Goal: Task Accomplishment & Management: Use online tool/utility

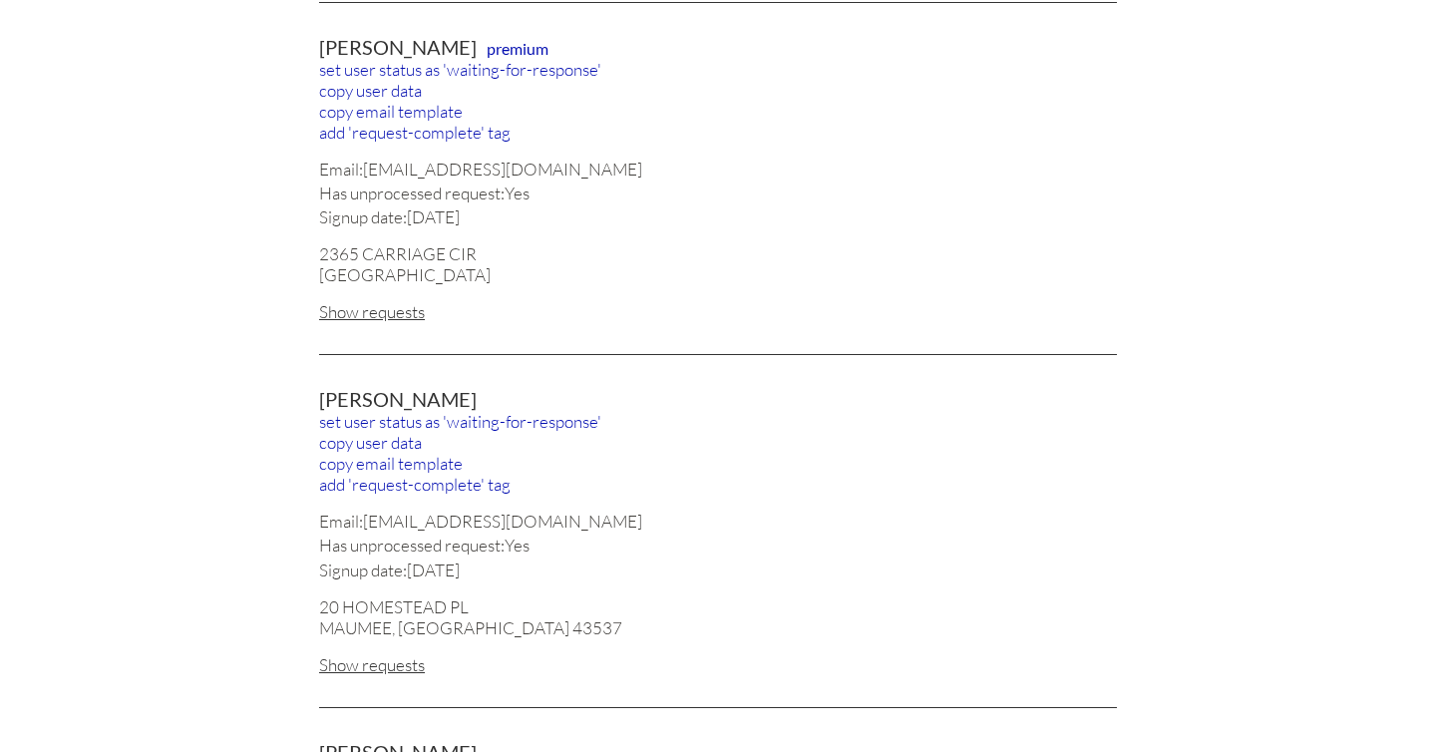
scroll to position [1920, 0]
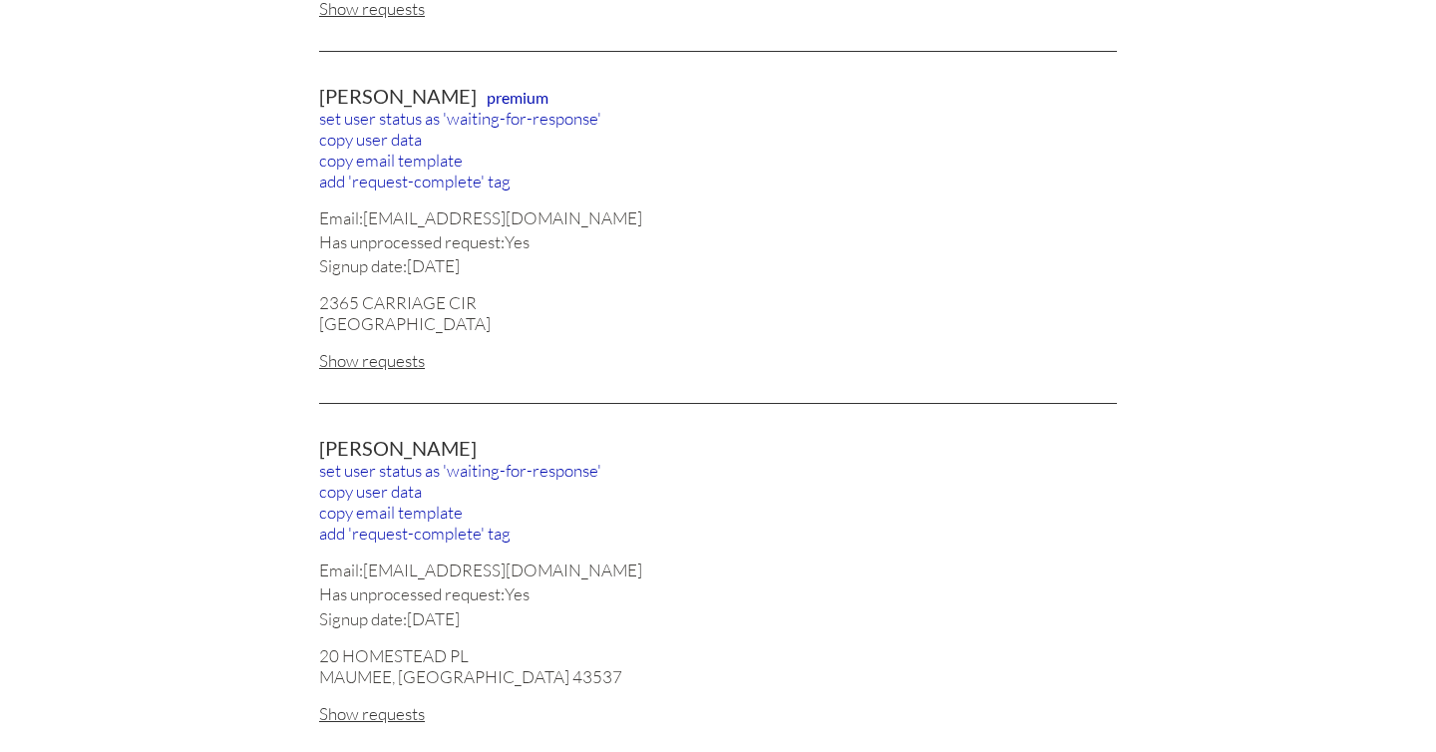
click at [376, 350] on div "Show requests" at bounding box center [718, 360] width 798 height 21
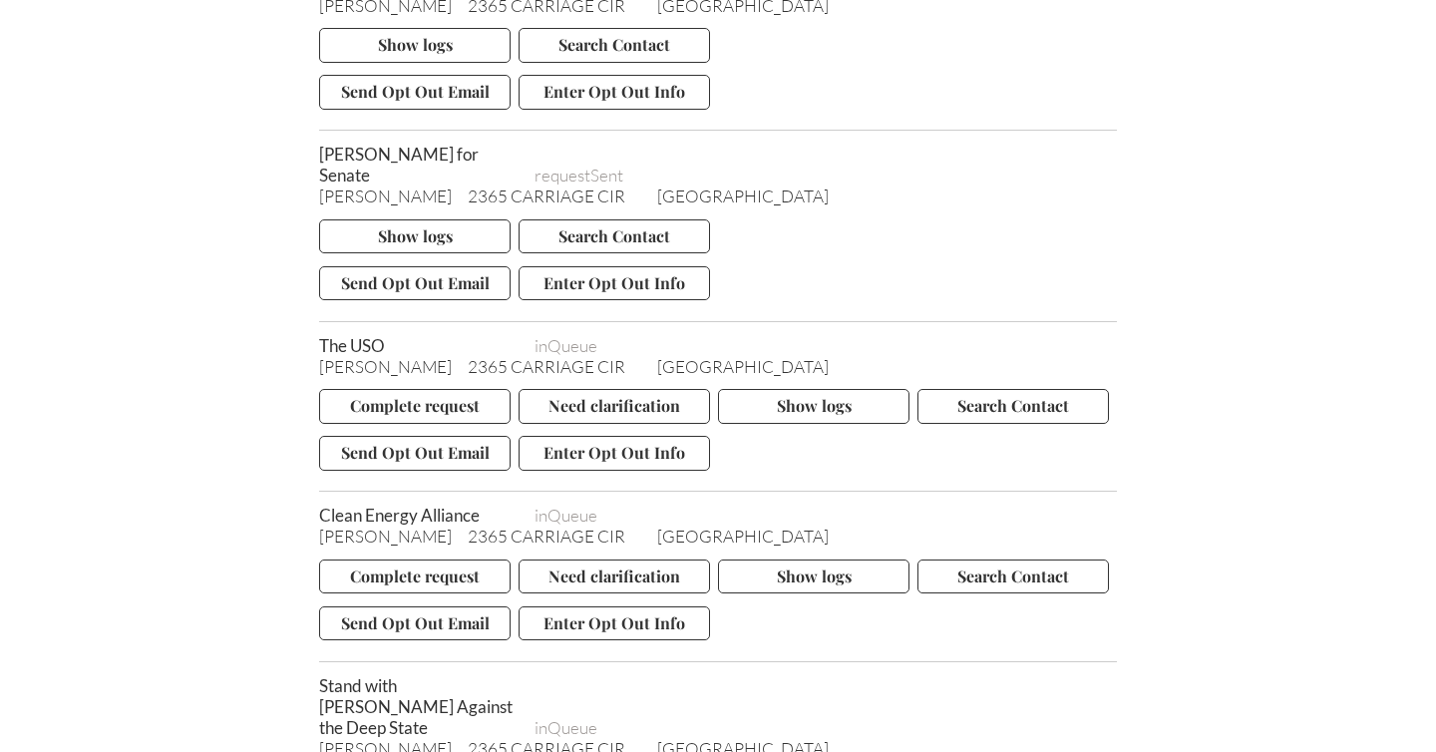
scroll to position [3859, 0]
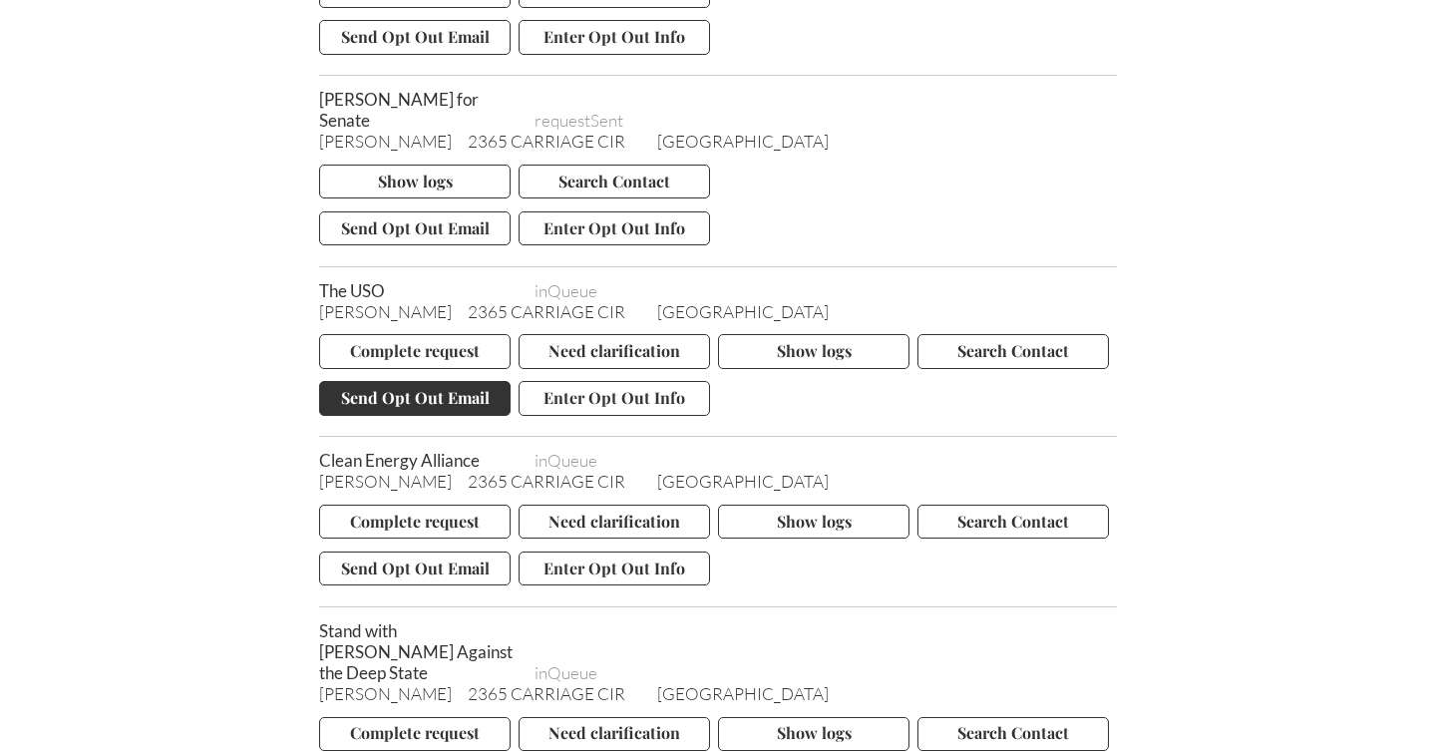
click at [448, 381] on button "Send Opt Out Email" at bounding box center [414, 398] width 191 height 34
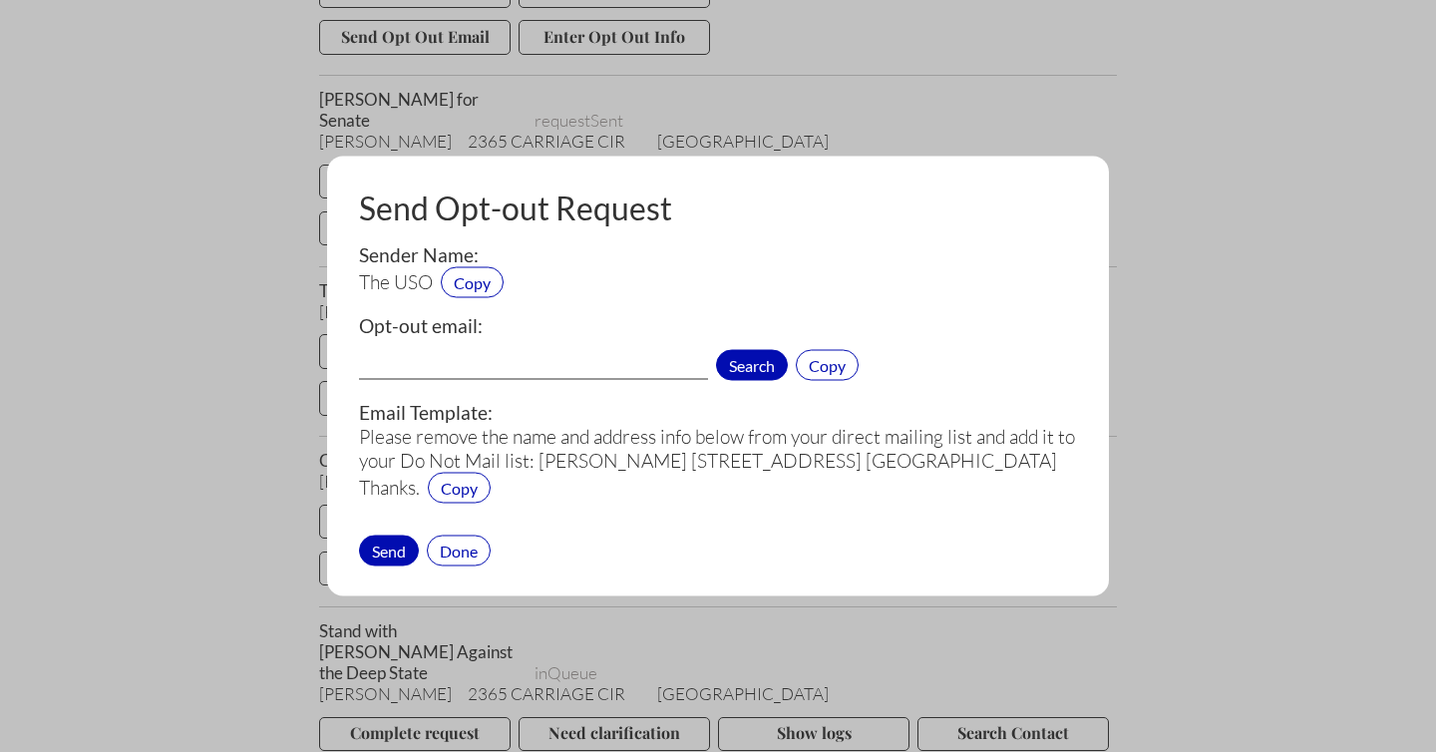
click at [759, 372] on span "Search" at bounding box center [752, 365] width 72 height 31
click at [542, 365] on input "info@uso.org[1]" at bounding box center [533, 367] width 349 height 26
type input "info@uso.org"
click at [385, 549] on div "Send" at bounding box center [389, 549] width 60 height 31
click at [474, 360] on input "info@uso.org" at bounding box center [533, 367] width 349 height 26
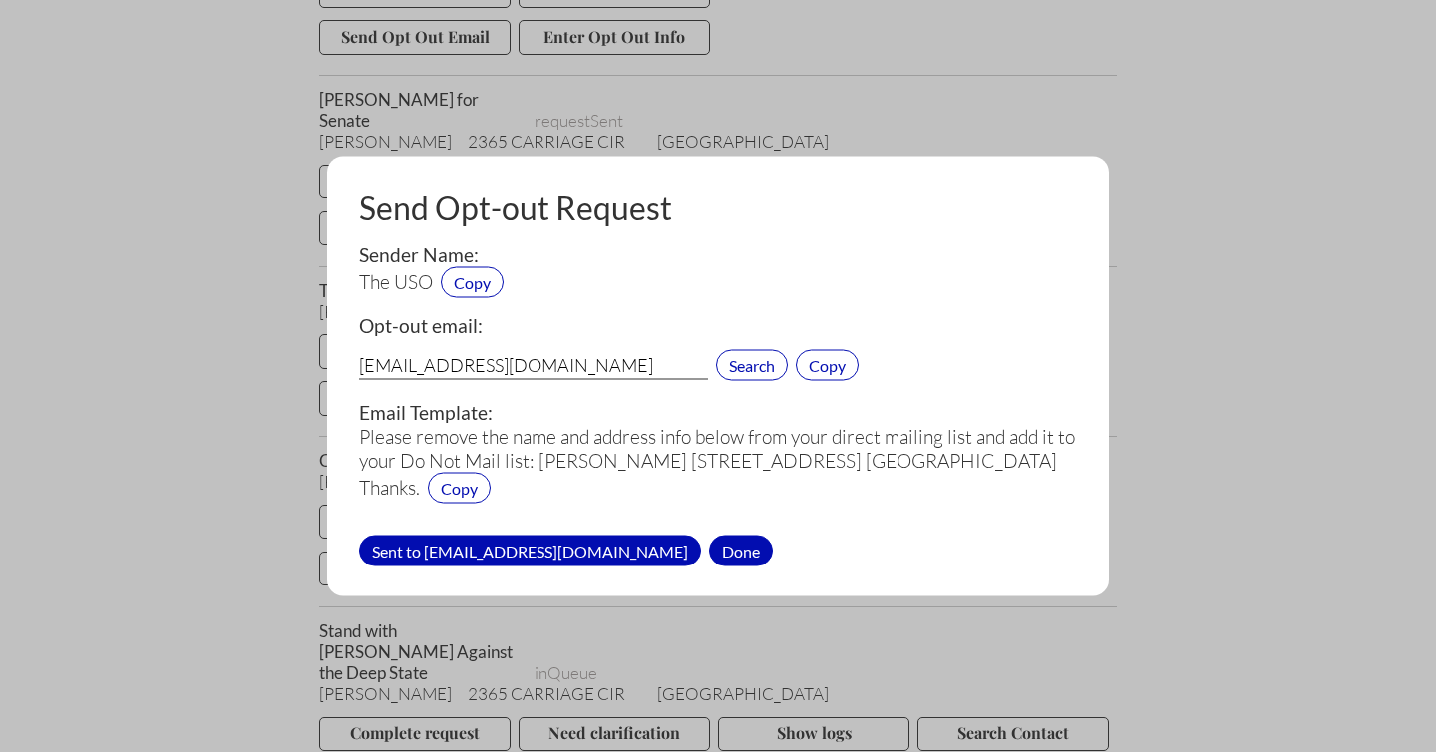
click at [709, 551] on div "Done" at bounding box center [741, 549] width 64 height 31
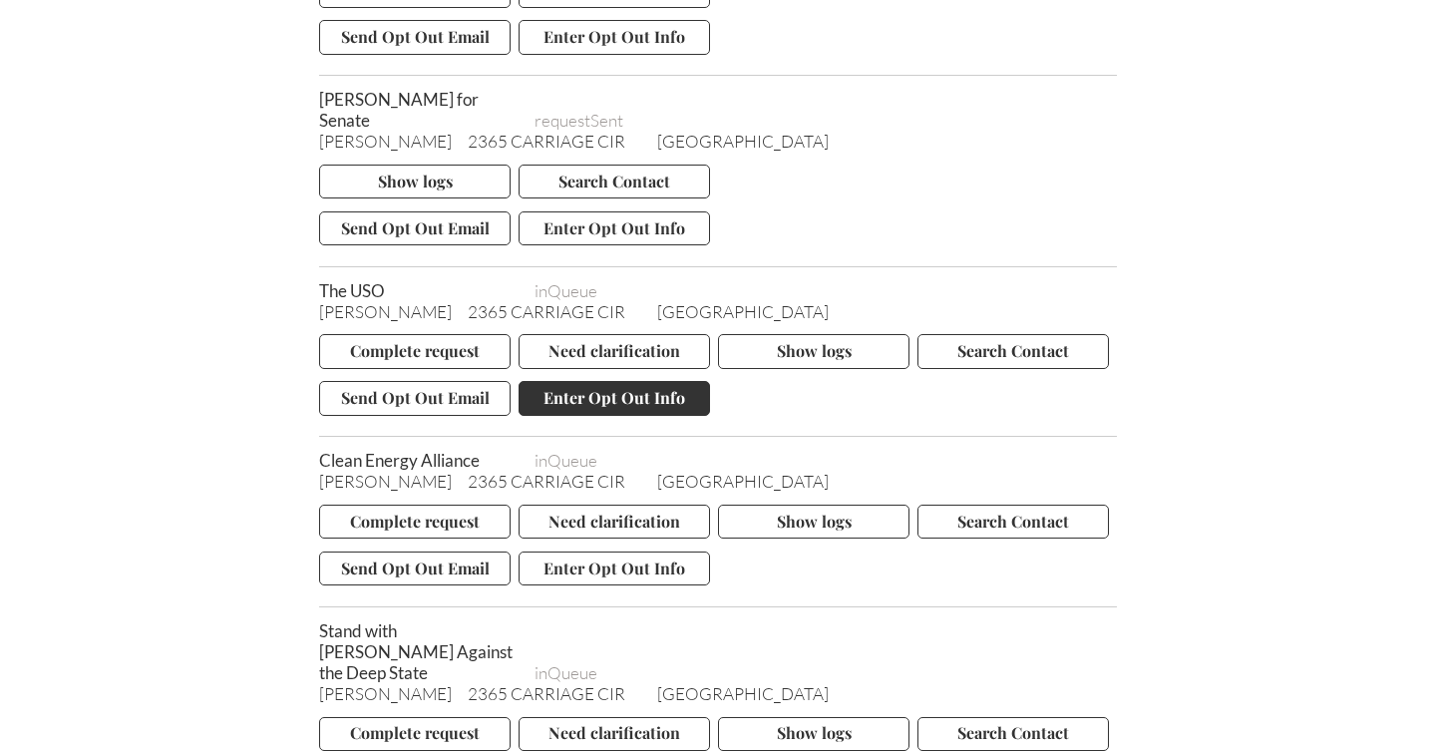
click at [620, 381] on button "Enter Opt Out Info" at bounding box center [613, 398] width 191 height 34
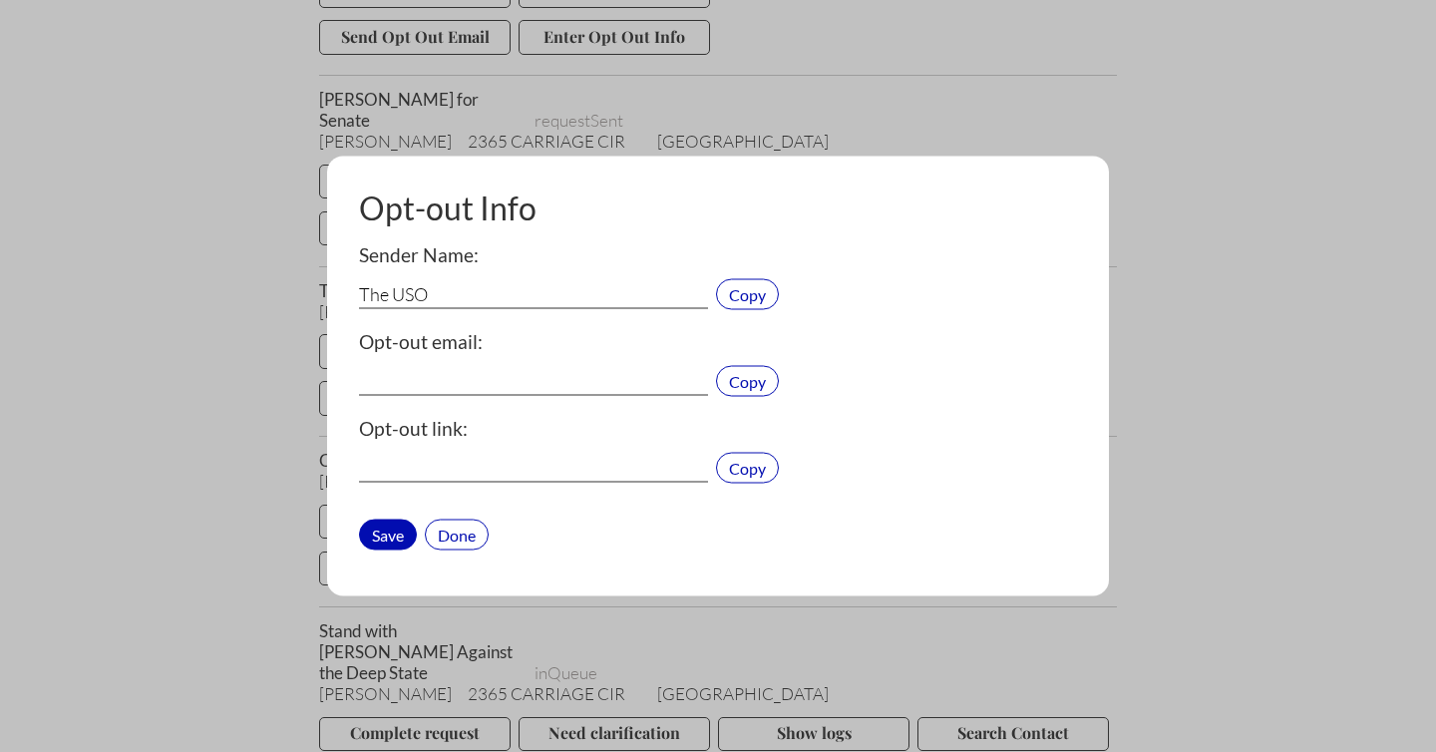
type input "info@uso.org"
click at [474, 525] on div "Done" at bounding box center [457, 533] width 64 height 31
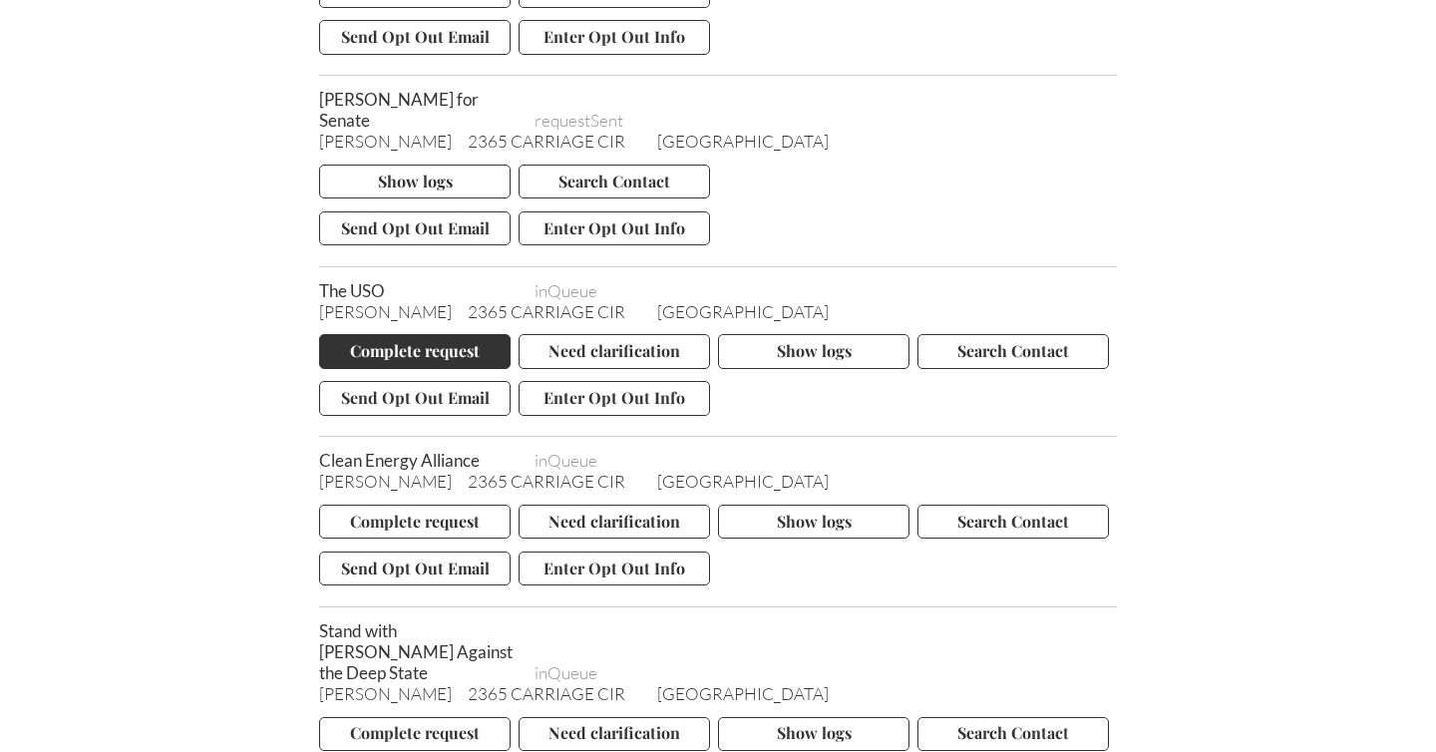
click at [401, 334] on button "Complete request" at bounding box center [414, 351] width 191 height 34
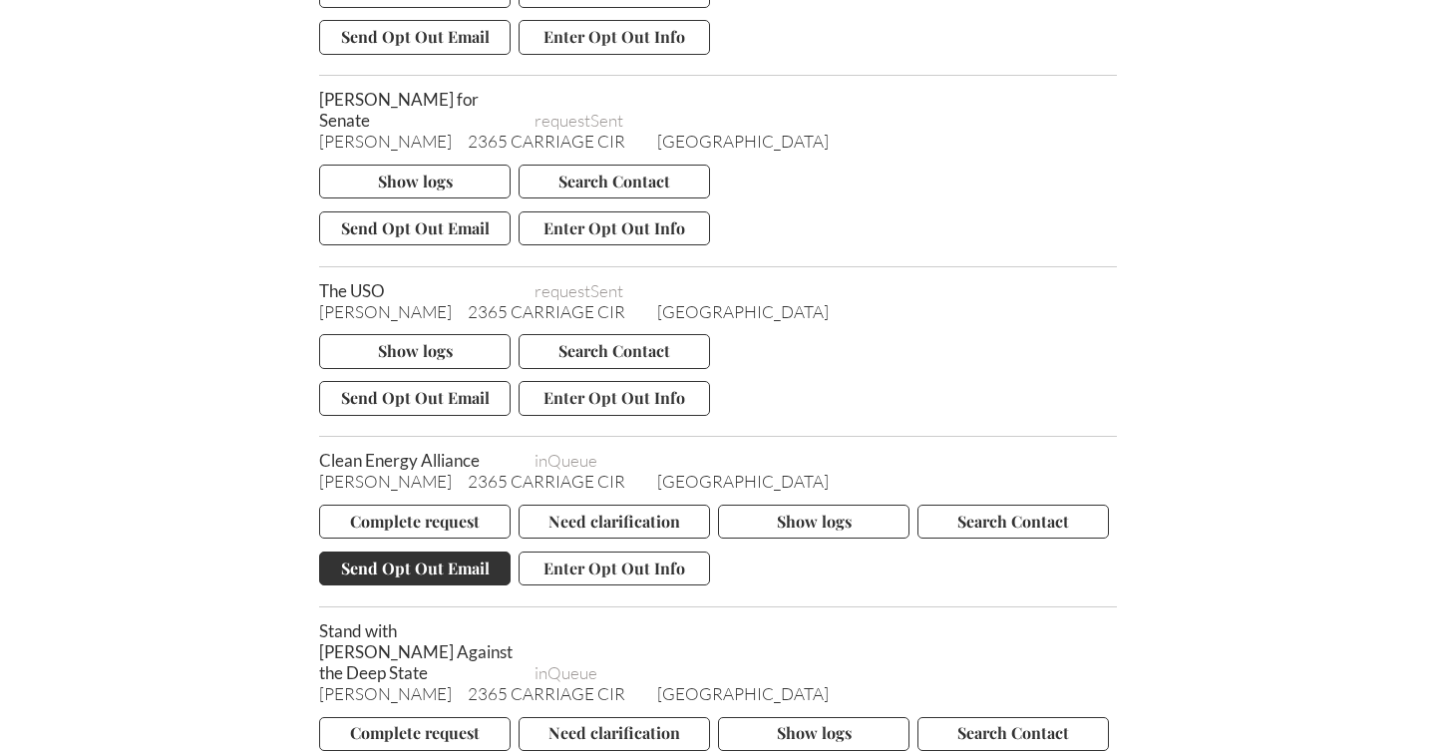
click at [377, 551] on button "Send Opt Out Email" at bounding box center [414, 568] width 191 height 34
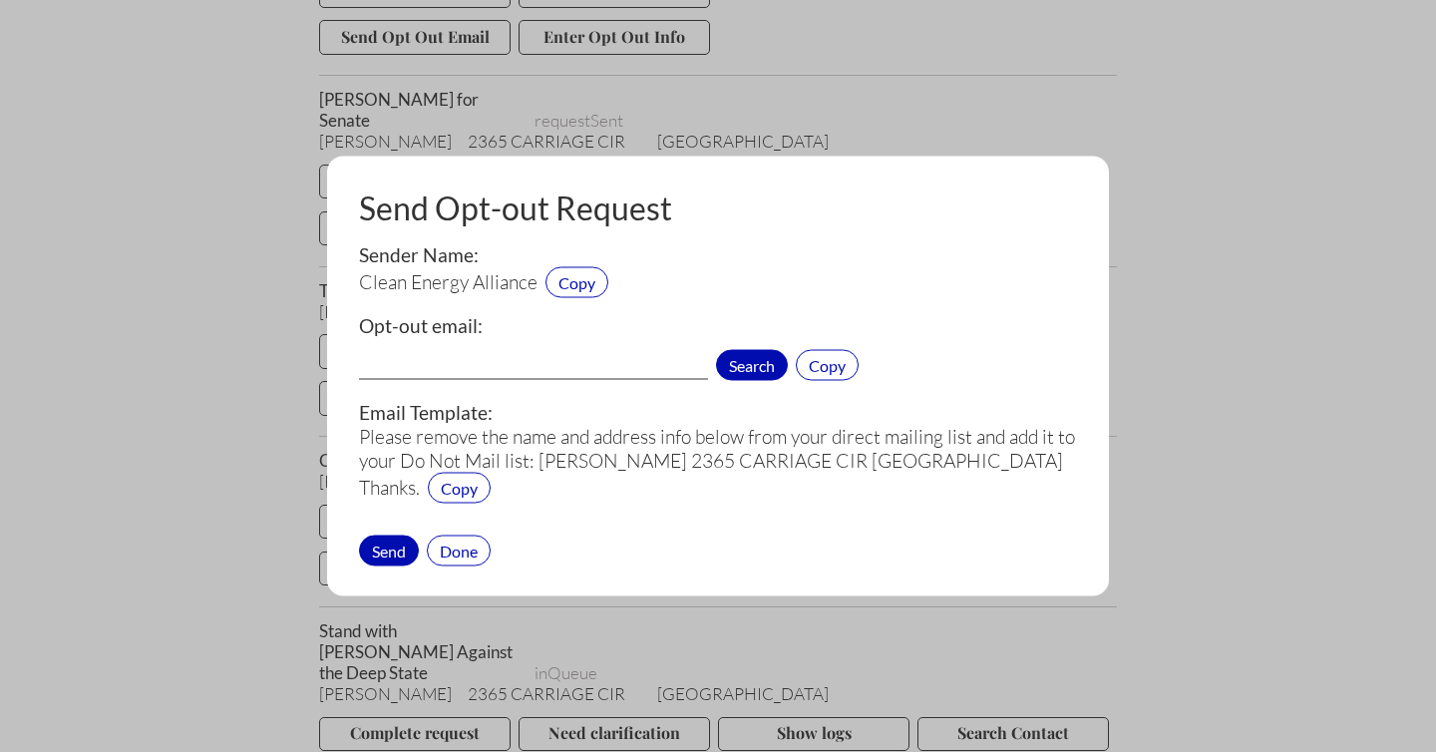
click at [748, 367] on span "Search" at bounding box center [752, 365] width 72 height 31
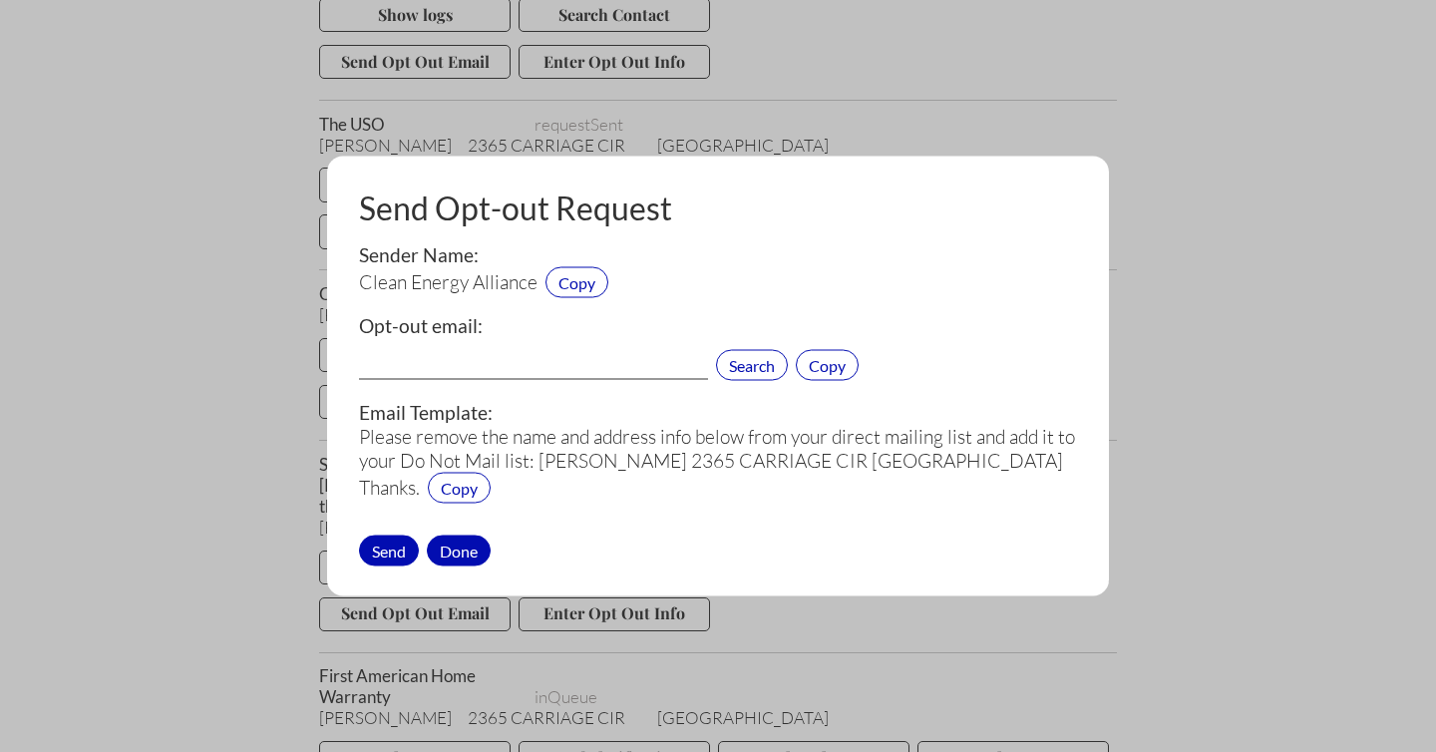
click at [464, 550] on div "Done" at bounding box center [459, 549] width 64 height 31
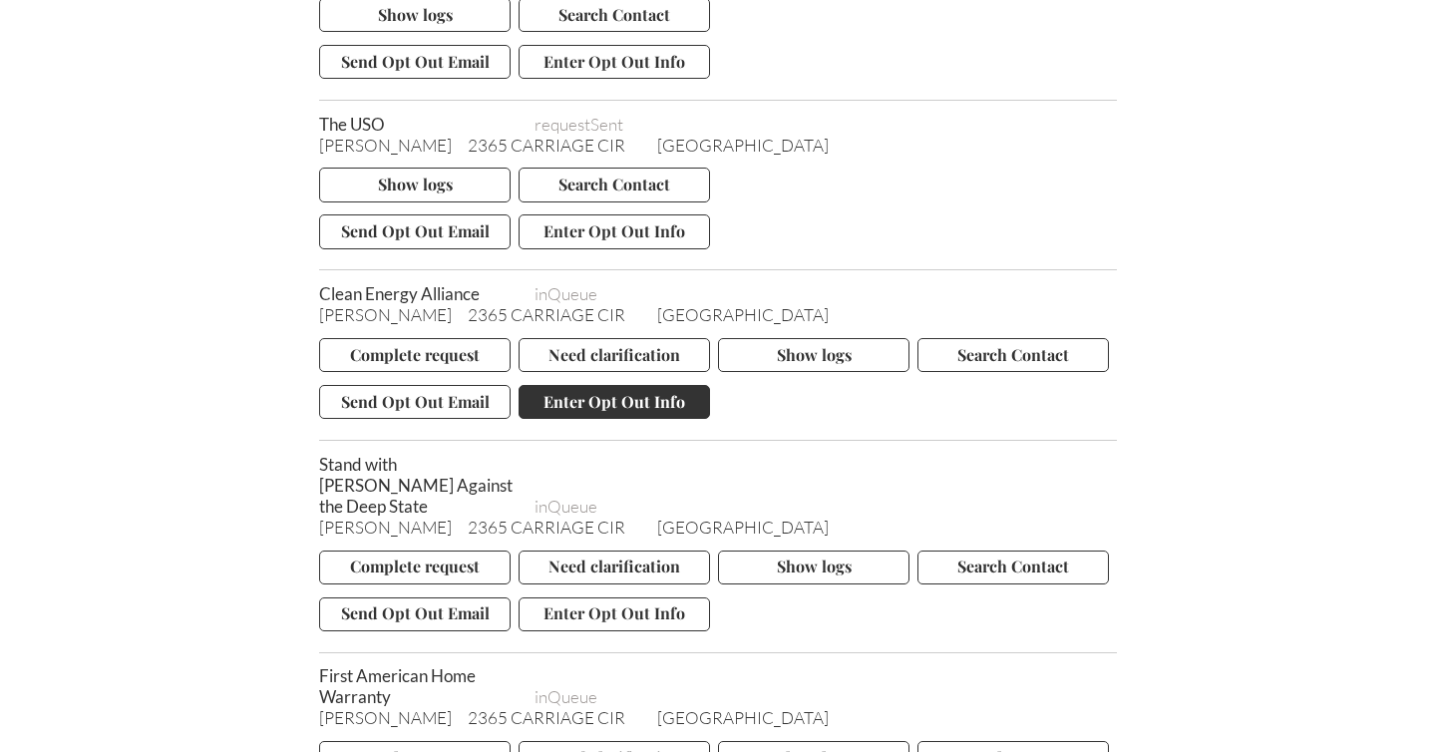
click at [598, 385] on button "Enter Opt Out Info" at bounding box center [613, 402] width 191 height 34
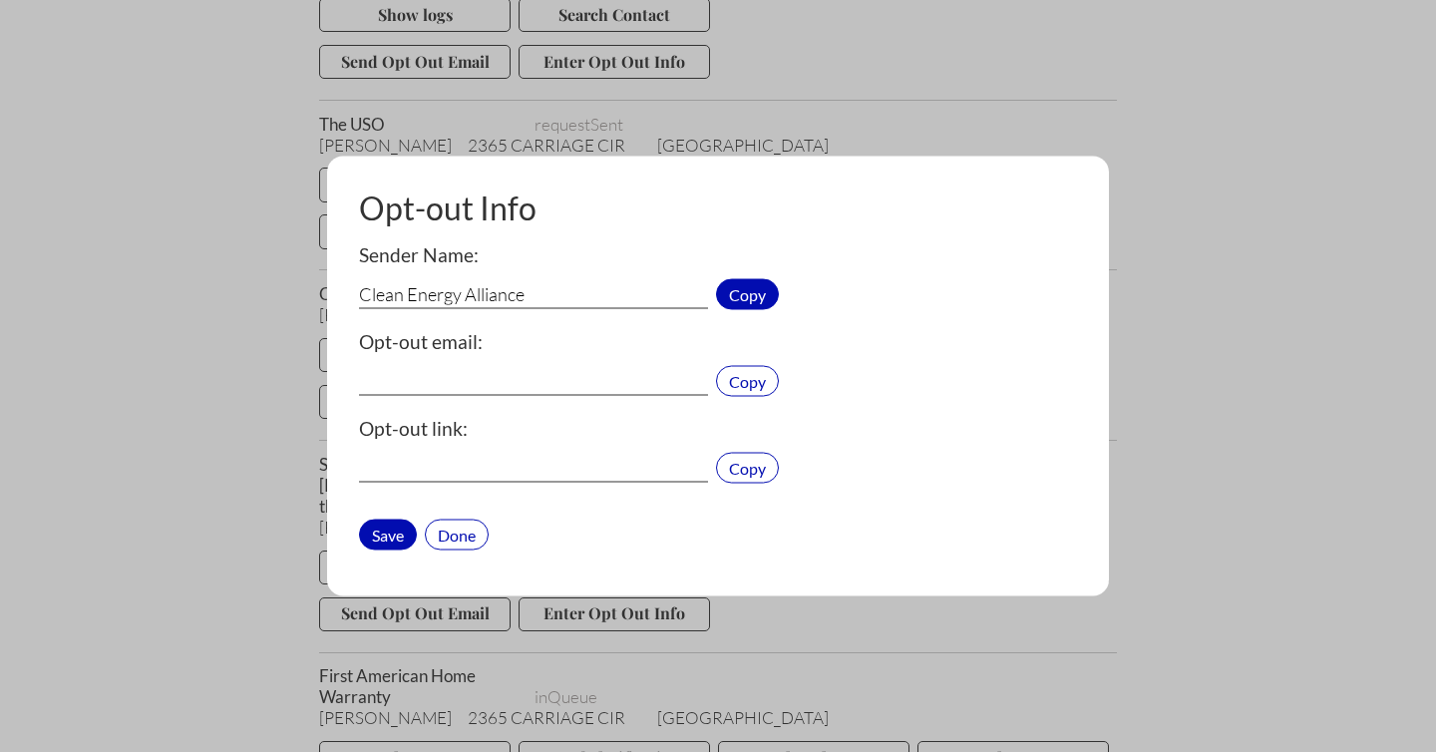
click at [741, 298] on span "Copy" at bounding box center [747, 294] width 63 height 31
click at [382, 378] on input "text" at bounding box center [533, 382] width 349 height 26
click at [463, 534] on div "Done" at bounding box center [457, 533] width 64 height 31
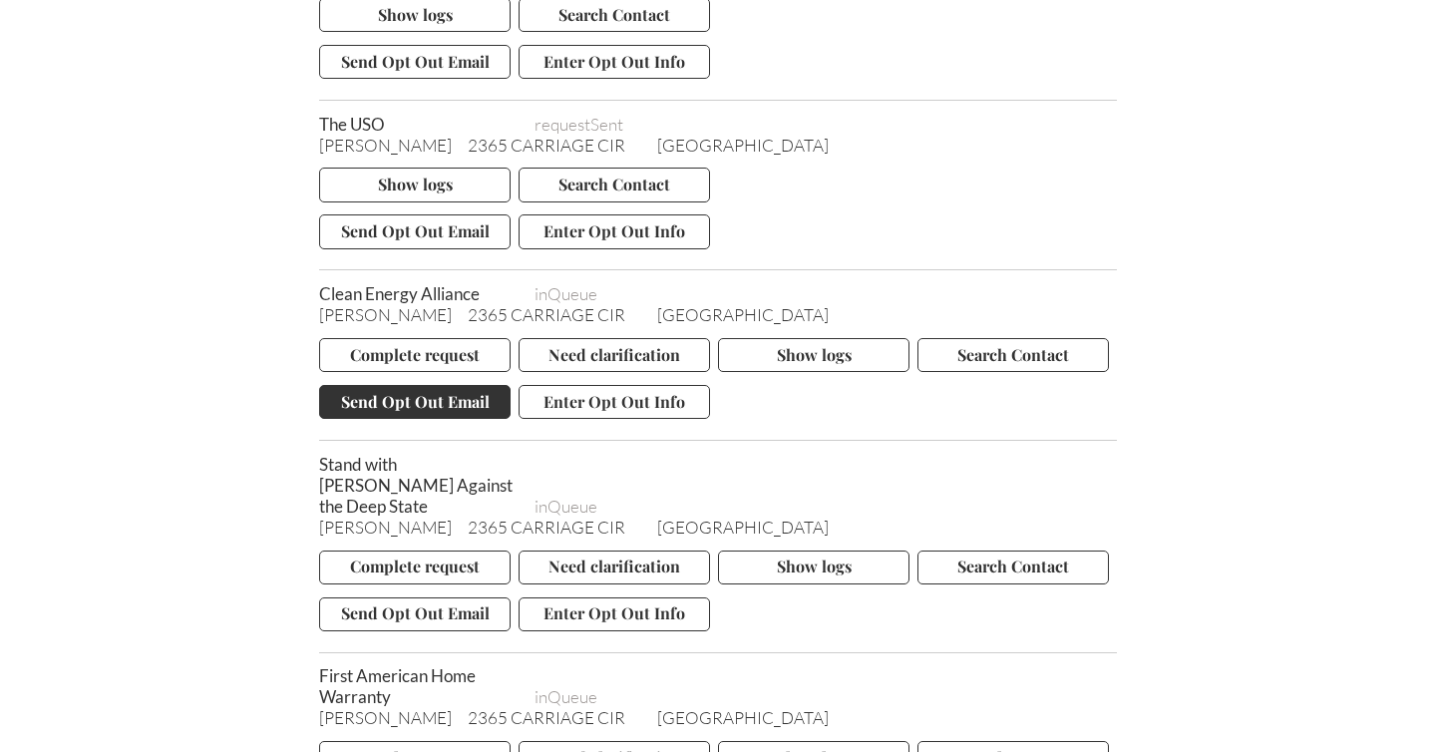
click at [440, 385] on button "Send Opt Out Email" at bounding box center [414, 402] width 191 height 34
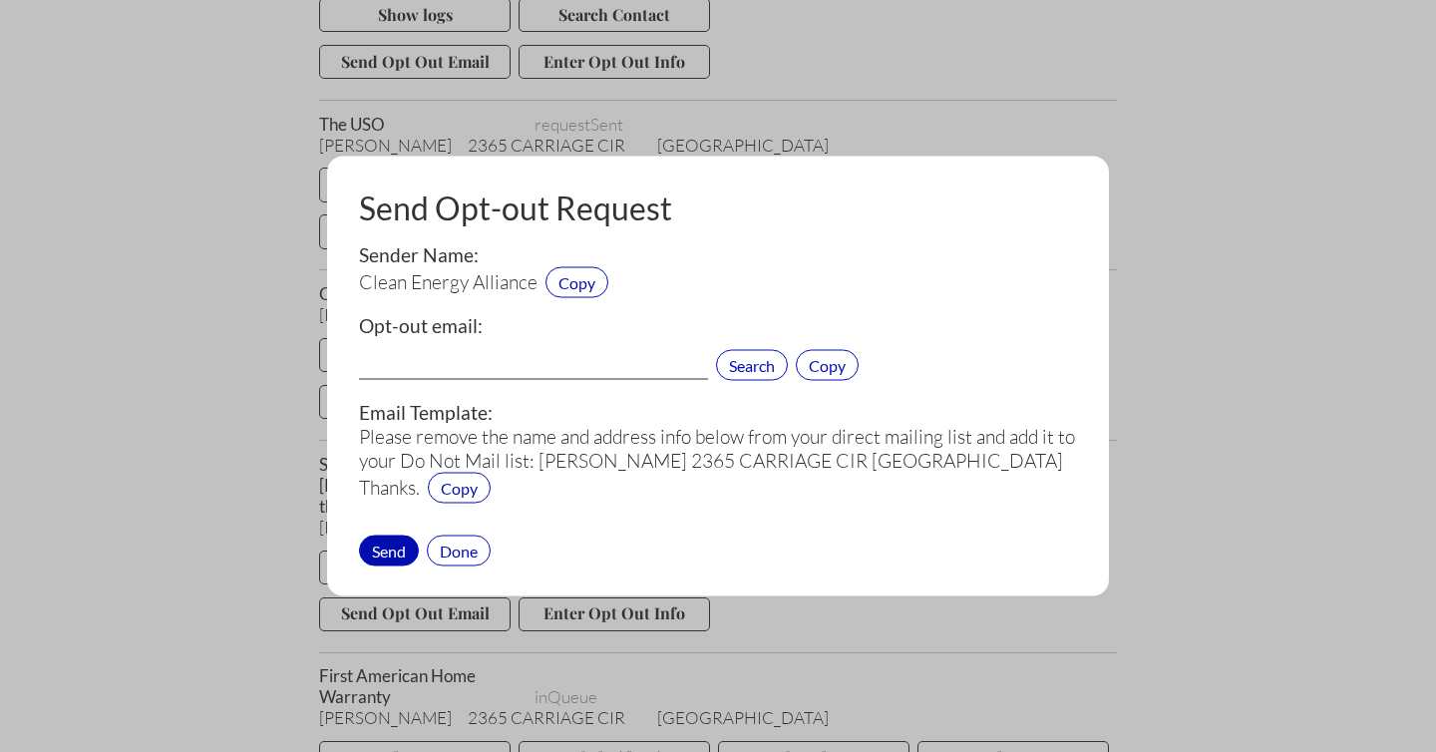
click at [426, 362] on input "text" at bounding box center [533, 367] width 349 height 26
paste input "askcea@thecleanenergyalliance.org"
type input "askcea@thecleanenergyalliance.org"
click at [382, 546] on div "Send" at bounding box center [389, 549] width 60 height 31
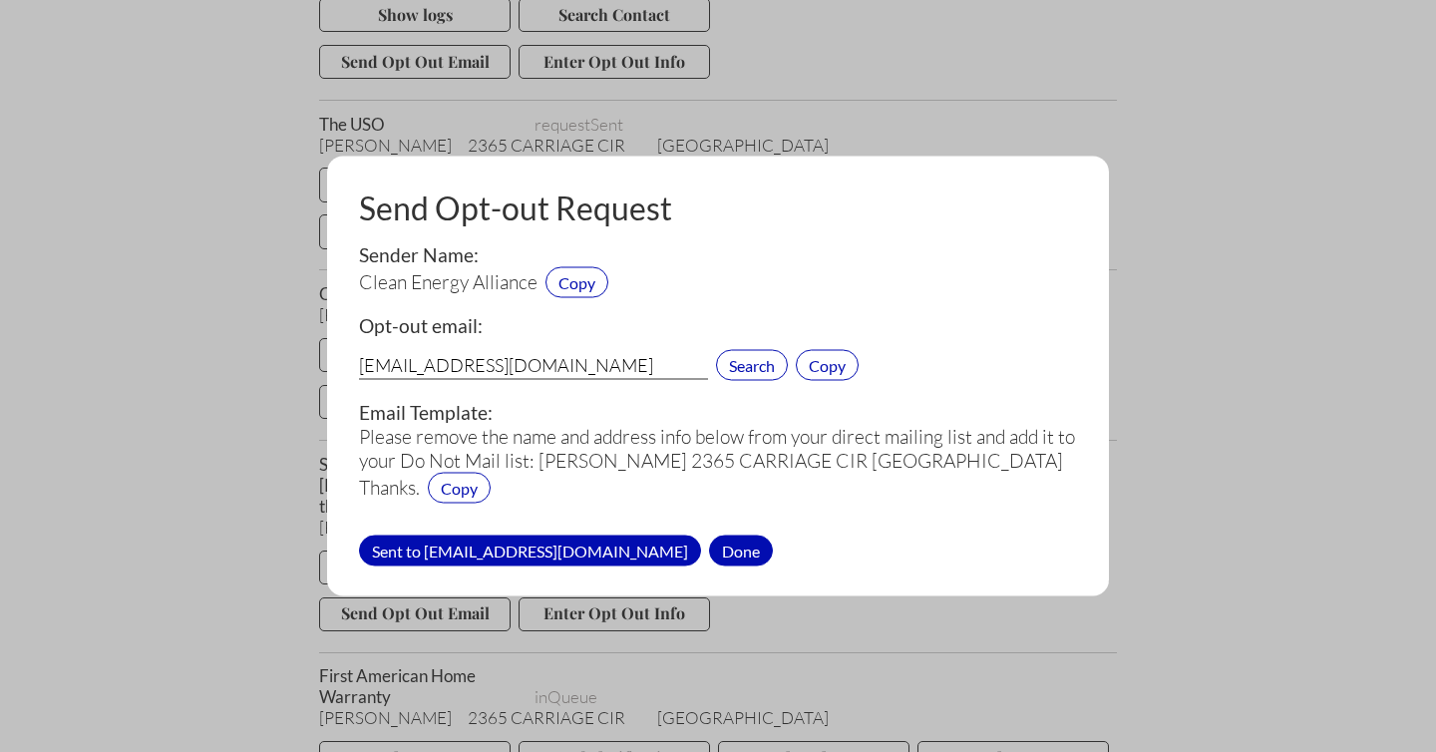
click at [727, 546] on div "Done" at bounding box center [741, 549] width 64 height 31
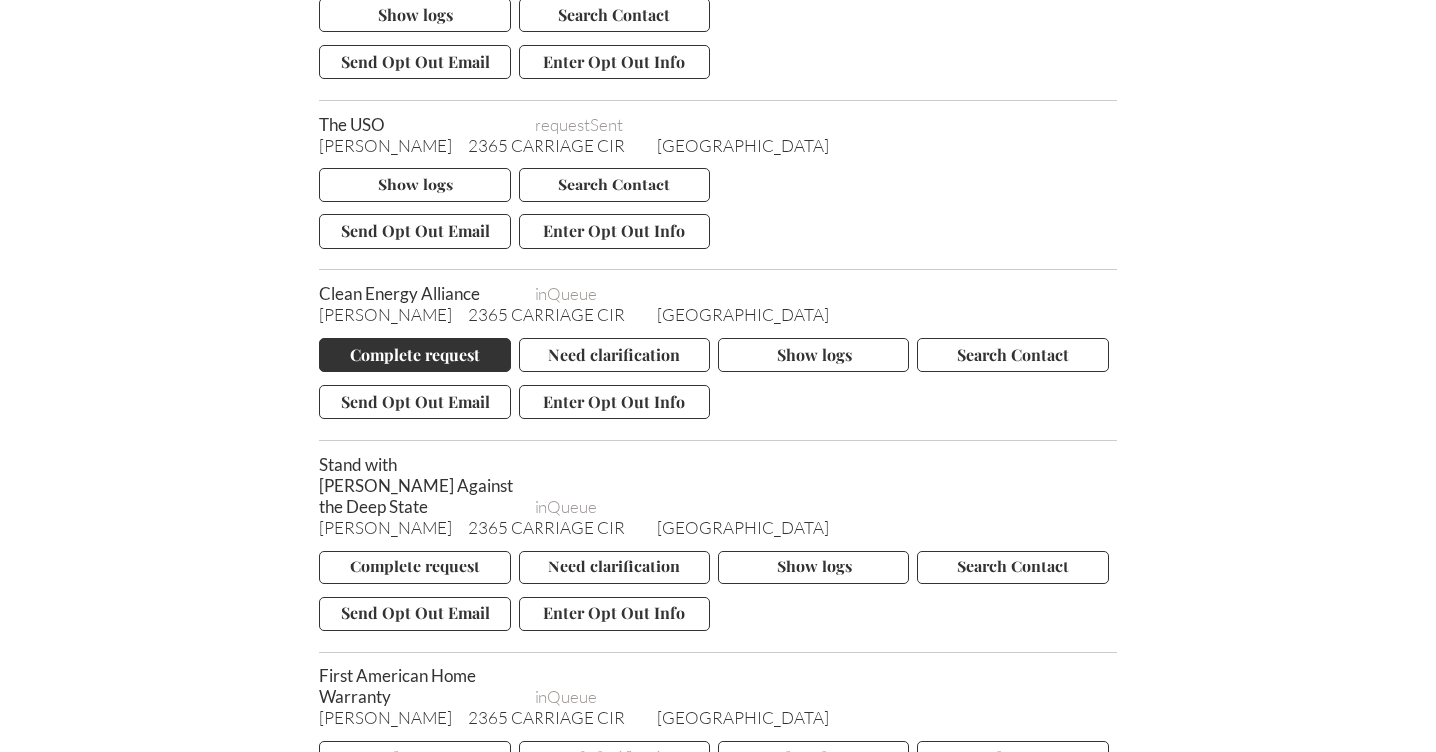
click at [376, 338] on button "Complete request" at bounding box center [414, 355] width 191 height 34
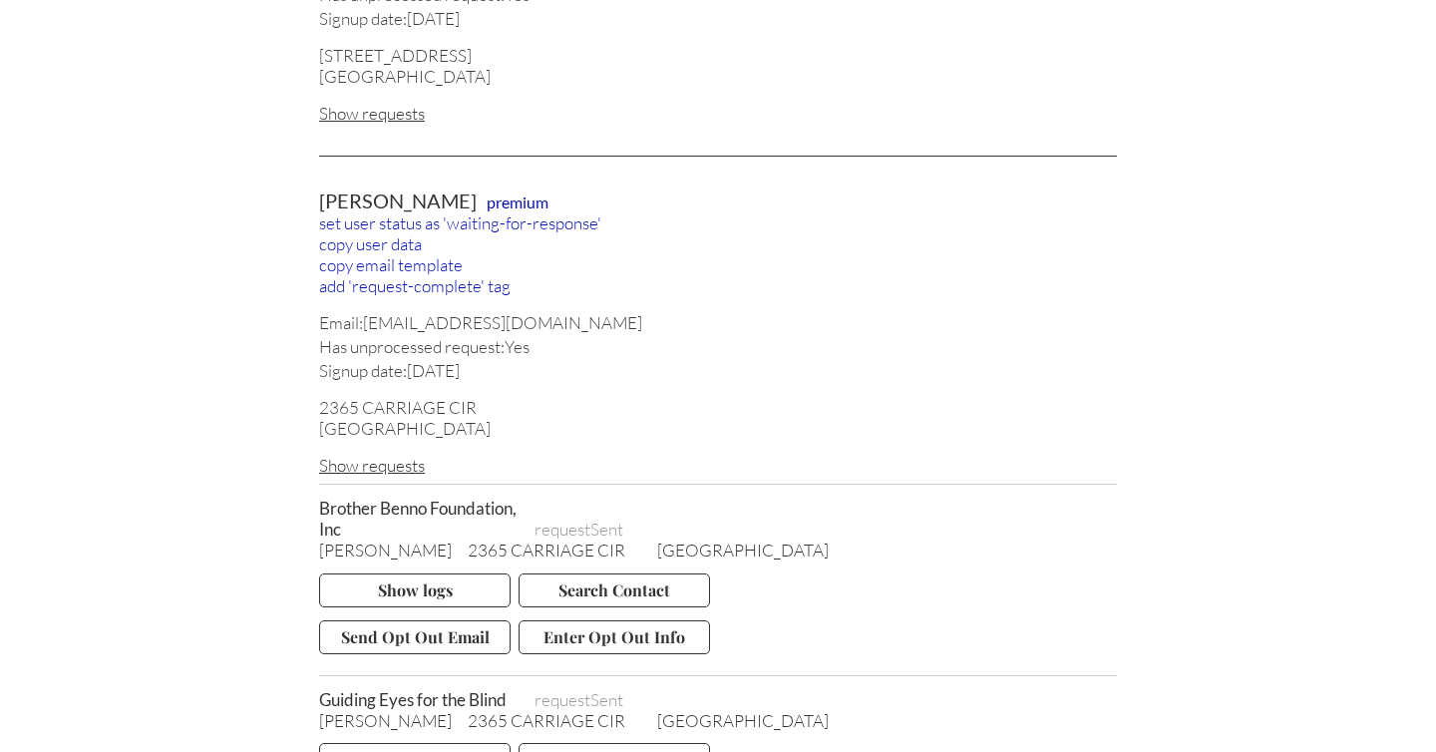
scroll to position [1777, 0]
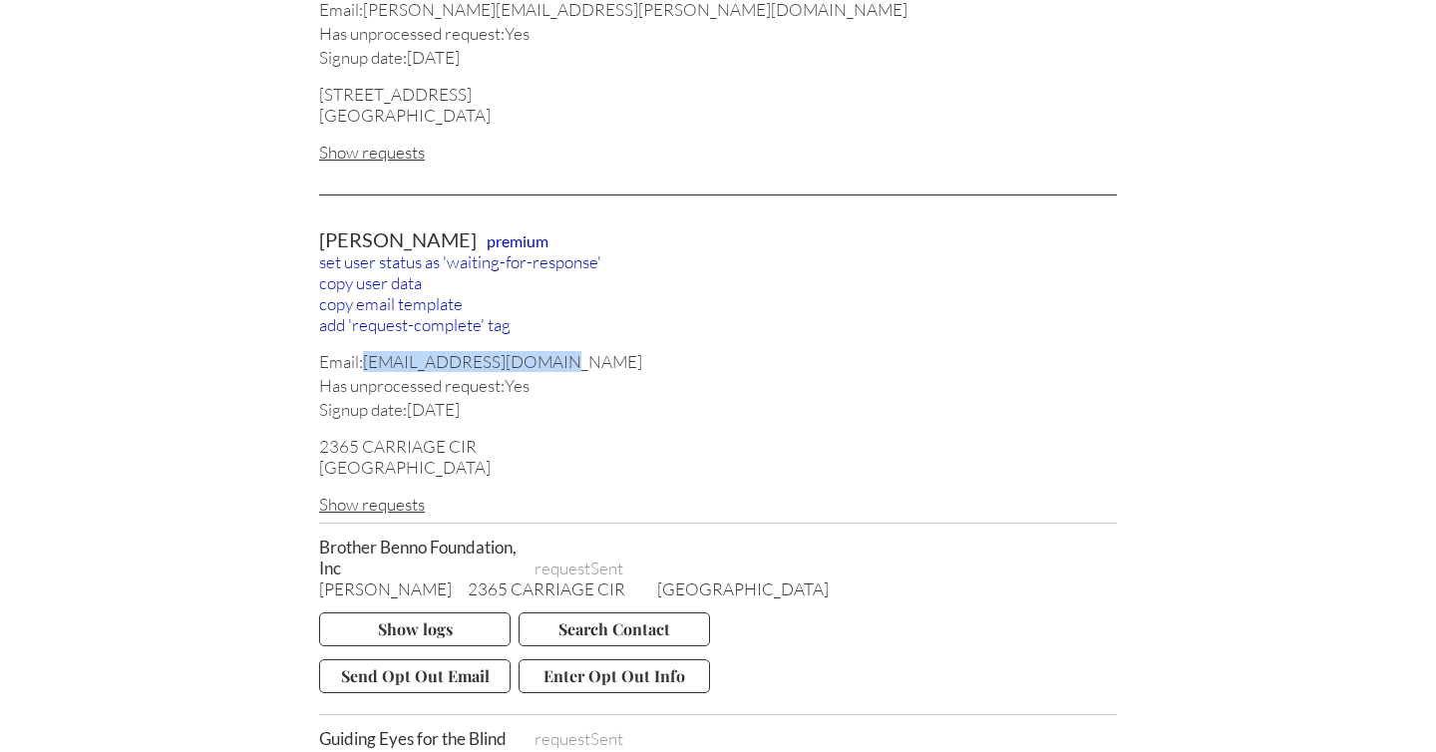
drag, startPoint x: 573, startPoint y: 333, endPoint x: 365, endPoint y: 343, distance: 208.6
click at [365, 351] on div "Email: happytrout30@yahoo.com" at bounding box center [718, 361] width 798 height 21
copy div "[EMAIL_ADDRESS][DOMAIN_NAME]"
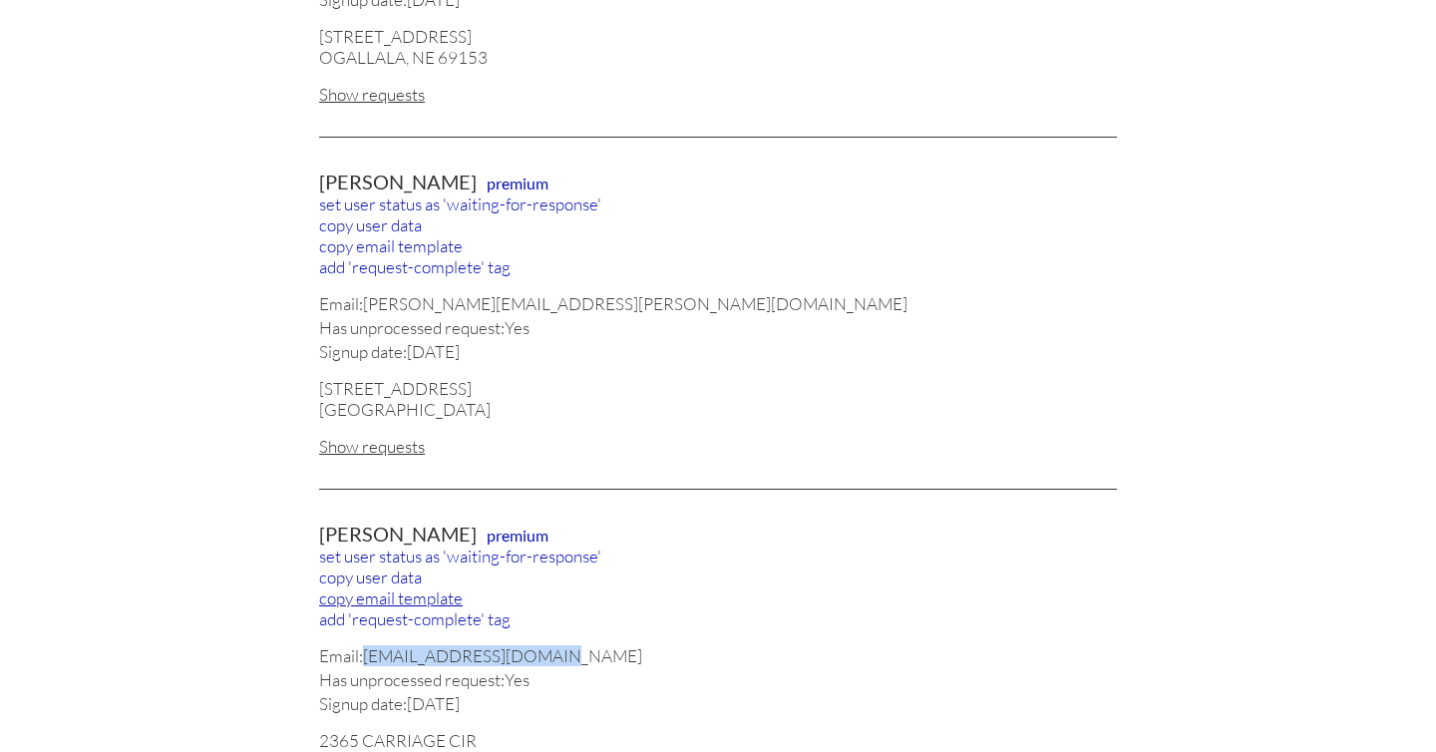
scroll to position [1476, 0]
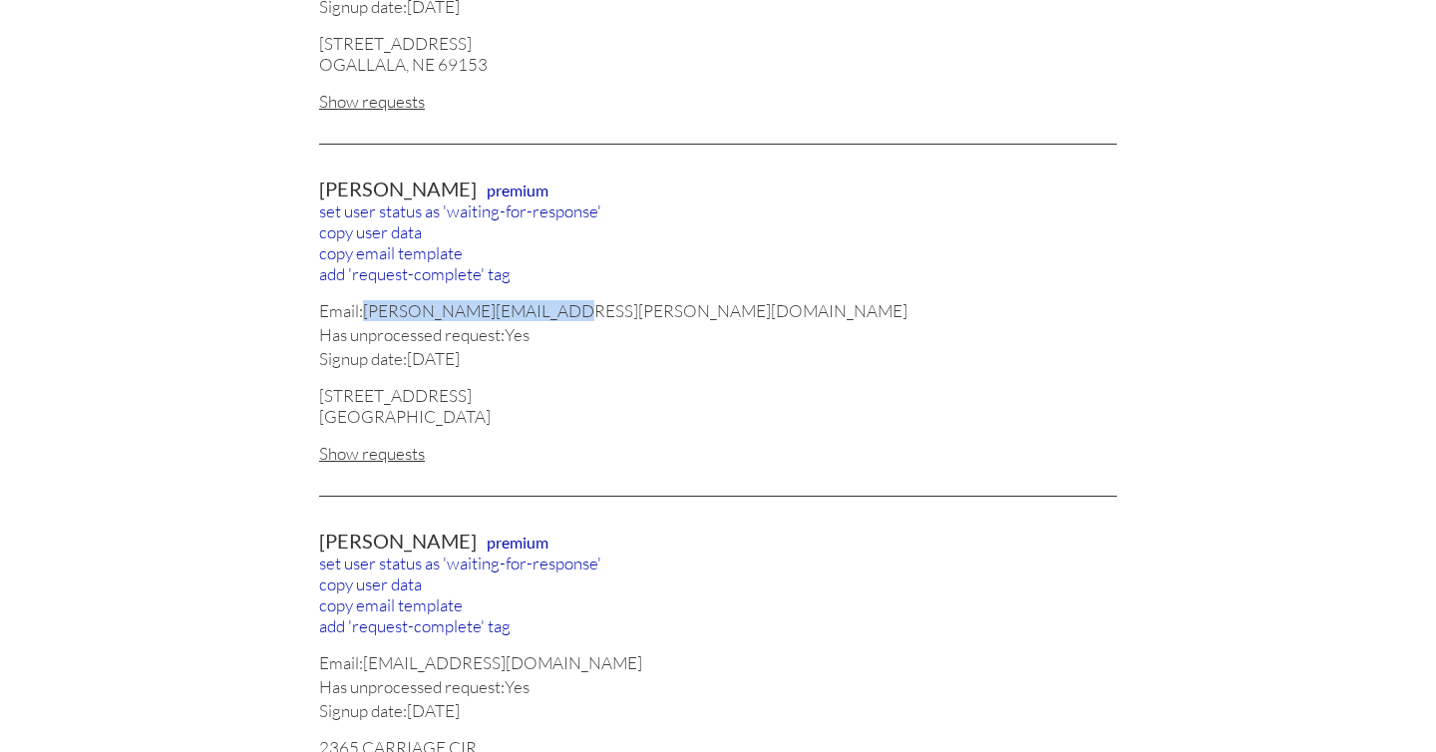
drag, startPoint x: 558, startPoint y: 289, endPoint x: 369, endPoint y: 287, distance: 189.4
click at [369, 300] on div "Email: peter.chernek@gmail.com" at bounding box center [718, 310] width 798 height 21
copy div "[PERSON_NAME][EMAIL_ADDRESS][PERSON_NAME][DOMAIN_NAME]"
click at [387, 443] on div "Show requests" at bounding box center [718, 453] width 798 height 21
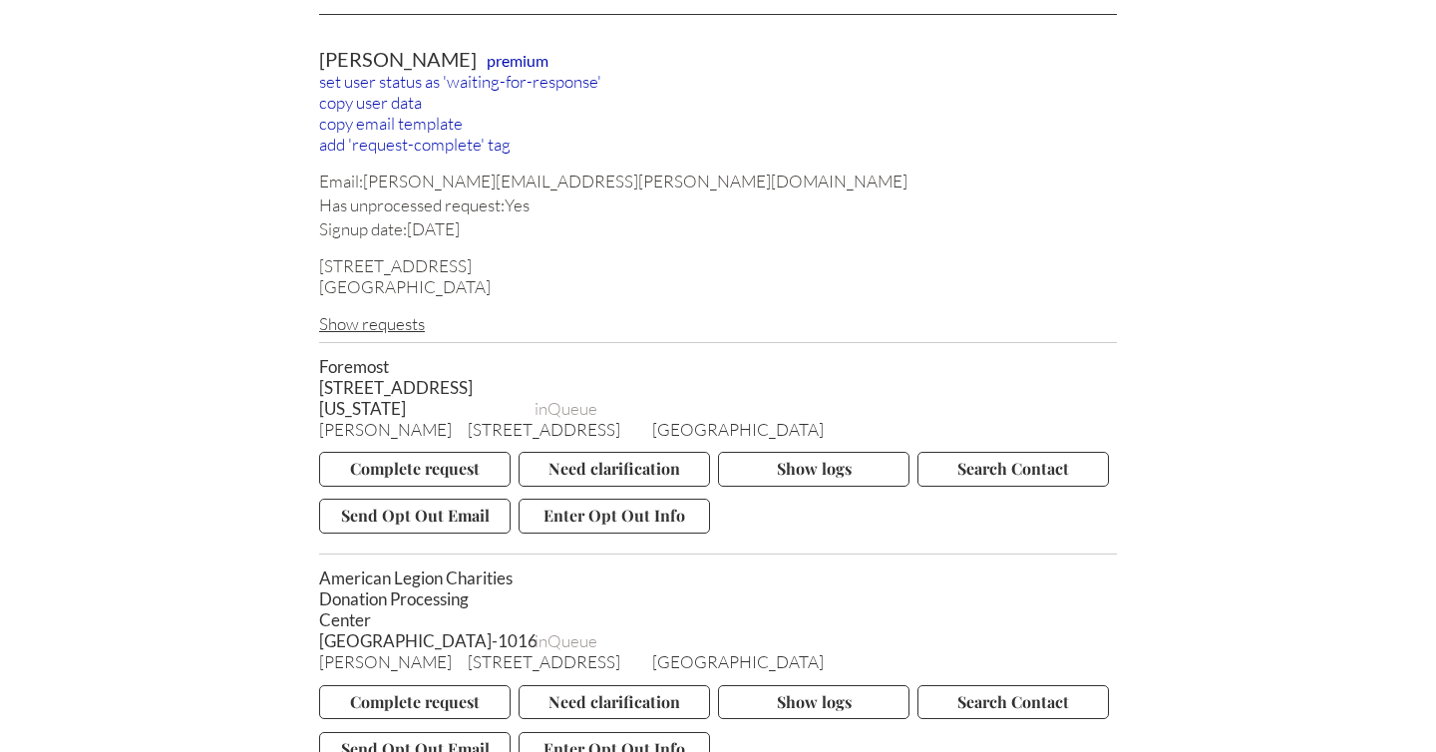
scroll to position [1645, 0]
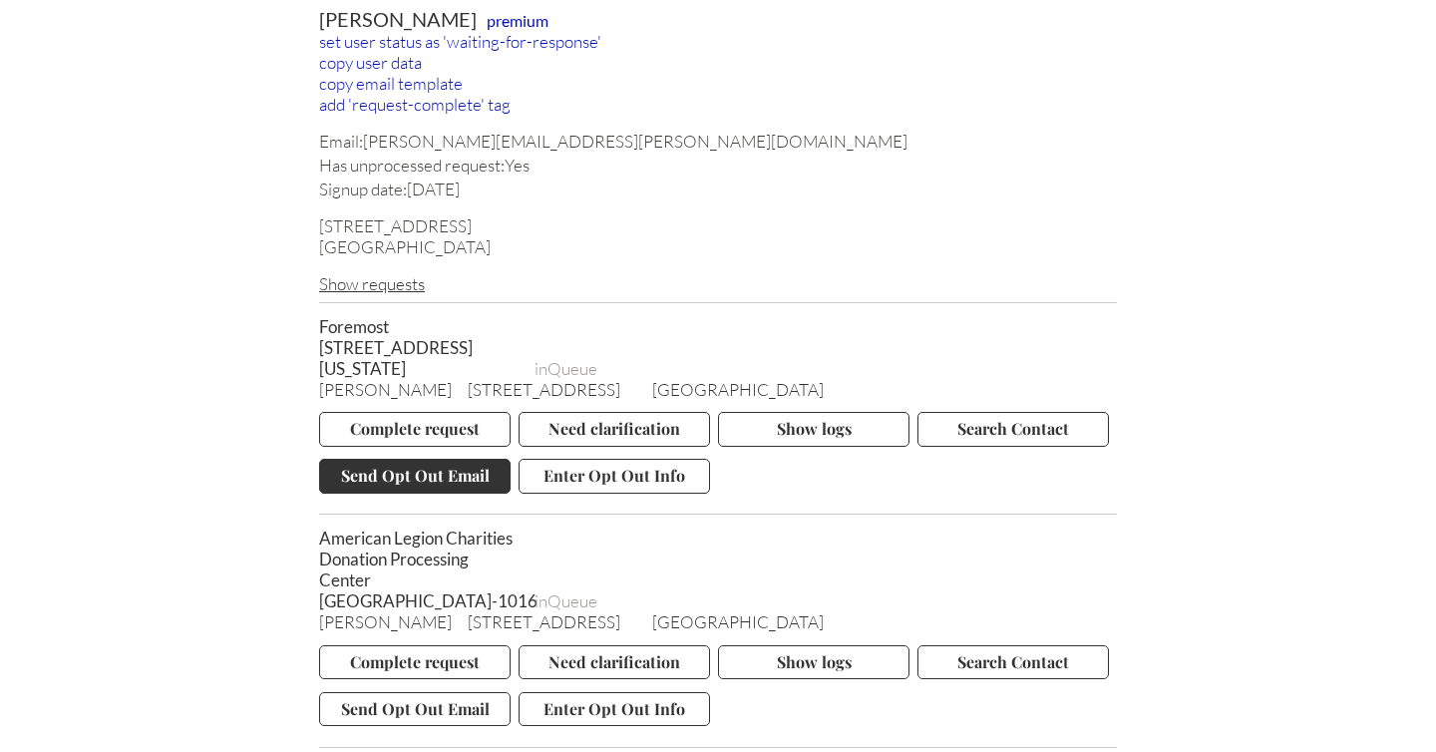
click at [434, 459] on button "Send Opt Out Email" at bounding box center [414, 476] width 191 height 34
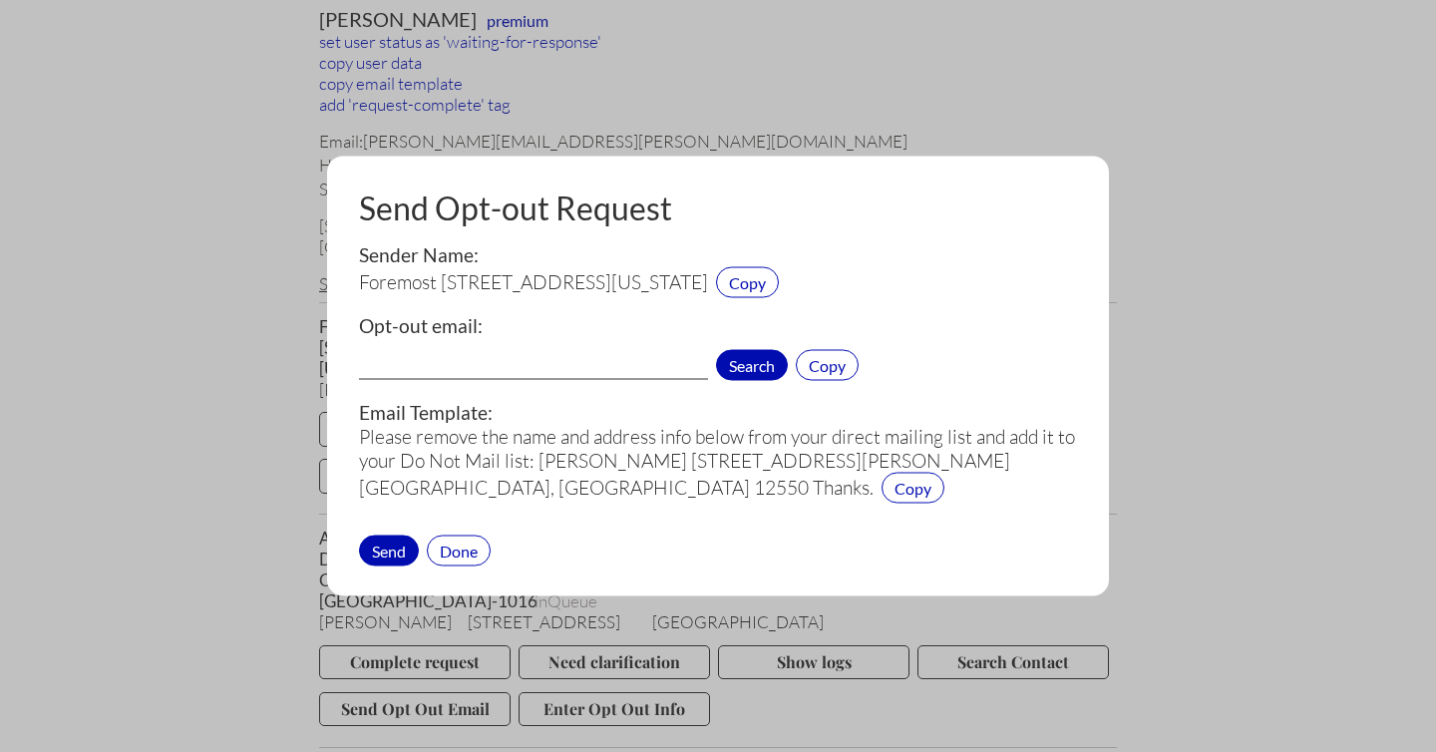
click at [754, 367] on span "Search" at bounding box center [752, 365] width 72 height 31
drag, startPoint x: 359, startPoint y: 280, endPoint x: 436, endPoint y: 281, distance: 76.8
click at [436, 281] on span "Foremost [STREET_ADDRESS][US_STATE]" at bounding box center [533, 282] width 349 height 24
copy span "Foremost"
click at [461, 551] on div "Done" at bounding box center [459, 549] width 64 height 31
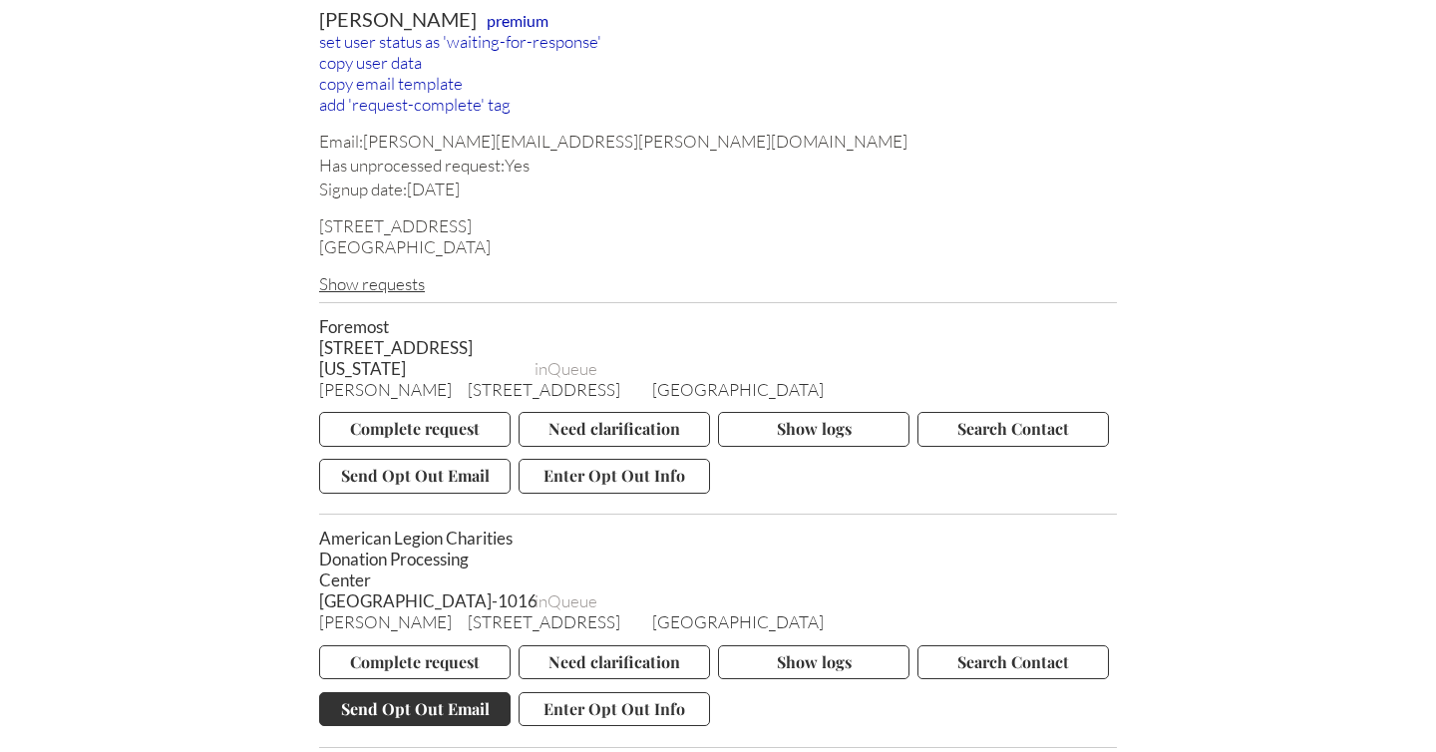
click at [393, 692] on button "Send Opt Out Email" at bounding box center [414, 709] width 191 height 34
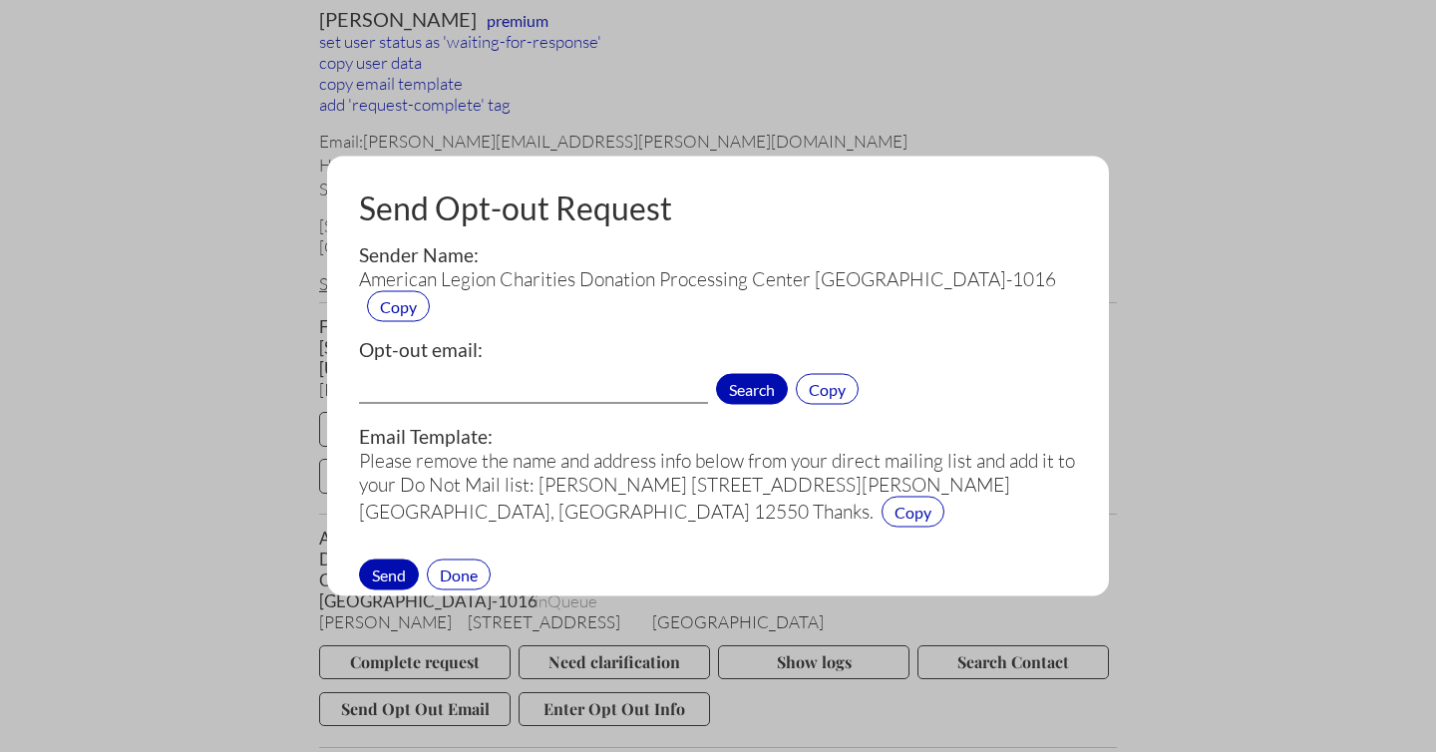
click at [743, 387] on span "Search" at bounding box center [752, 389] width 72 height 31
click at [575, 381] on input "privacy@legion.org[1]" at bounding box center [533, 391] width 349 height 26
click at [521, 392] on input "privacy@legion.org" at bounding box center [533, 391] width 349 height 26
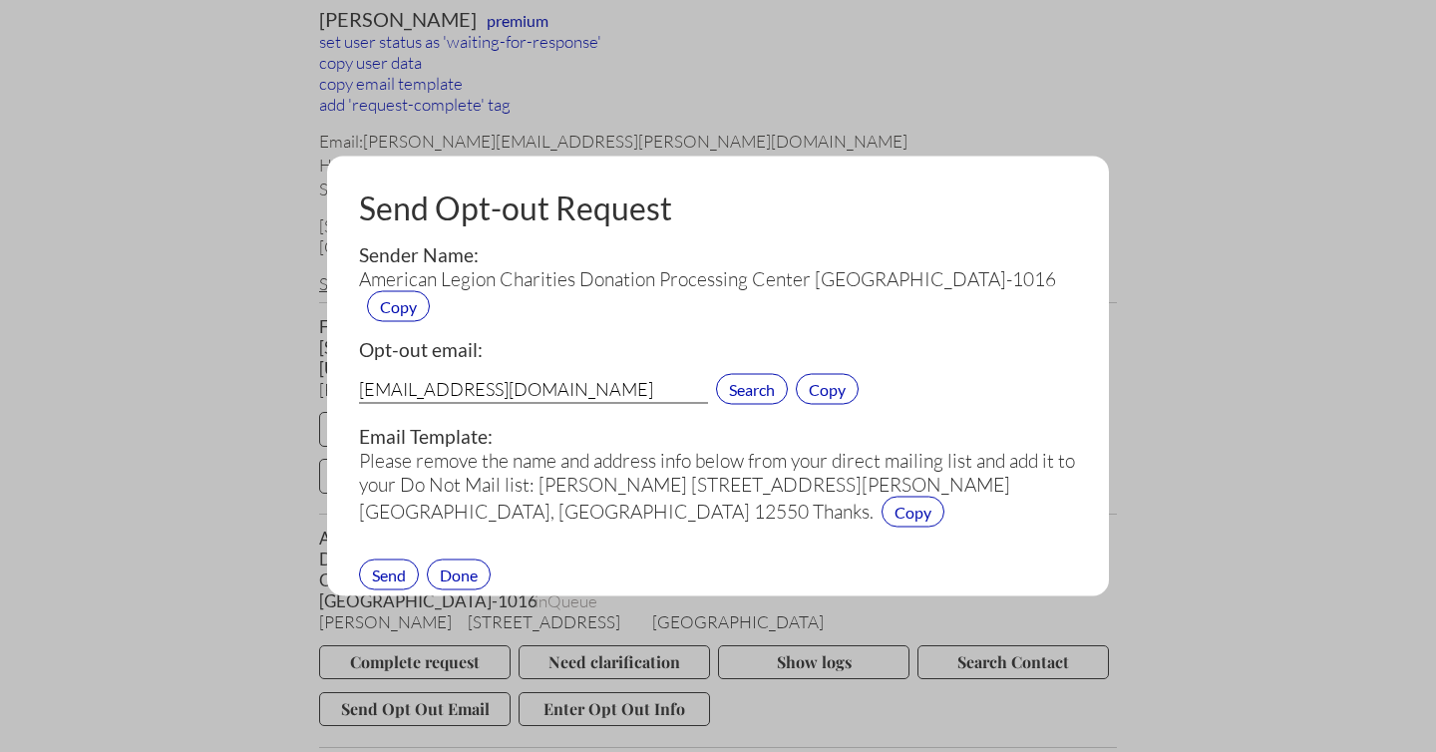
type input "privacy@legion.org"
click at [383, 567] on div "Send" at bounding box center [389, 573] width 60 height 31
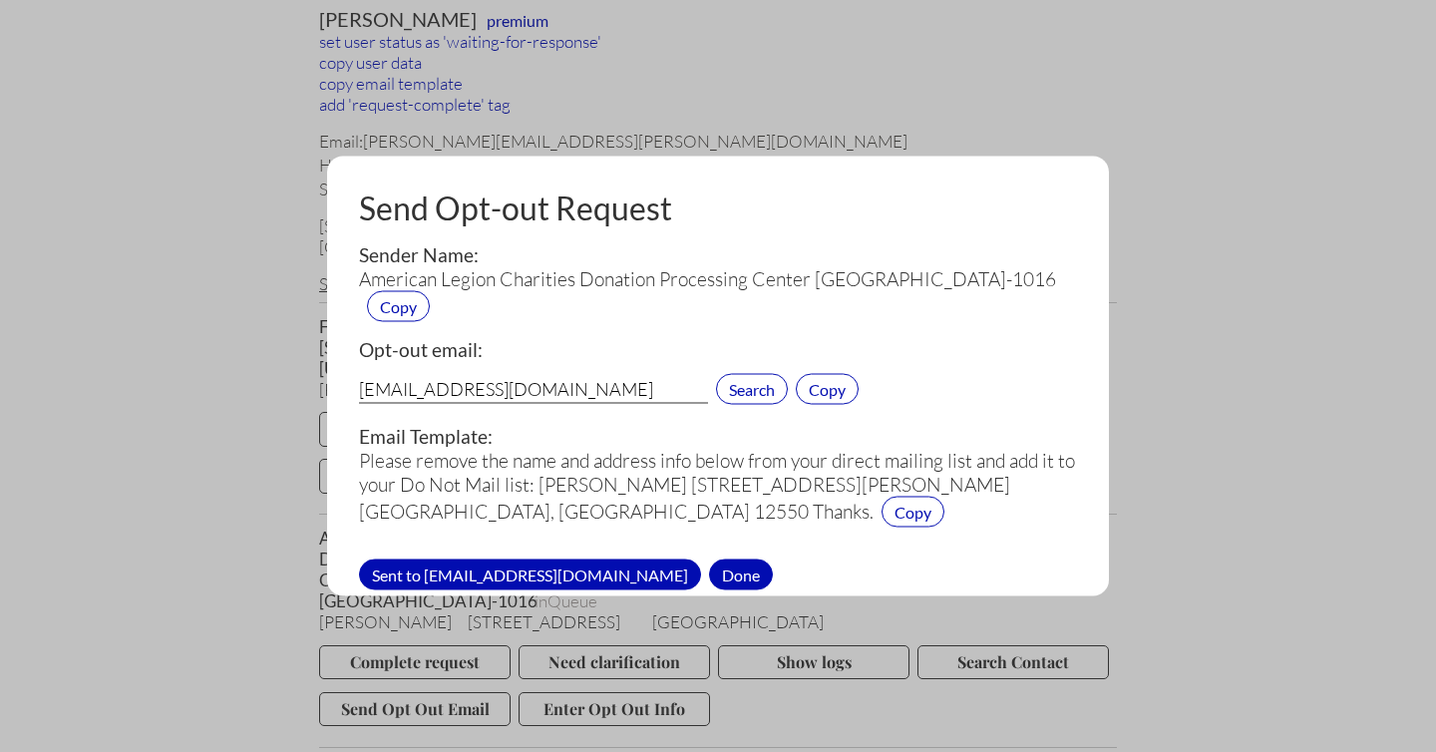
click at [709, 573] on div "Done" at bounding box center [741, 573] width 64 height 31
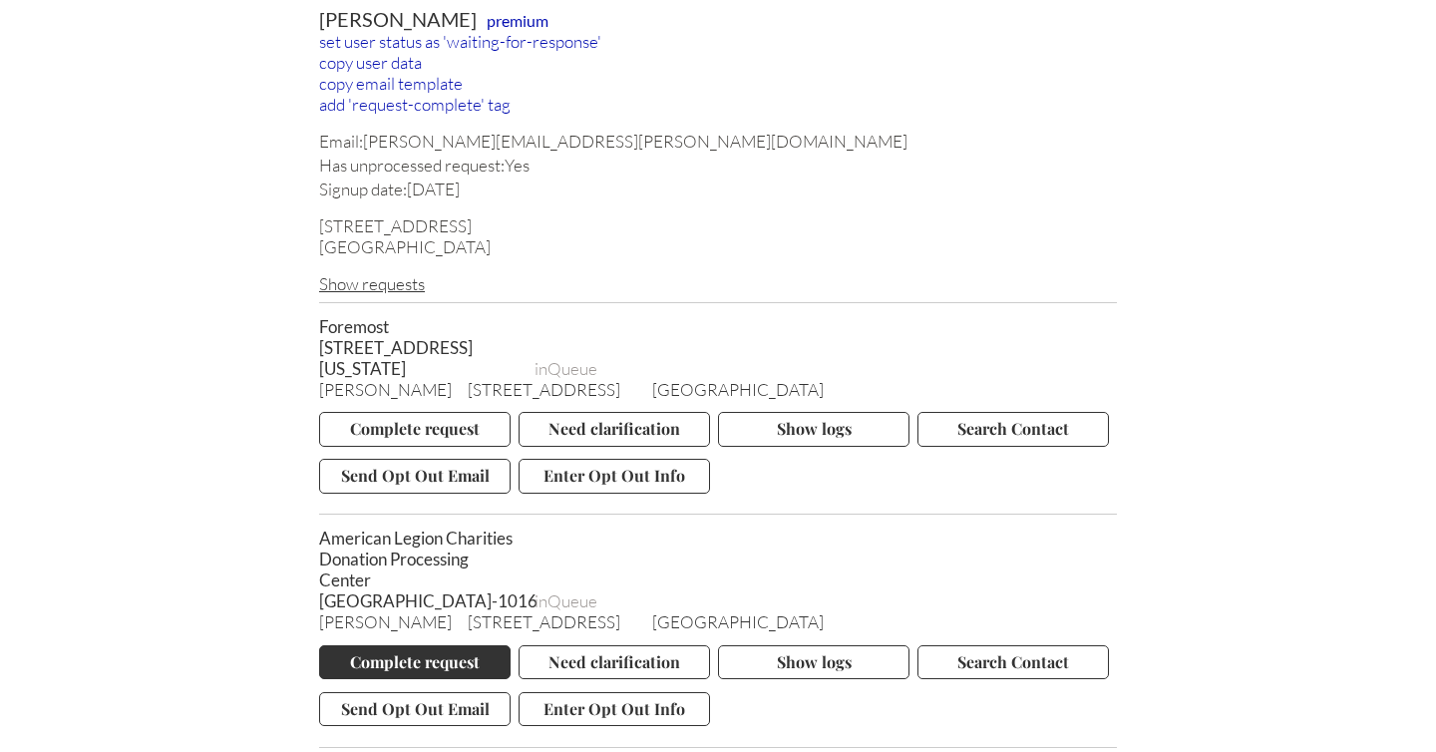
click at [419, 645] on button "Complete request" at bounding box center [414, 662] width 191 height 34
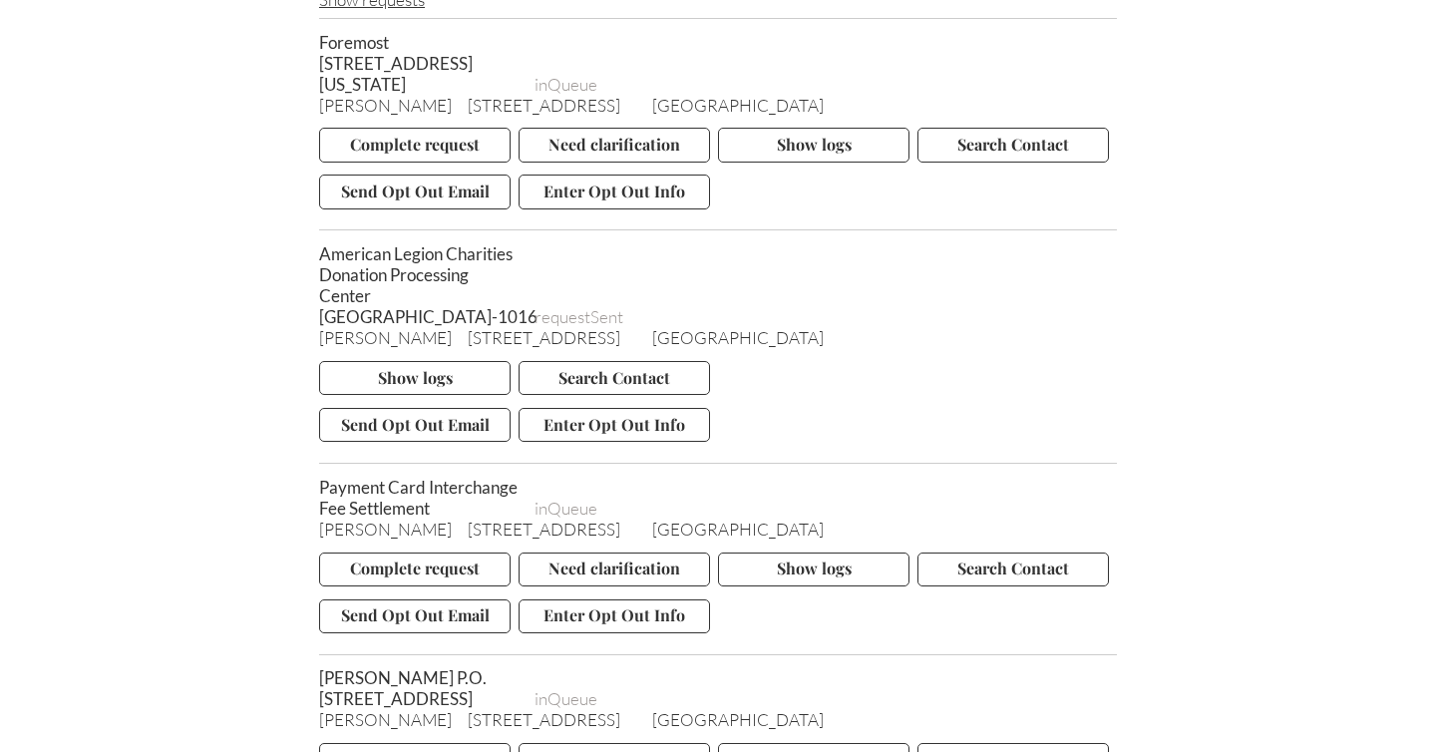
scroll to position [2144, 0]
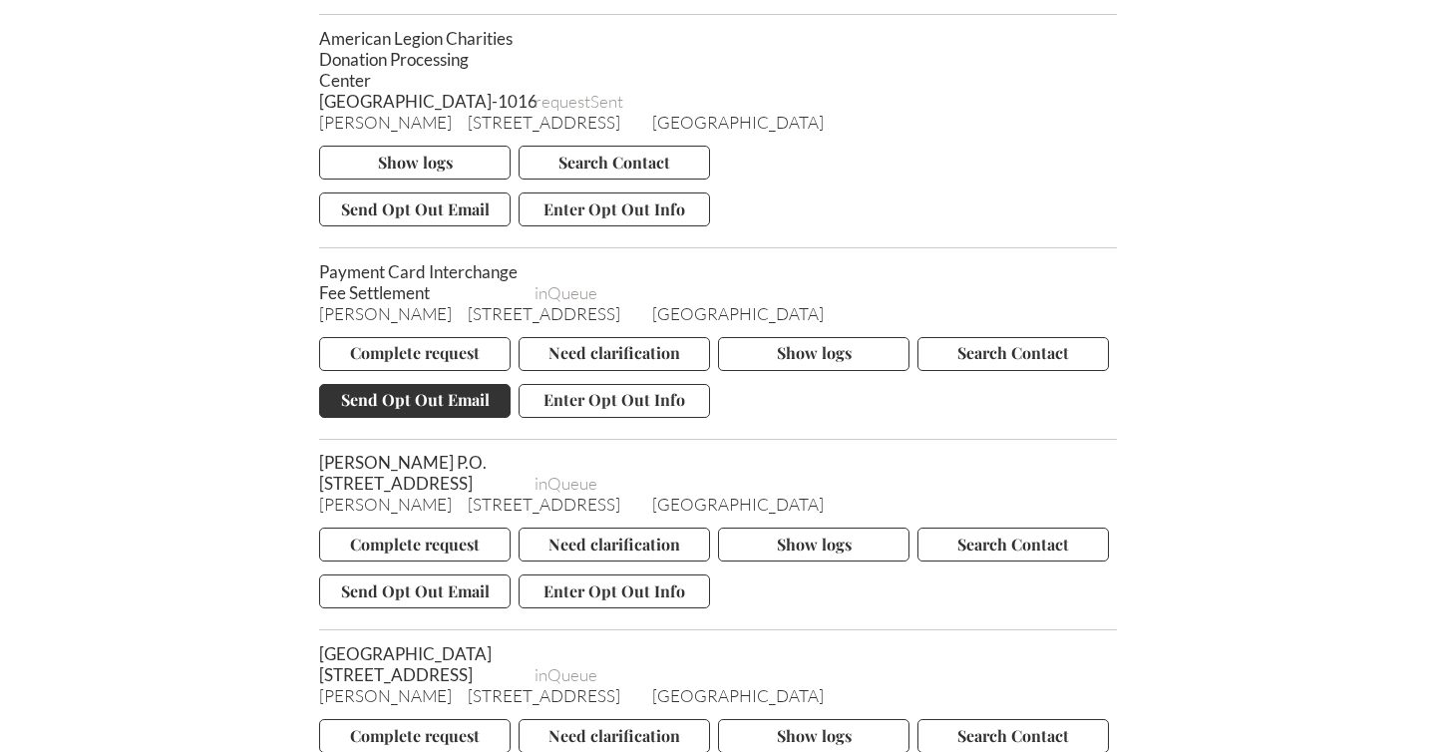
click at [434, 384] on button "Send Opt Out Email" at bounding box center [414, 401] width 191 height 34
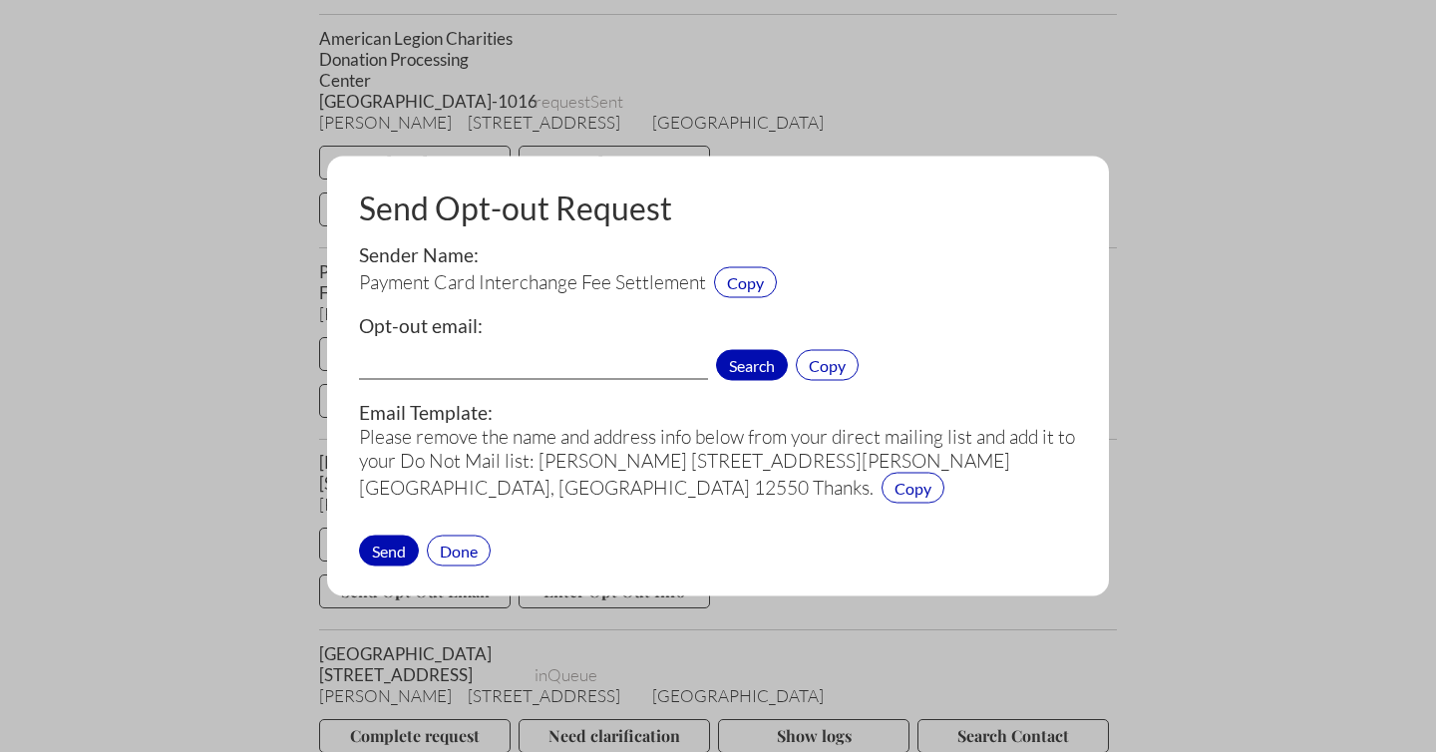
click at [738, 366] on span "Search" at bounding box center [752, 365] width 72 height 31
click at [664, 367] on input "info@PaymentCardSettlement.com[5]" at bounding box center [533, 367] width 349 height 26
type input "info@PaymentCardSettlement.com"
click at [391, 540] on div "Send" at bounding box center [389, 549] width 60 height 31
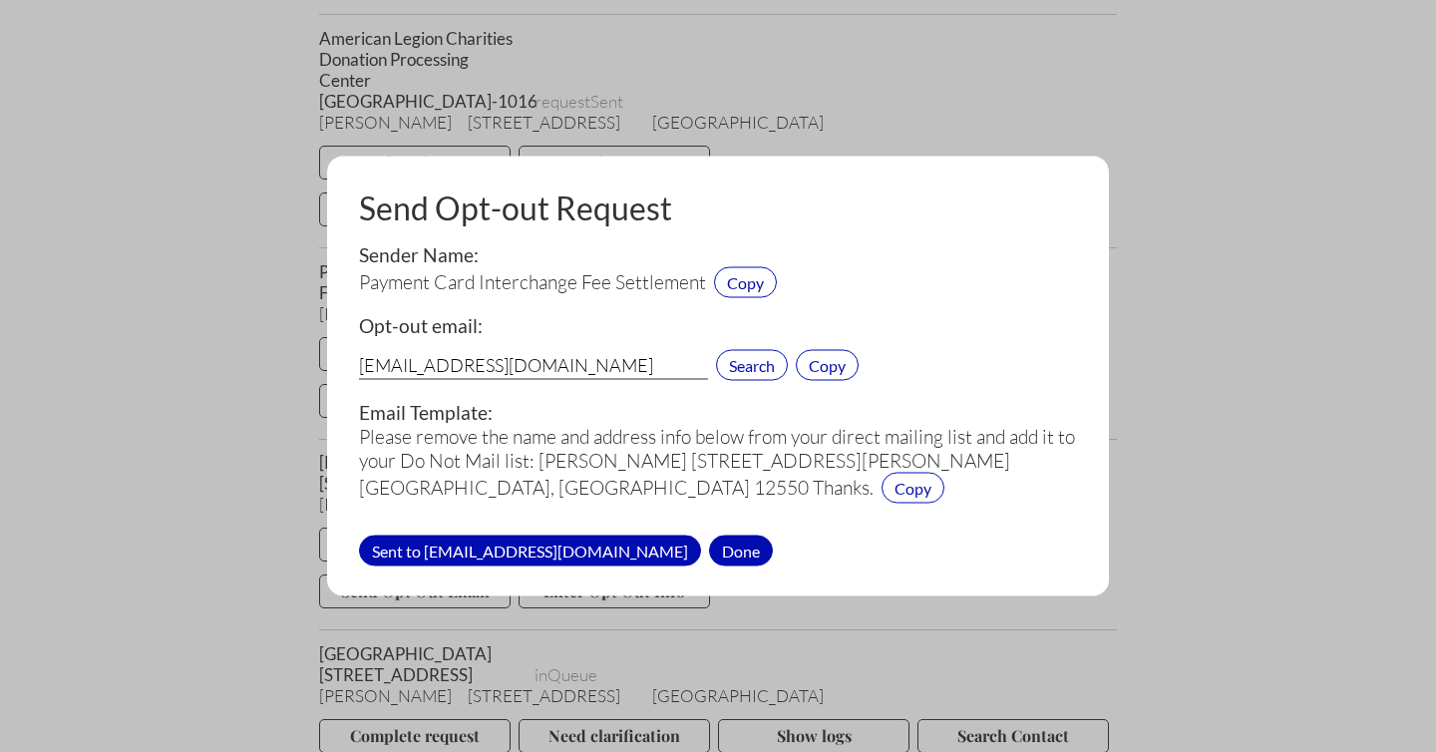
click at [736, 549] on div "Done" at bounding box center [741, 549] width 64 height 31
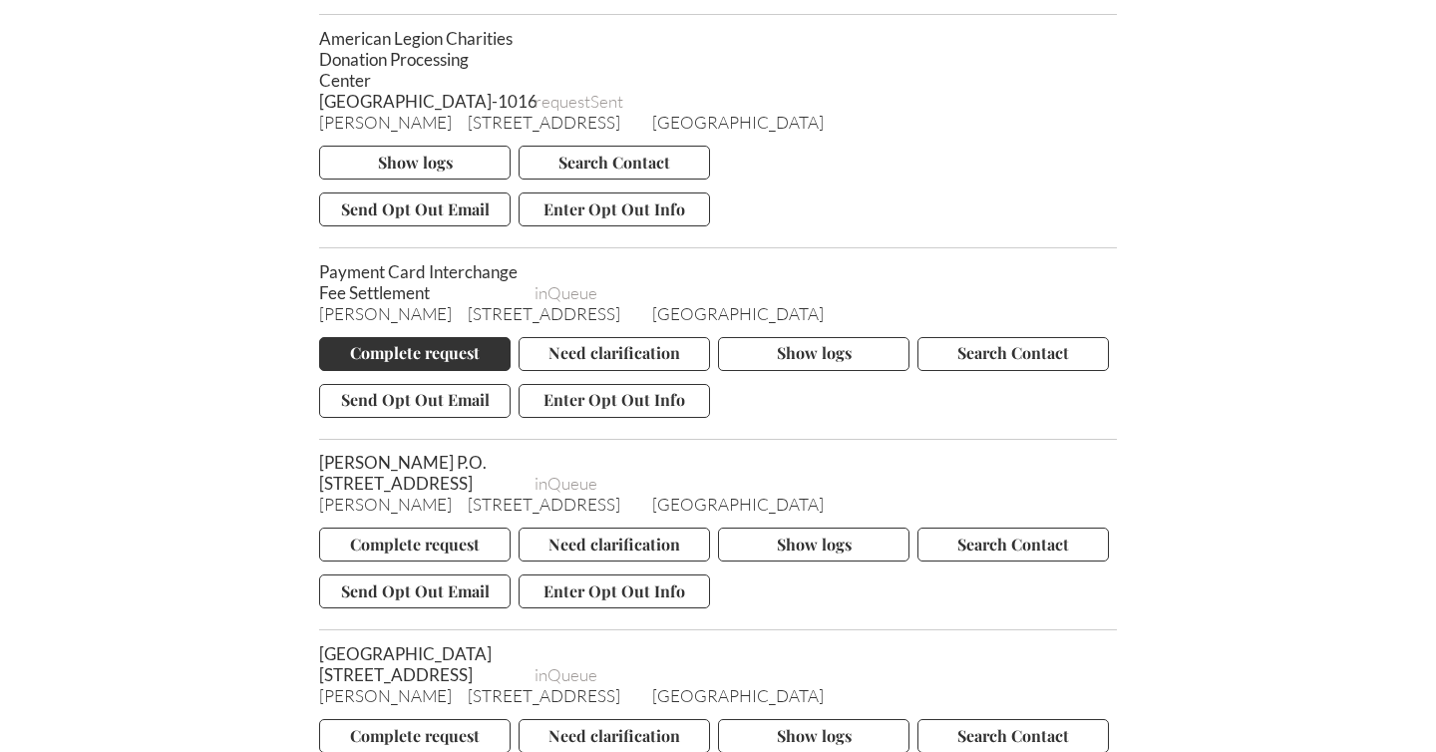
click at [425, 337] on button "Complete request" at bounding box center [414, 354] width 191 height 34
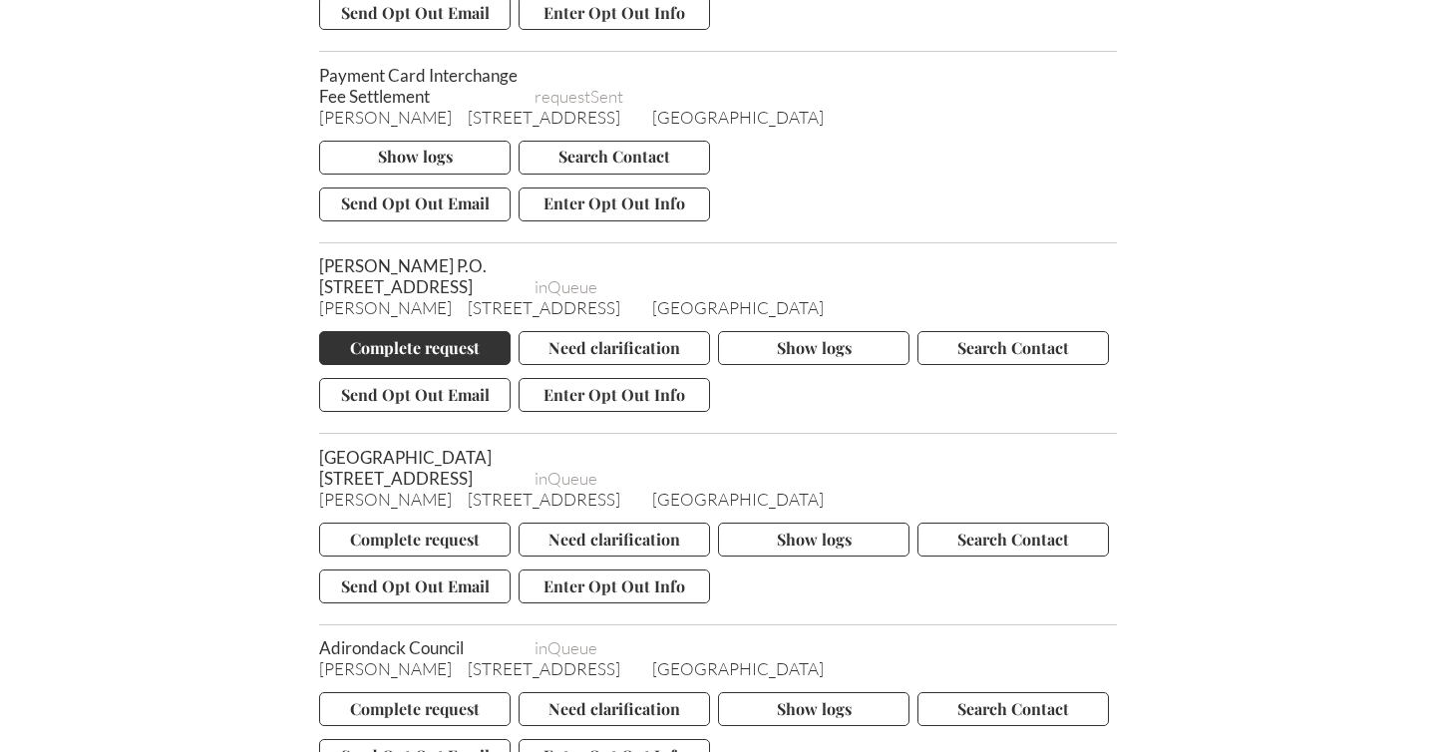
scroll to position [2342, 0]
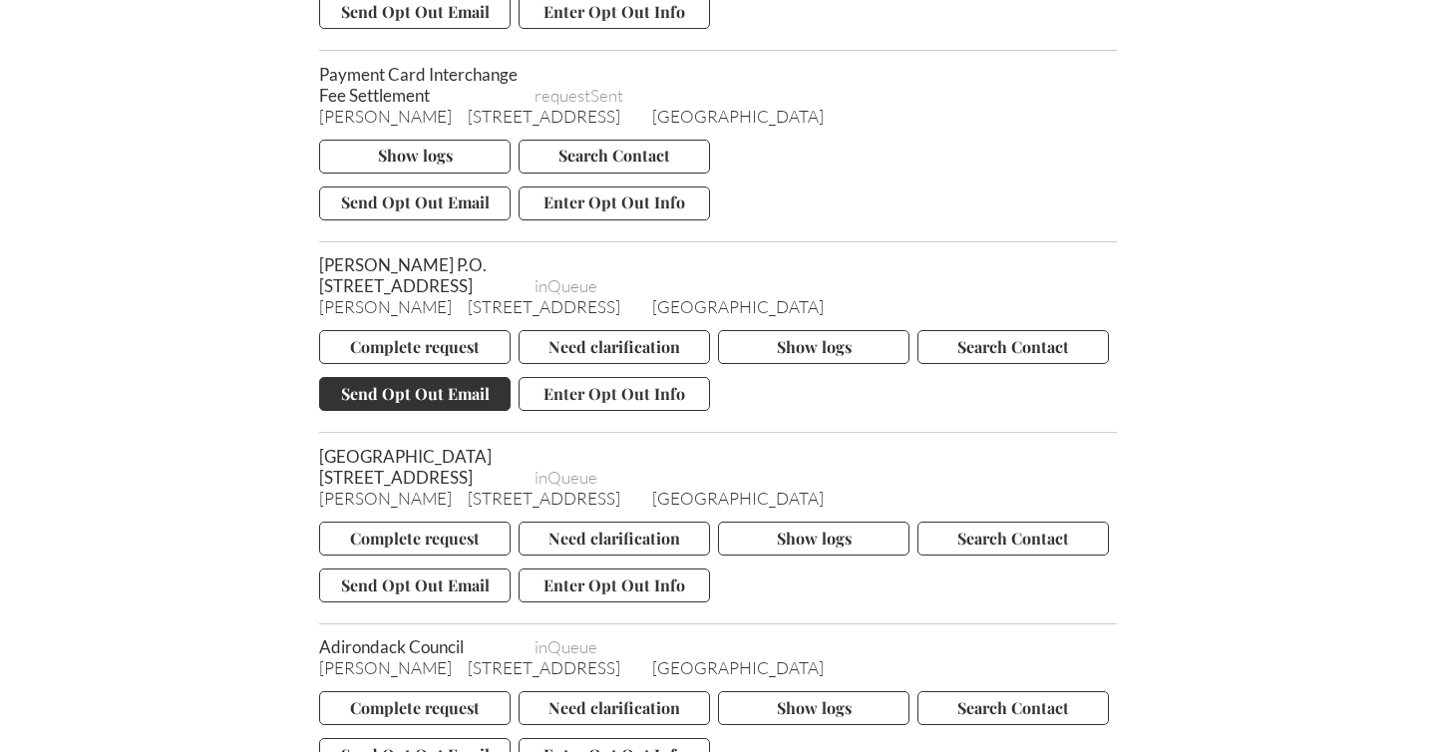
click at [404, 377] on button "Send Opt Out Email" at bounding box center [414, 394] width 191 height 34
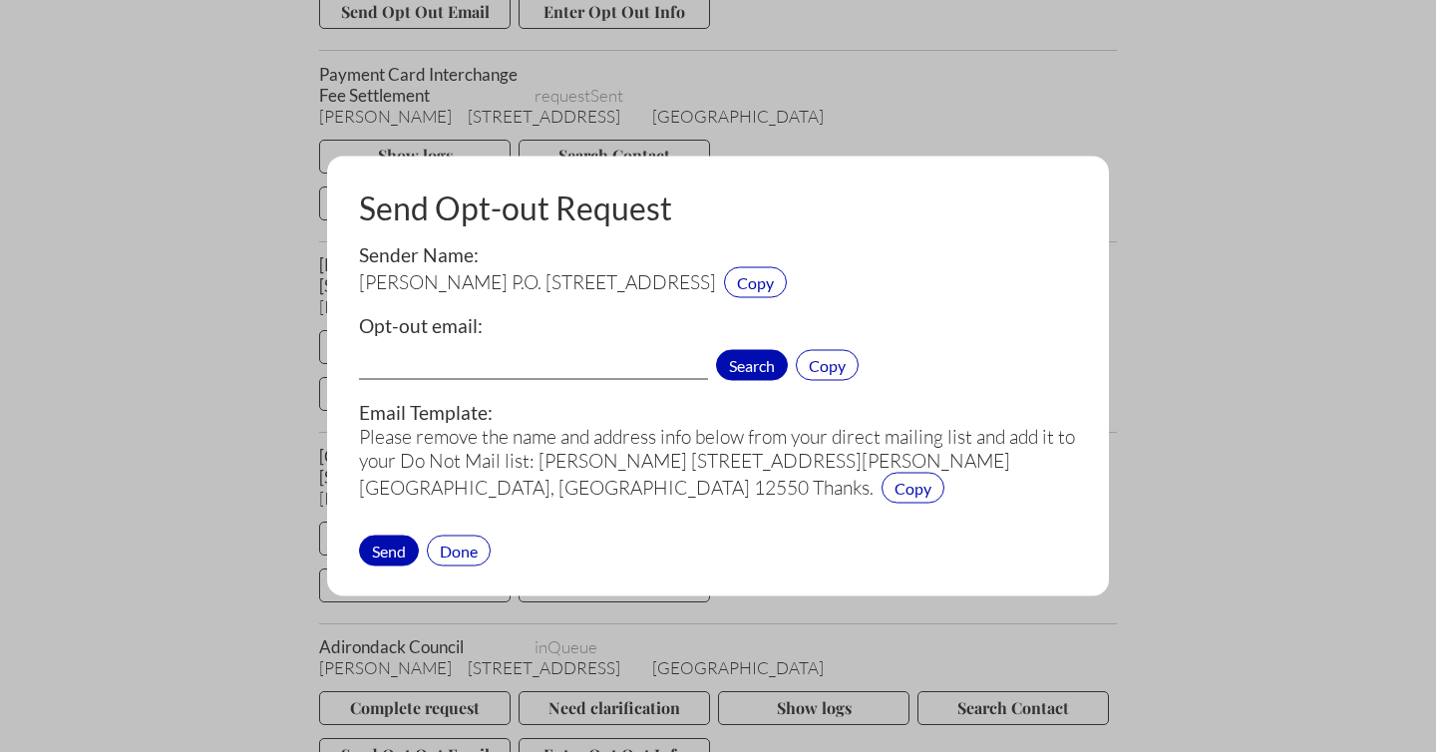
click at [750, 358] on span "Search" at bounding box center [752, 365] width 72 height 31
drag, startPoint x: 483, startPoint y: 284, endPoint x: 358, endPoint y: 287, distance: 124.7
click at [359, 287] on span "[PERSON_NAME] P.O. [STREET_ADDRESS]" at bounding box center [537, 282] width 357 height 24
copy span "Jeff Senterman"
drag, startPoint x: 747, startPoint y: 278, endPoint x: 360, endPoint y: 282, distance: 386.8
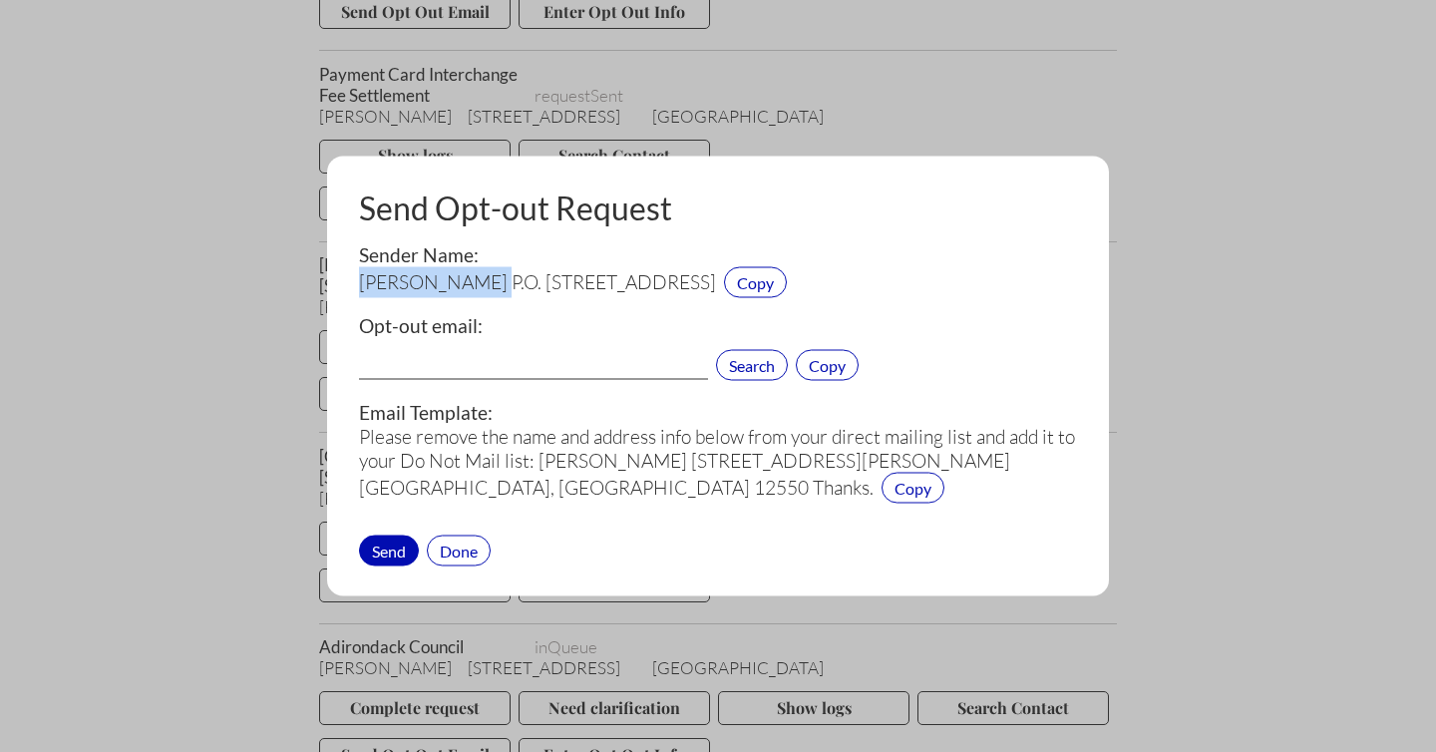
click at [360, 282] on span "[PERSON_NAME] P.O. [STREET_ADDRESS]" at bounding box center [537, 282] width 357 height 24
copy span "[PERSON_NAME] P.O. [STREET_ADDRESS]"
click at [438, 360] on input "text" at bounding box center [533, 367] width 349 height 26
paste input "cccd@catskillcenter.org"
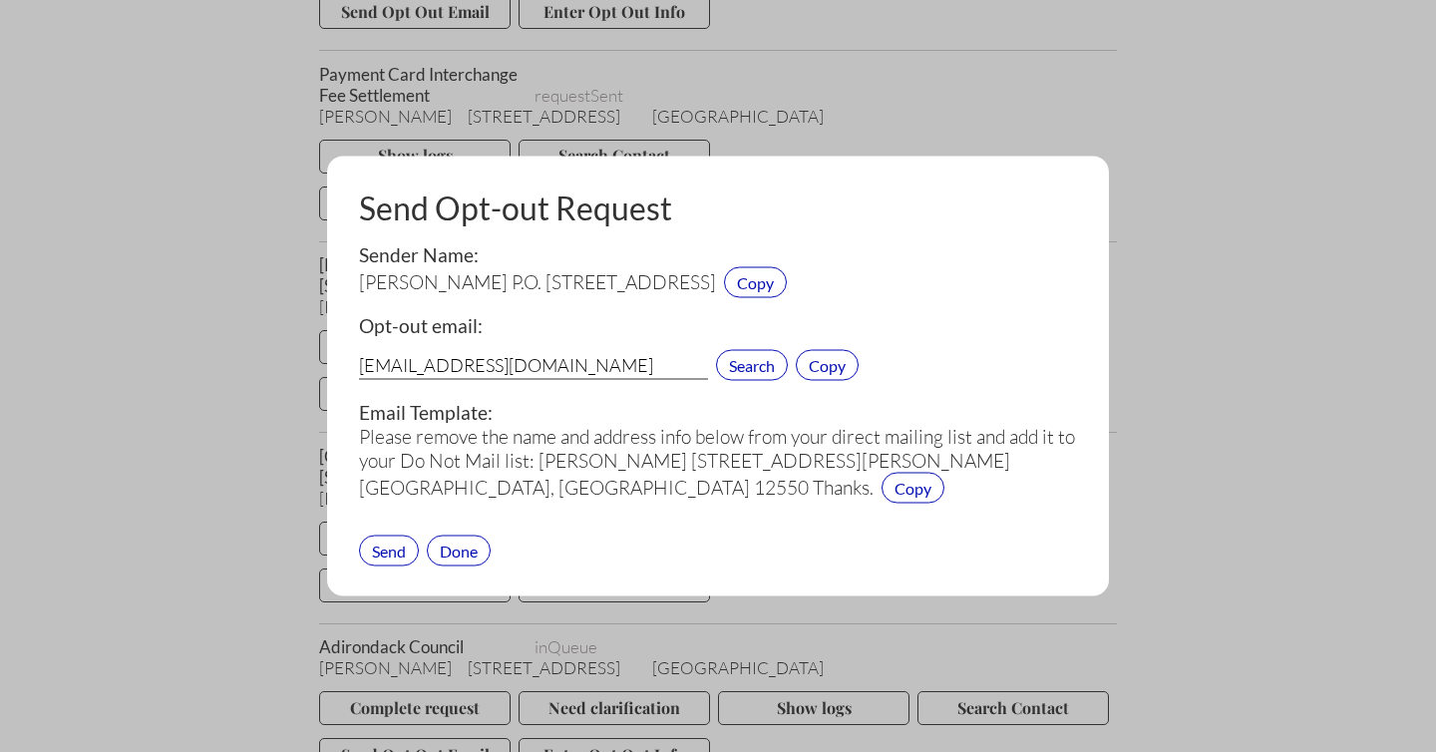
type input "cccd@catskillcenter.org"
click at [392, 549] on div "Send" at bounding box center [389, 549] width 60 height 31
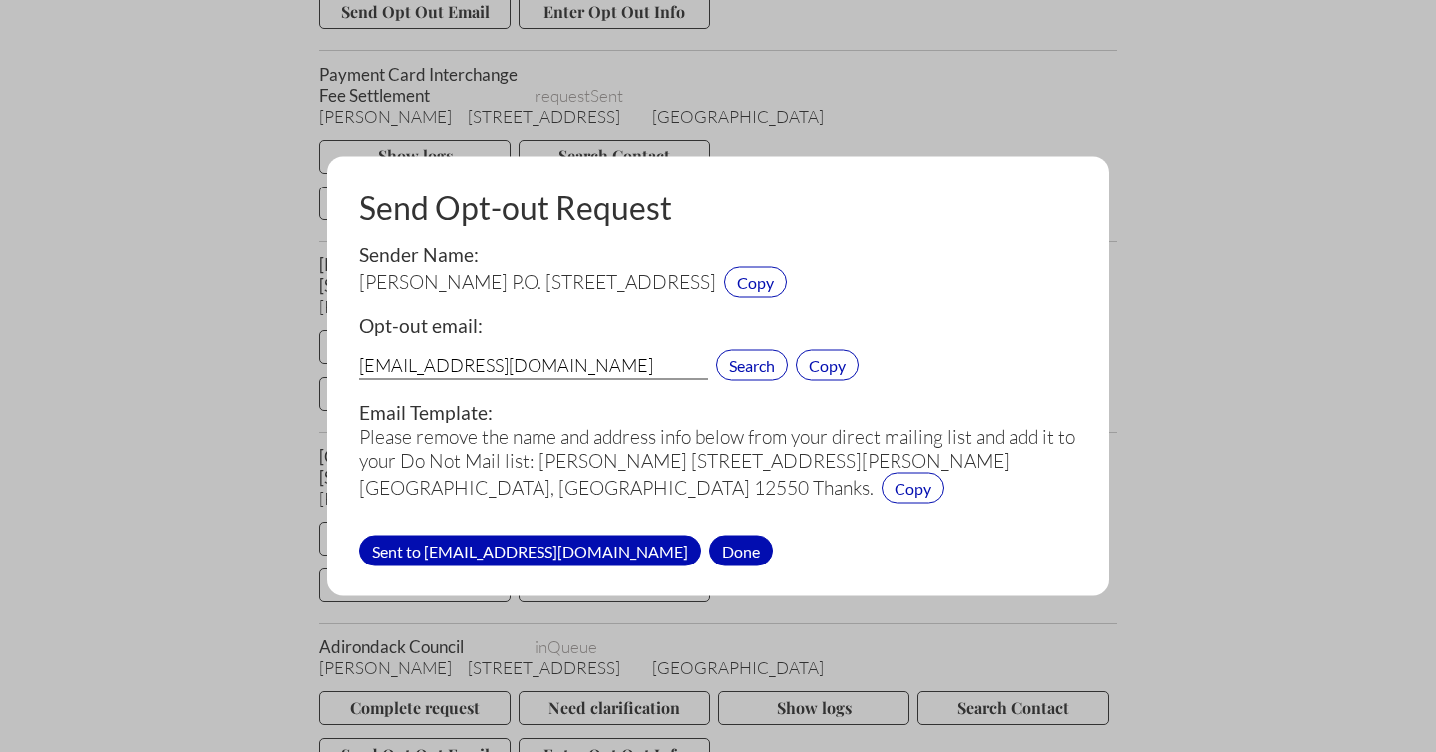
click at [709, 548] on div "Done" at bounding box center [741, 549] width 64 height 31
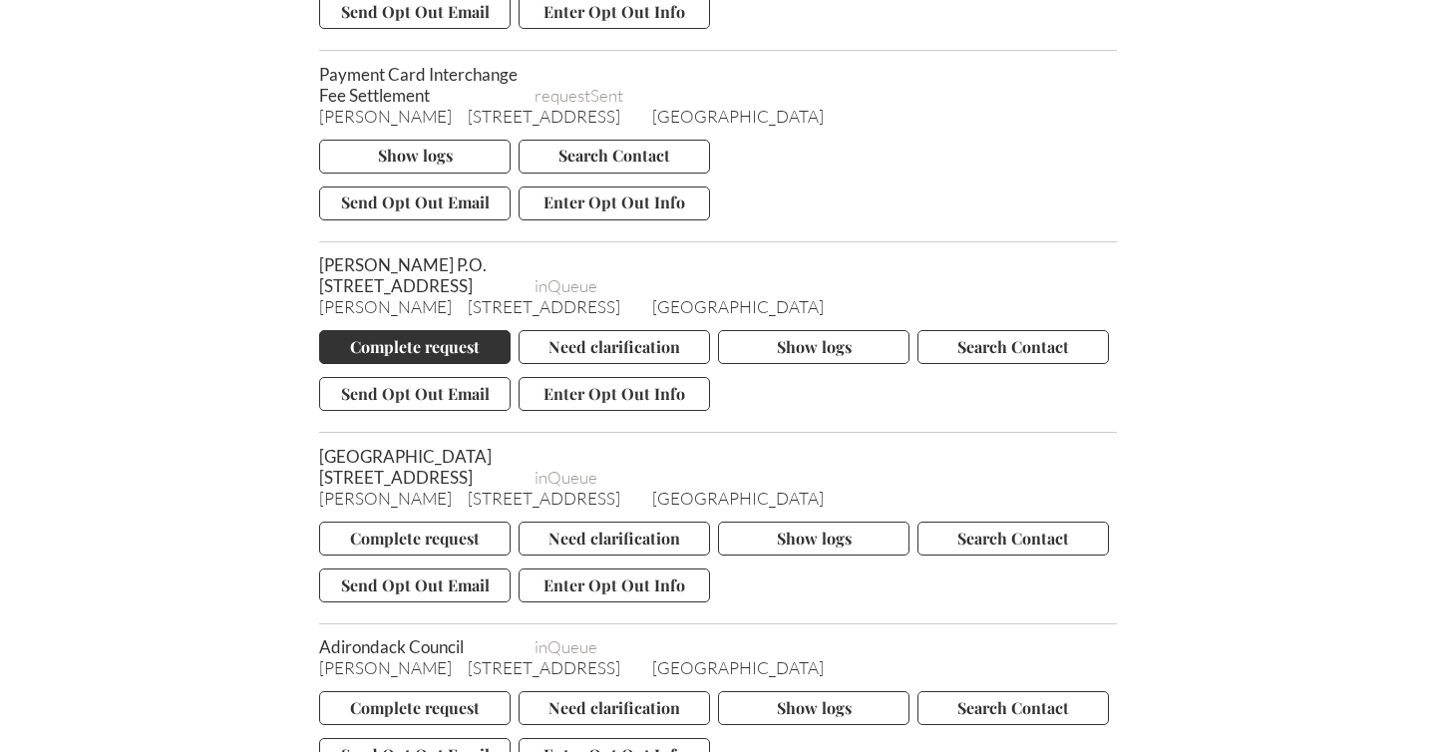
click at [418, 330] on button "Complete request" at bounding box center [414, 347] width 191 height 34
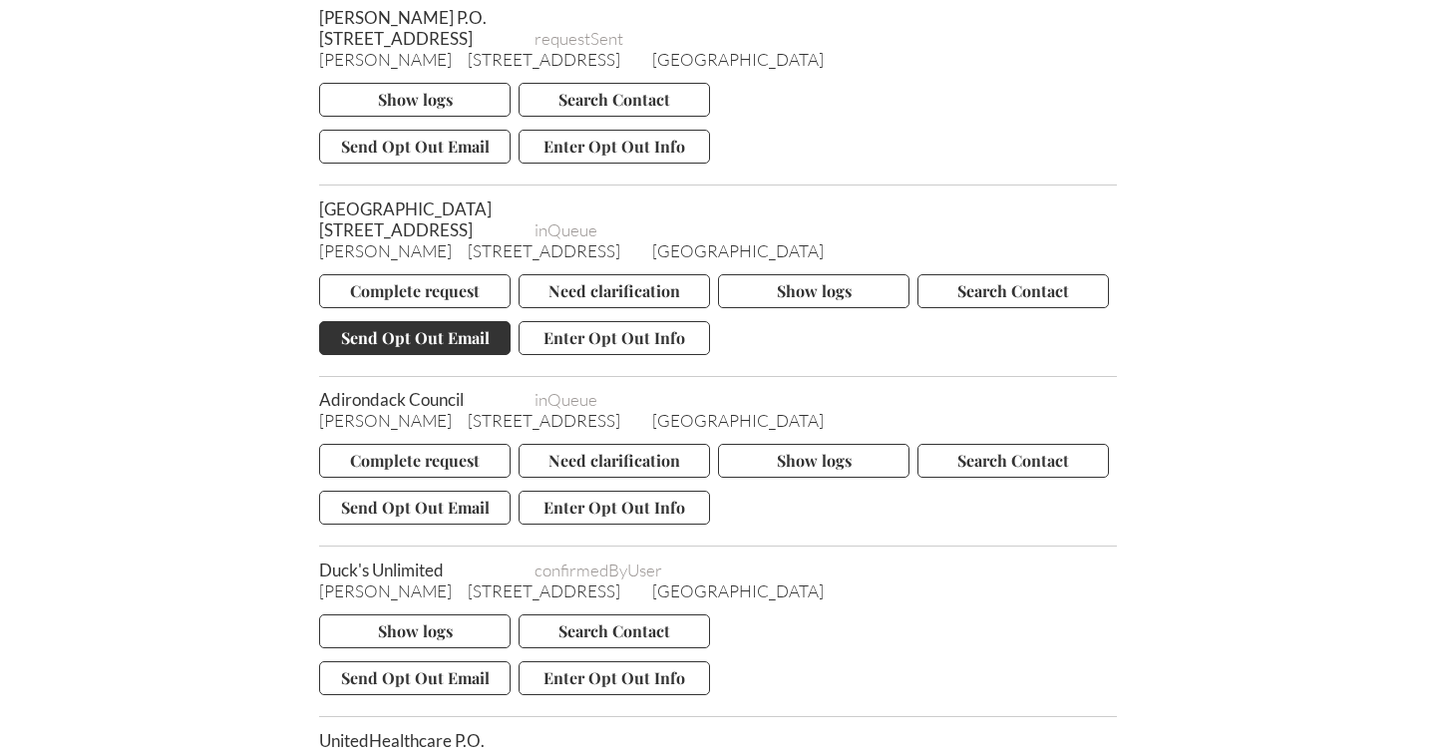
scroll to position [2593, 0]
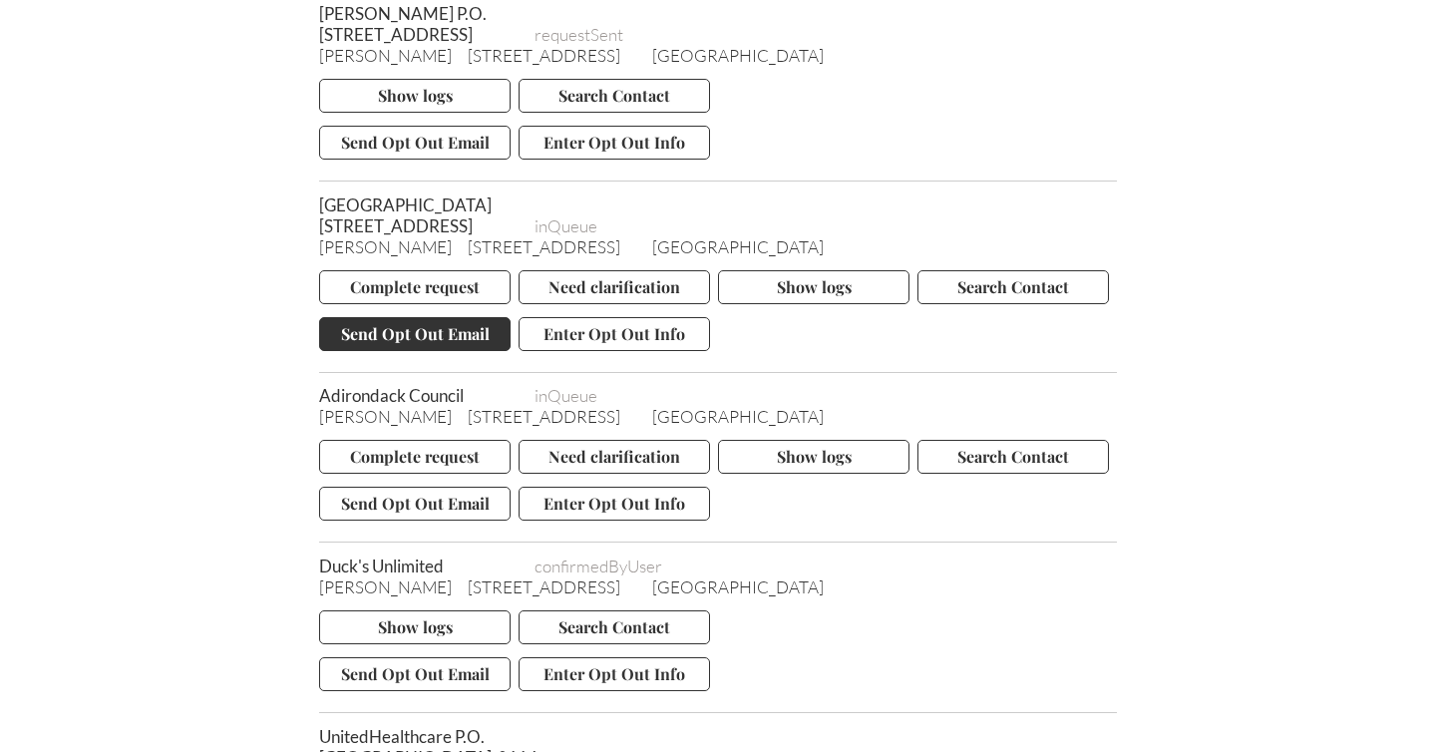
click at [402, 327] on button "Send Opt Out Email" at bounding box center [414, 334] width 191 height 34
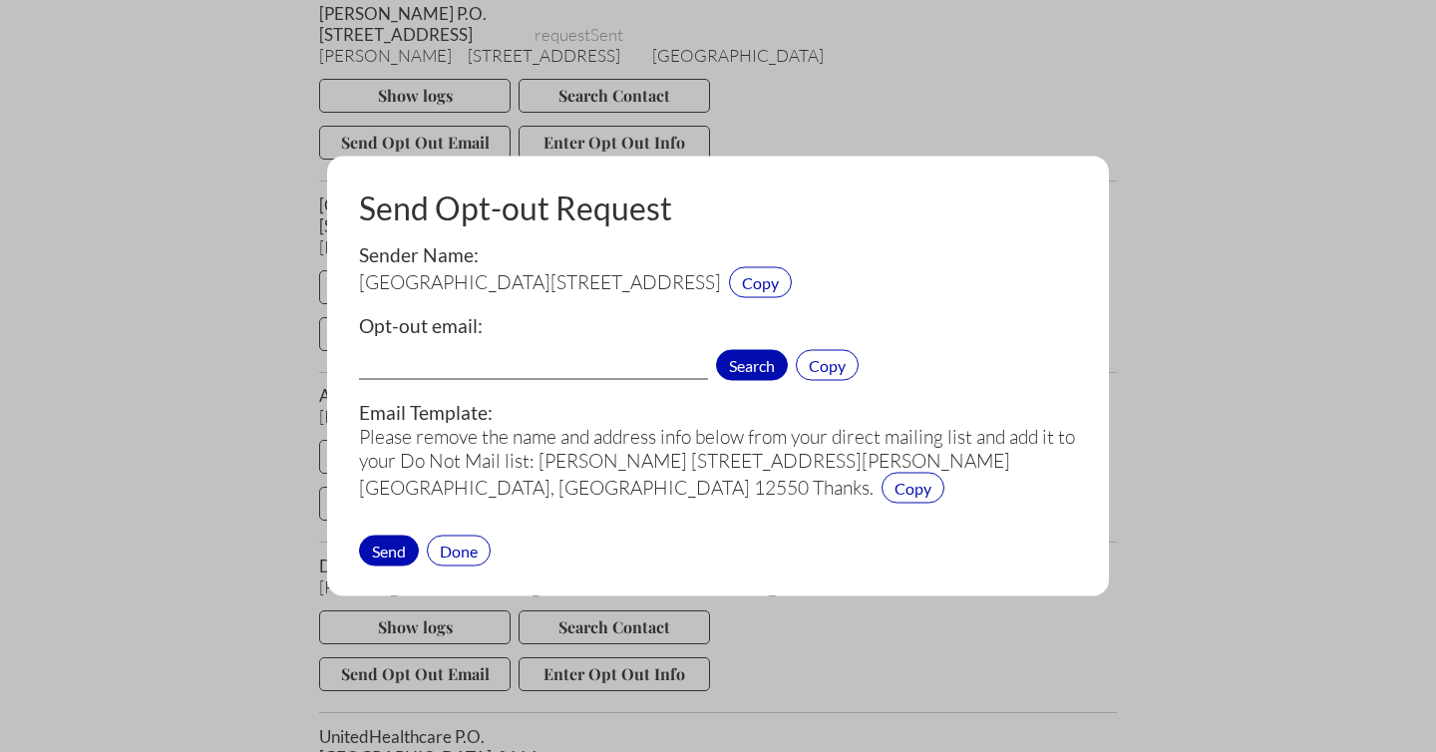
click at [746, 360] on span "Search" at bounding box center [752, 365] width 72 height 31
click at [792, 277] on span "Copy" at bounding box center [760, 282] width 63 height 31
click at [398, 358] on input "text" at bounding box center [533, 367] width 349 height 26
paste input "info@binghamton.edu"
type input "info@binghamton.edu"
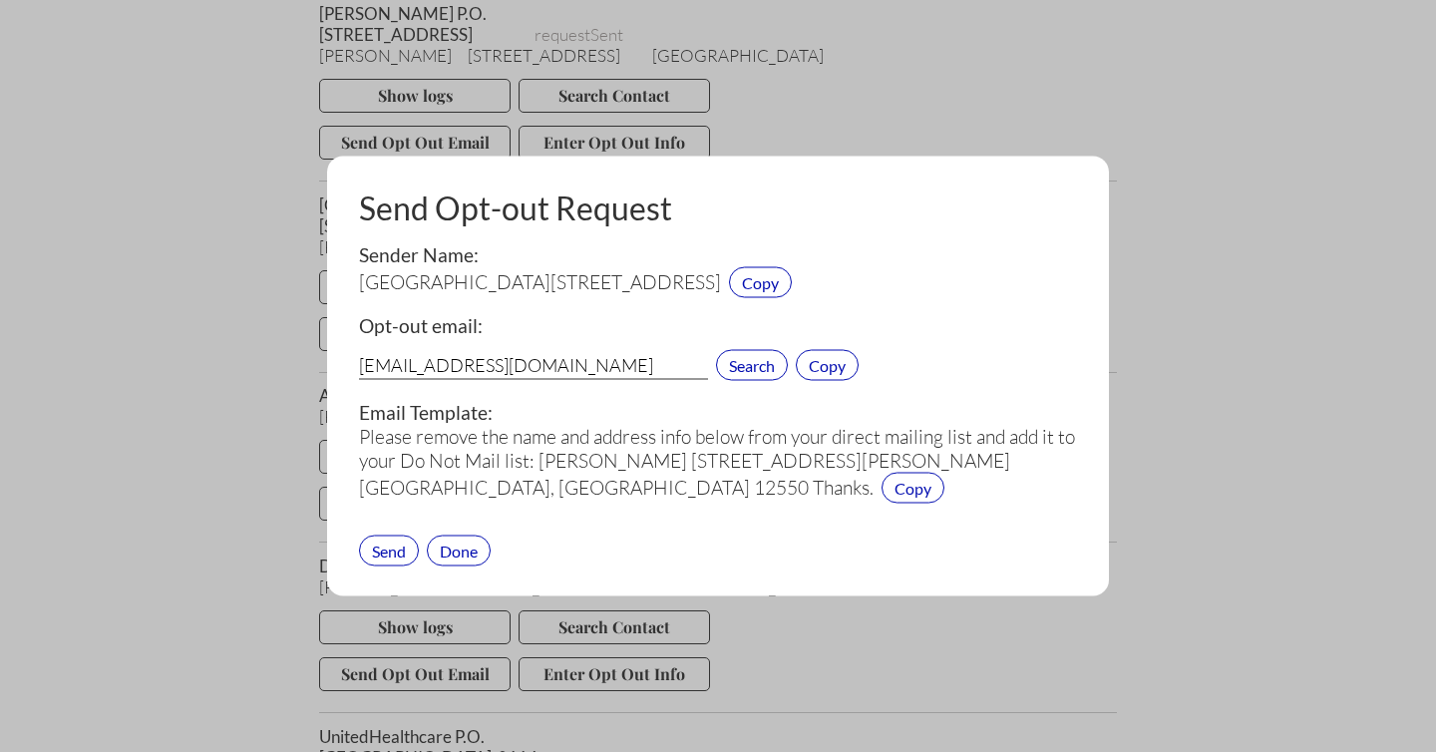
click at [389, 554] on div "Send" at bounding box center [389, 549] width 60 height 31
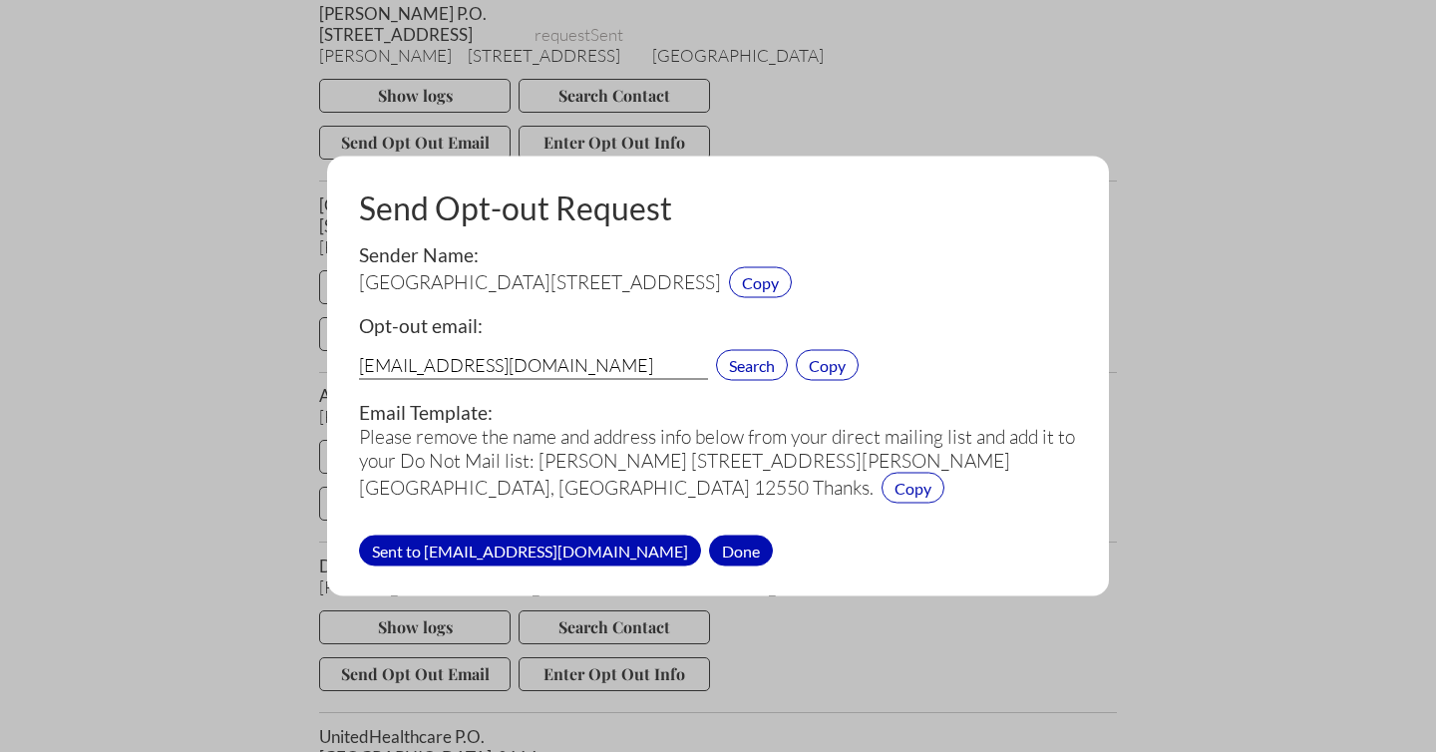
click at [709, 549] on div "Done" at bounding box center [741, 549] width 64 height 31
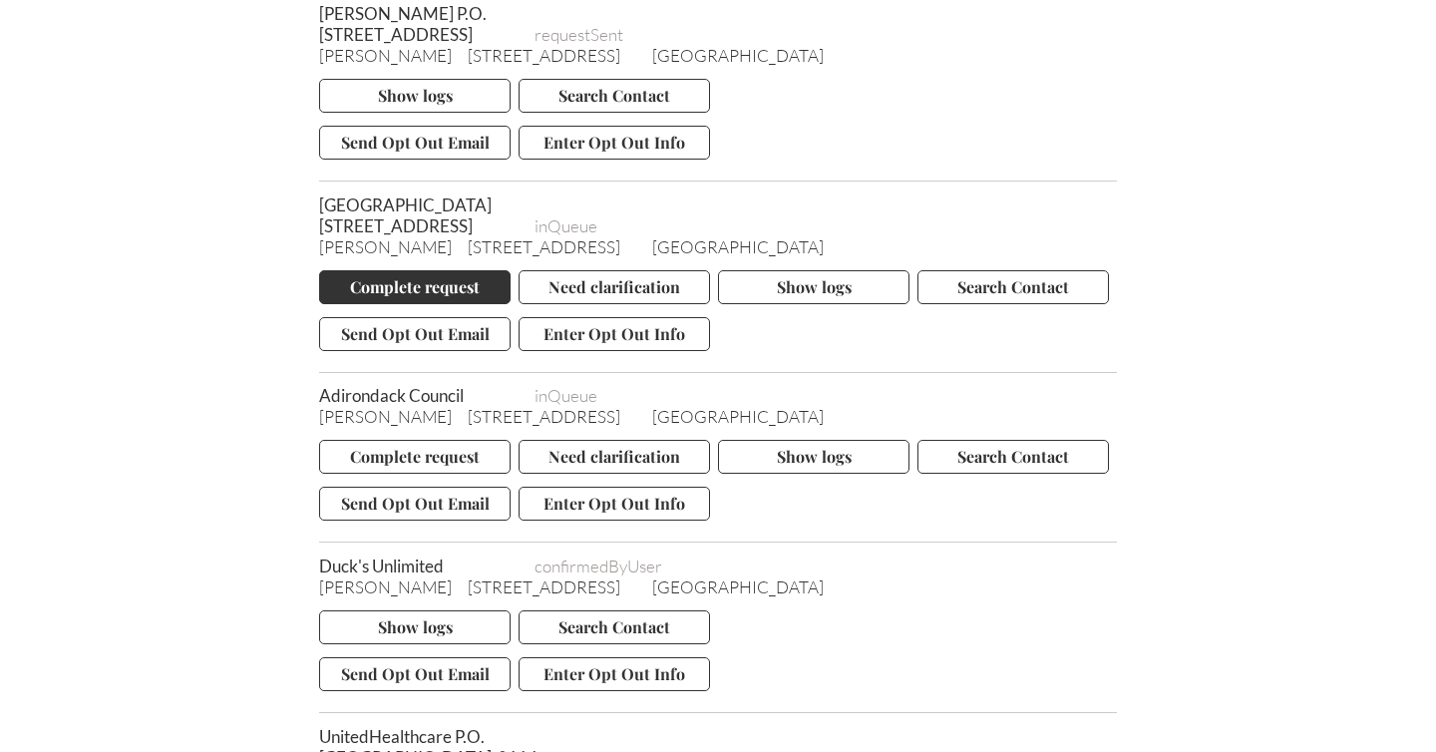
click at [420, 277] on button "Complete request" at bounding box center [414, 287] width 191 height 34
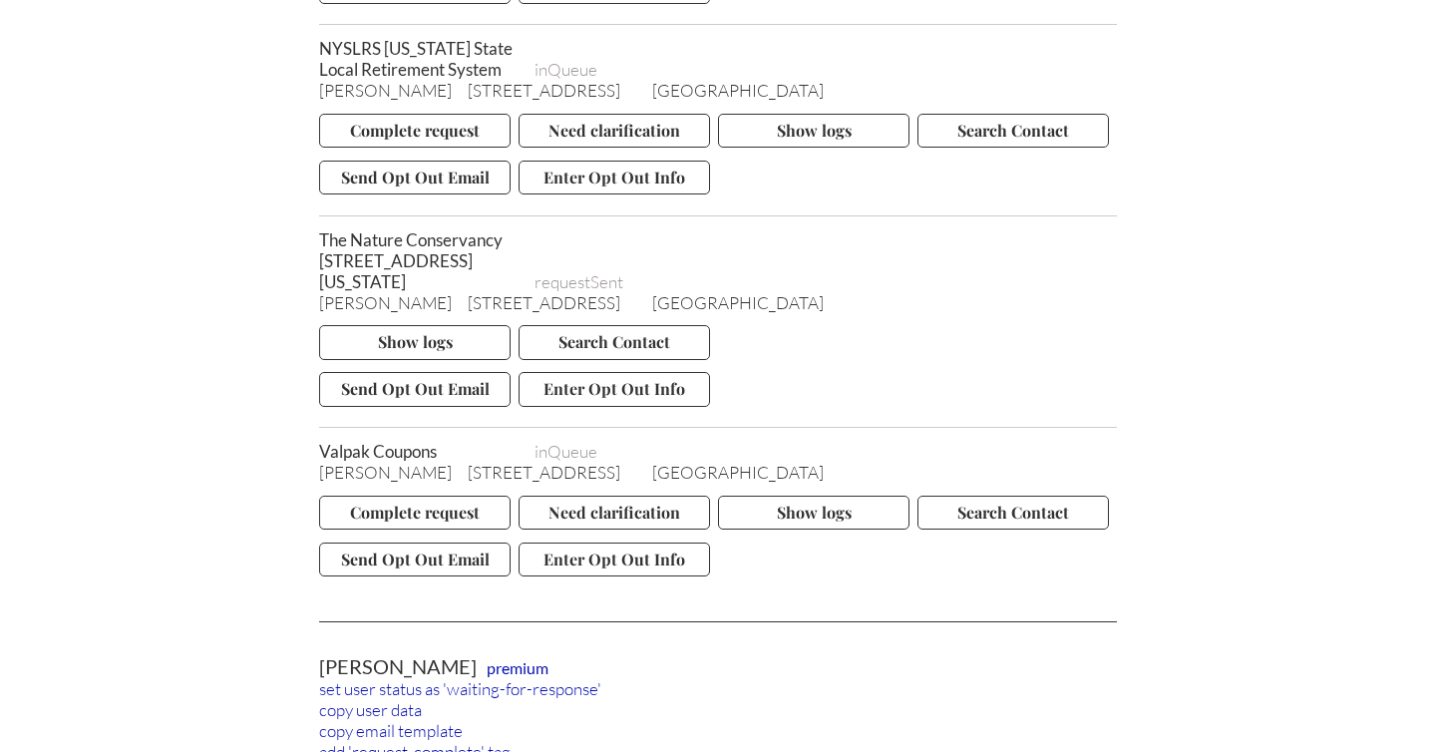
scroll to position [11397, 0]
drag, startPoint x: 319, startPoint y: 493, endPoint x: 424, endPoint y: 490, distance: 104.7
click at [424, 482] on span "[PERSON_NAME]" at bounding box center [385, 471] width 133 height 21
copy span "[PERSON_NAME]"
drag, startPoint x: 444, startPoint y: 490, endPoint x: 533, endPoint y: 491, distance: 89.7
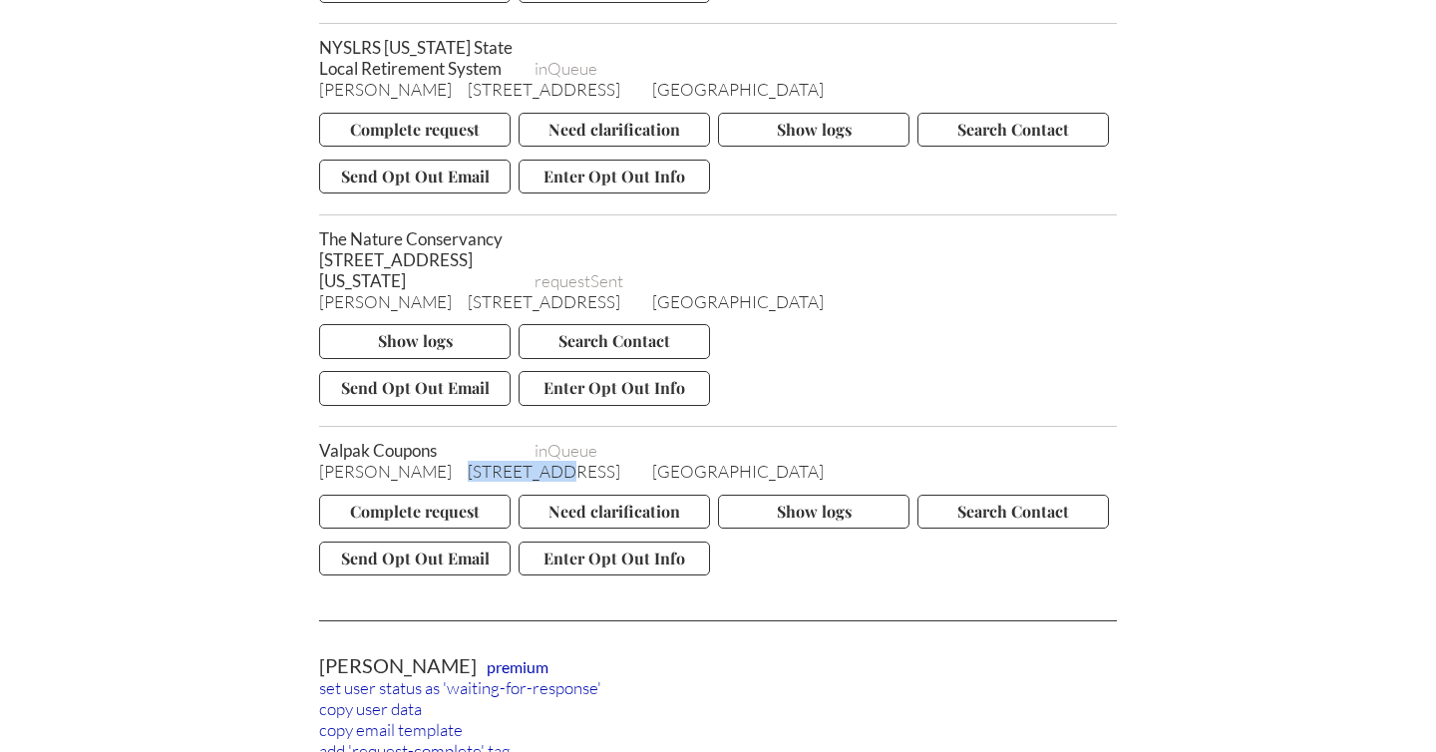
click at [533, 482] on div "[PERSON_NAME] [STREET_ADDRESS][PERSON_NAME]" at bounding box center [718, 471] width 798 height 21
copy span "[STREET_ADDRESS]"
drag, startPoint x: 557, startPoint y: 488, endPoint x: 653, endPoint y: 489, distance: 95.7
click at [653, 482] on span "[GEOGRAPHIC_DATA]" at bounding box center [737, 471] width 171 height 21
copy span "NEWBURGH"
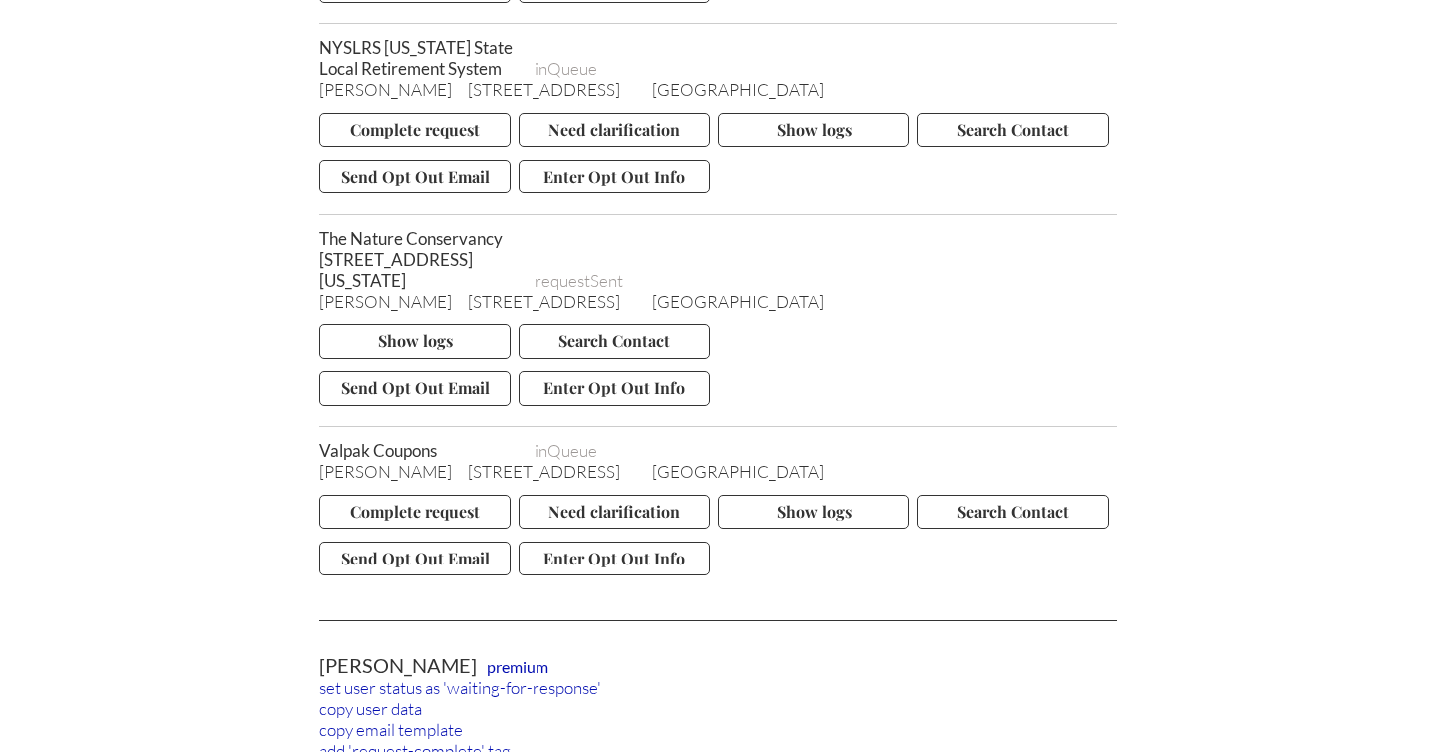
click at [712, 482] on span "[GEOGRAPHIC_DATA]" at bounding box center [737, 471] width 171 height 21
copy span "12550"
click at [417, 528] on button "Complete request" at bounding box center [414, 511] width 191 height 34
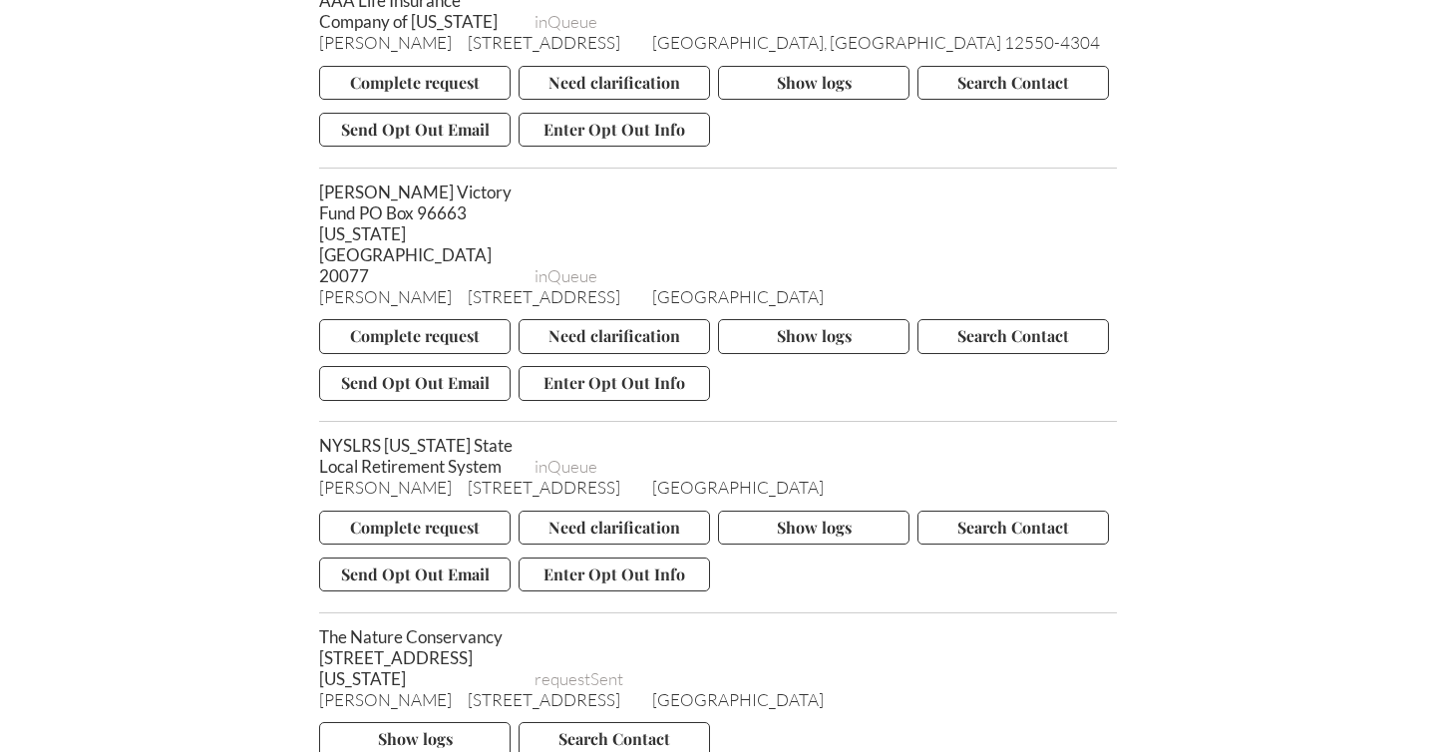
scroll to position [10998, 0]
click at [423, 577] on button "Send Opt Out Email" at bounding box center [414, 576] width 191 height 34
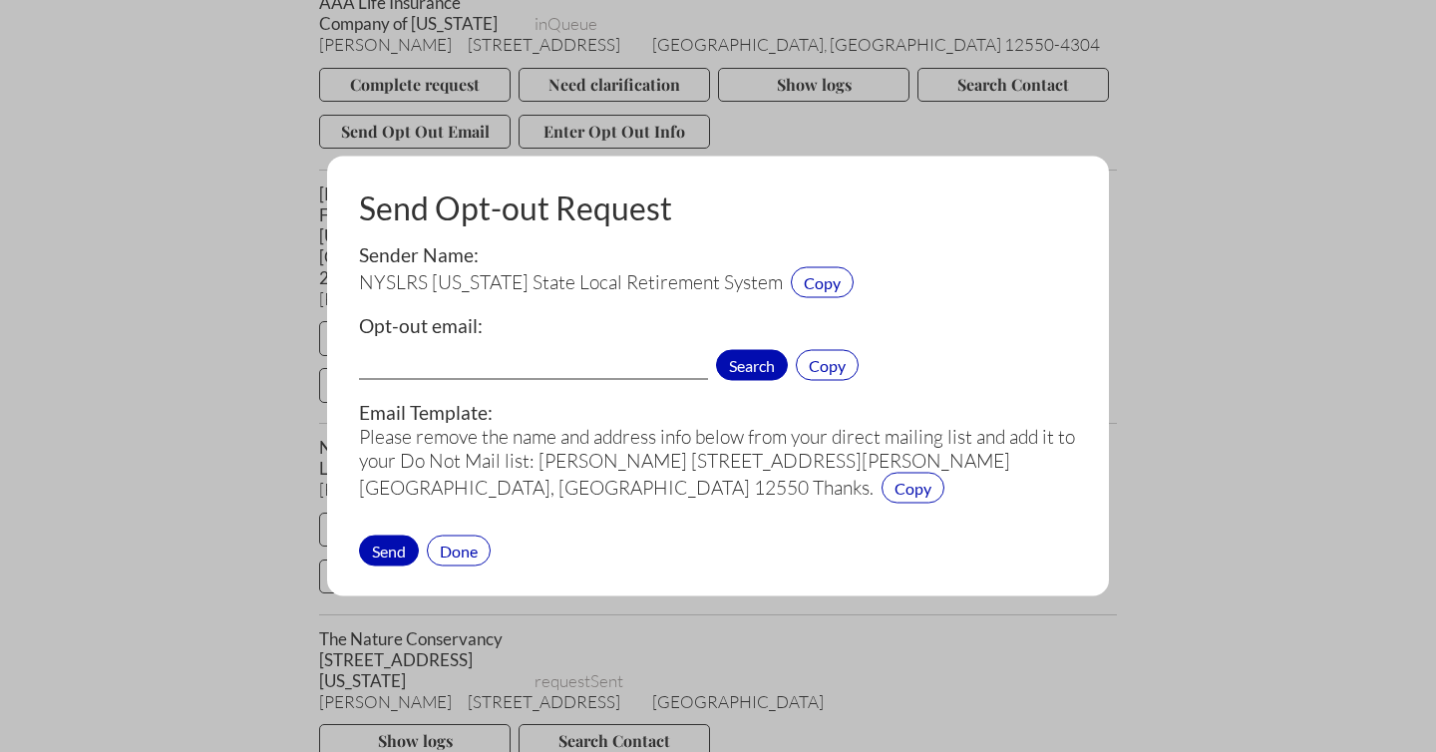
click at [754, 354] on span "Search" at bounding box center [752, 365] width 72 height 31
click at [455, 547] on div "Done" at bounding box center [459, 549] width 64 height 31
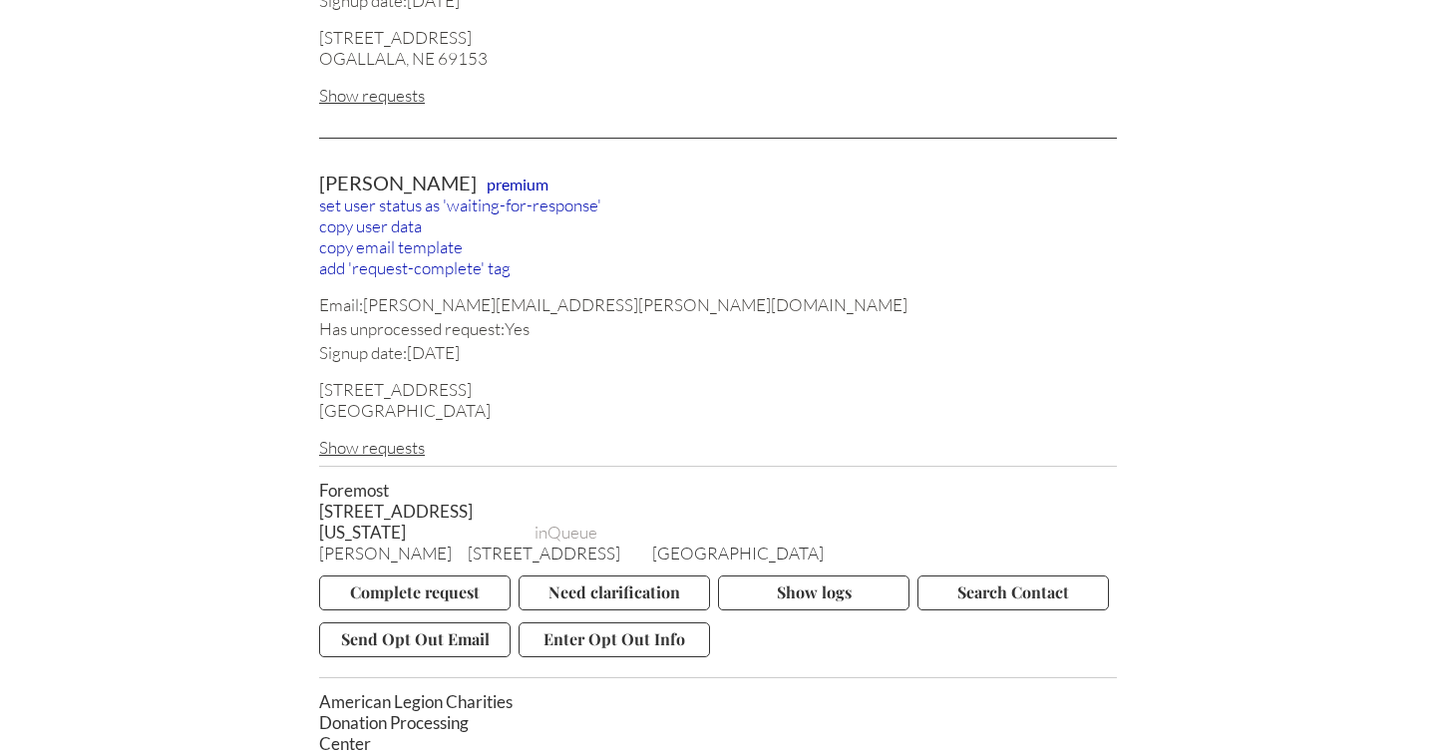
scroll to position [1194, 0]
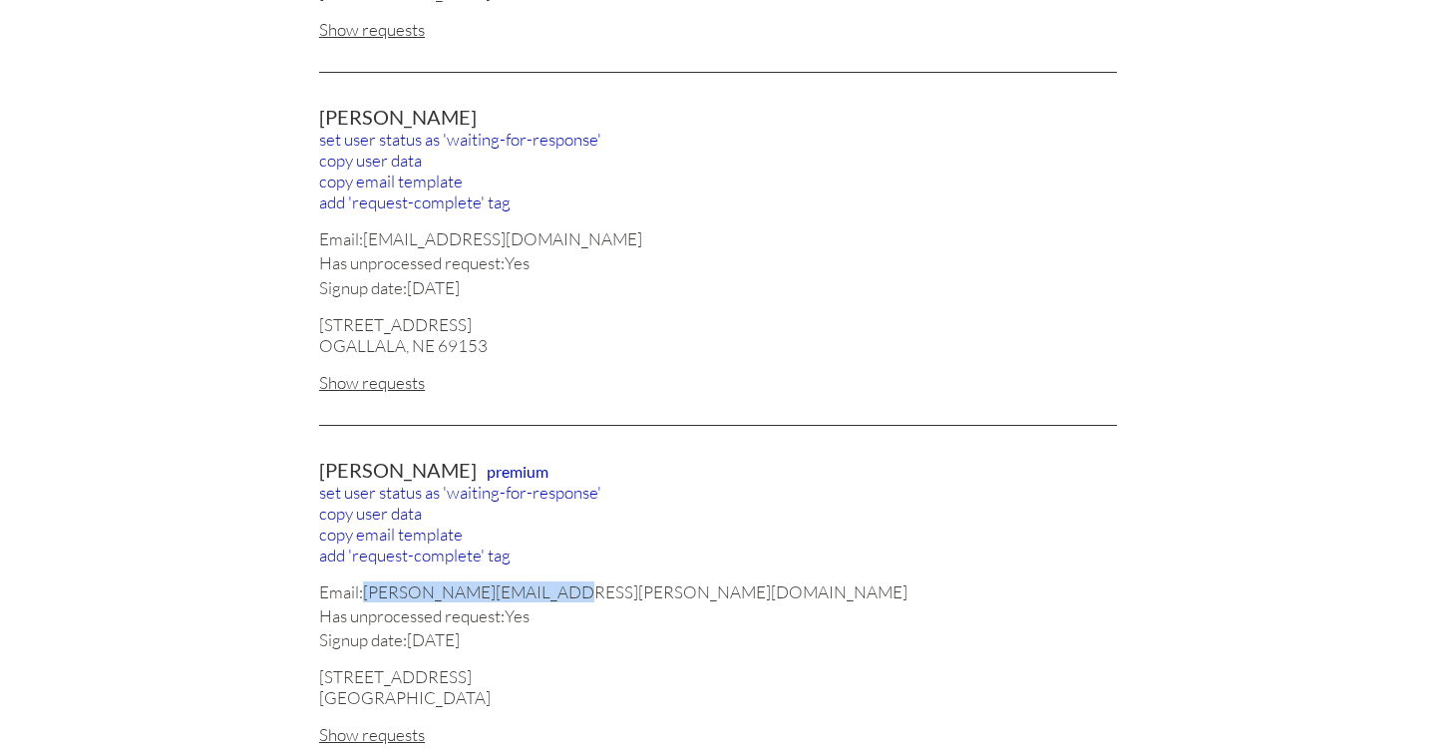
drag, startPoint x: 555, startPoint y: 572, endPoint x: 368, endPoint y: 574, distance: 187.4
click at [368, 581] on div "Email: peter.chernek@gmail.com" at bounding box center [718, 591] width 798 height 21
copy div "[PERSON_NAME][EMAIL_ADDRESS][PERSON_NAME][DOMAIN_NAME]"
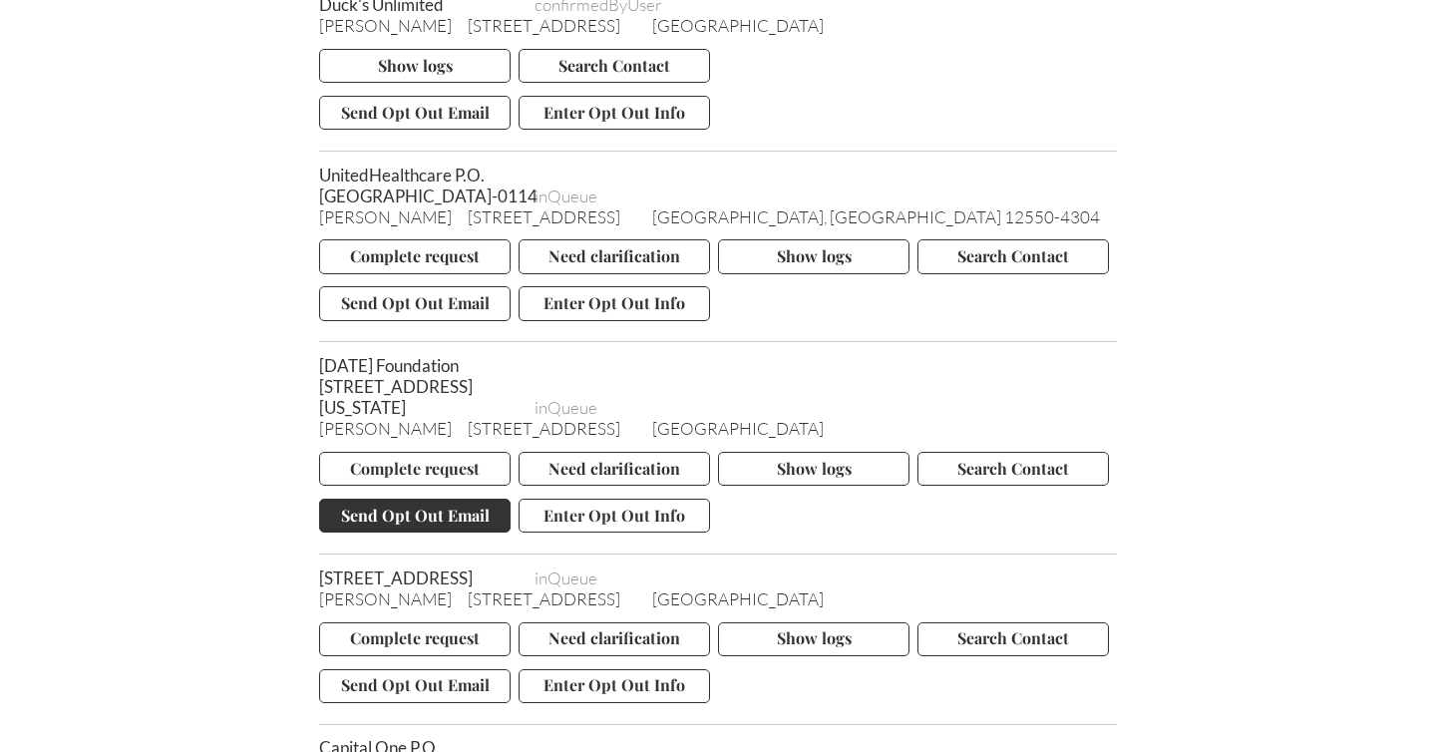
click at [433, 527] on button "Send Opt Out Email" at bounding box center [414, 515] width 191 height 34
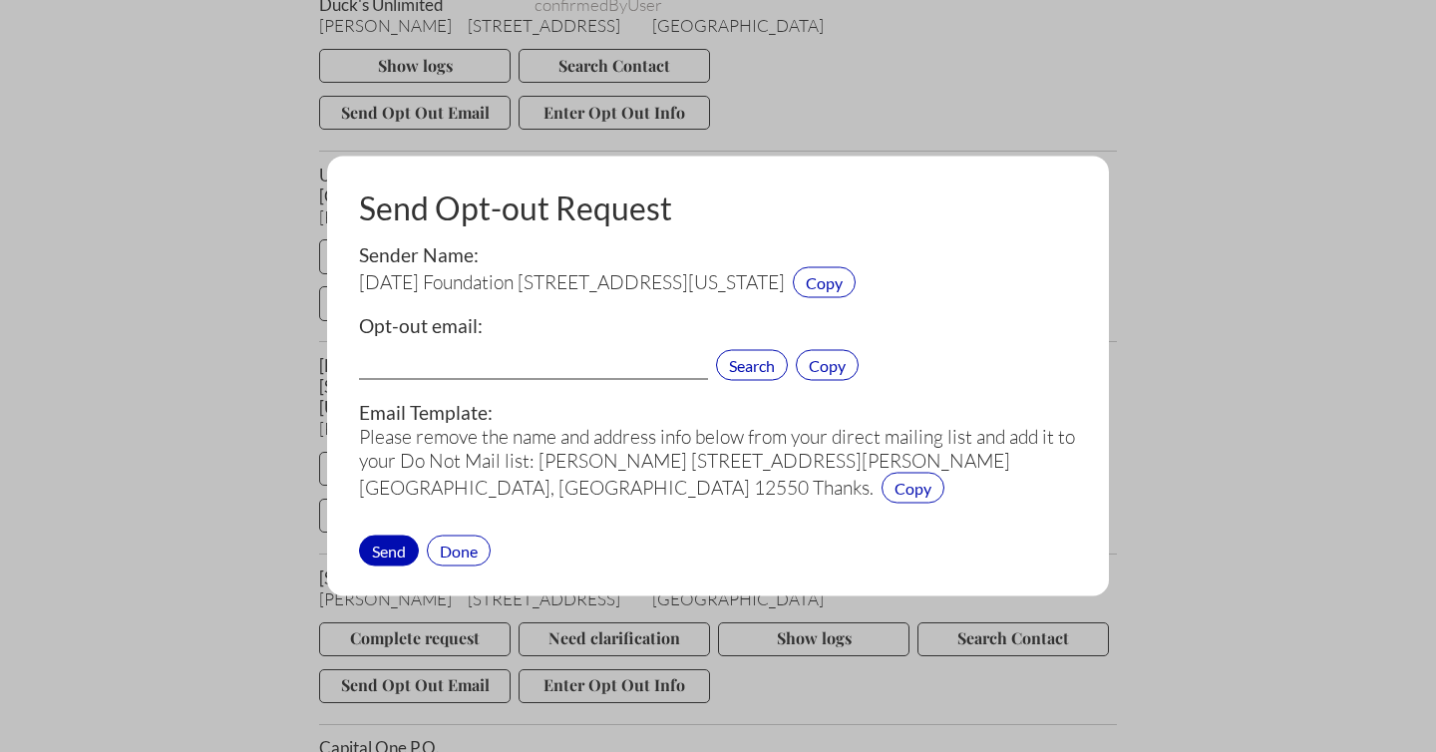
click at [496, 360] on input "text" at bounding box center [533, 367] width 349 height 26
paste input "privacy@arborday.org"
type input "privacy@arborday.org"
click at [393, 549] on div "Send" at bounding box center [389, 549] width 60 height 31
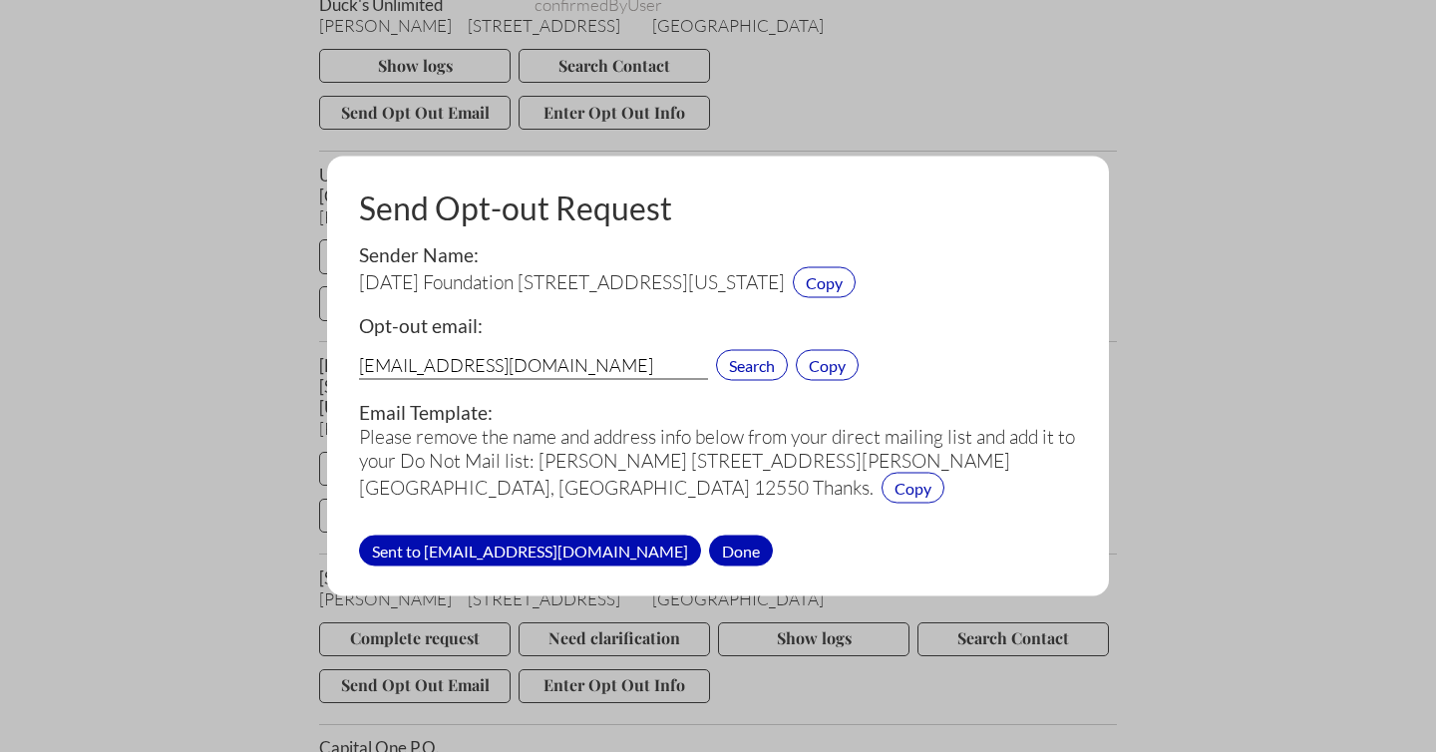
click at [709, 549] on div "Done" at bounding box center [741, 549] width 64 height 31
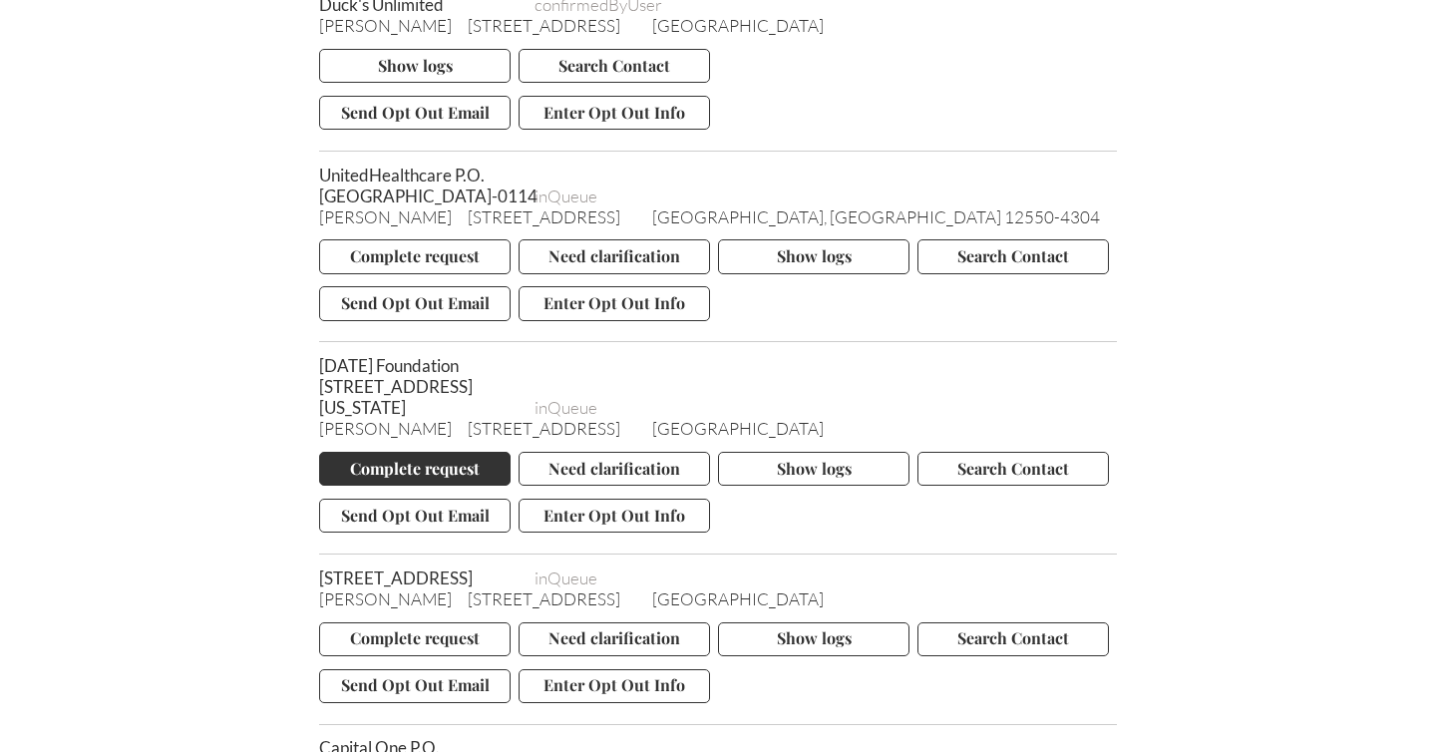
click at [423, 480] on button "Complete request" at bounding box center [414, 469] width 191 height 34
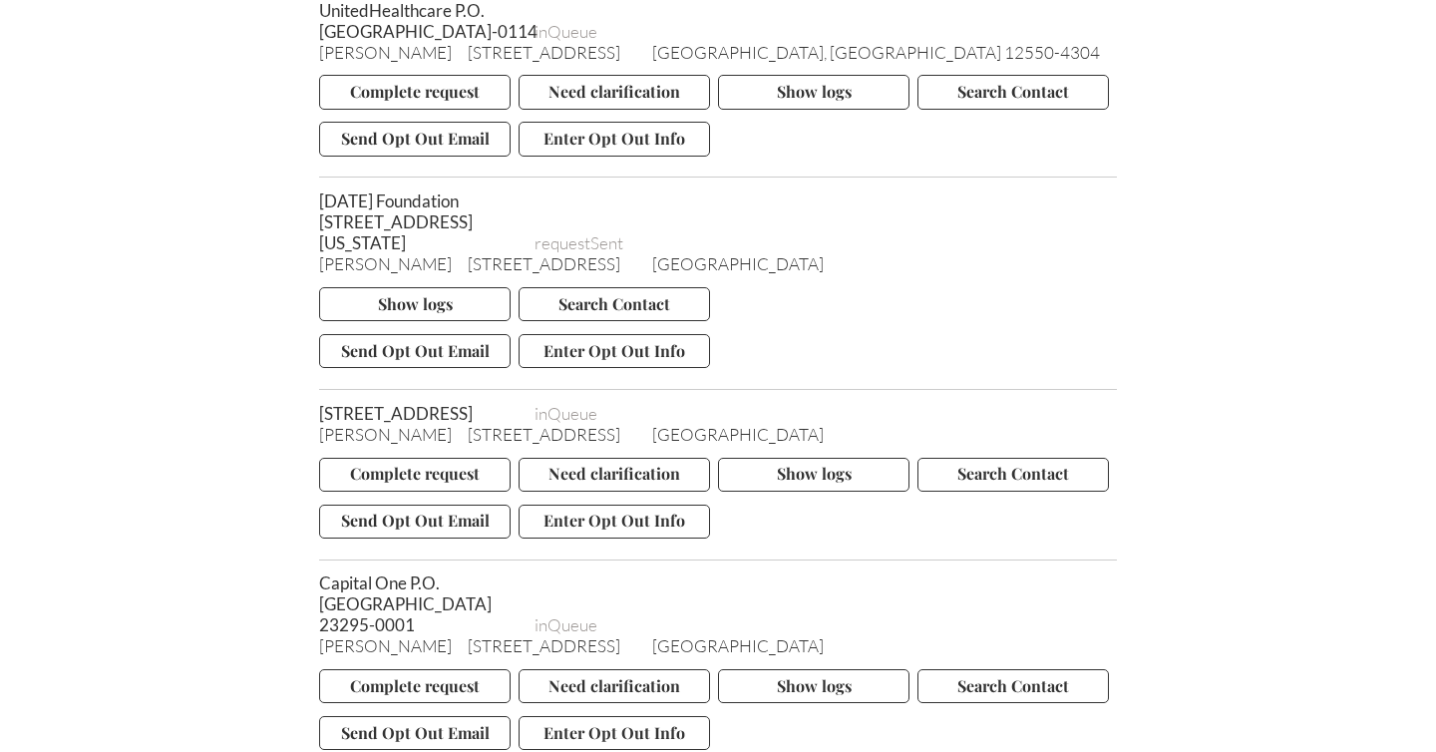
scroll to position [3339, 0]
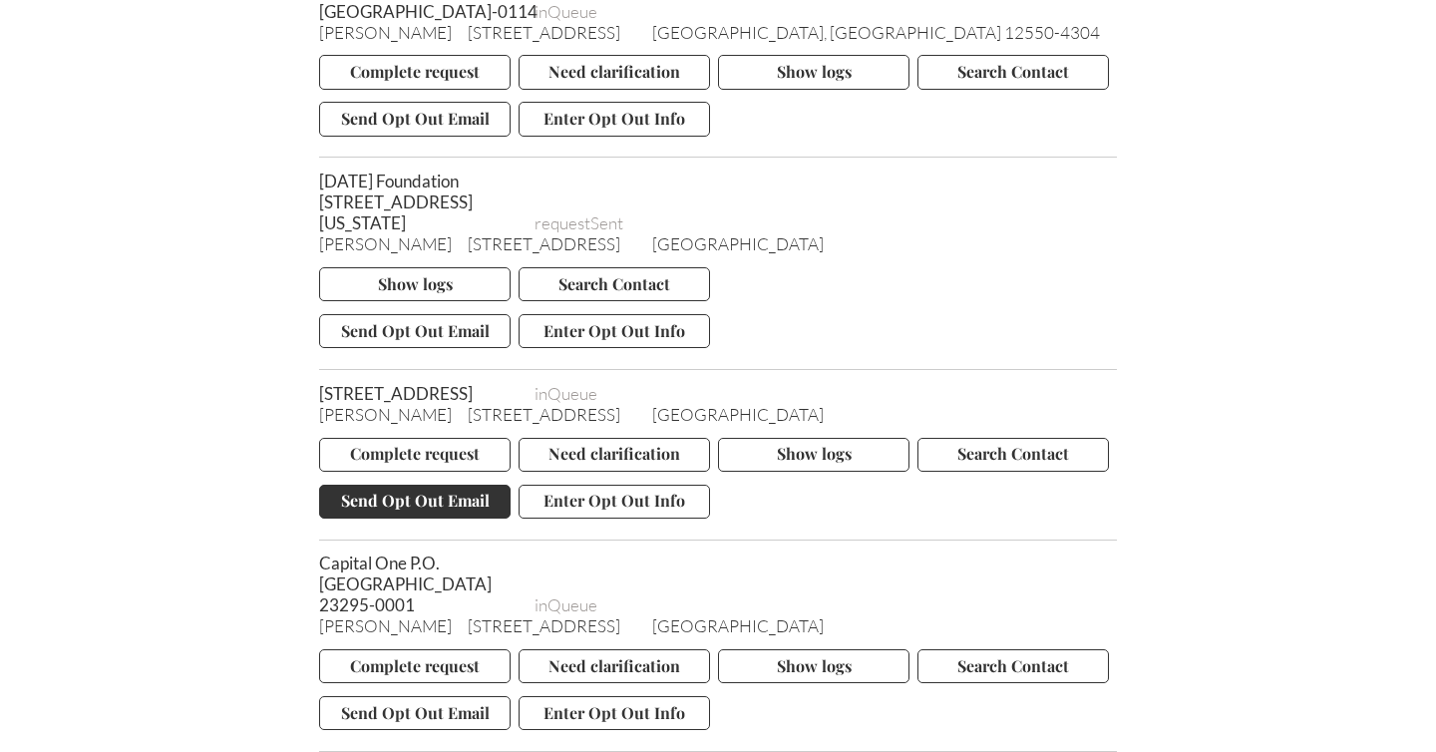
click at [389, 518] on button "Send Opt Out Email" at bounding box center [414, 502] width 191 height 34
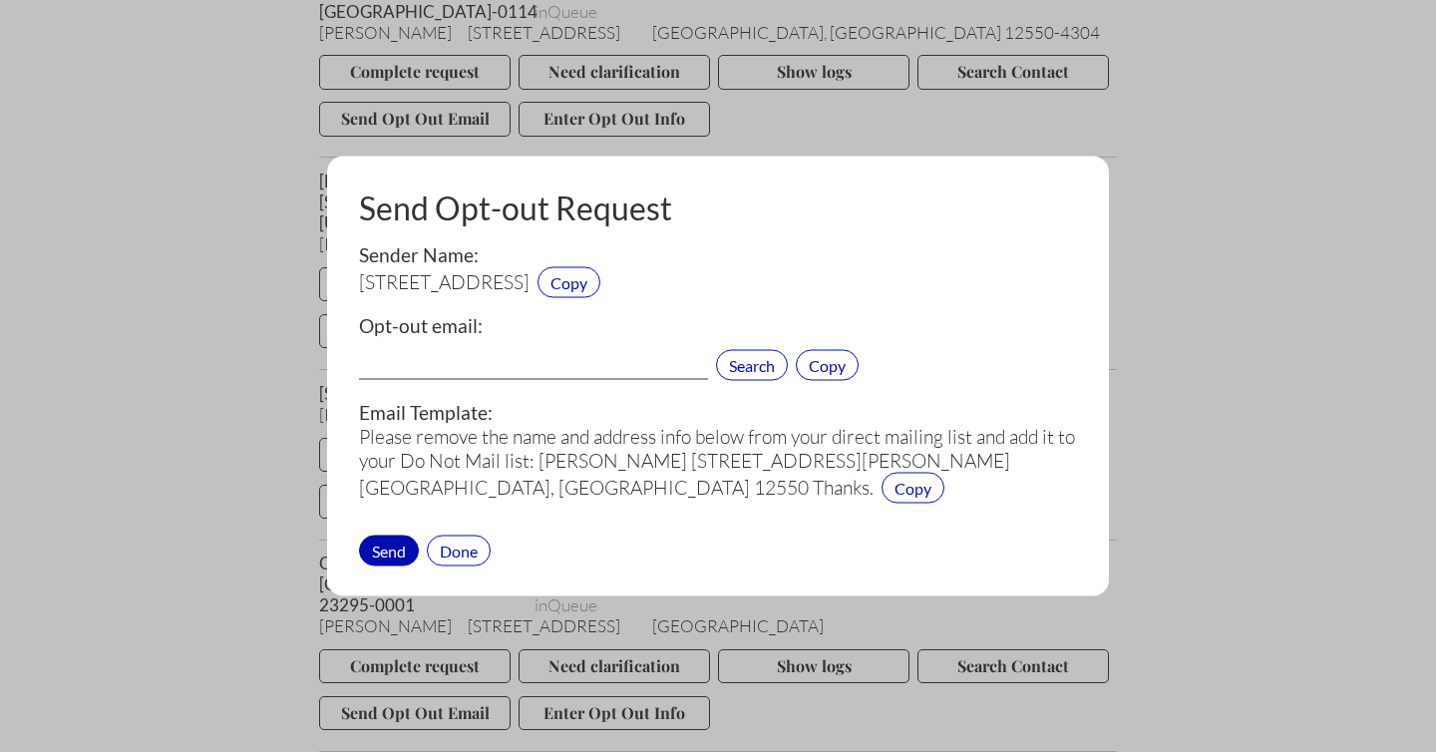
click at [442, 367] on input "text" at bounding box center [533, 367] width 349 height 26
paste input "gasales@farmersinsurance.com"
type input "gasales@farmersinsurance.com"
click at [383, 546] on div "Send" at bounding box center [389, 549] width 60 height 31
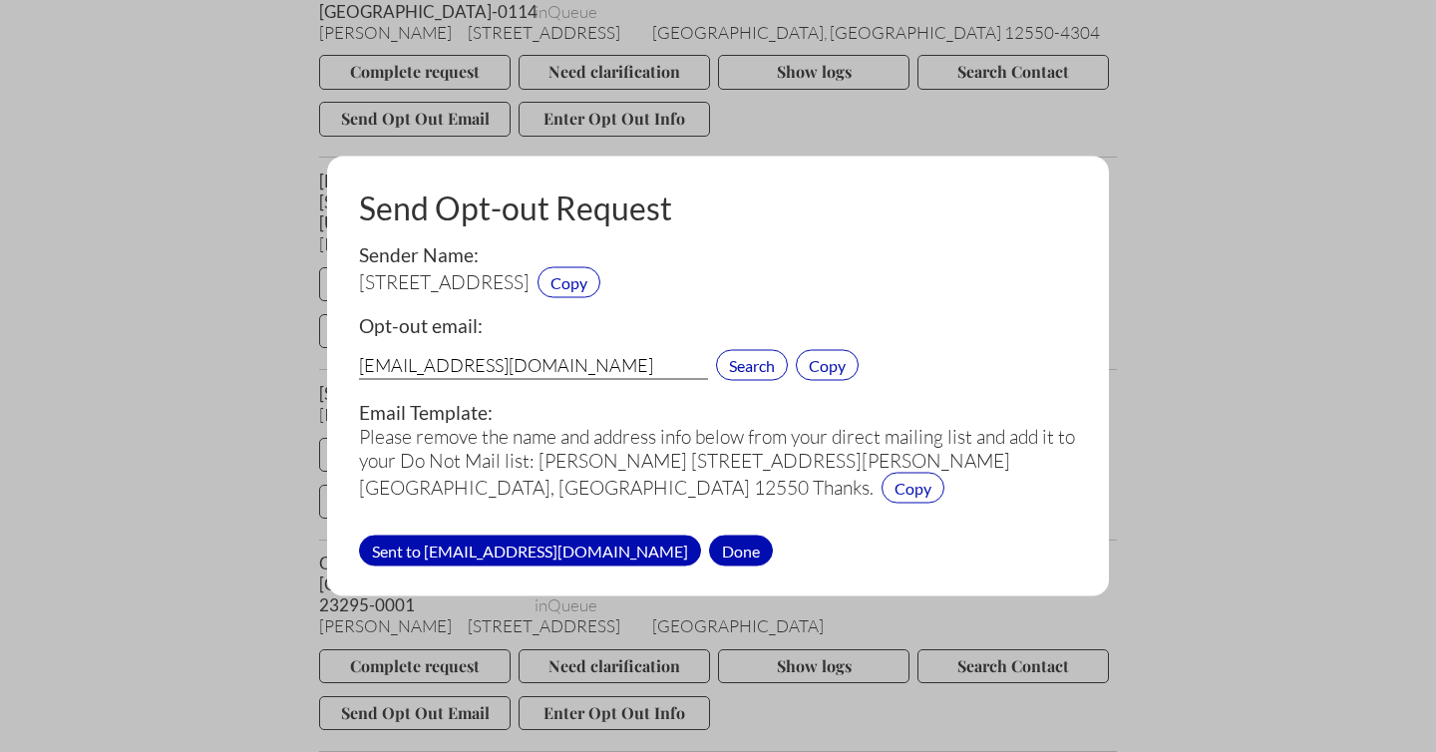
click at [709, 546] on div "Done" at bounding box center [741, 549] width 64 height 31
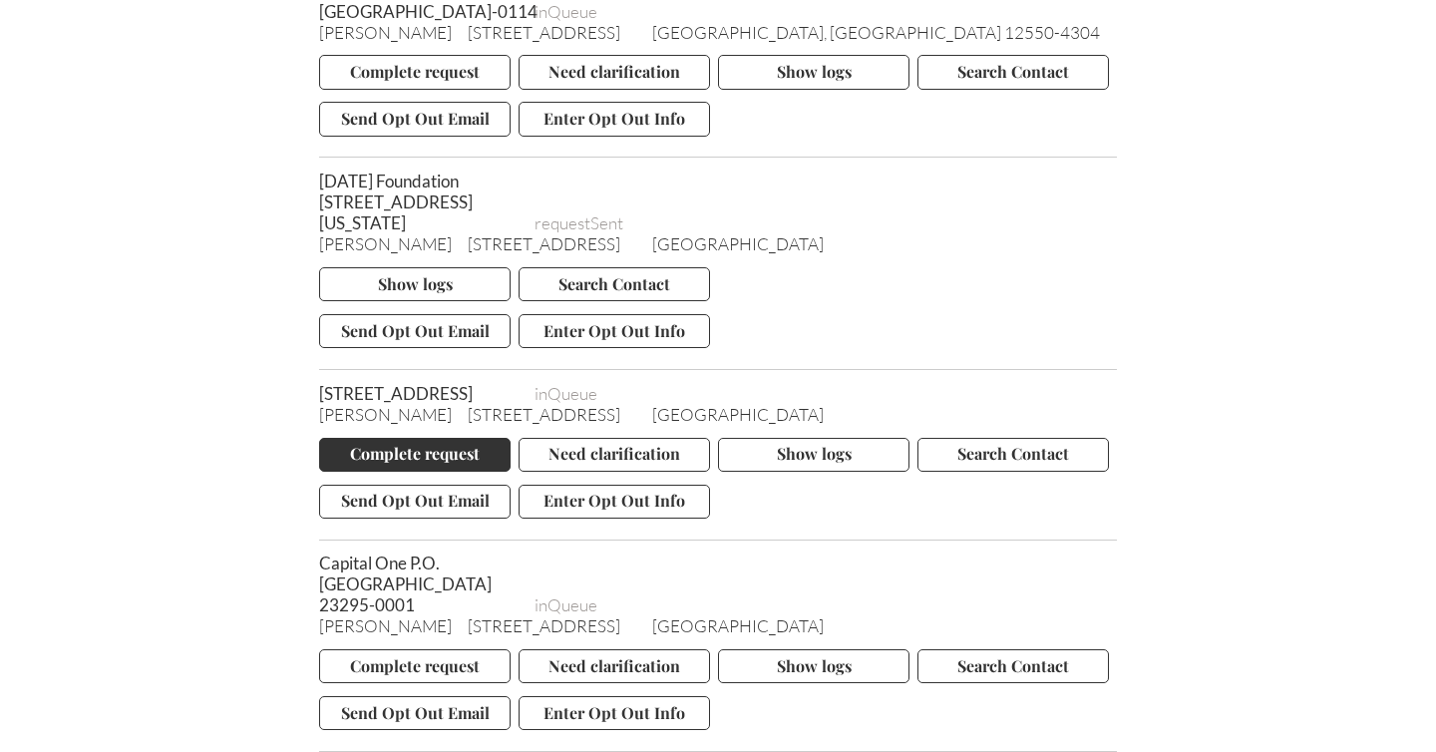
click at [416, 472] on button "Complete request" at bounding box center [414, 455] width 191 height 34
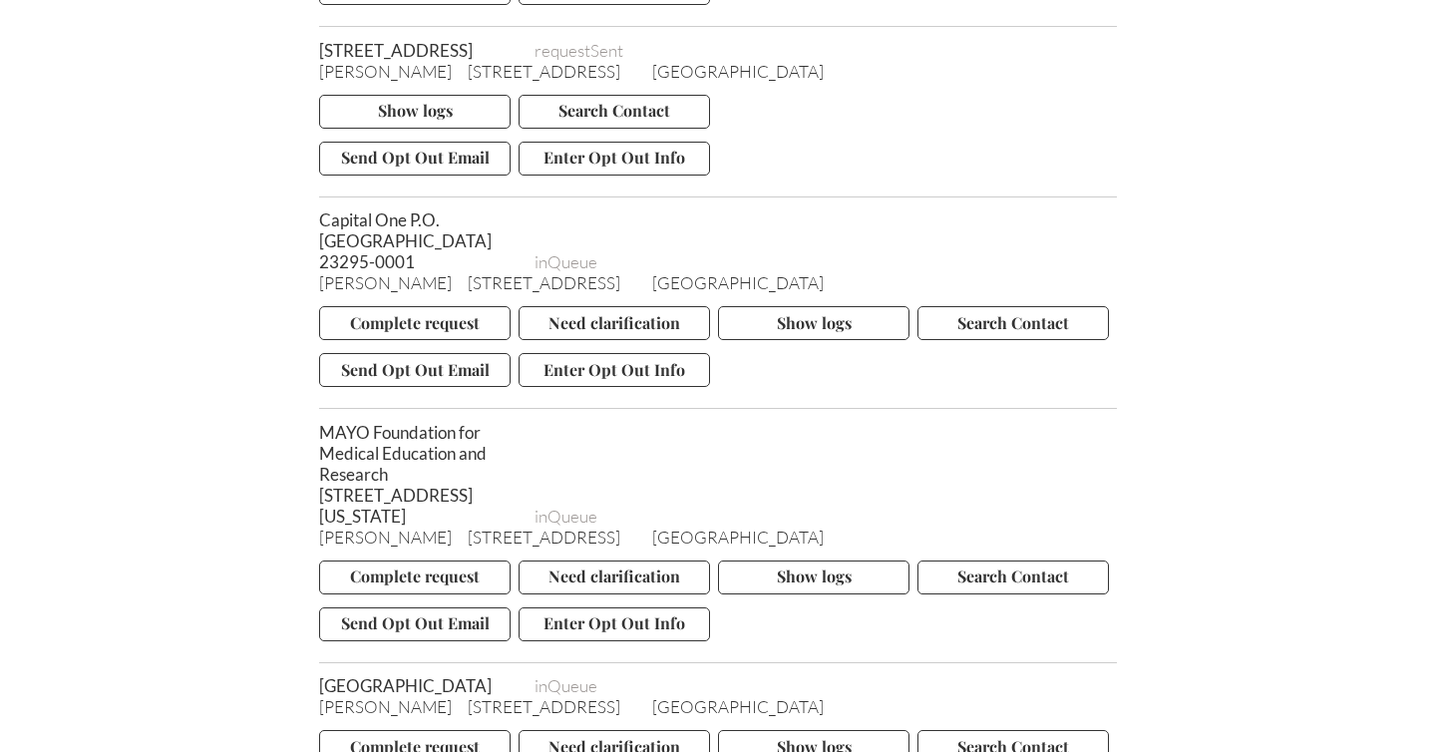
scroll to position [3758, 0]
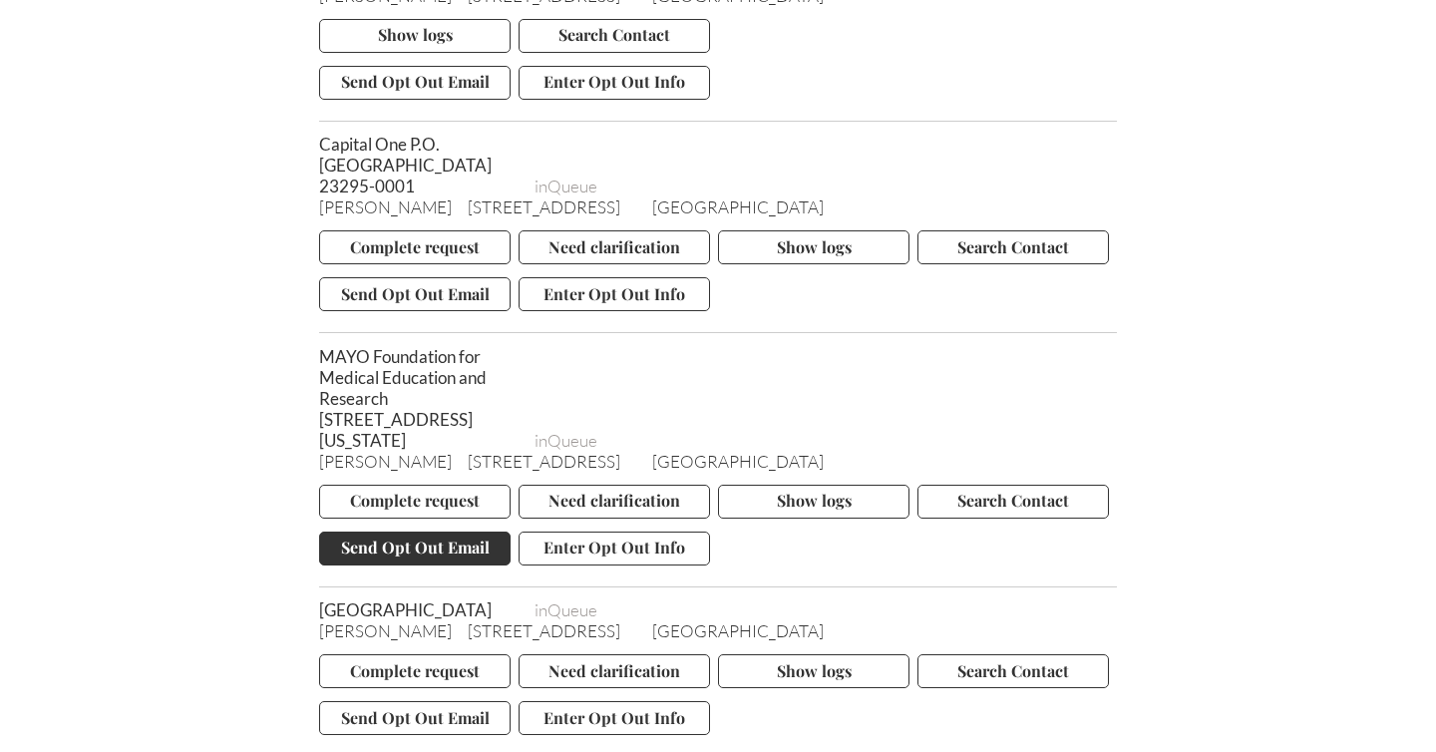
click at [409, 565] on button "Send Opt Out Email" at bounding box center [414, 548] width 191 height 34
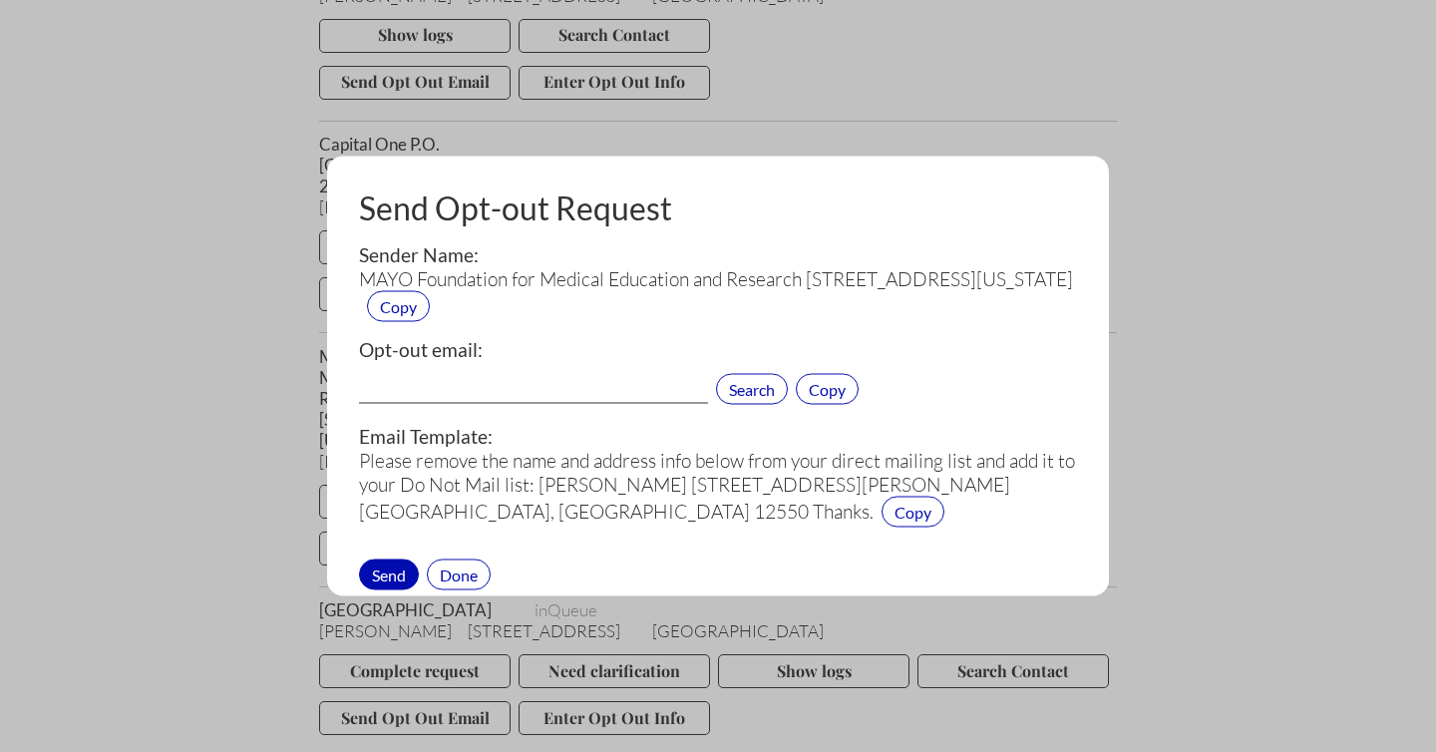
click at [474, 380] on input "text" at bounding box center [533, 391] width 349 height 26
paste input "mcexeced@mayo.edu"
type input "mcexeced@mayo.edu"
click at [382, 572] on div "Send" at bounding box center [389, 573] width 60 height 31
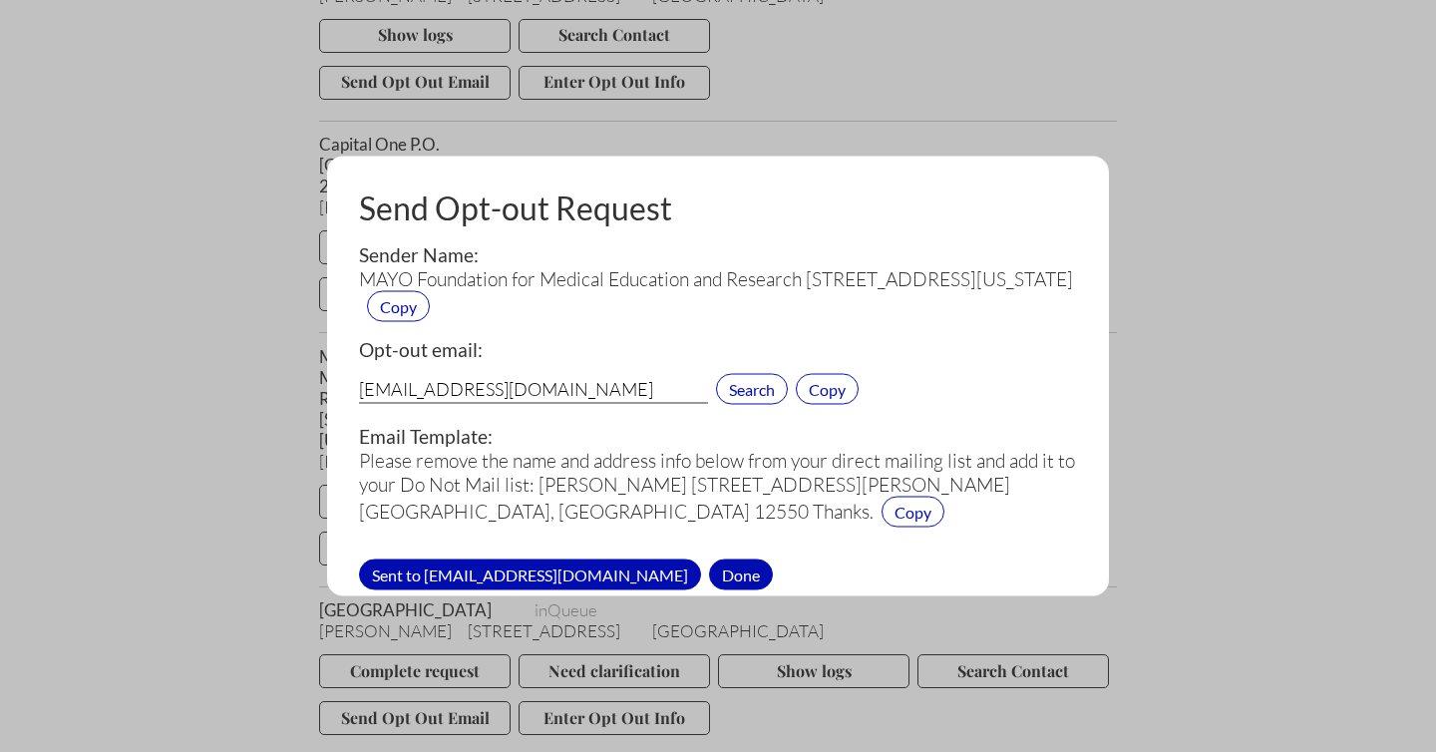
click at [709, 566] on div "Done" at bounding box center [741, 573] width 64 height 31
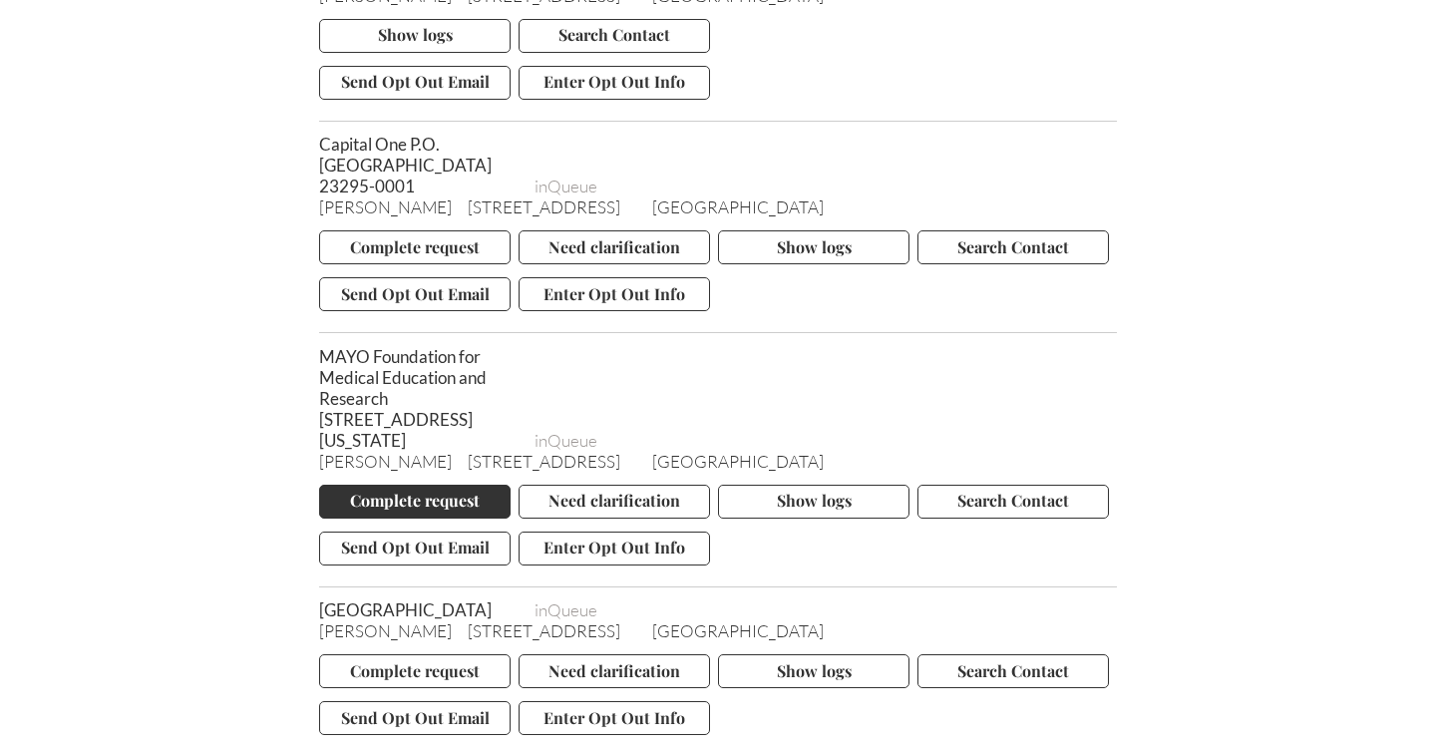
click at [414, 518] on button "Complete request" at bounding box center [414, 502] width 191 height 34
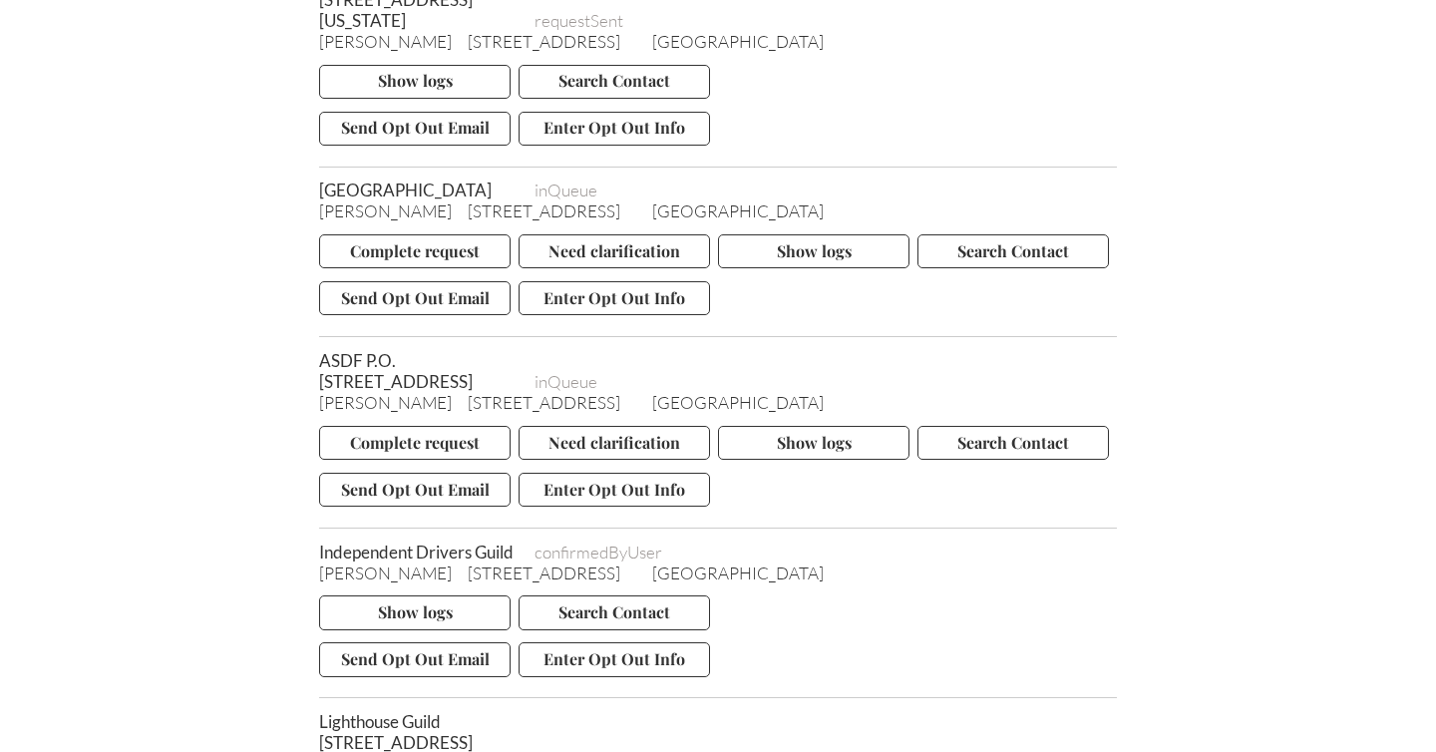
scroll to position [4178, 0]
click at [404, 267] on button "Complete request" at bounding box center [414, 250] width 191 height 34
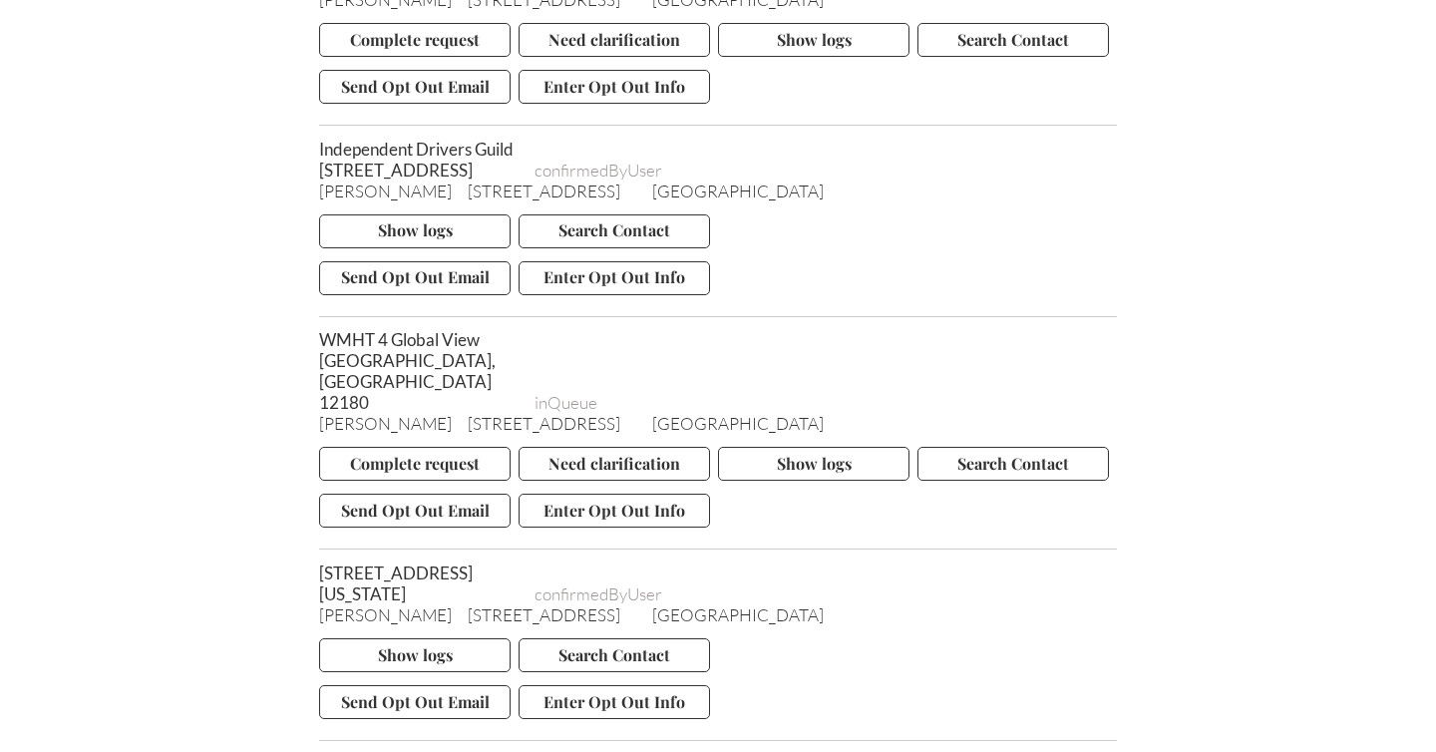
scroll to position [5399, 0]
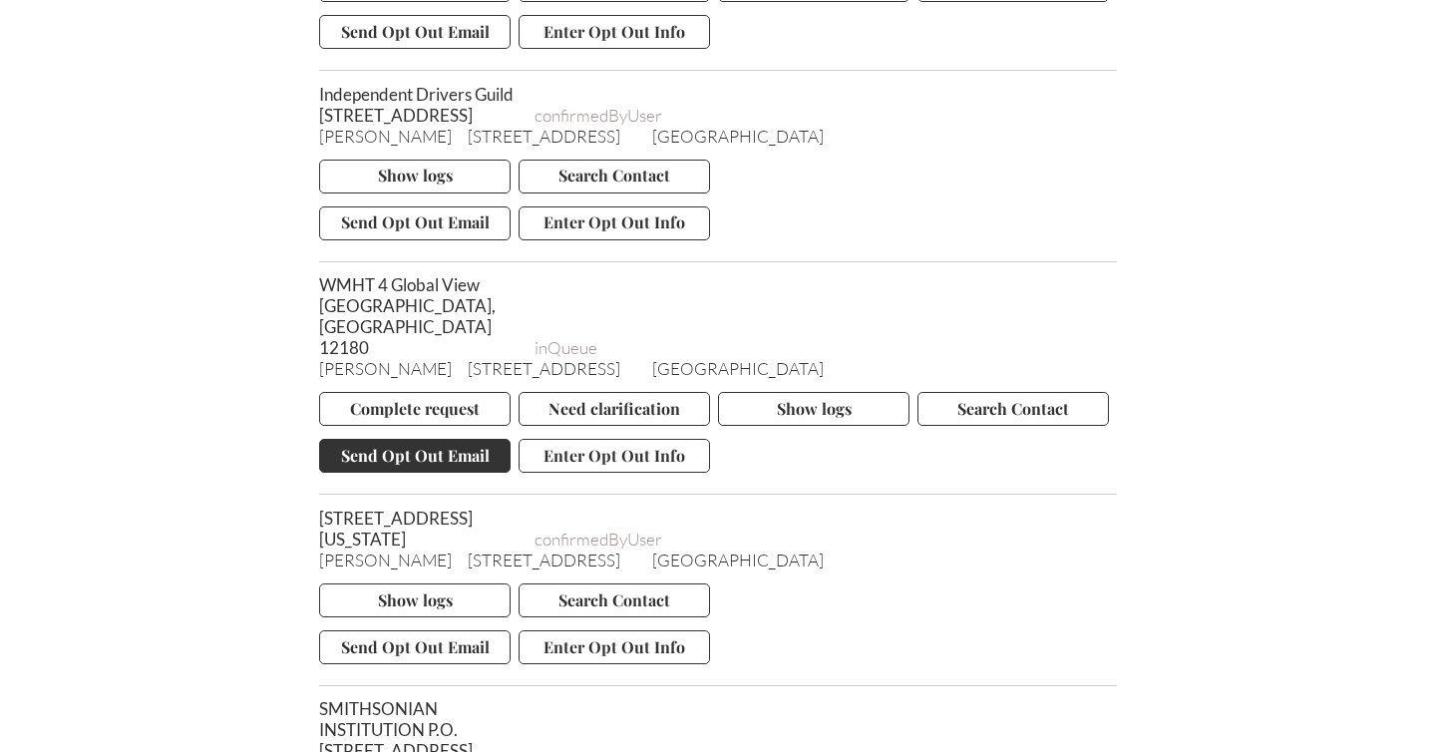
click at [402, 462] on button "Send Opt Out Email" at bounding box center [414, 456] width 191 height 34
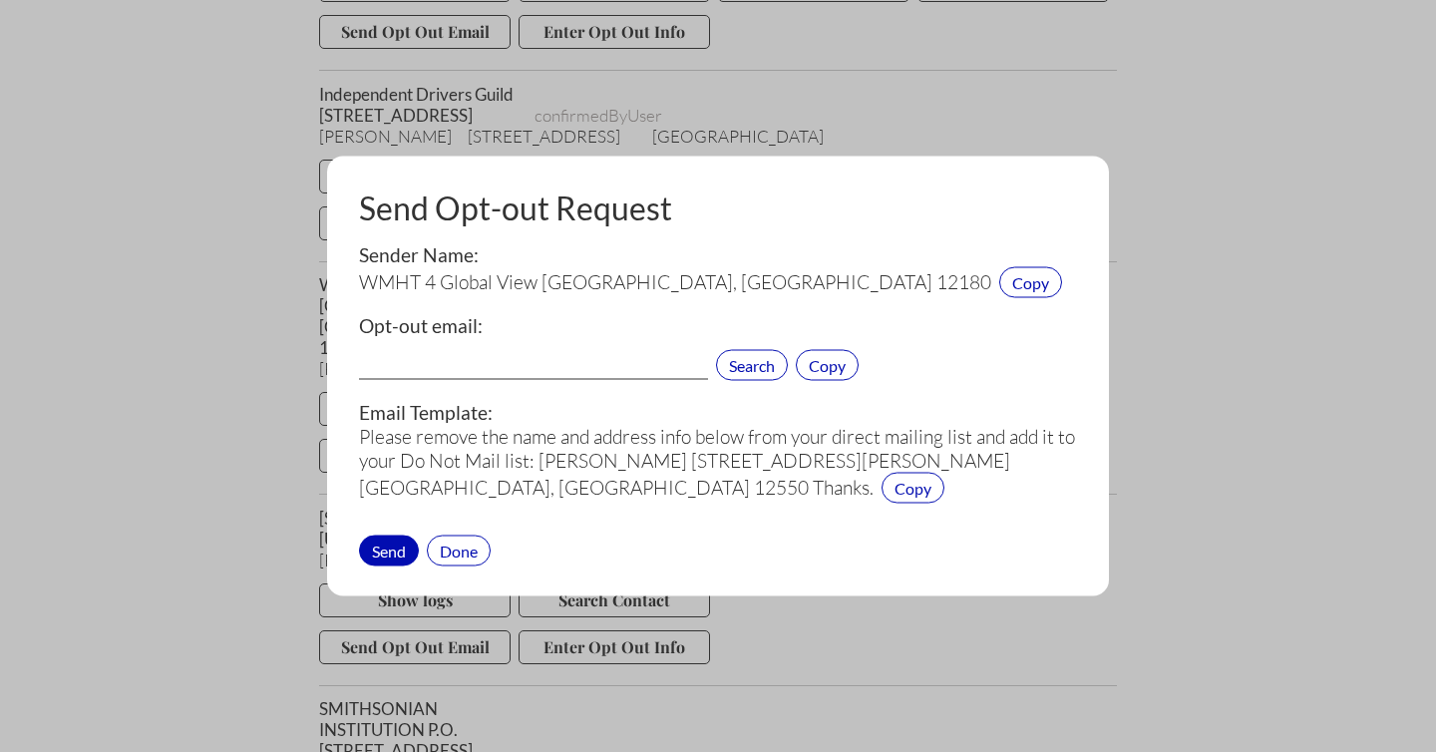
click at [446, 358] on input "text" at bounding box center [533, 367] width 349 height 26
paste input "webmaster@wmht.org"
type input "webmaster@wmht.org"
click at [392, 548] on div "Send" at bounding box center [389, 549] width 60 height 31
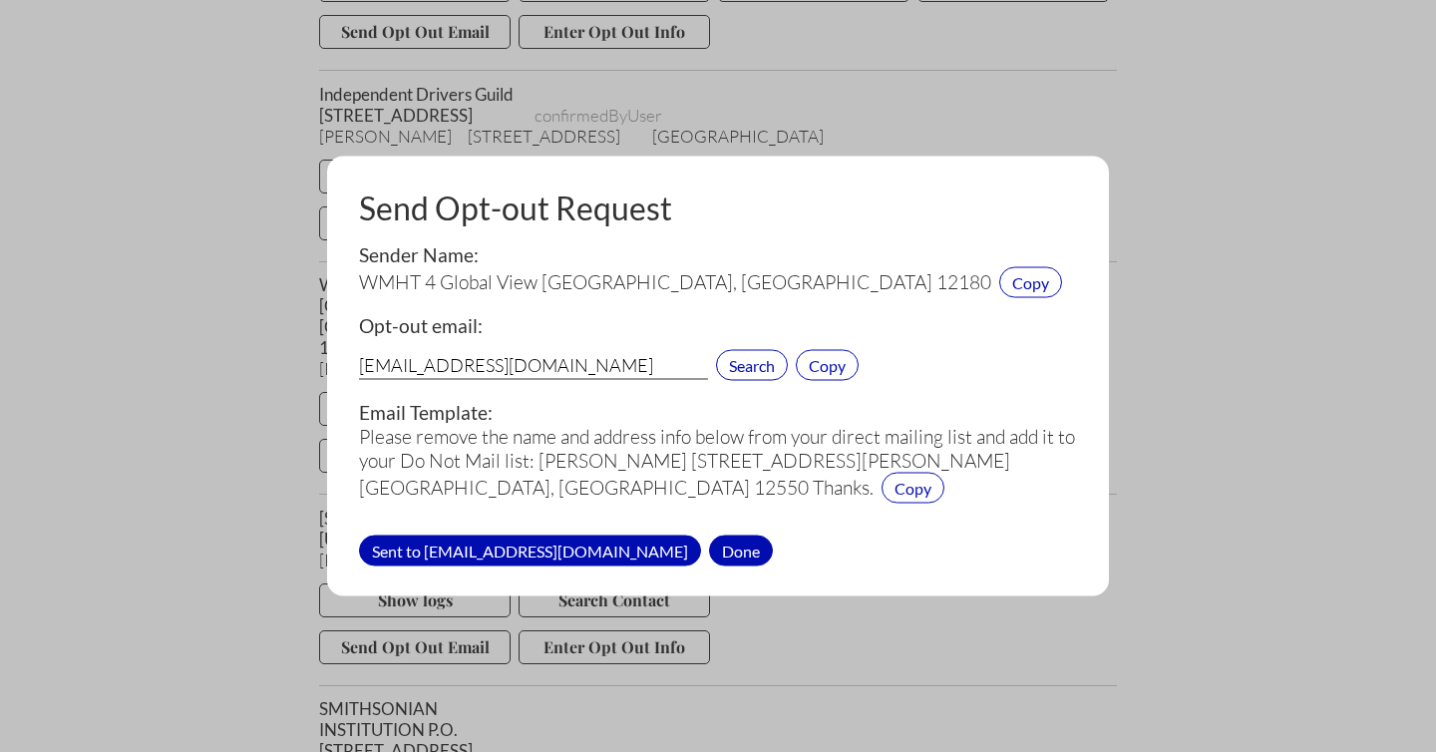
click at [709, 548] on div "Done" at bounding box center [741, 549] width 64 height 31
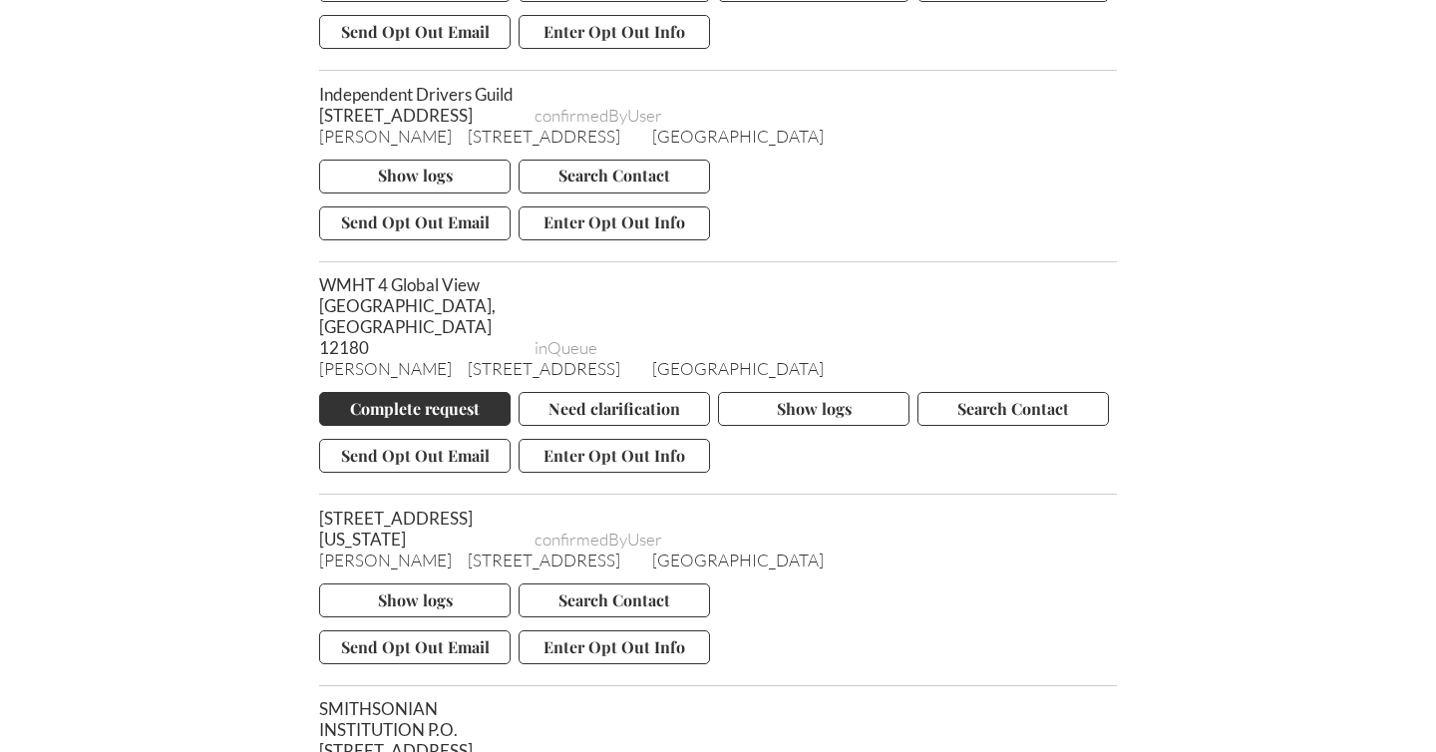
click at [468, 411] on button "Complete request" at bounding box center [414, 409] width 191 height 34
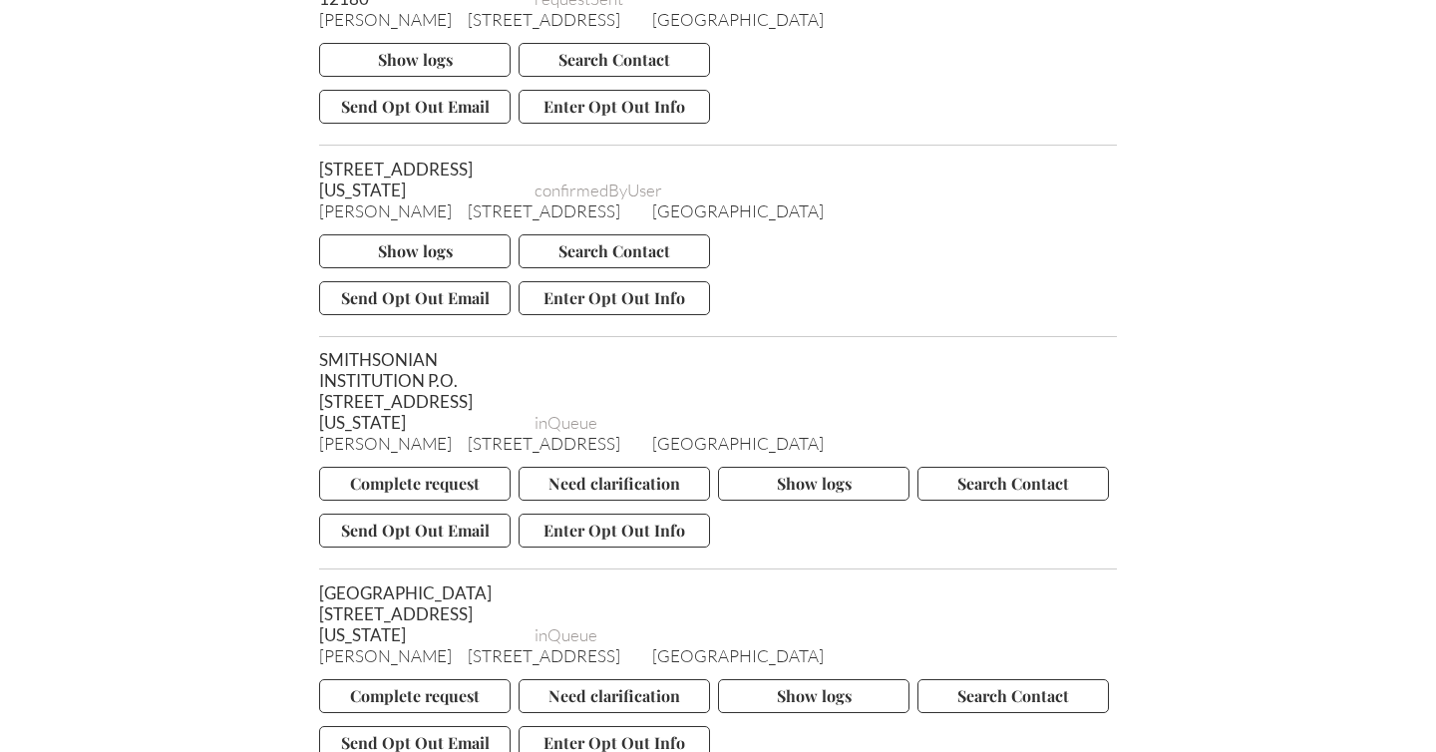
scroll to position [5781, 0]
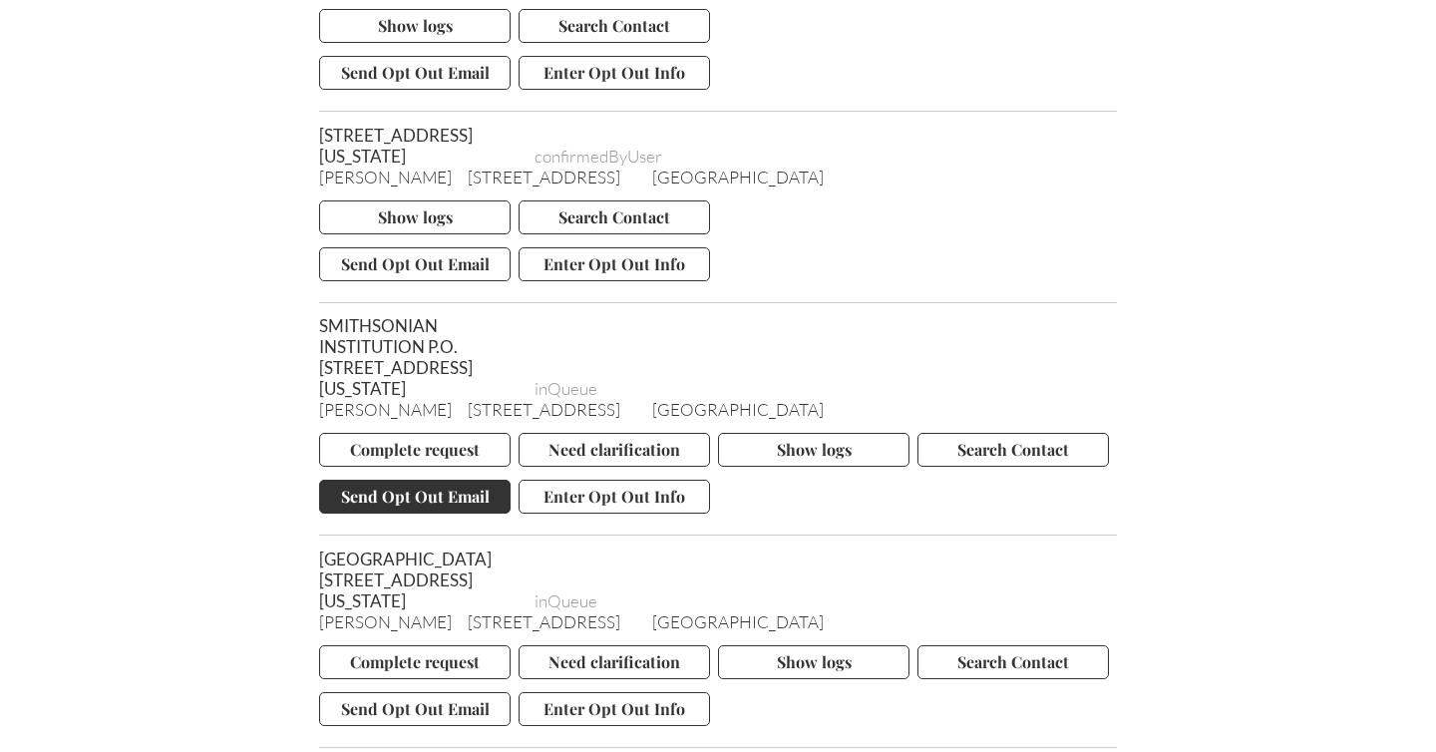
click at [414, 513] on button "Send Opt Out Email" at bounding box center [414, 497] width 191 height 34
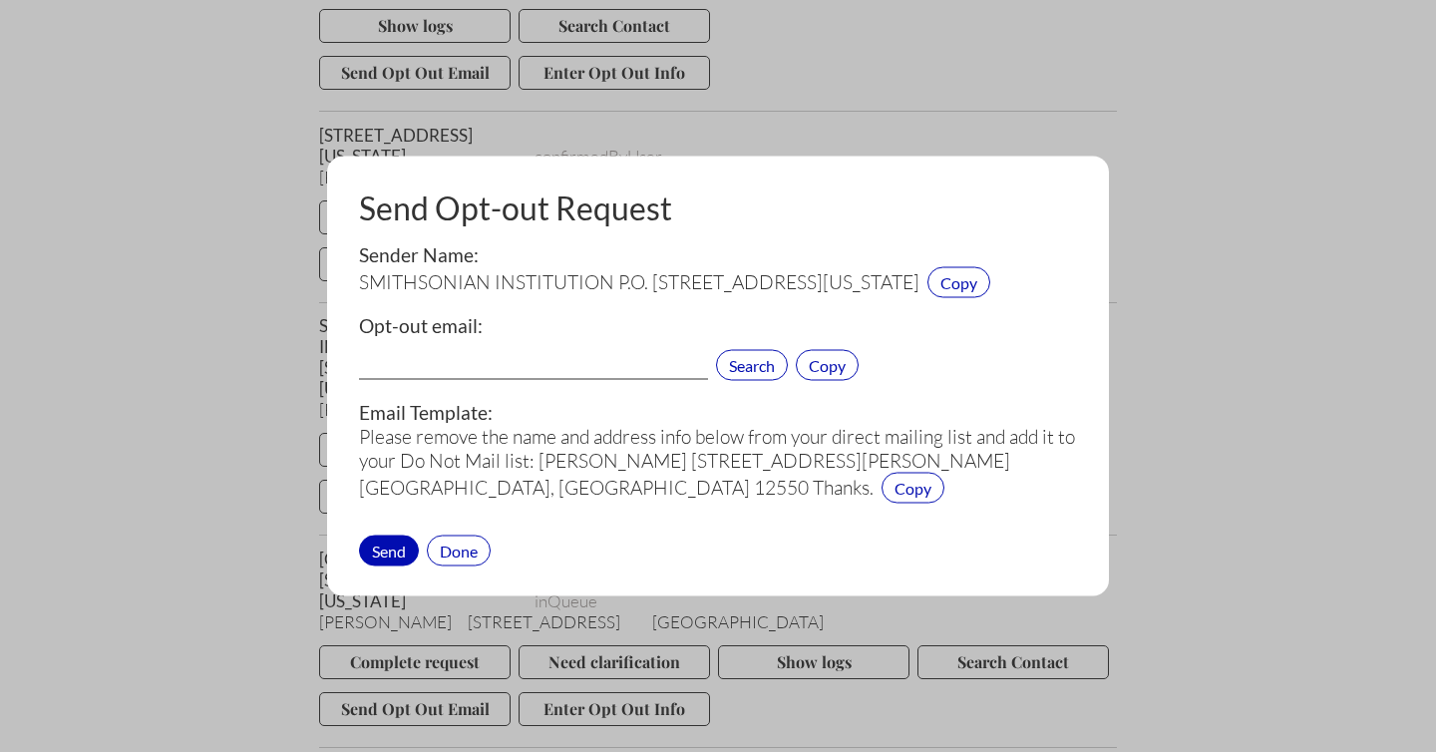
click at [464, 363] on input "text" at bounding box center [533, 367] width 349 height 26
paste input "SmithsonianPrivacyOffice@si.edu"
type input "SmithsonianPrivacyOffice@si.edu"
click at [386, 550] on div "Send" at bounding box center [389, 549] width 60 height 31
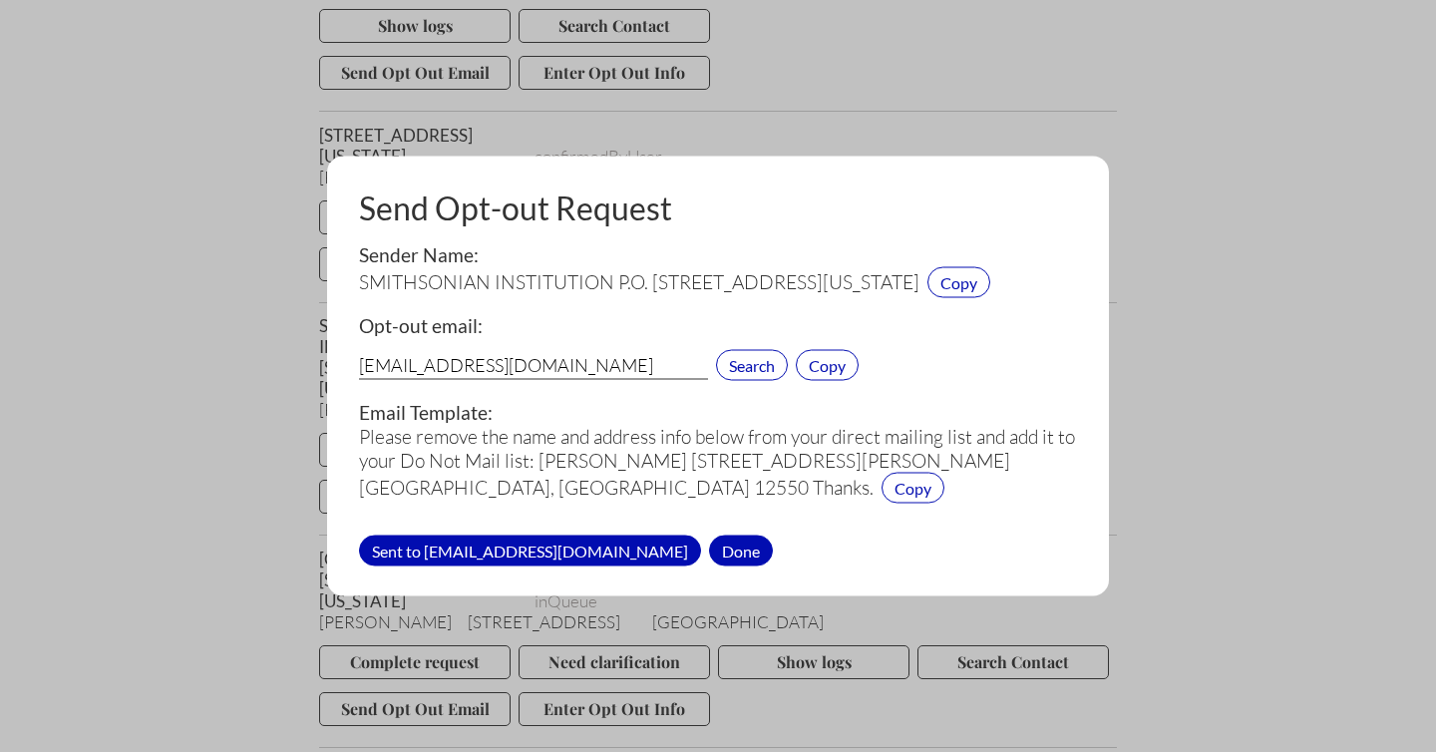
click at [709, 543] on div "Done" at bounding box center [741, 549] width 64 height 31
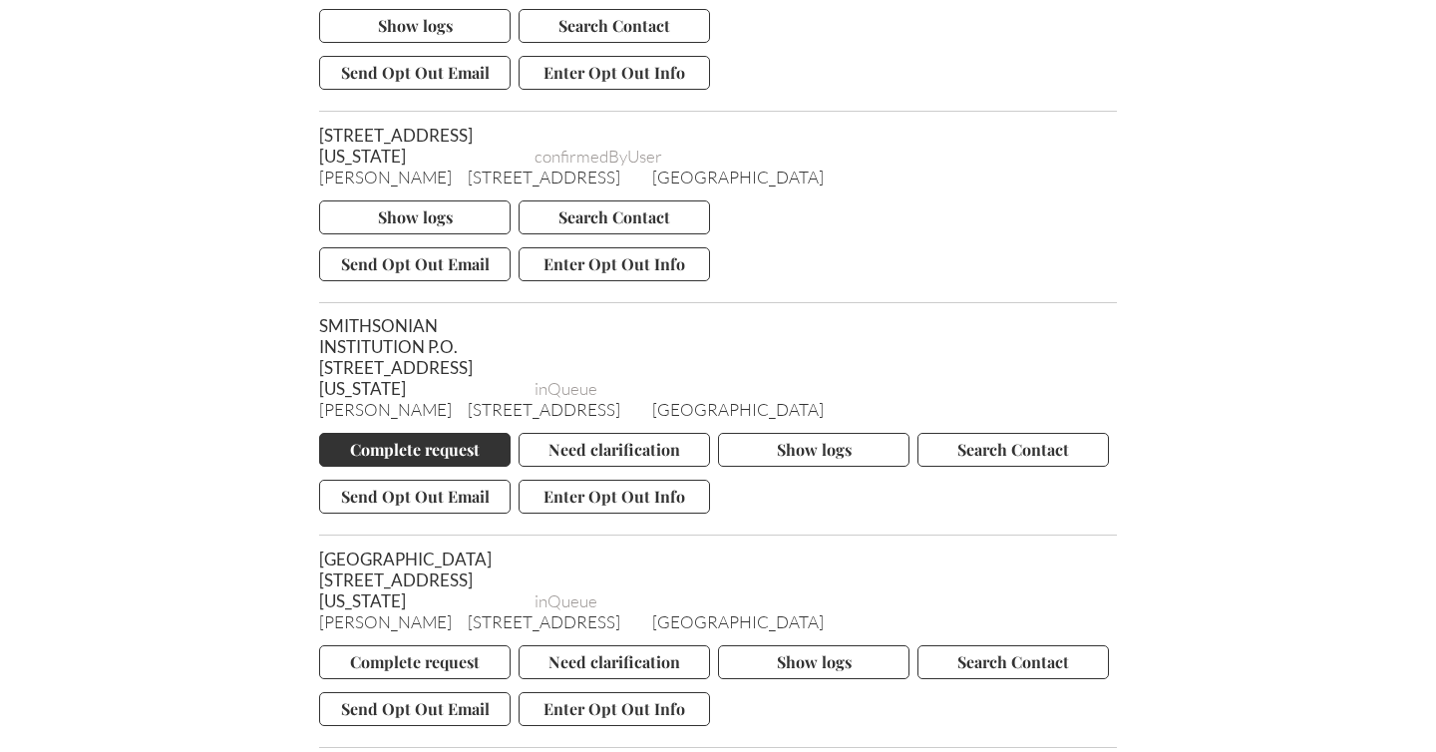
click at [402, 467] on button "Complete request" at bounding box center [414, 450] width 191 height 34
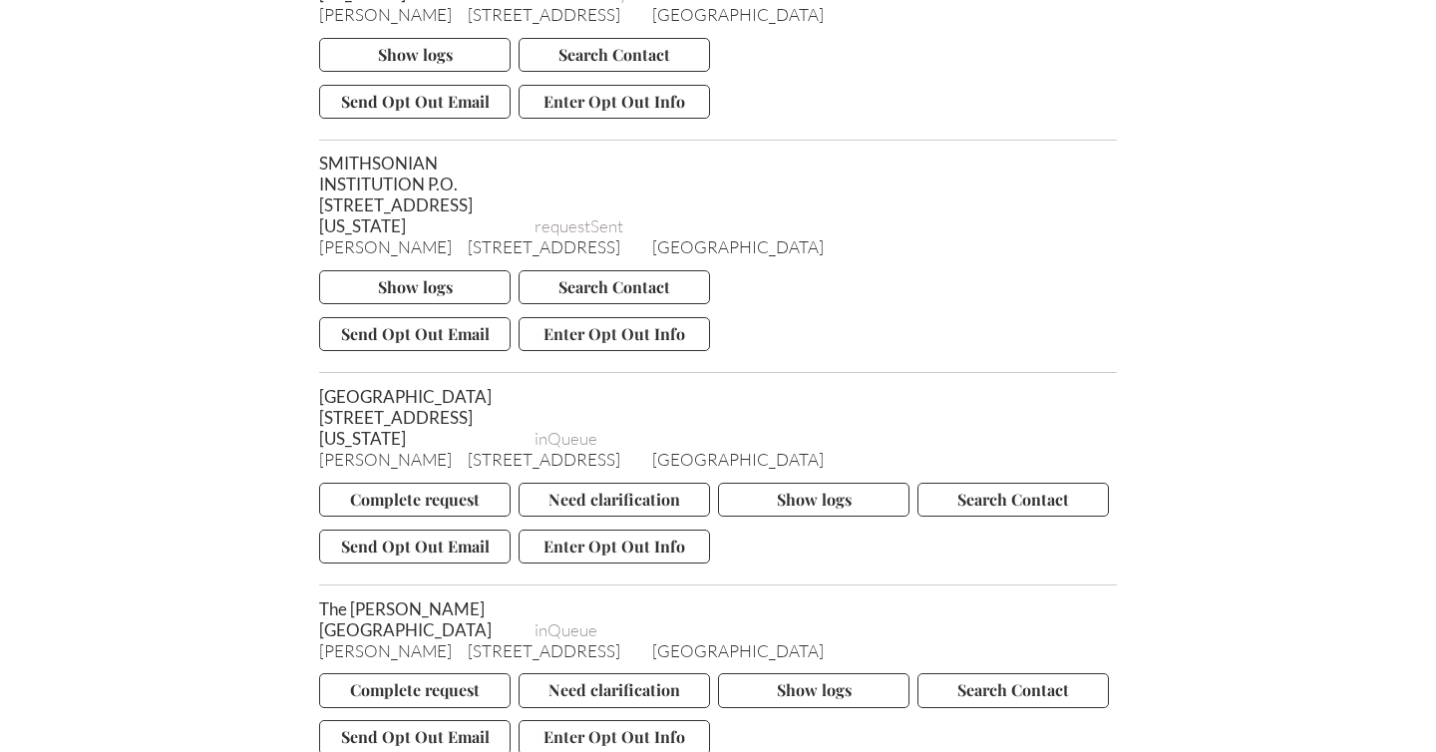
scroll to position [6167, 0]
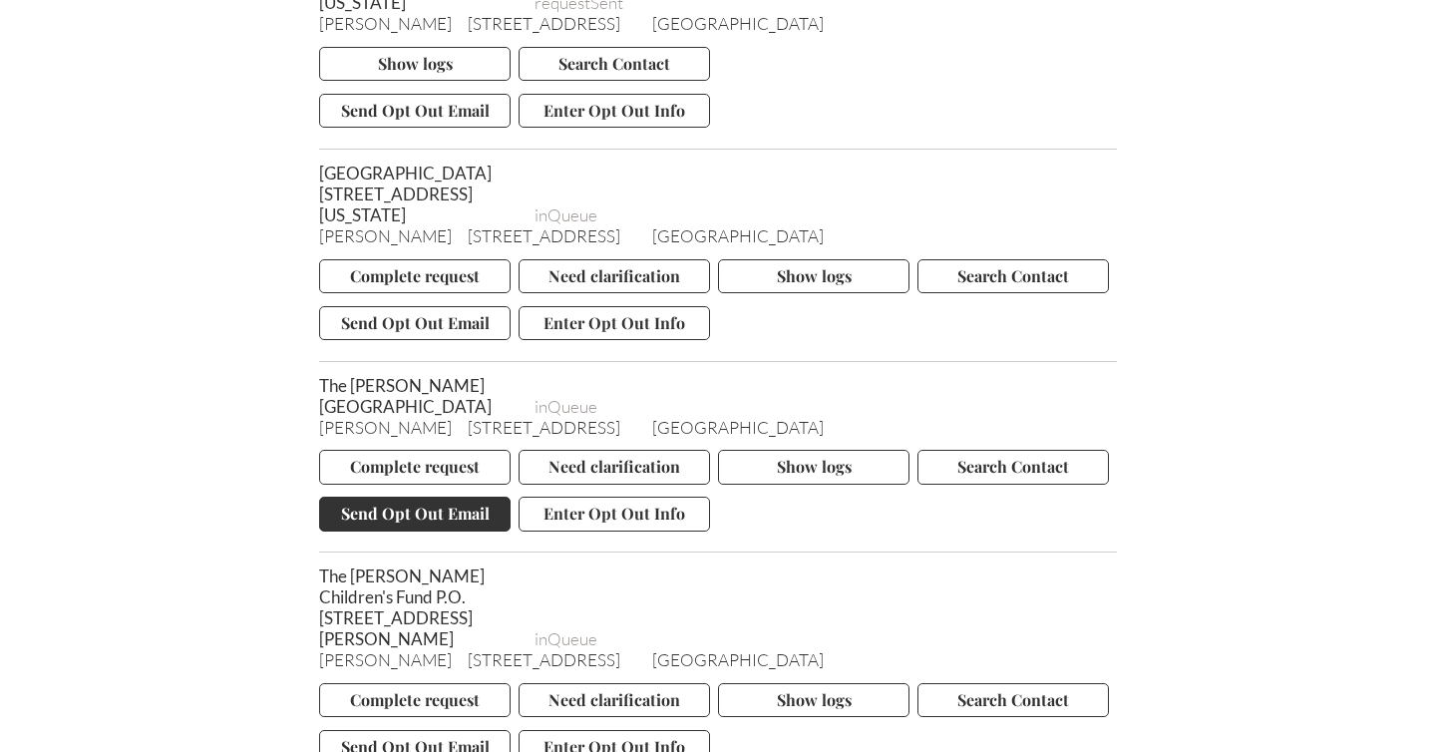
click at [427, 521] on button "Send Opt Out Email" at bounding box center [414, 513] width 191 height 34
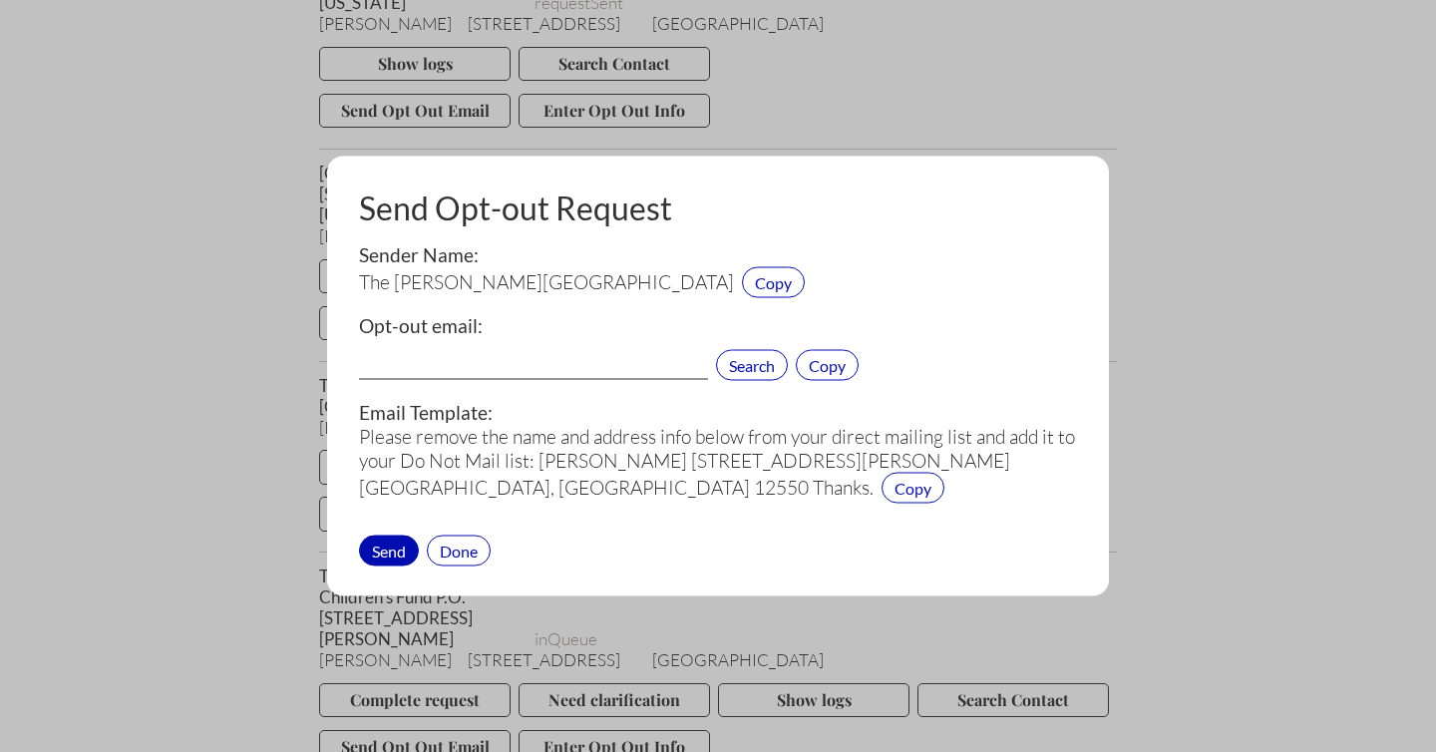
click at [429, 369] on input "text" at bounding box center [533, 367] width 349 height 26
paste input "aodavis@emory.edu"
type input "aodavis@emory.edu"
click at [399, 544] on div "Send" at bounding box center [389, 549] width 60 height 31
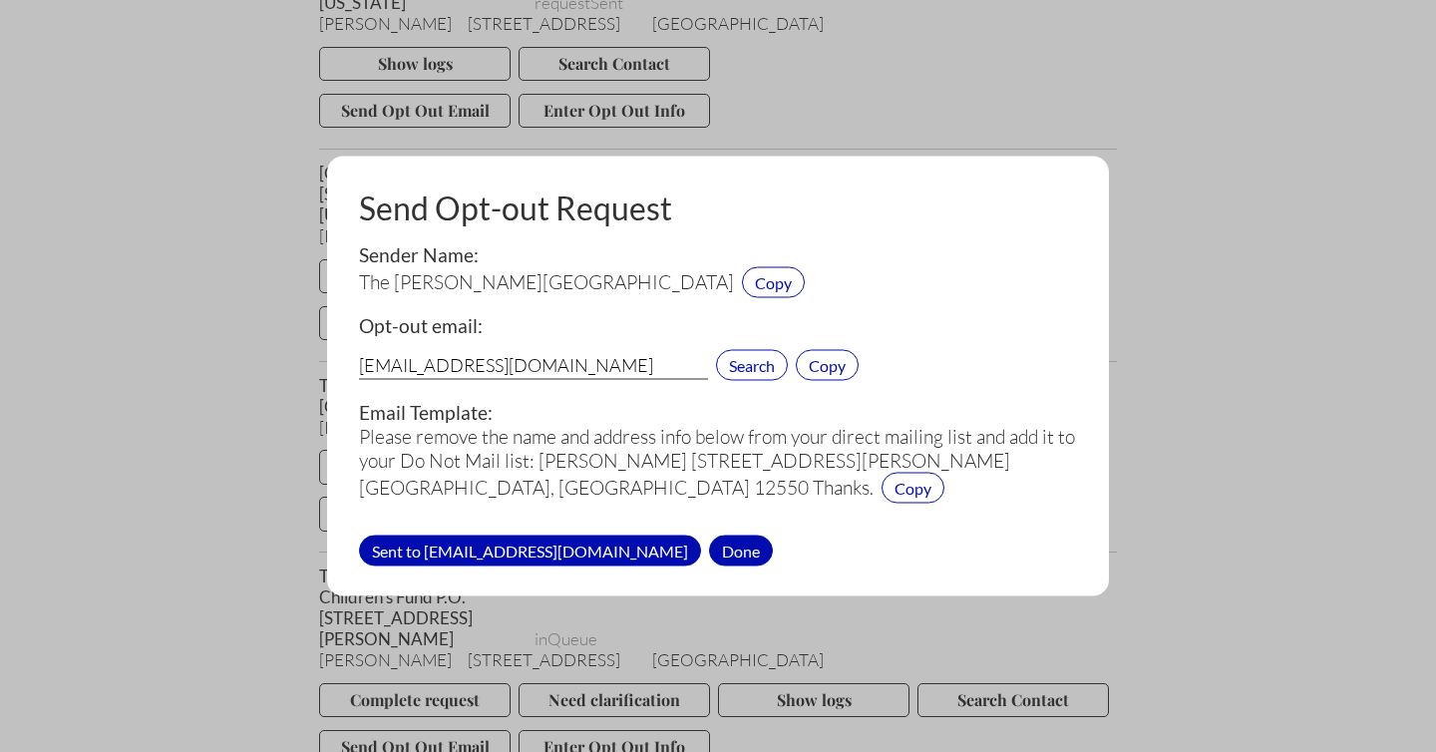
click at [709, 543] on div "Done" at bounding box center [741, 549] width 64 height 31
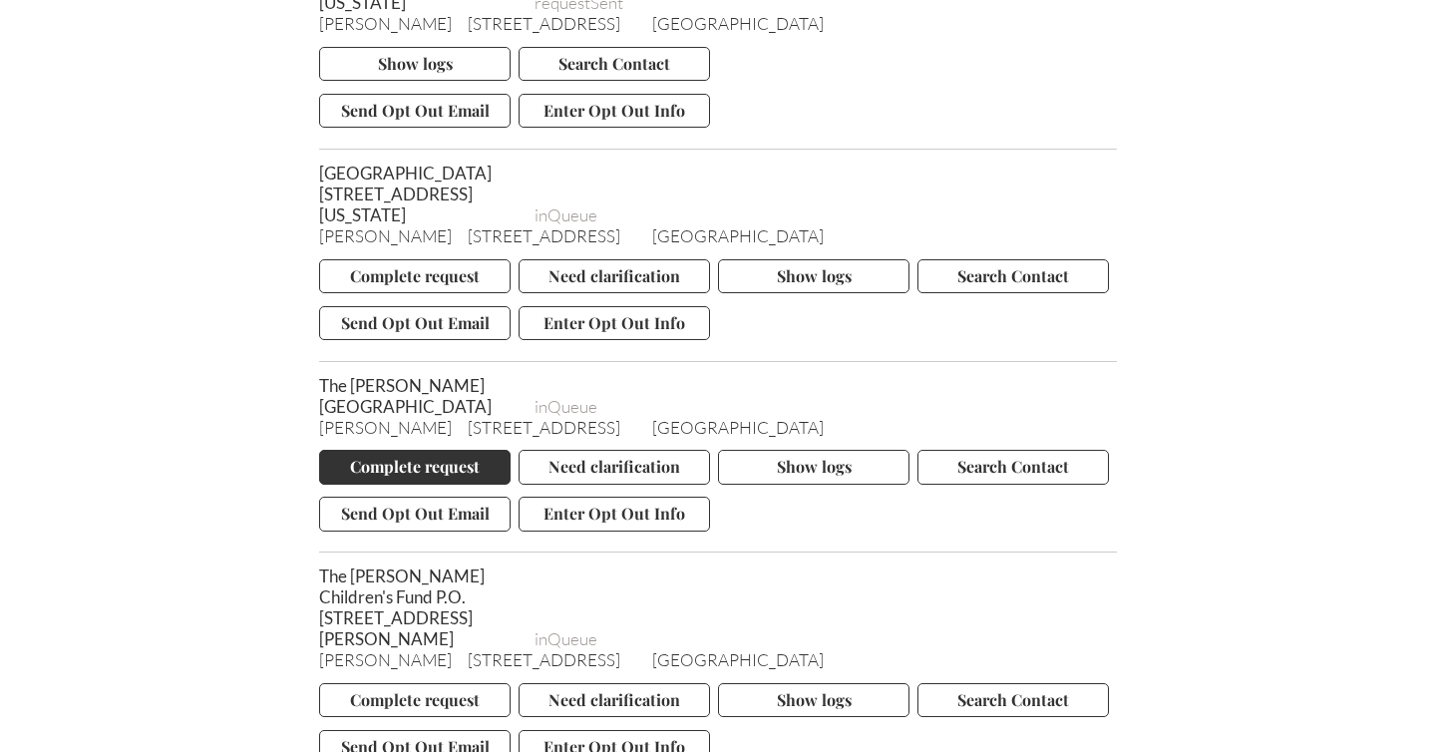
click at [401, 467] on button "Complete request" at bounding box center [414, 467] width 191 height 34
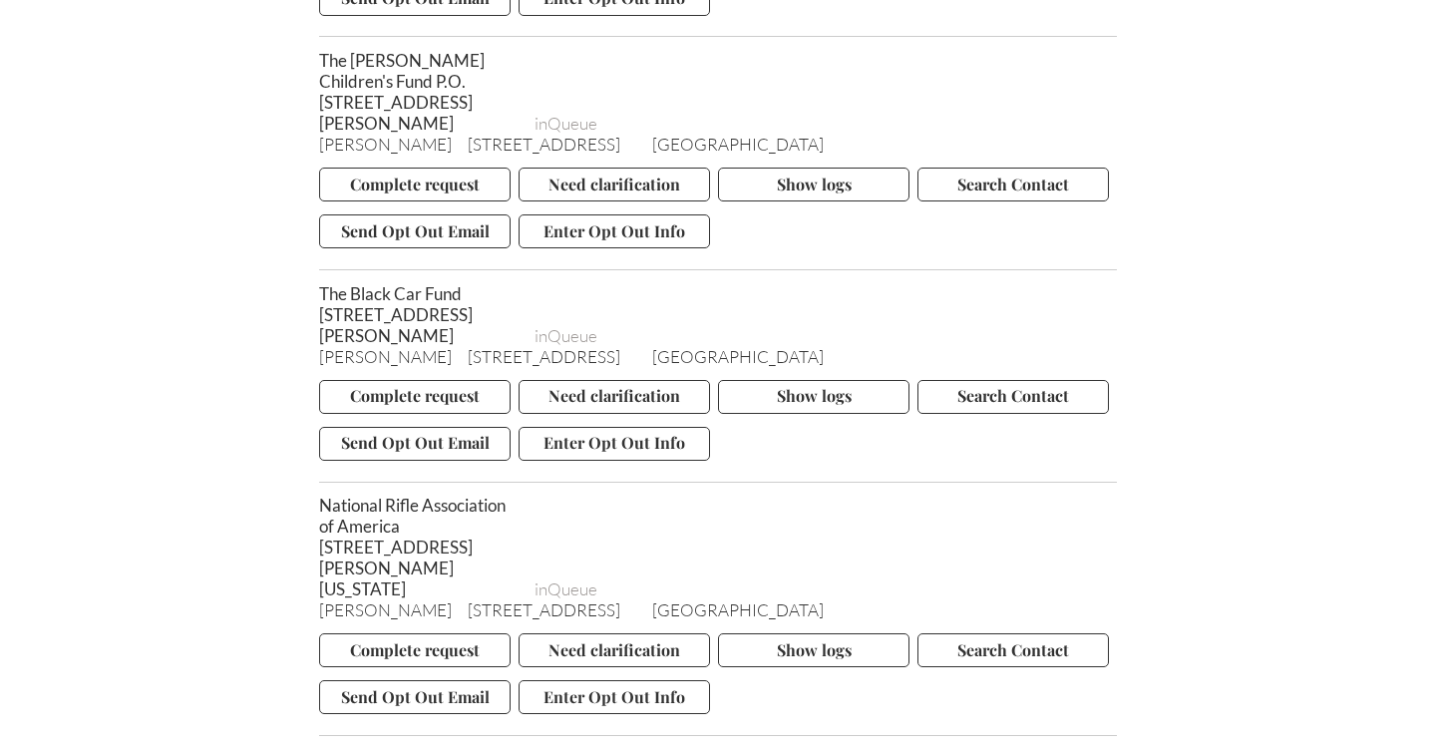
scroll to position [6917, 0]
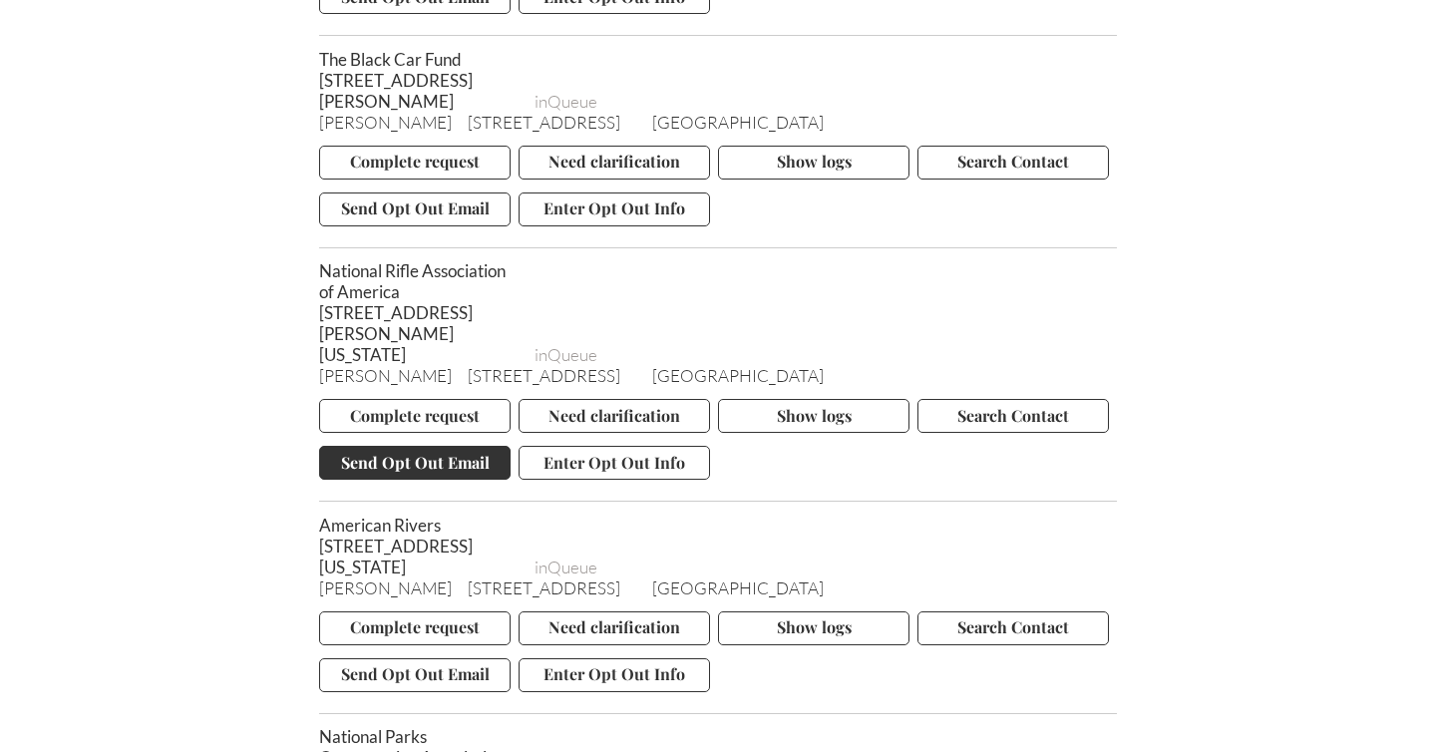
click at [430, 446] on button "Send Opt Out Email" at bounding box center [414, 463] width 191 height 34
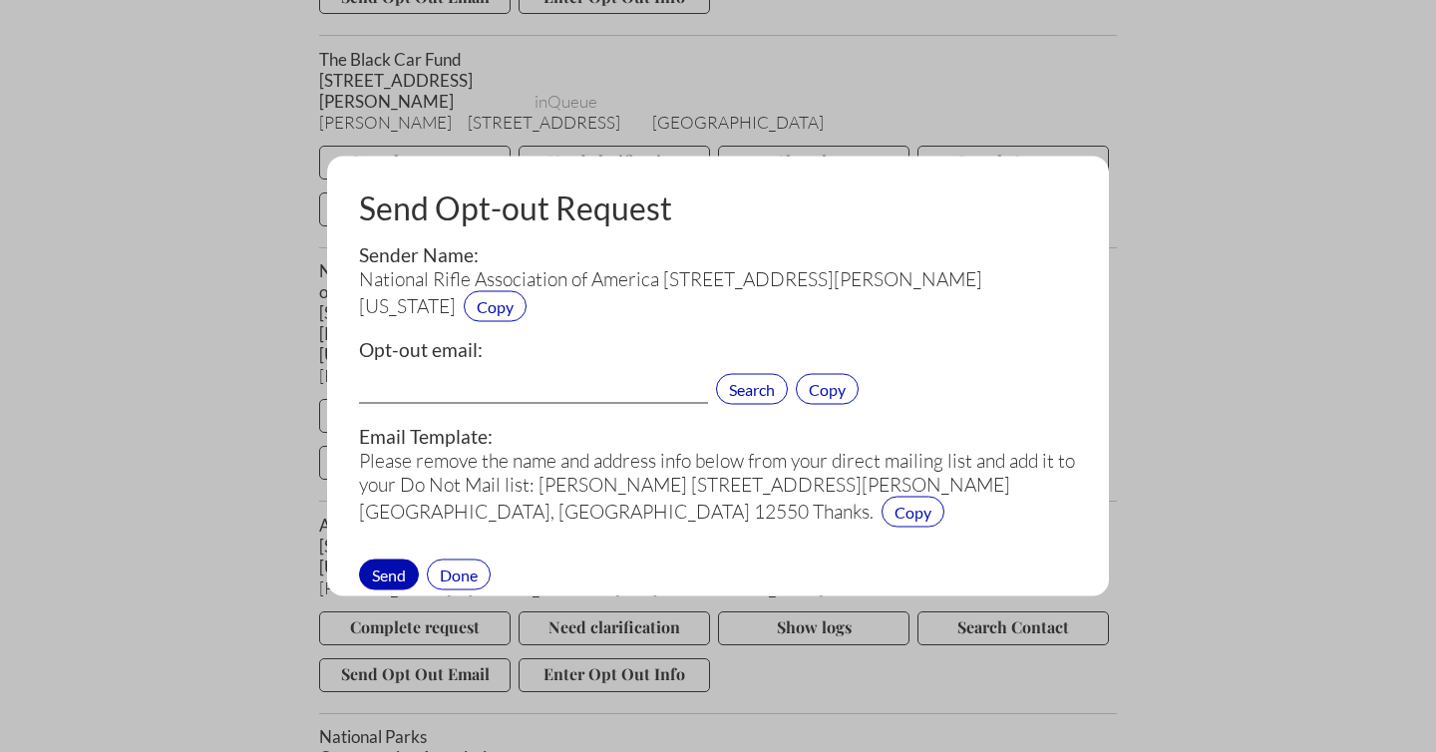
click at [458, 388] on input "text" at bounding box center [533, 391] width 349 height 26
paste input "[EMAIL_ADDRESS][DOMAIN_NAME]"
type input "[EMAIL_ADDRESS][DOMAIN_NAME]"
click at [390, 573] on div "Send" at bounding box center [389, 573] width 60 height 31
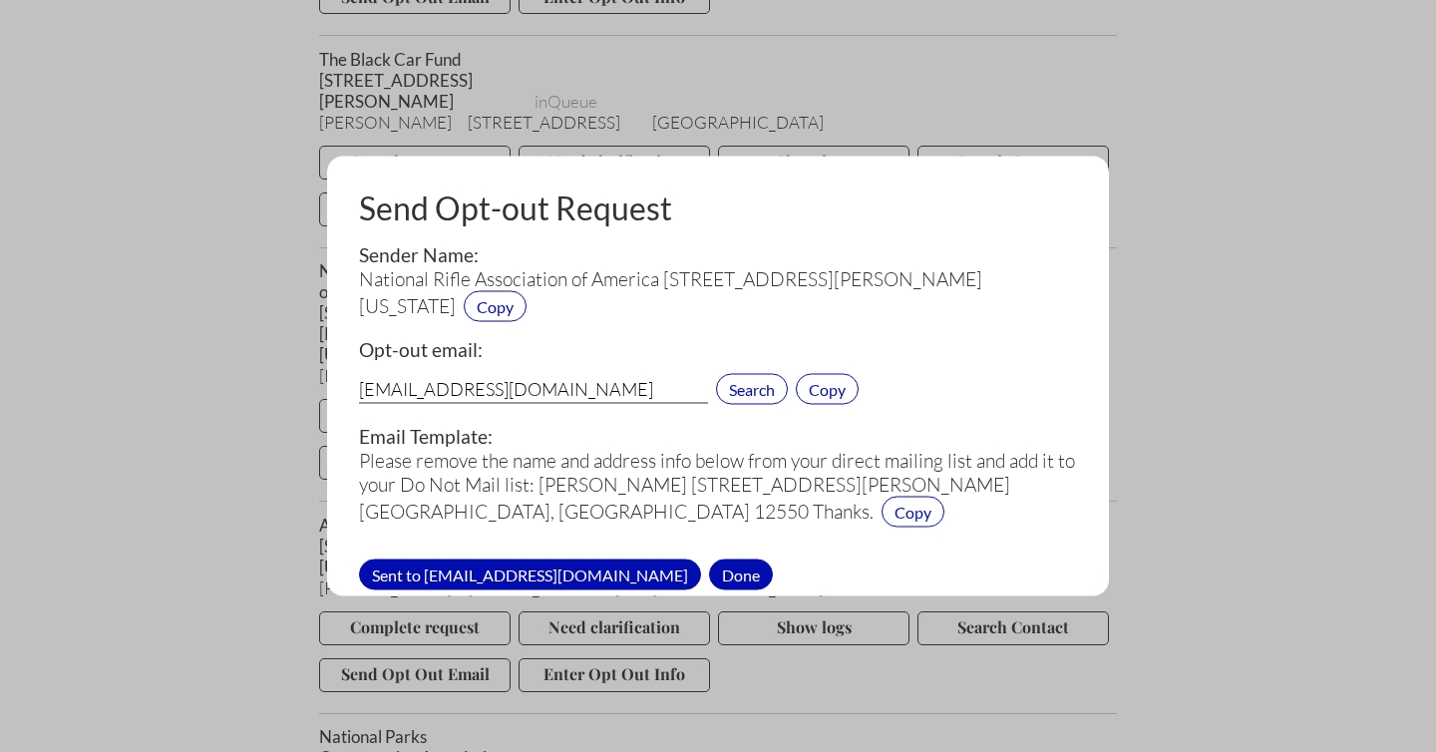
click at [709, 564] on div "Done" at bounding box center [741, 573] width 64 height 31
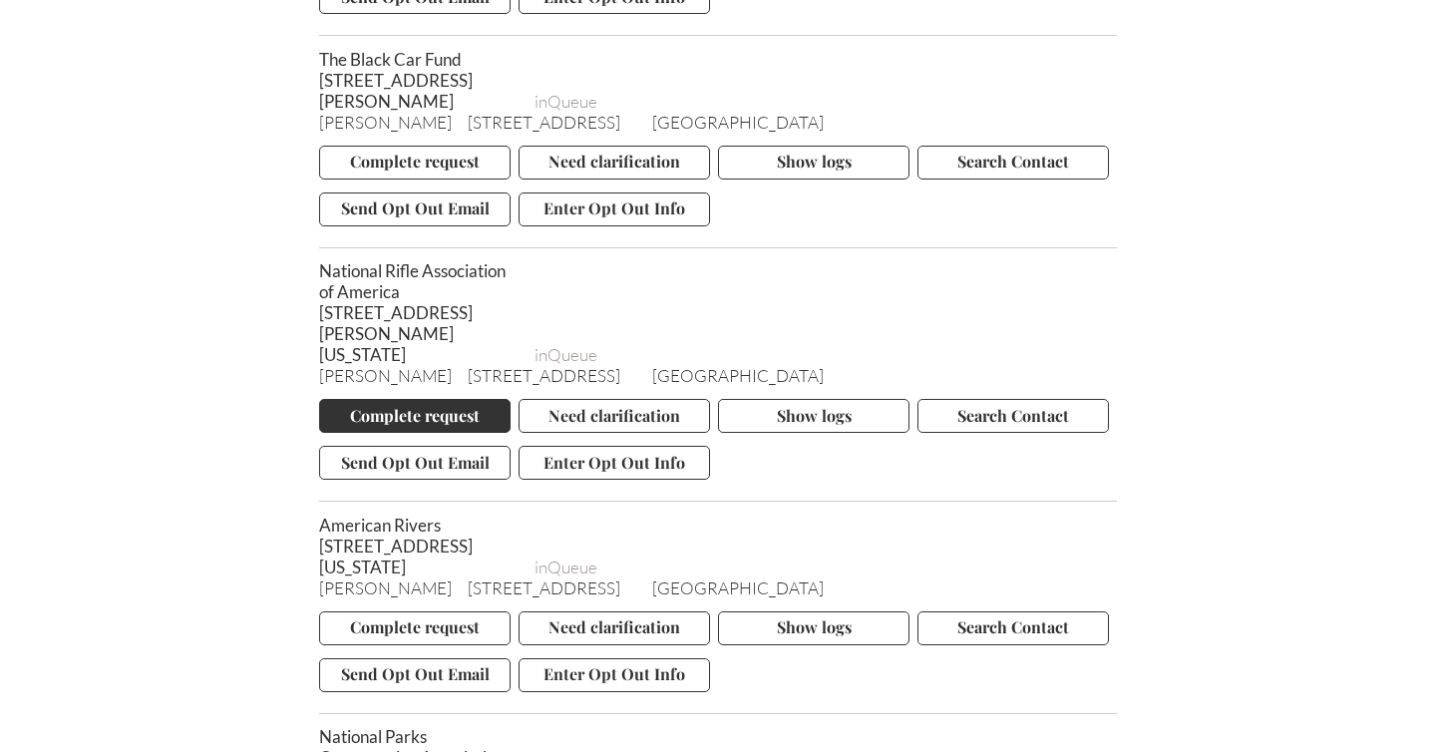
click at [409, 399] on button "Complete request" at bounding box center [414, 416] width 191 height 34
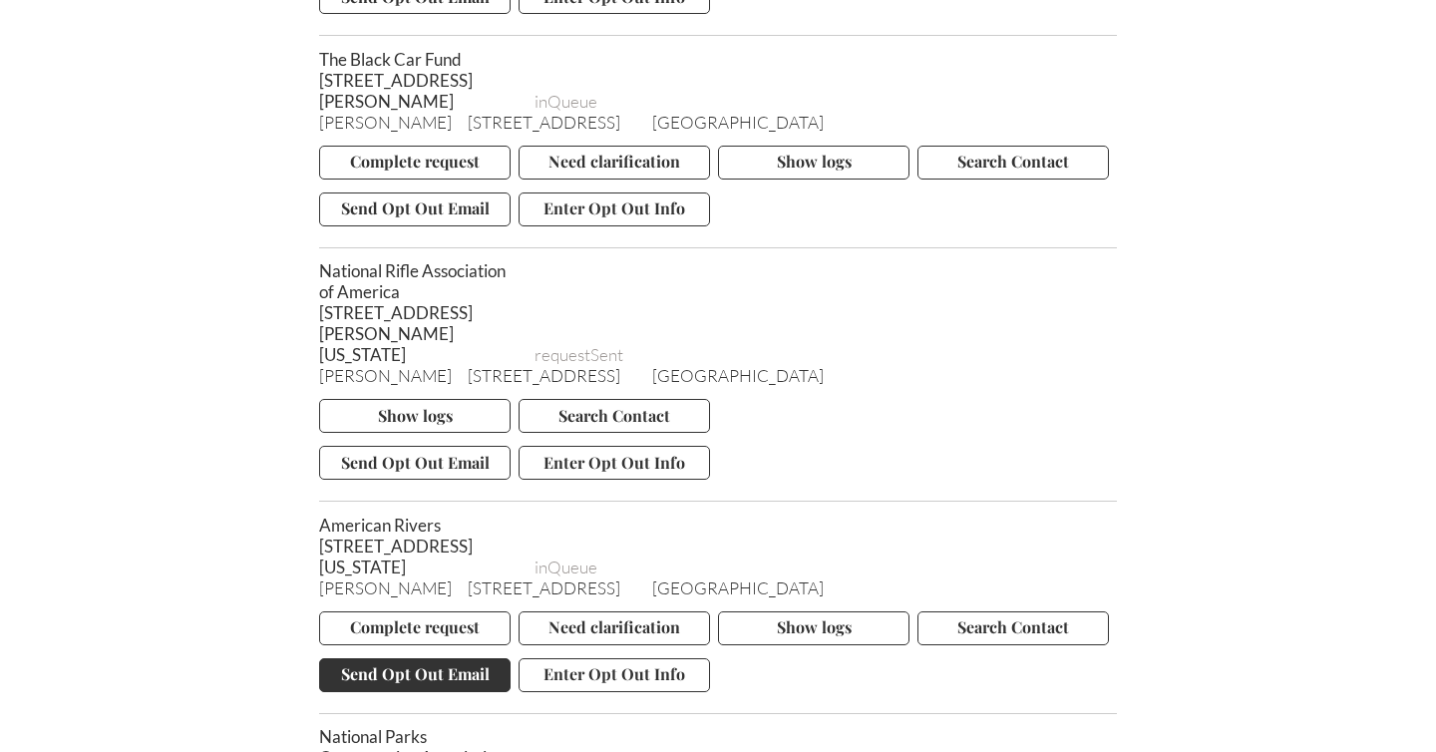
click at [413, 666] on button "Send Opt Out Email" at bounding box center [414, 675] width 191 height 34
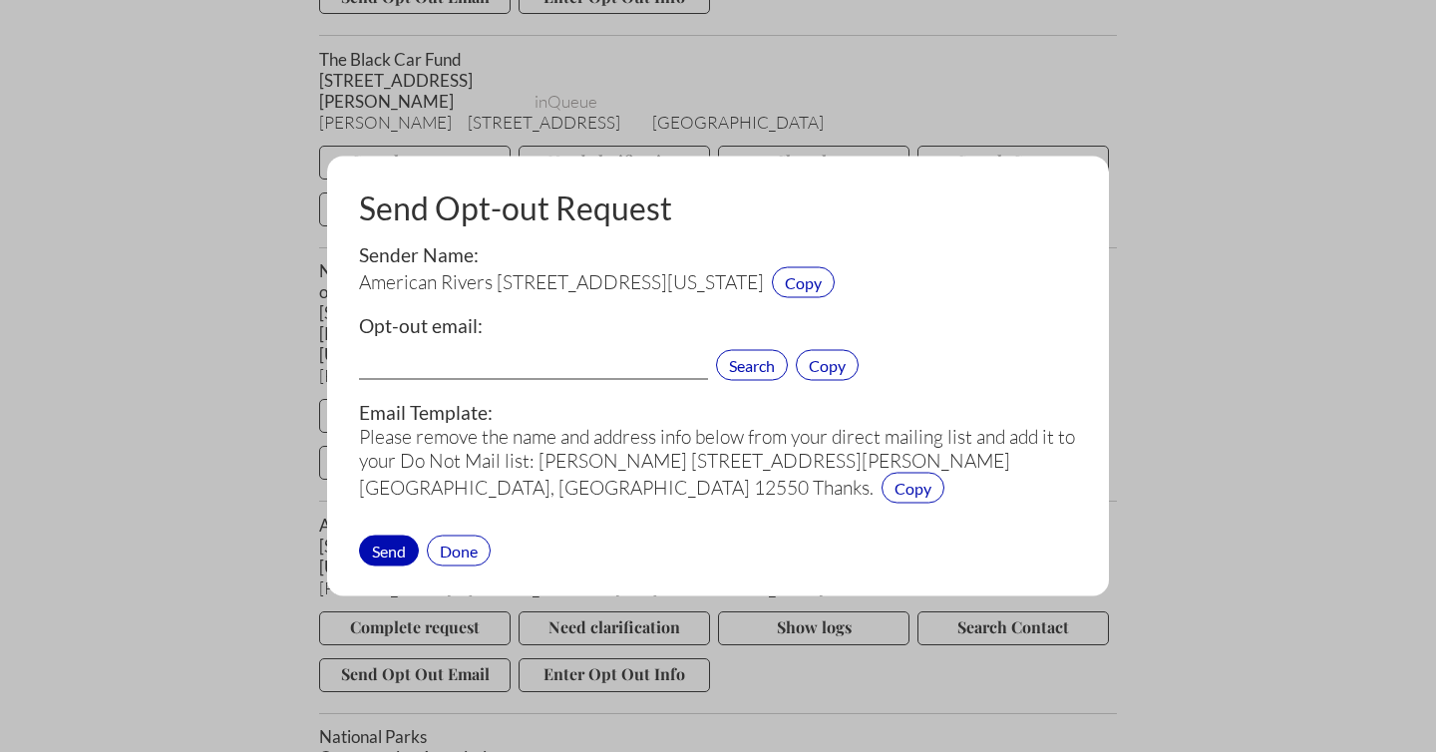
click at [451, 360] on input "text" at bounding box center [533, 367] width 349 height 26
paste input "membership@americanrivers.org"
type input "membership@americanrivers.org"
click at [395, 546] on div "Send" at bounding box center [389, 549] width 60 height 31
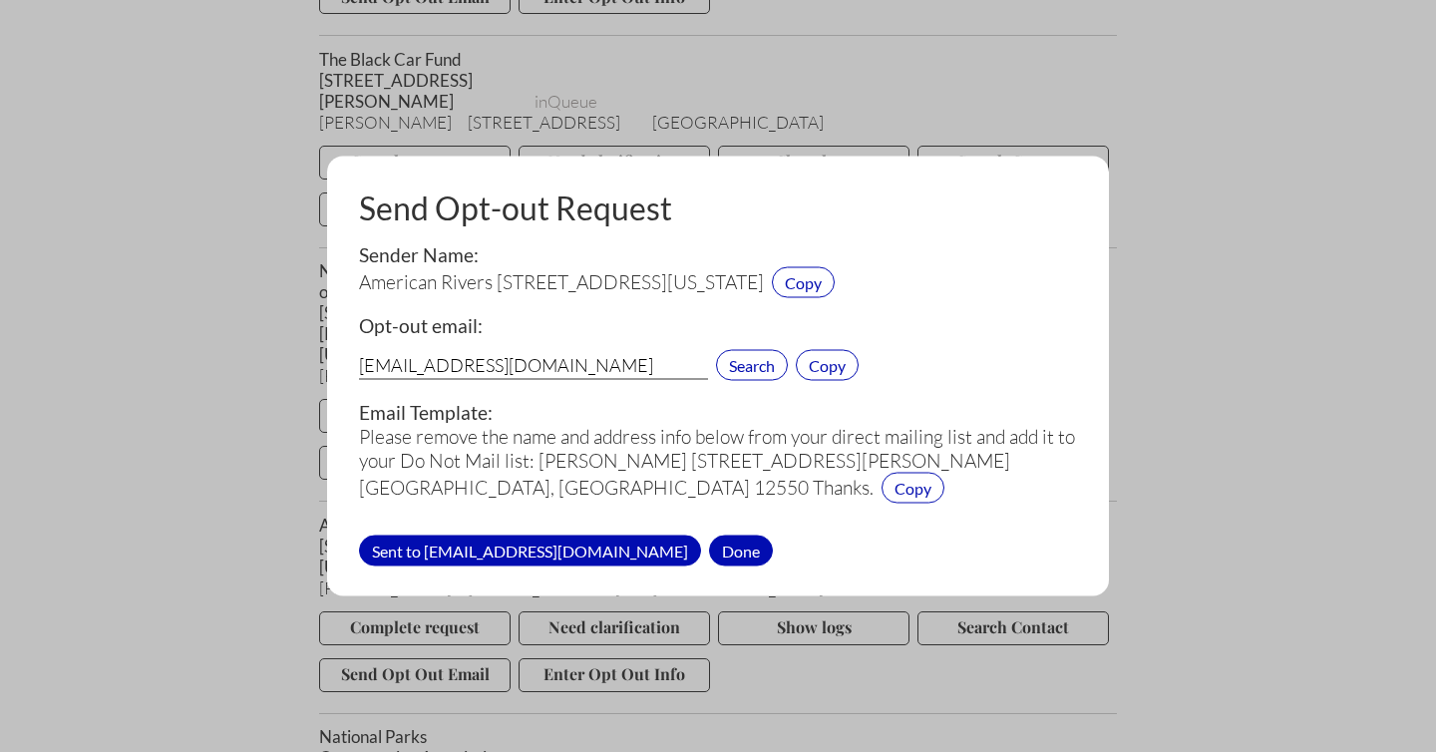
click at [715, 549] on div "Done" at bounding box center [741, 549] width 64 height 31
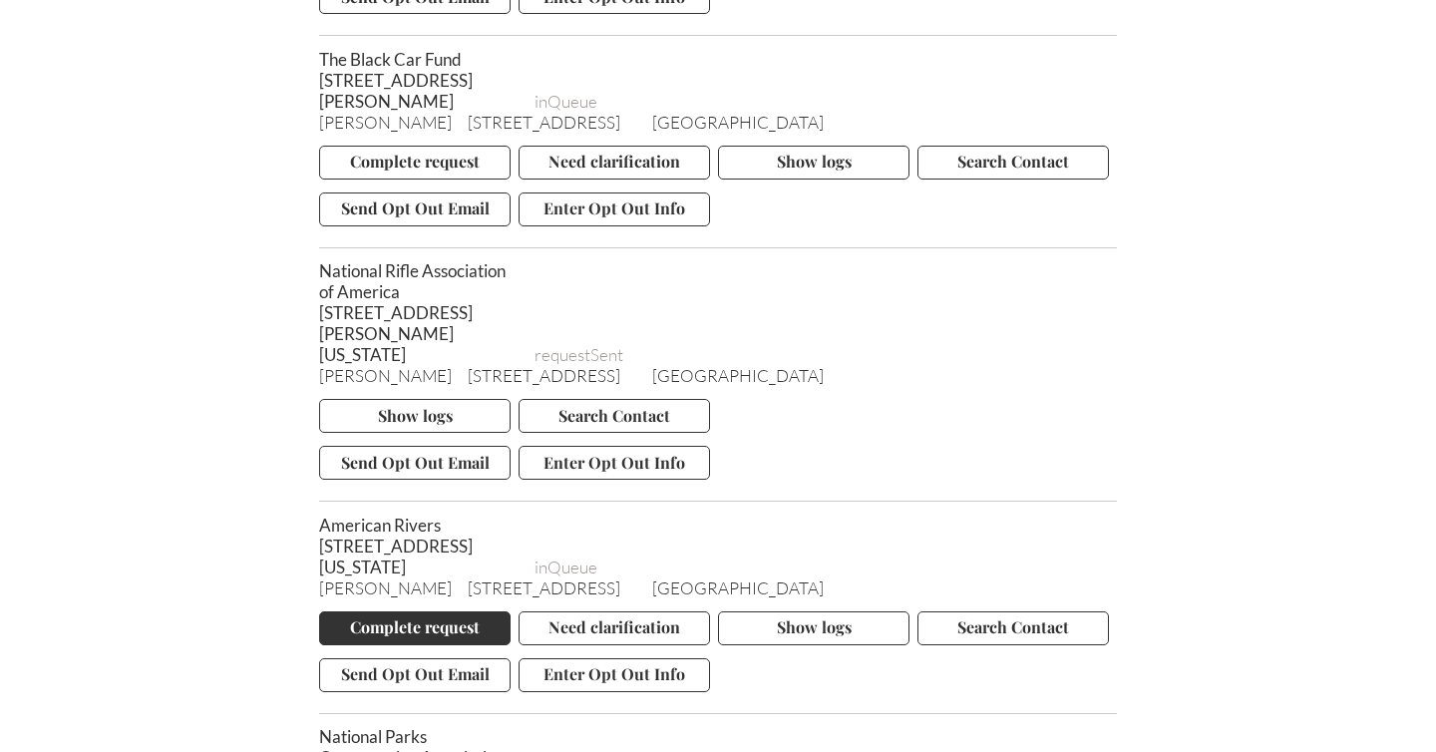
click at [421, 615] on button "Complete request" at bounding box center [414, 628] width 191 height 34
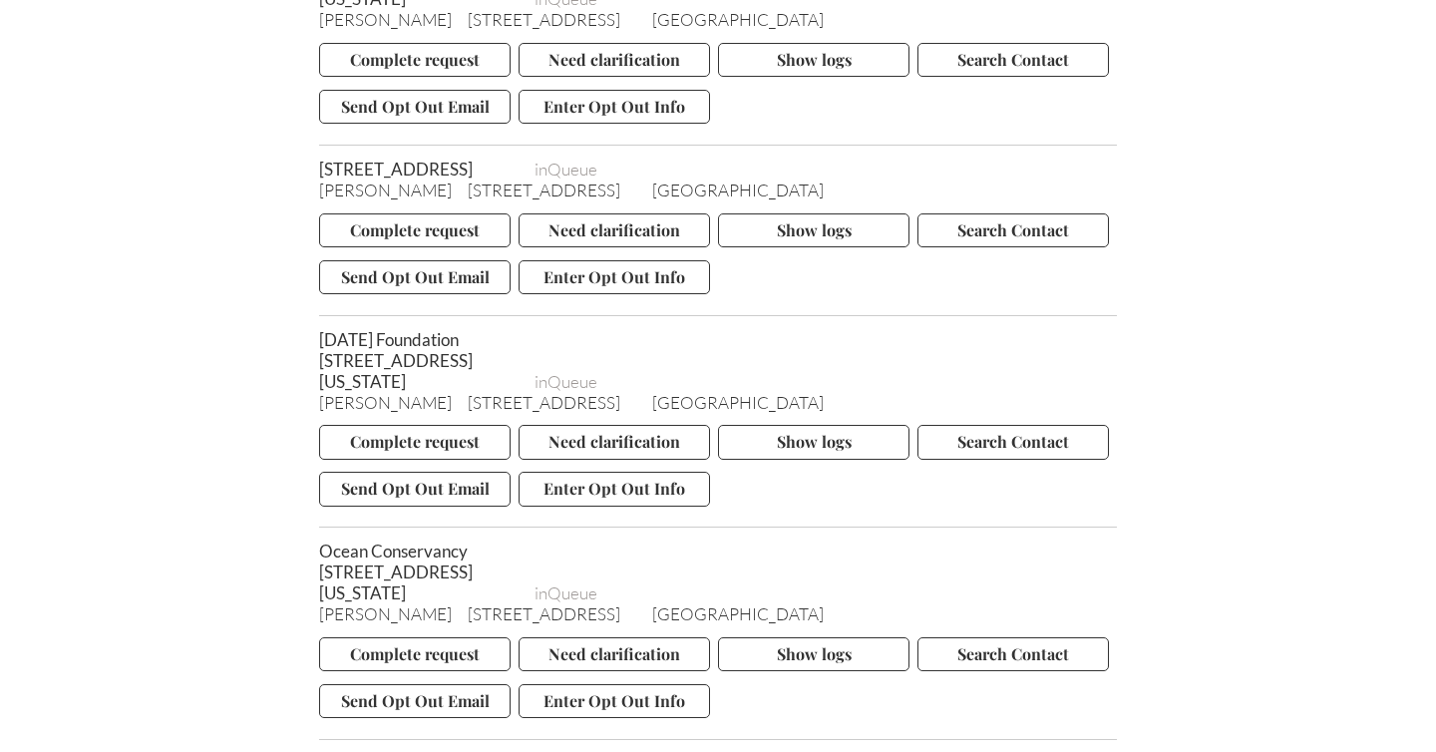
scroll to position [7772, 0]
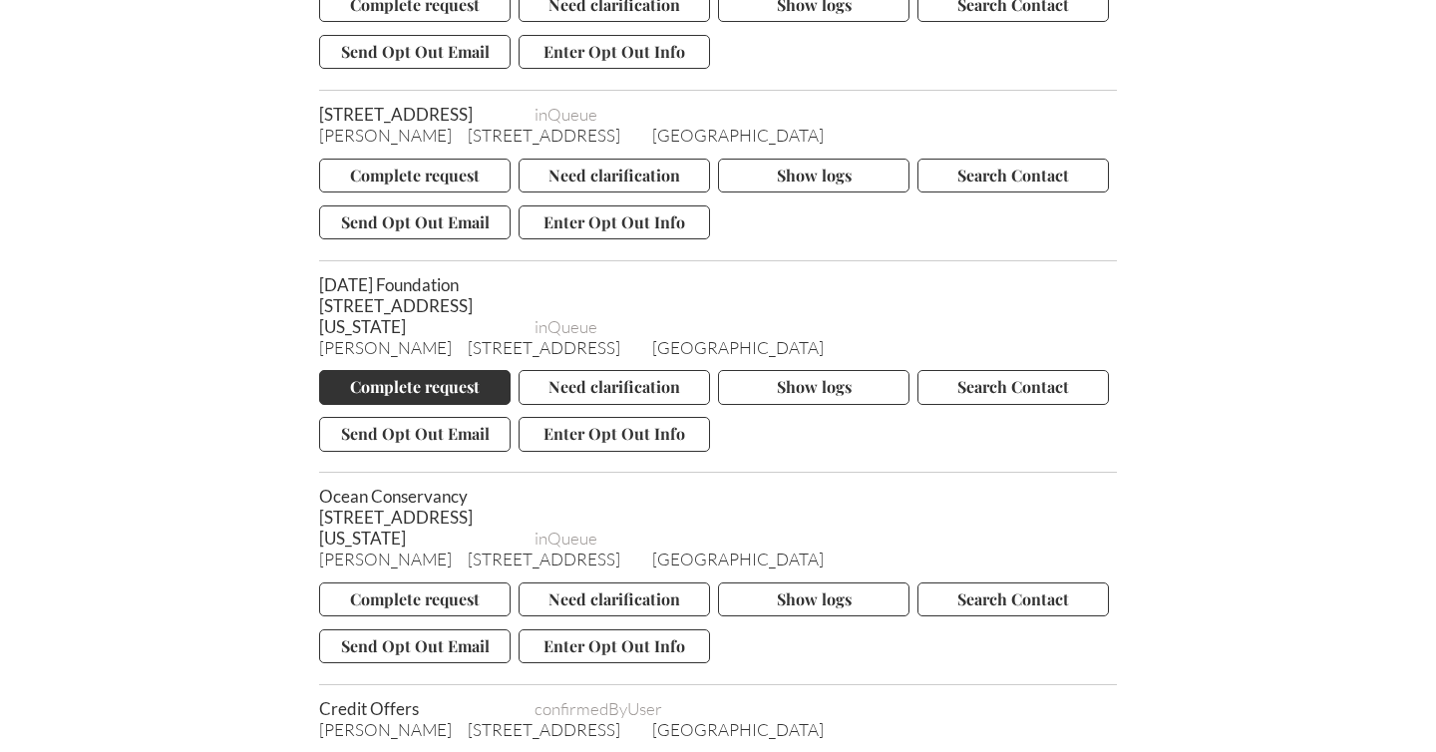
click at [446, 404] on button "Complete request" at bounding box center [414, 387] width 191 height 34
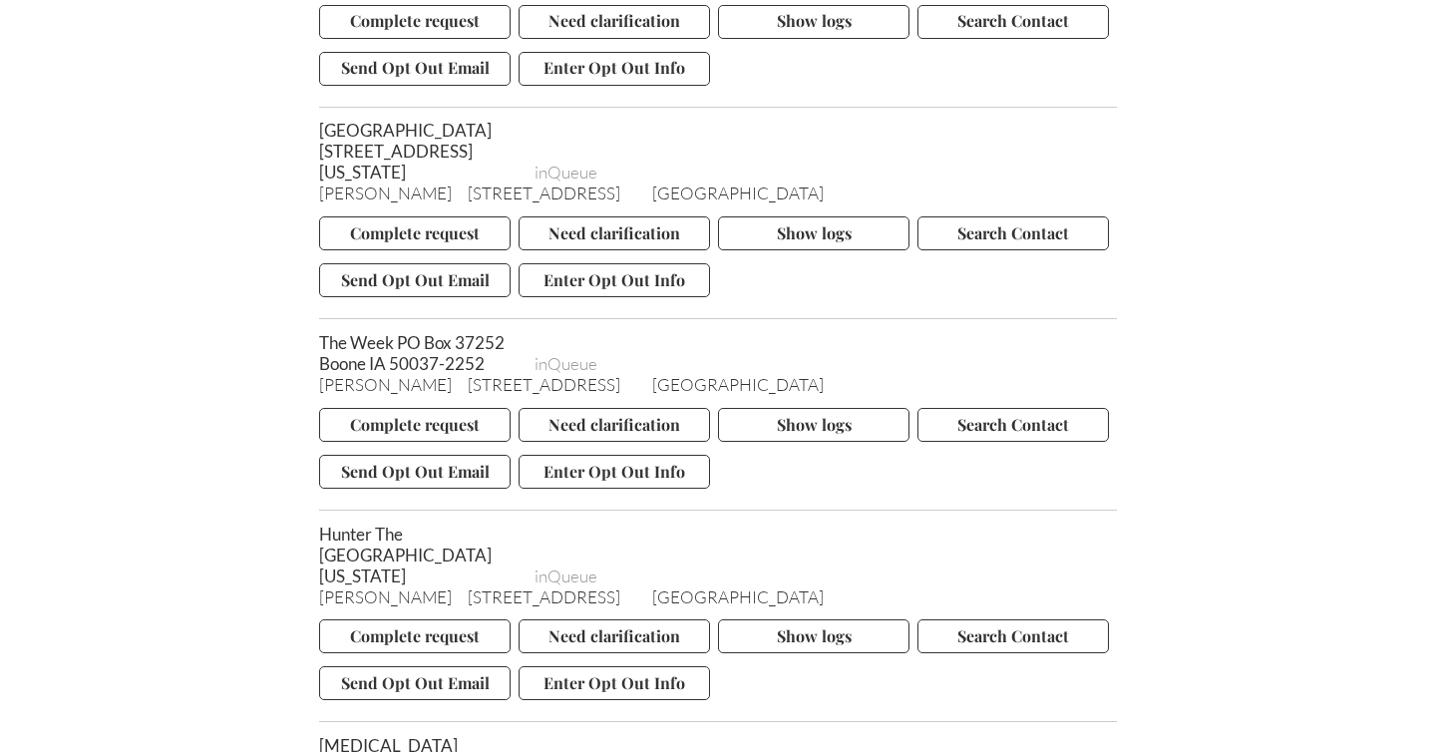
scroll to position [8832, 0]
click at [366, 299] on button "Send Opt Out Email" at bounding box center [414, 282] width 191 height 34
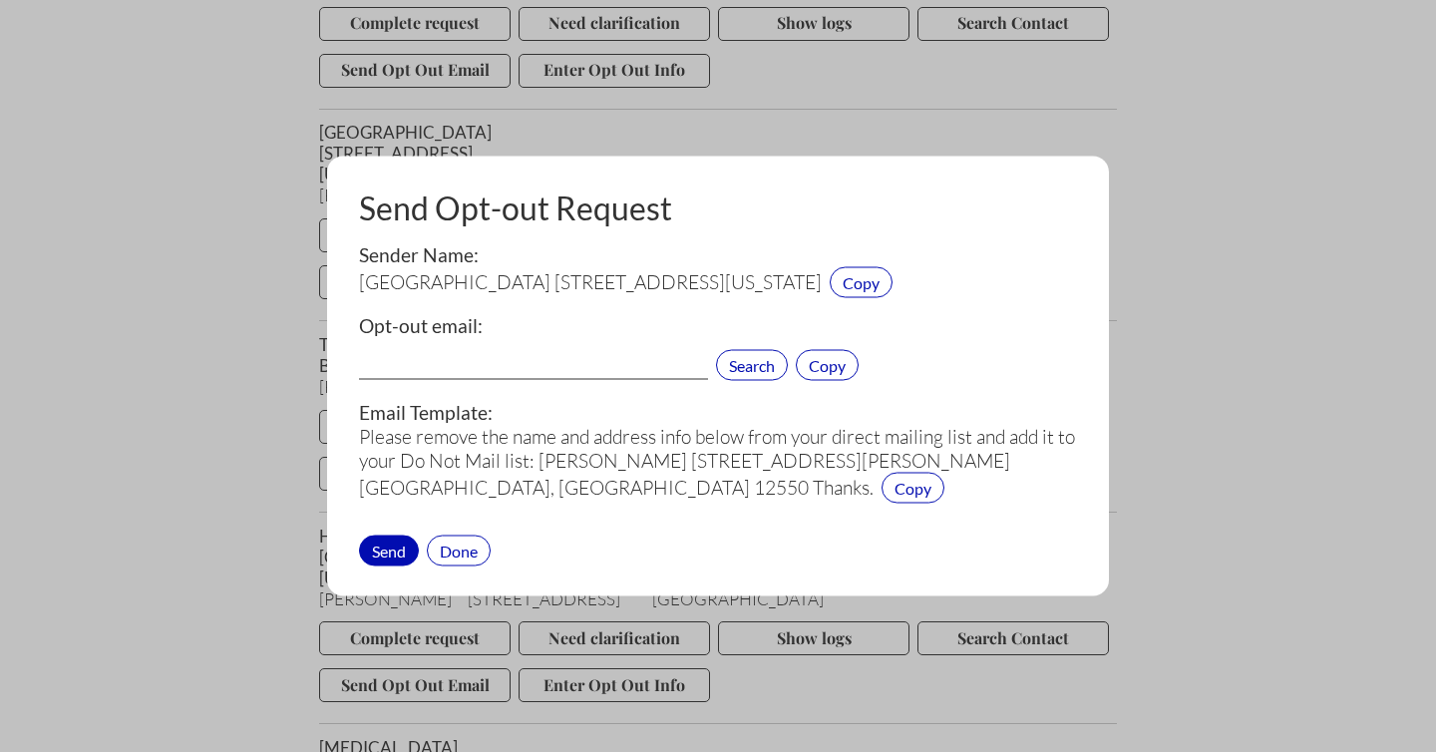
click at [389, 354] on input "text" at bounding box center [533, 367] width 349 height 26
paste input "webmaster@hunter.cuny.edu"
type input "webmaster@hunter.cuny.edu"
click at [394, 547] on div "Send" at bounding box center [389, 549] width 60 height 31
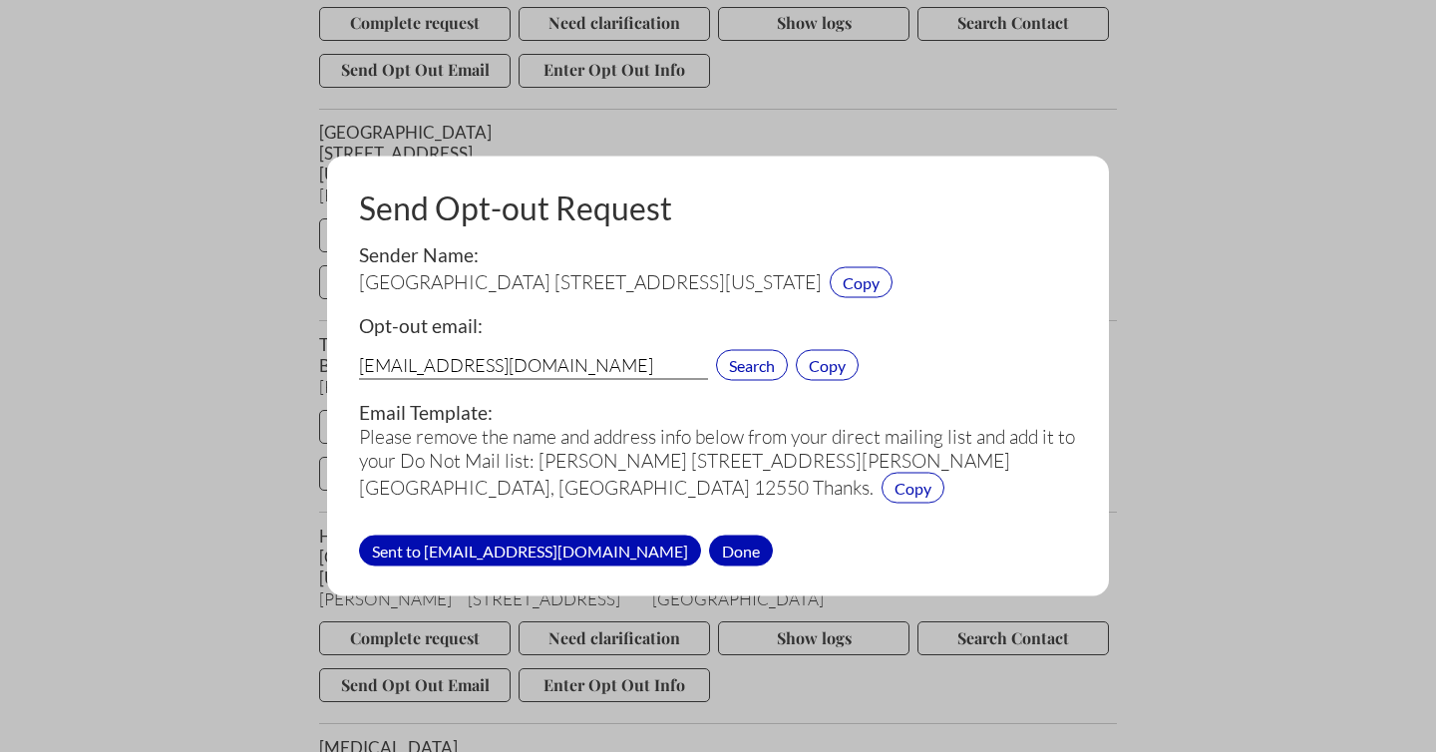
click at [709, 538] on div "Done" at bounding box center [741, 549] width 64 height 31
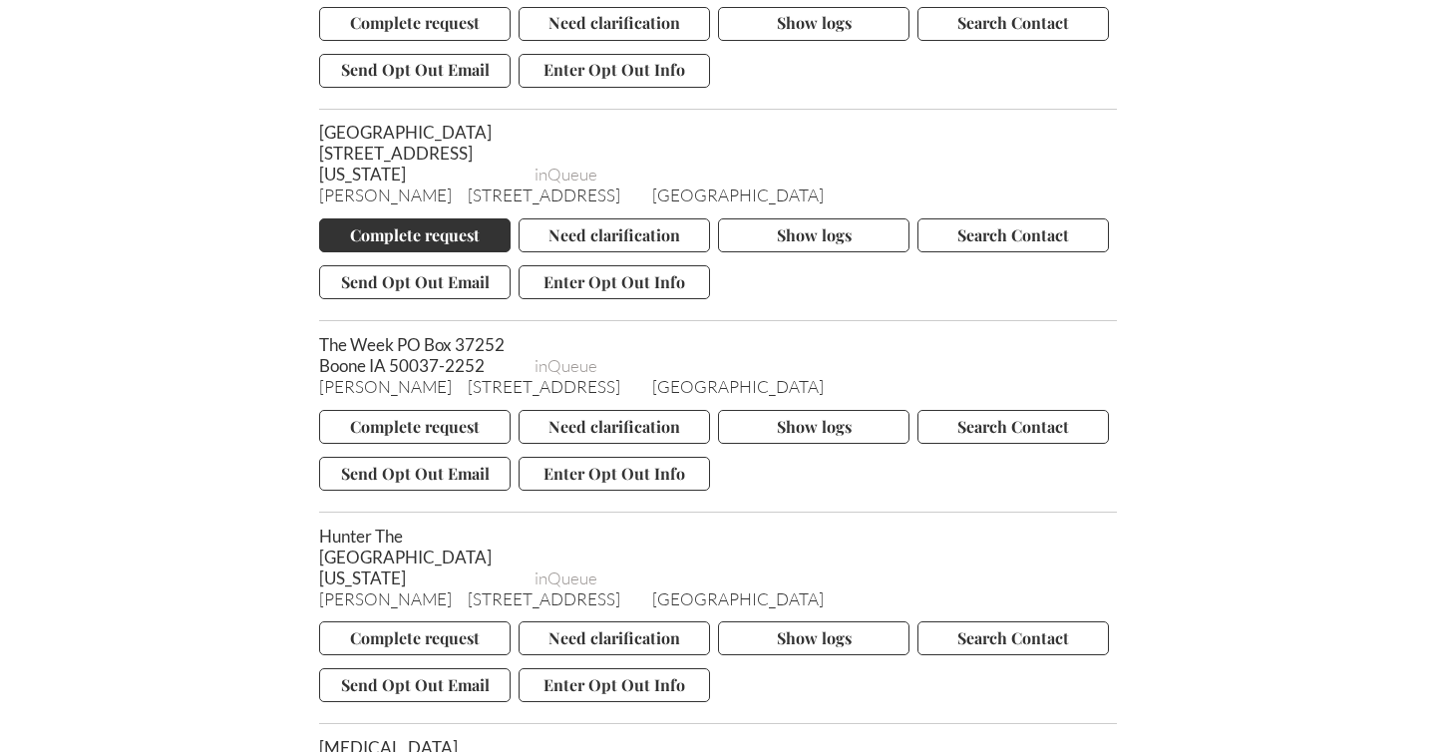
click at [384, 252] on button "Complete request" at bounding box center [414, 235] width 191 height 34
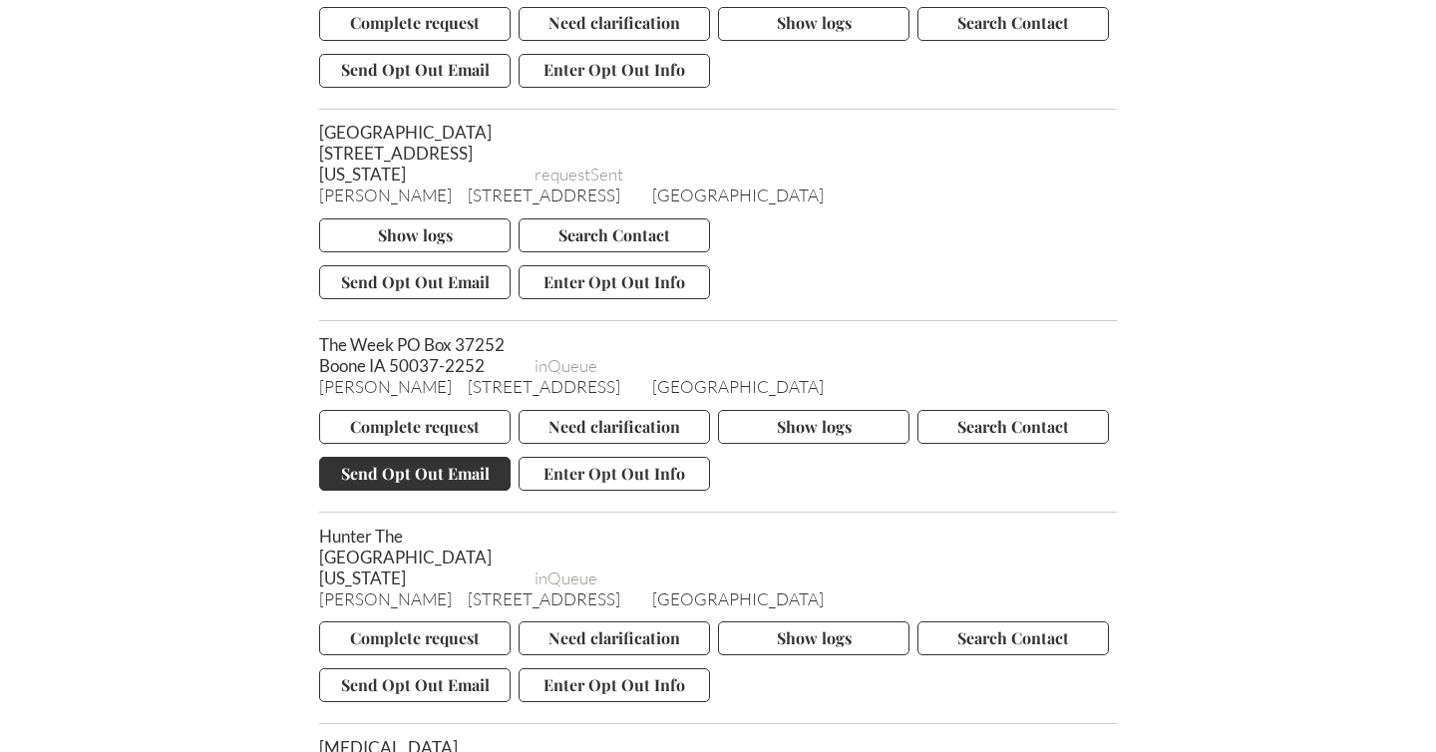
click at [408, 491] on button "Send Opt Out Email" at bounding box center [414, 474] width 191 height 34
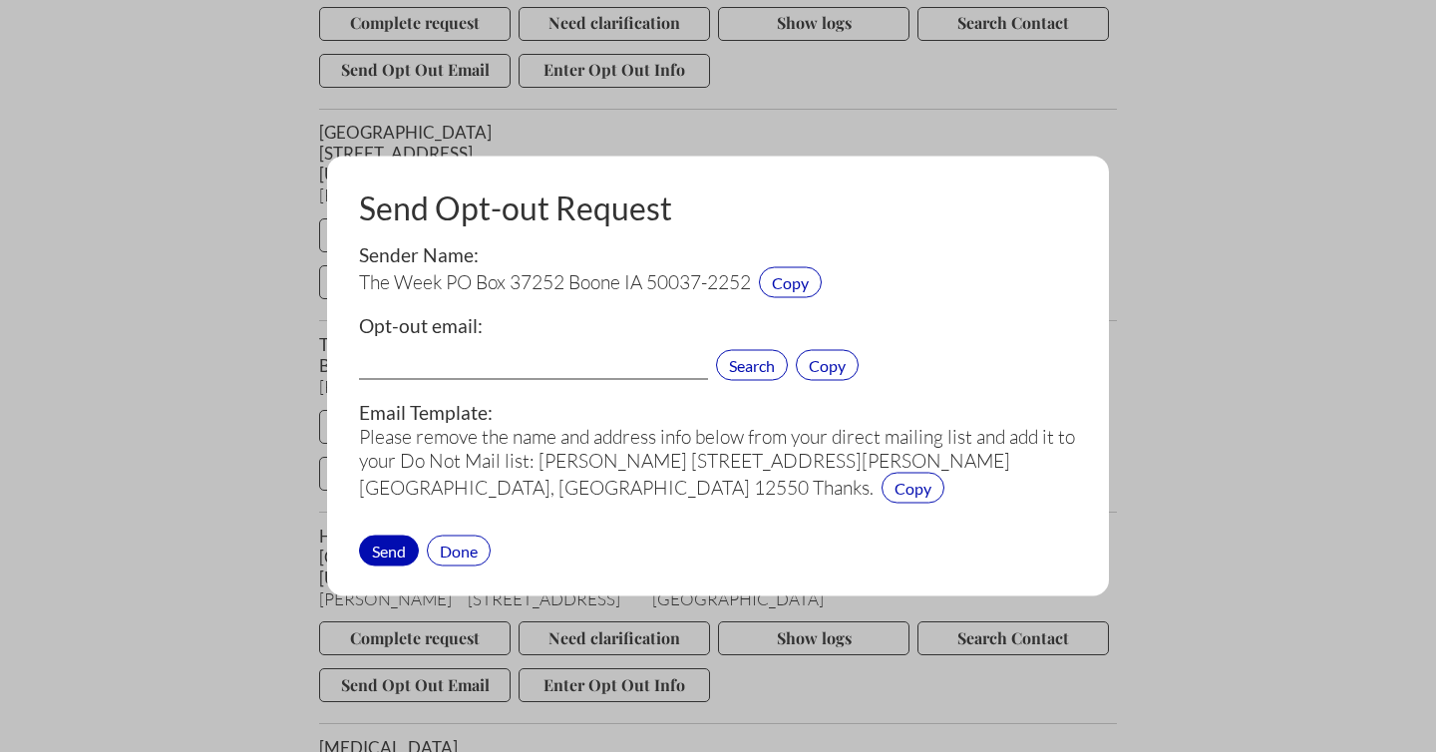
click at [483, 364] on input "text" at bounding box center [533, 367] width 349 height 26
paste input "theweek@cdsfulfillment.com"
type input "theweek@cdsfulfillment.com"
click at [400, 551] on div "Send" at bounding box center [389, 549] width 60 height 31
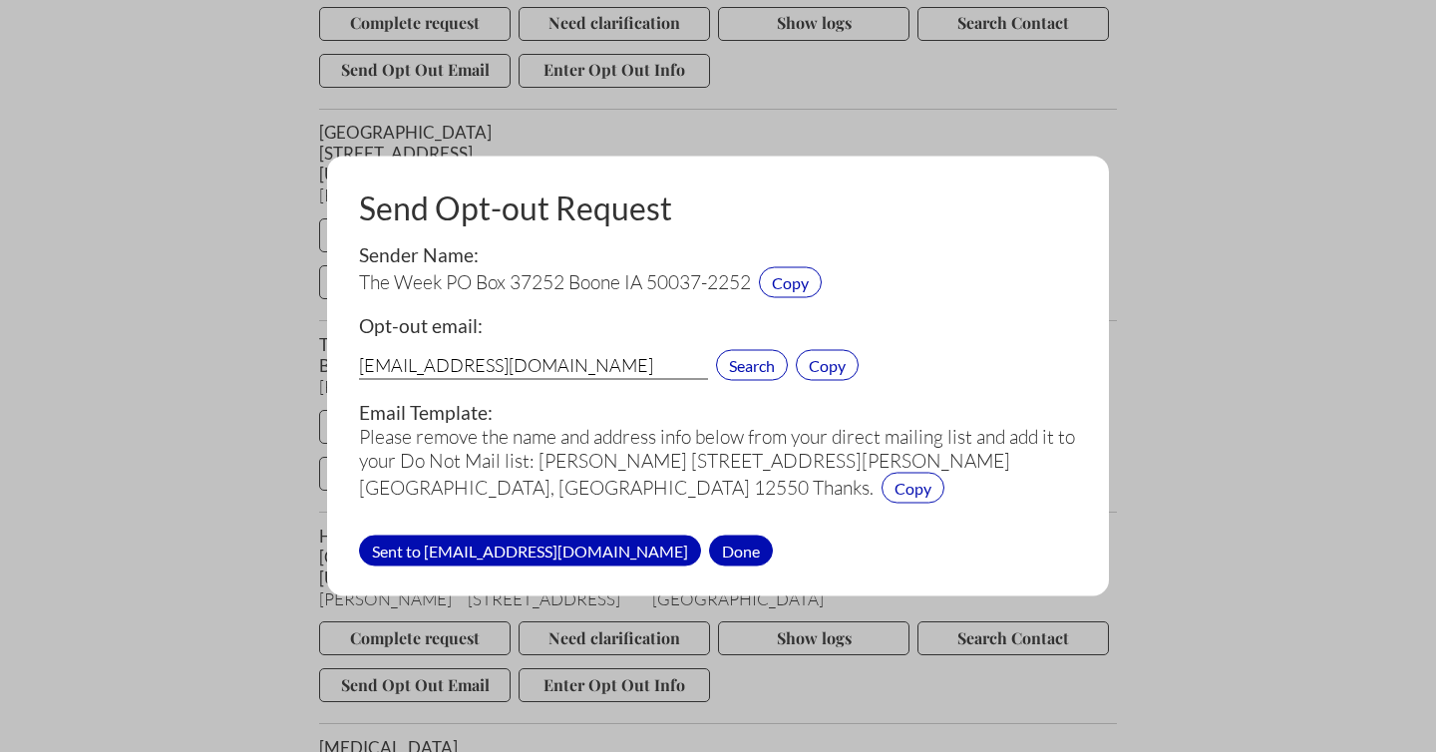
click at [709, 552] on div "Done" at bounding box center [741, 549] width 64 height 31
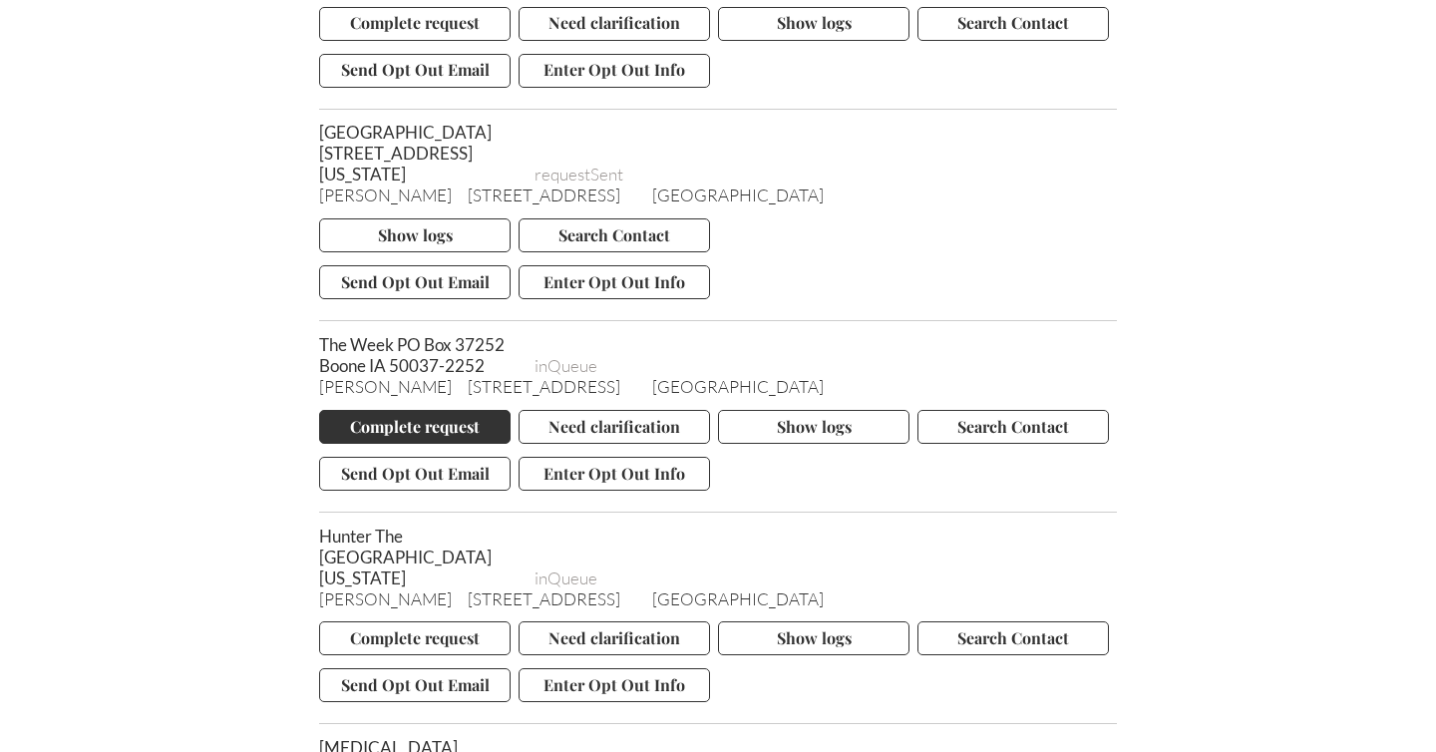
click at [441, 444] on button "Complete request" at bounding box center [414, 427] width 191 height 34
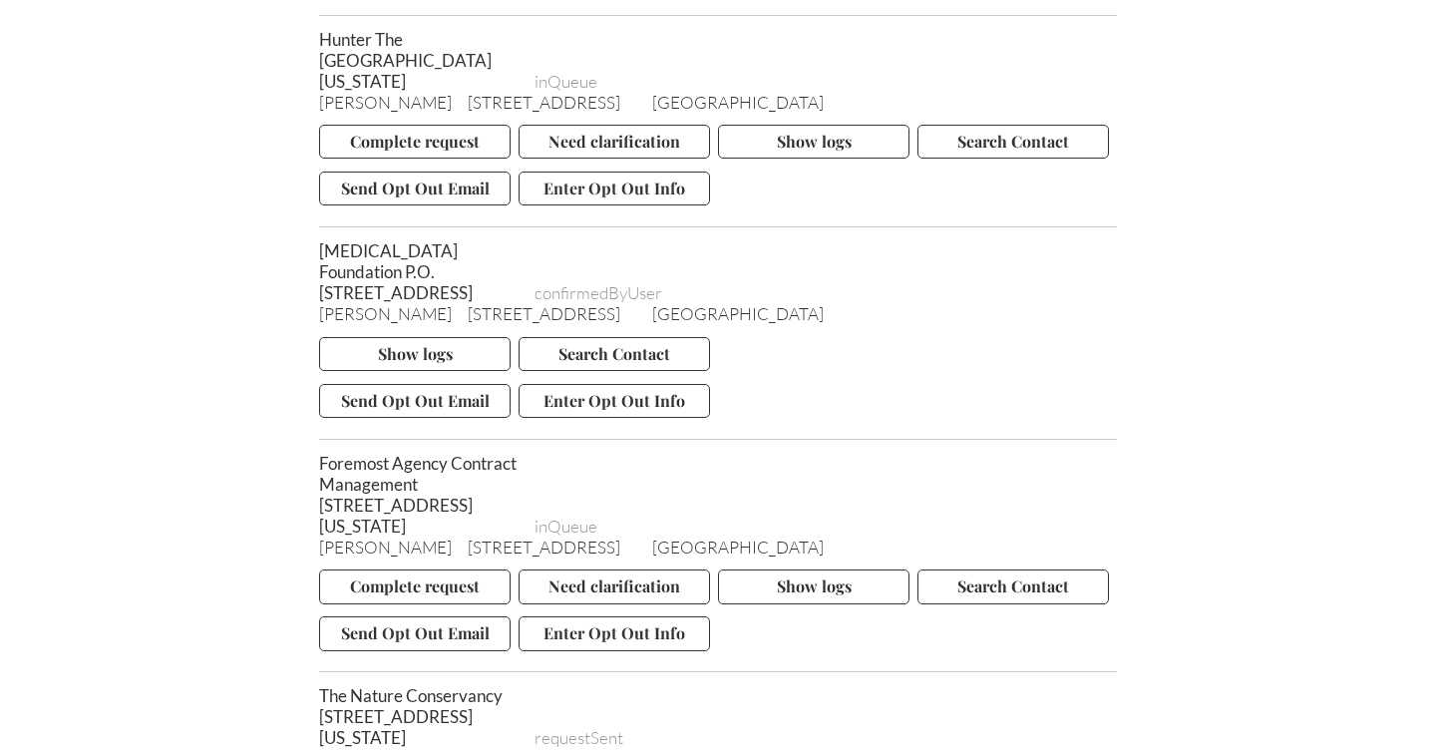
scroll to position [9457, 0]
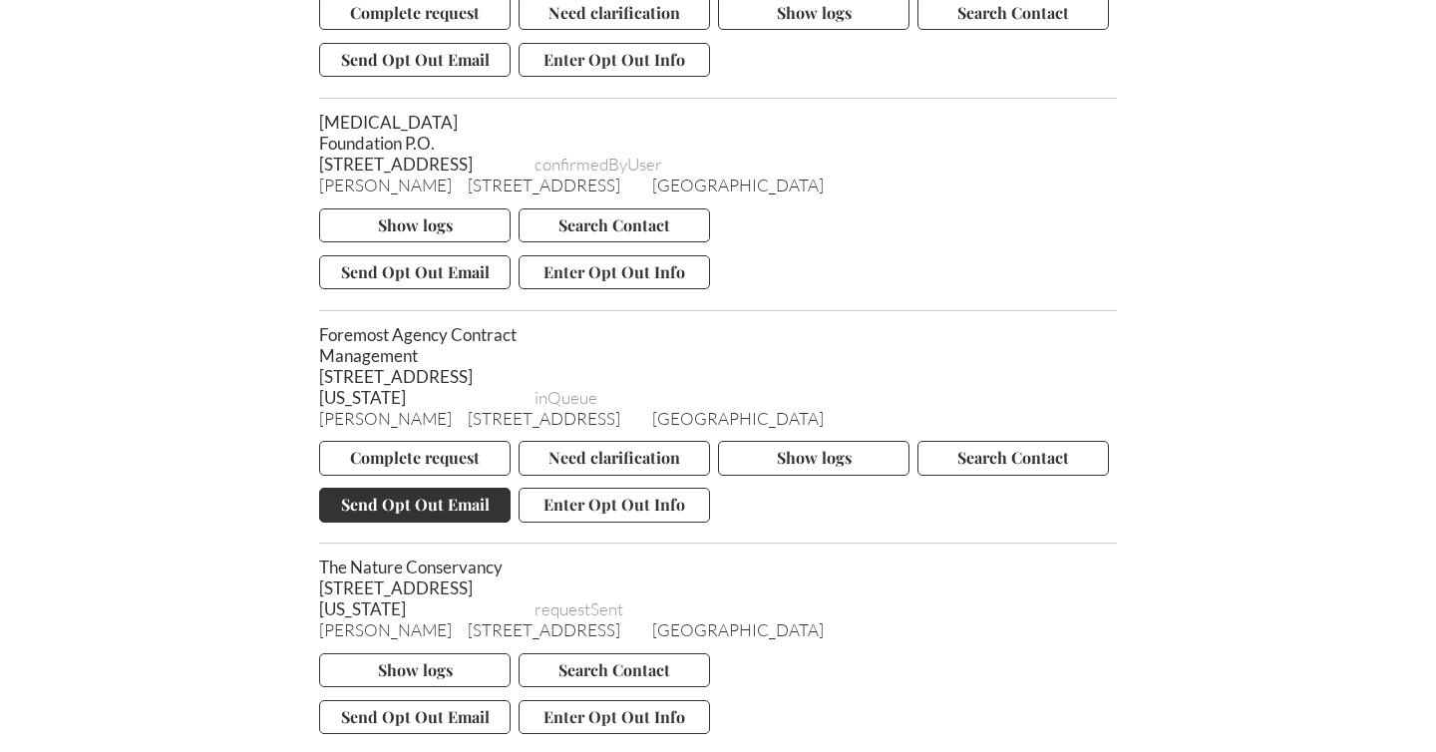
click at [447, 521] on button "Send Opt Out Email" at bounding box center [414, 505] width 191 height 34
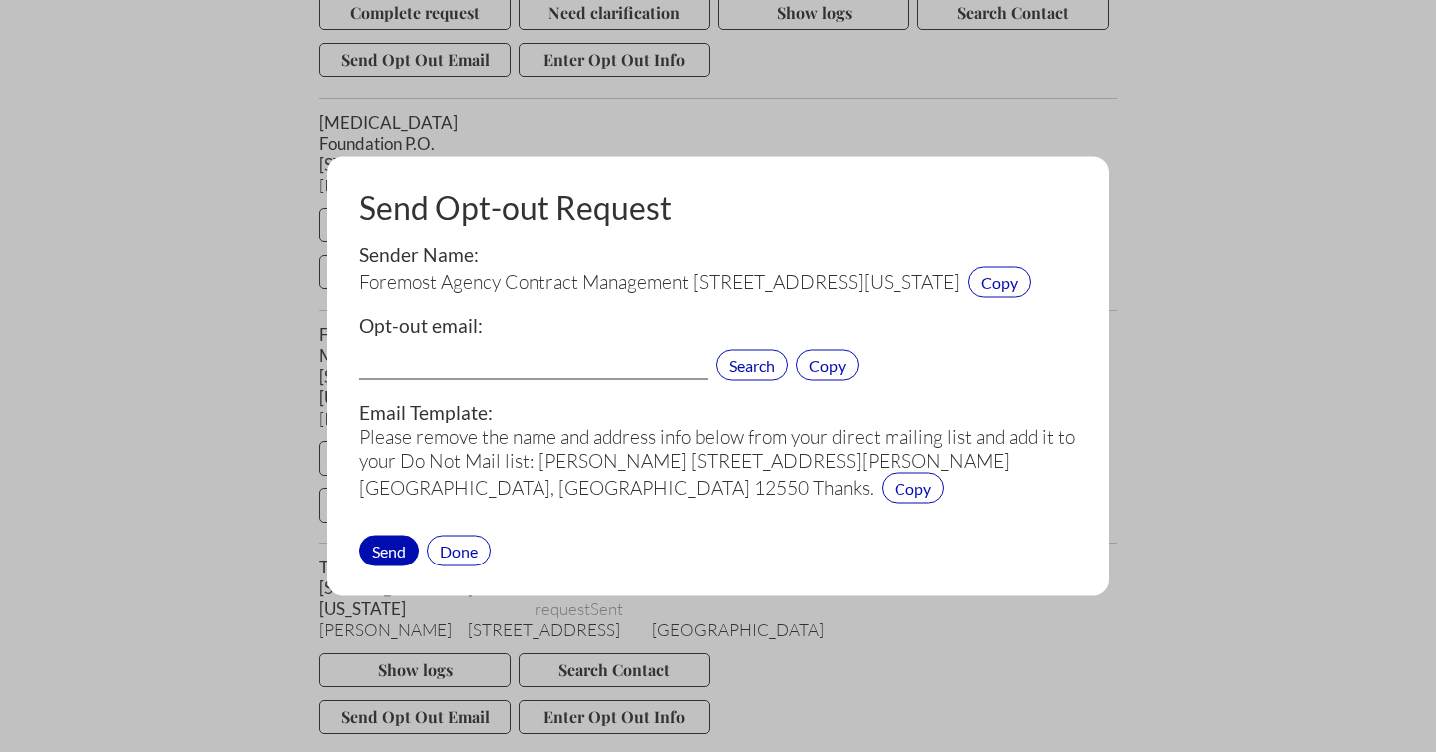
click at [472, 380] on input "text" at bounding box center [533, 367] width 349 height 26
paste input "acm@foremost.com"
type input "acm@foremost.com"
click at [387, 565] on div "Send" at bounding box center [389, 549] width 60 height 31
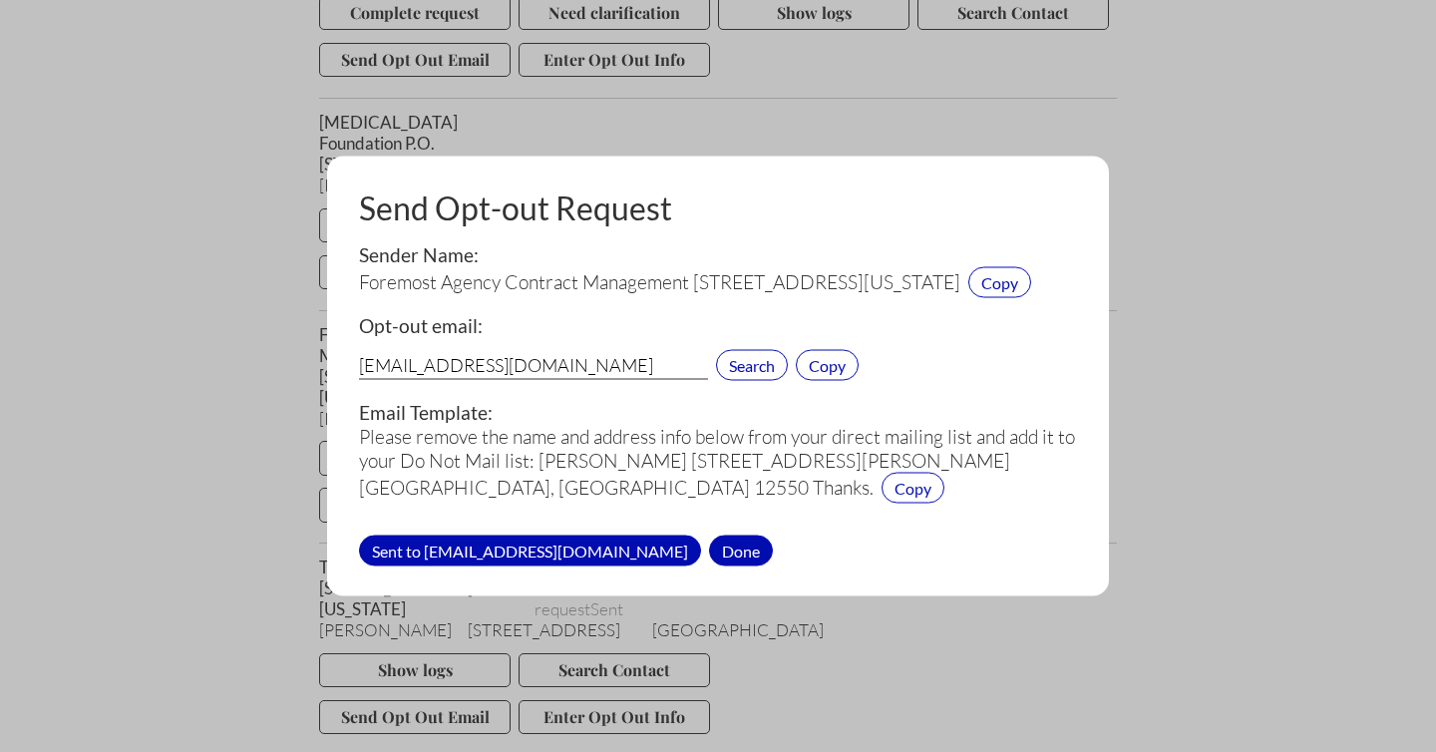
click at [709, 565] on div "Done" at bounding box center [741, 549] width 64 height 31
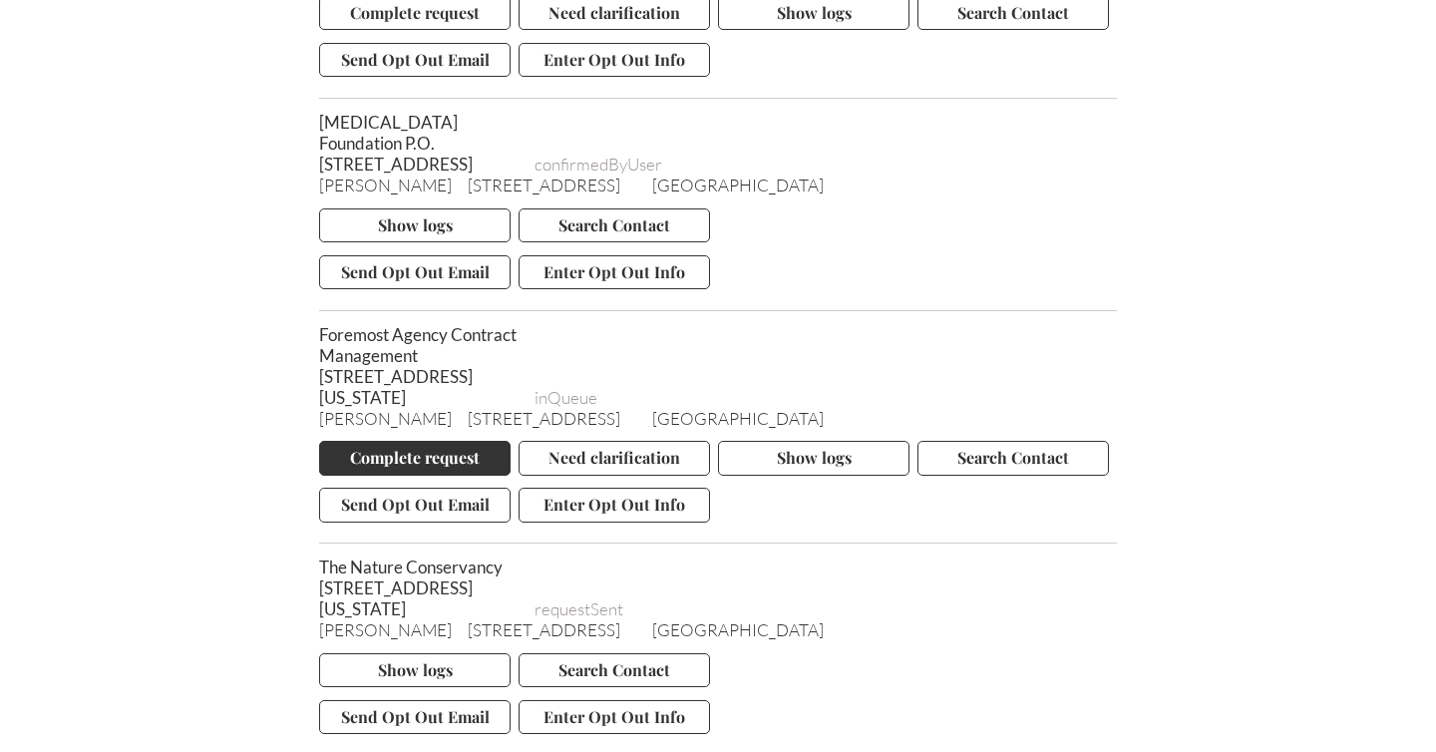
click at [426, 475] on button "Complete request" at bounding box center [414, 458] width 191 height 34
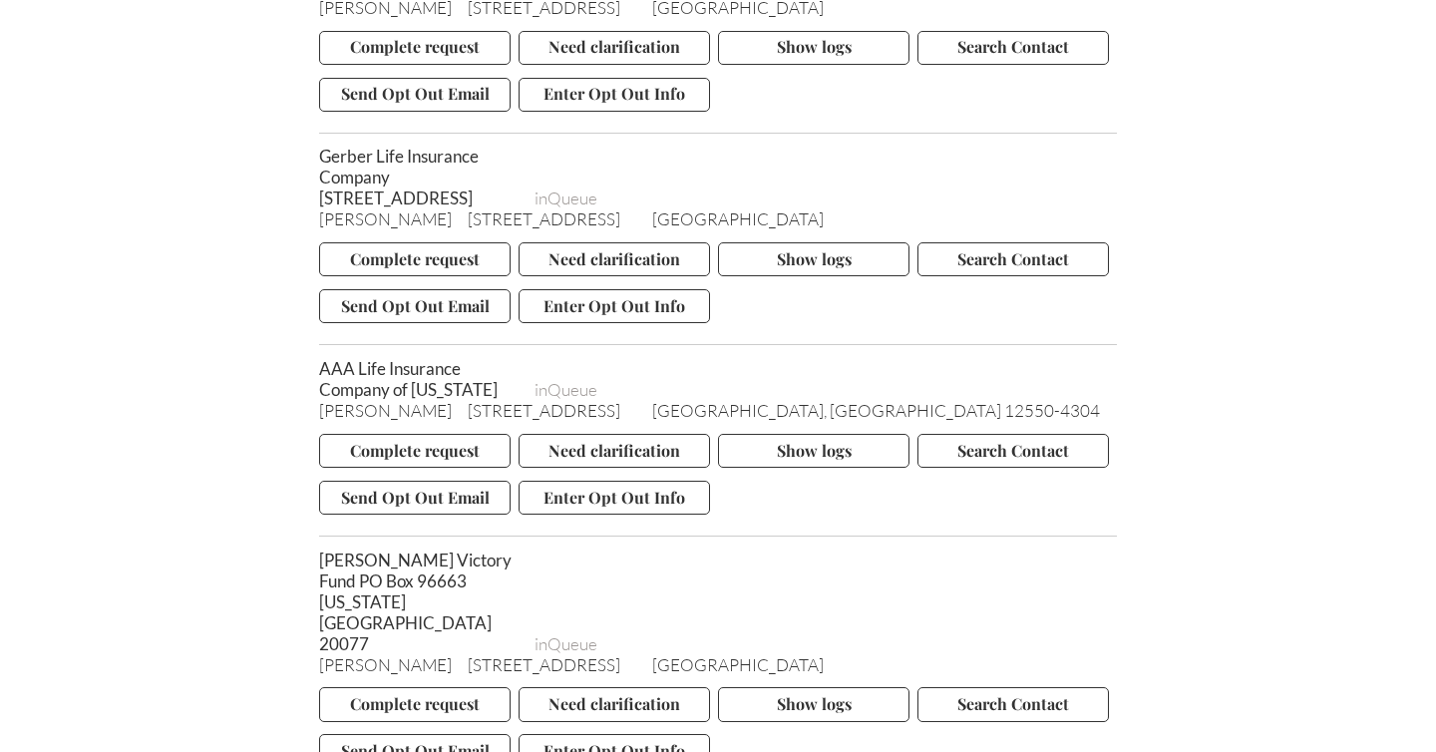
scroll to position [10641, 0]
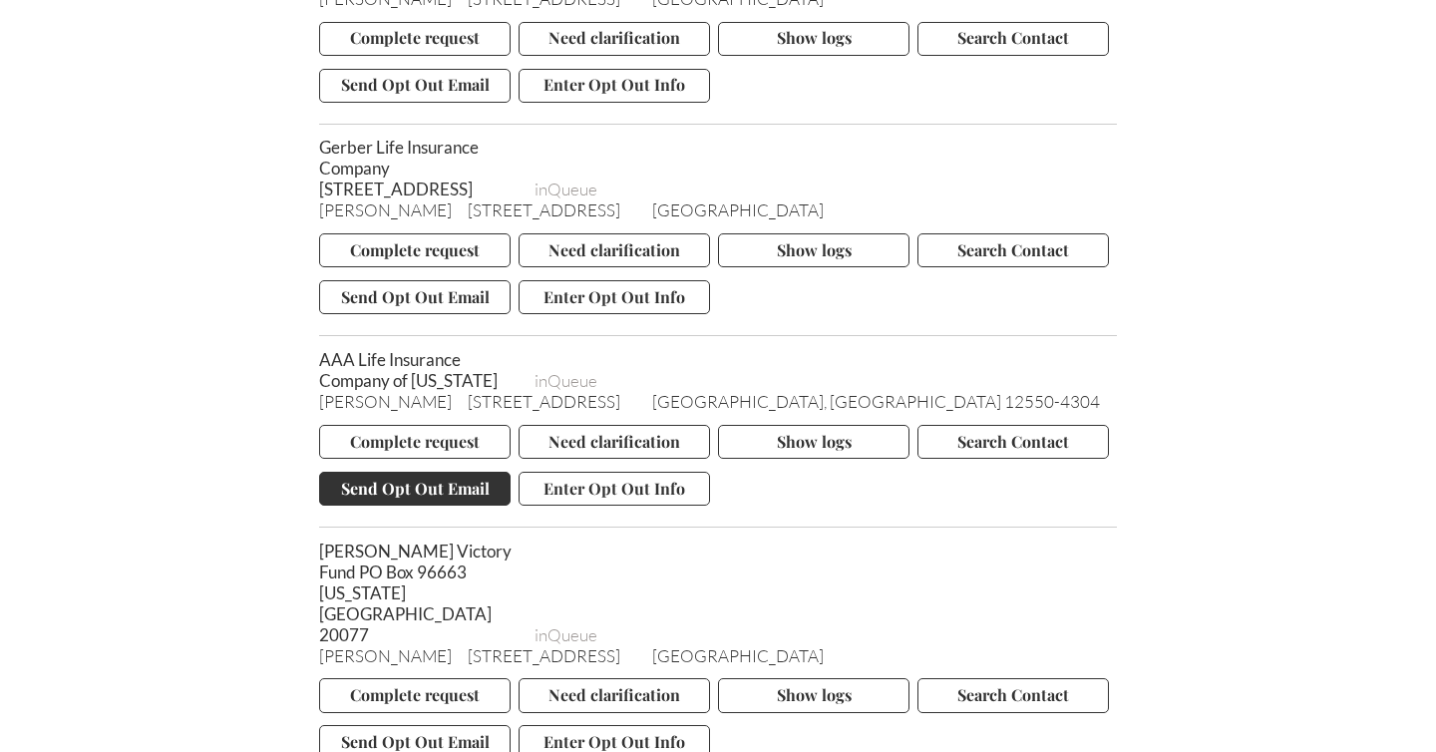
click at [418, 505] on button "Send Opt Out Email" at bounding box center [414, 489] width 191 height 34
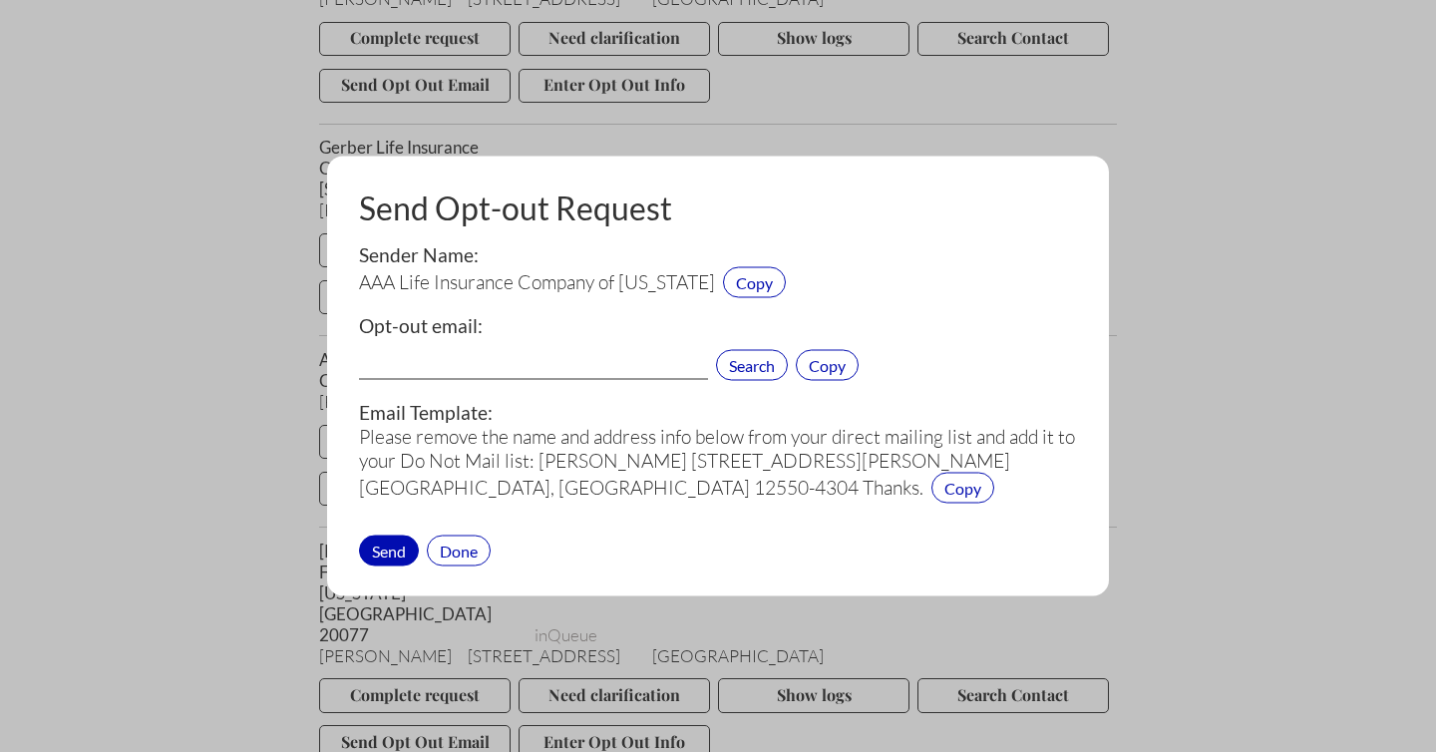
click at [450, 366] on input "text" at bounding box center [533, 367] width 349 height 26
paste input "membersvc@aaalife.com"
type input "membersvc@aaalife.com"
click at [399, 552] on div "Send" at bounding box center [389, 549] width 60 height 31
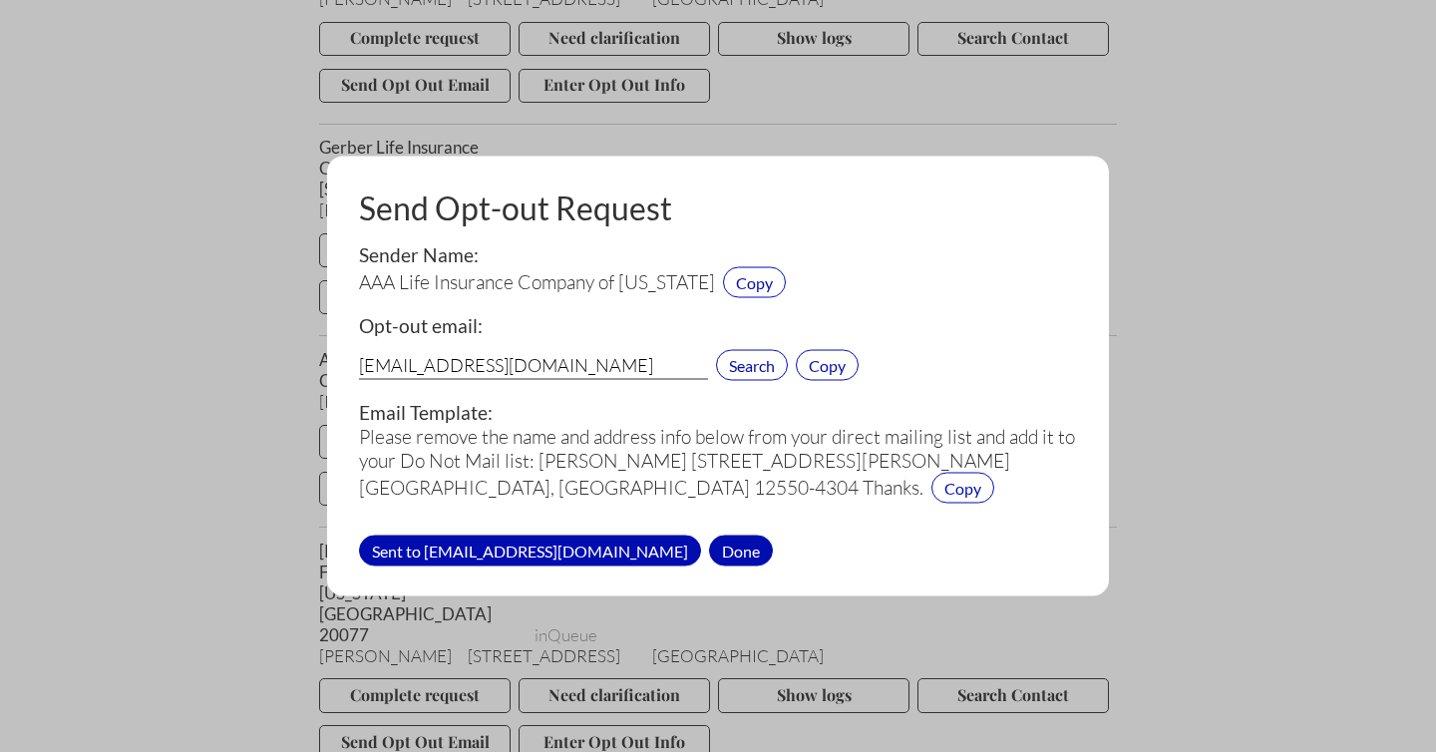
click at [709, 543] on div "Done" at bounding box center [741, 549] width 64 height 31
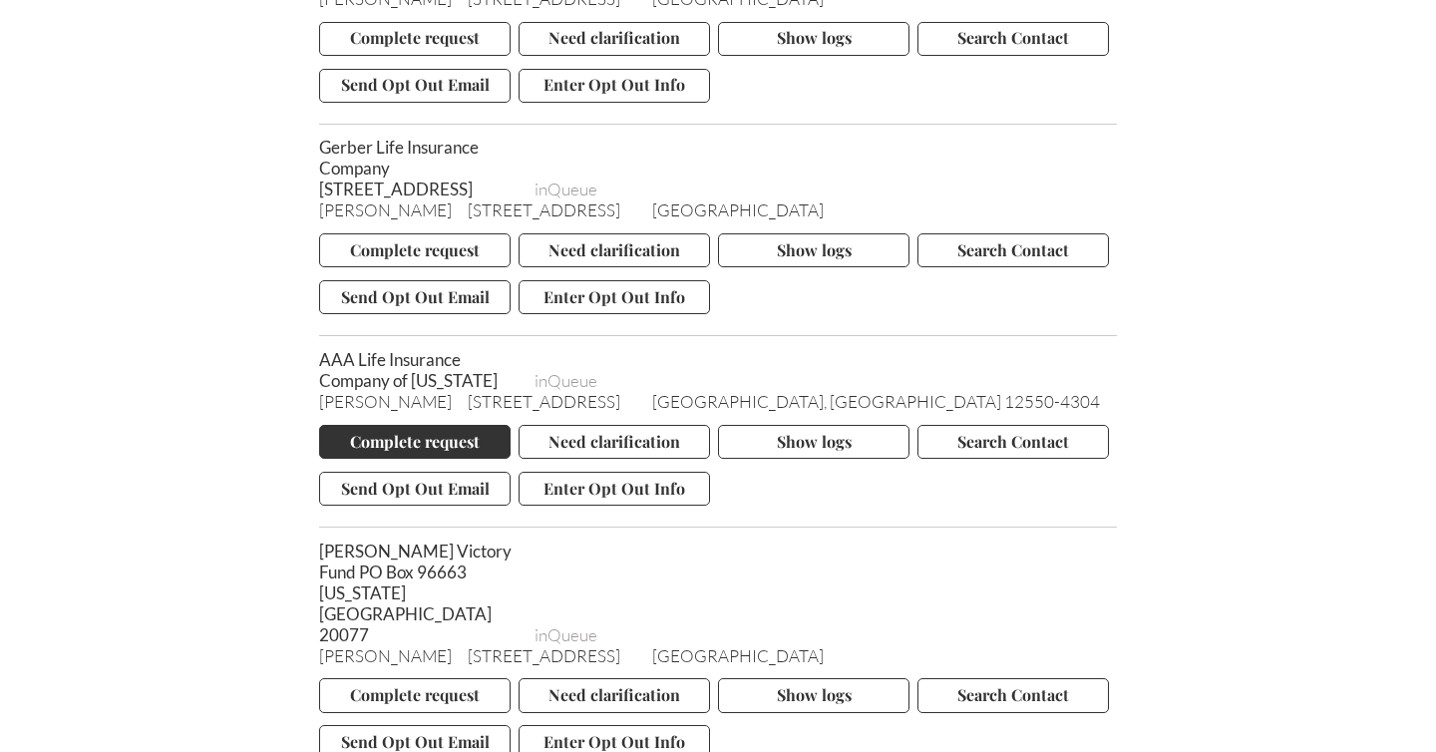
click at [430, 459] on button "Complete request" at bounding box center [414, 442] width 191 height 34
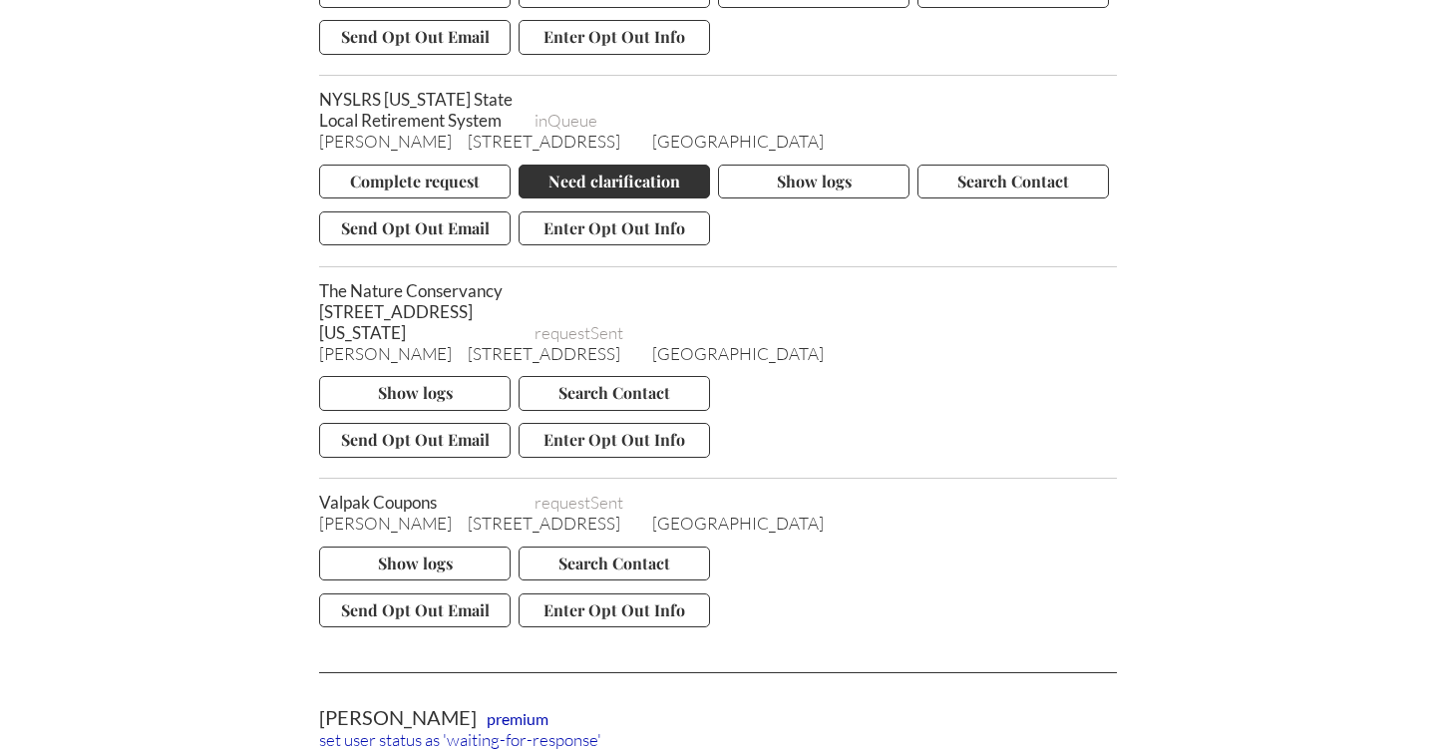
scroll to position [11311, 0]
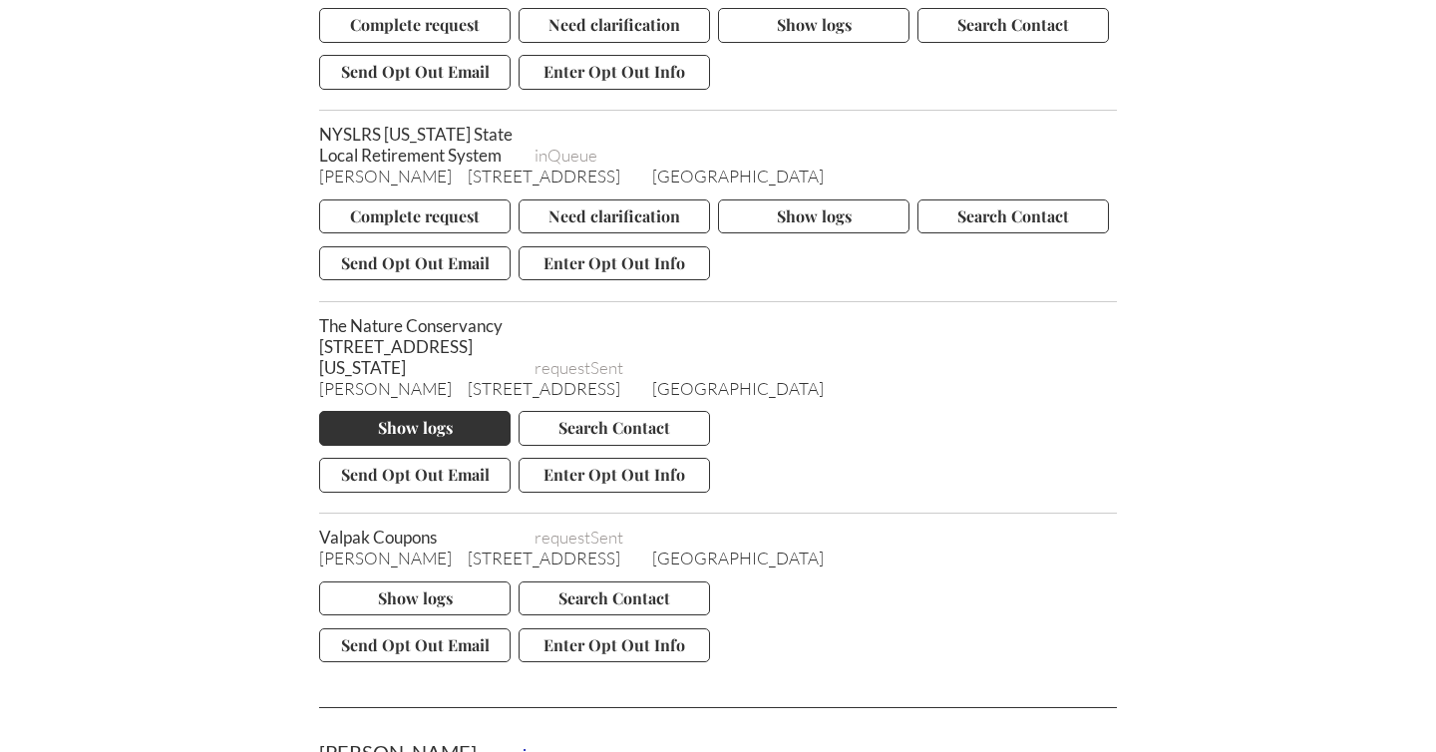
click at [448, 445] on button "Show logs" at bounding box center [414, 428] width 191 height 34
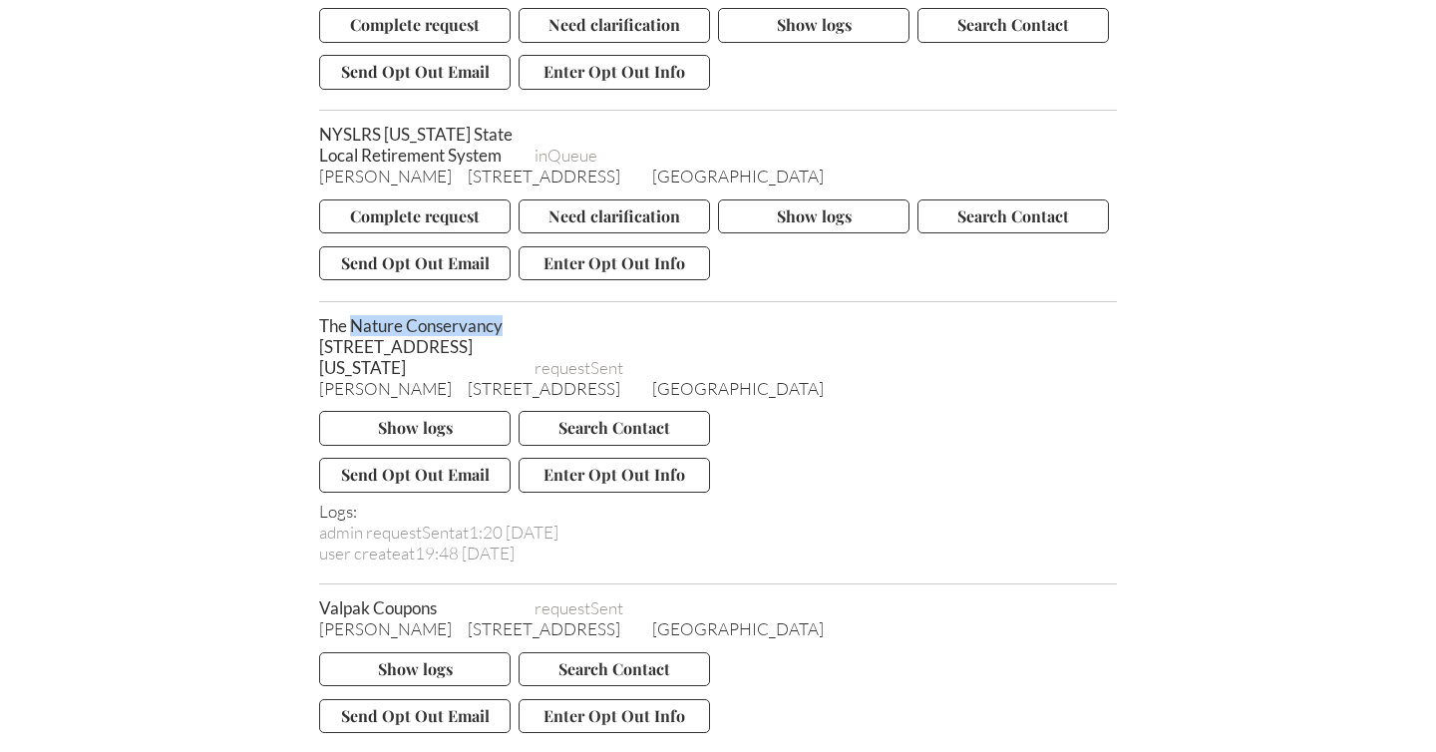
drag, startPoint x: 504, startPoint y: 326, endPoint x: 356, endPoint y: 326, distance: 148.5
click at [356, 326] on span "The Nature Conservancy [STREET_ADDRESS][US_STATE]" at bounding box center [418, 346] width 199 height 63
click at [401, 492] on button "Send Opt Out Email" at bounding box center [414, 475] width 191 height 34
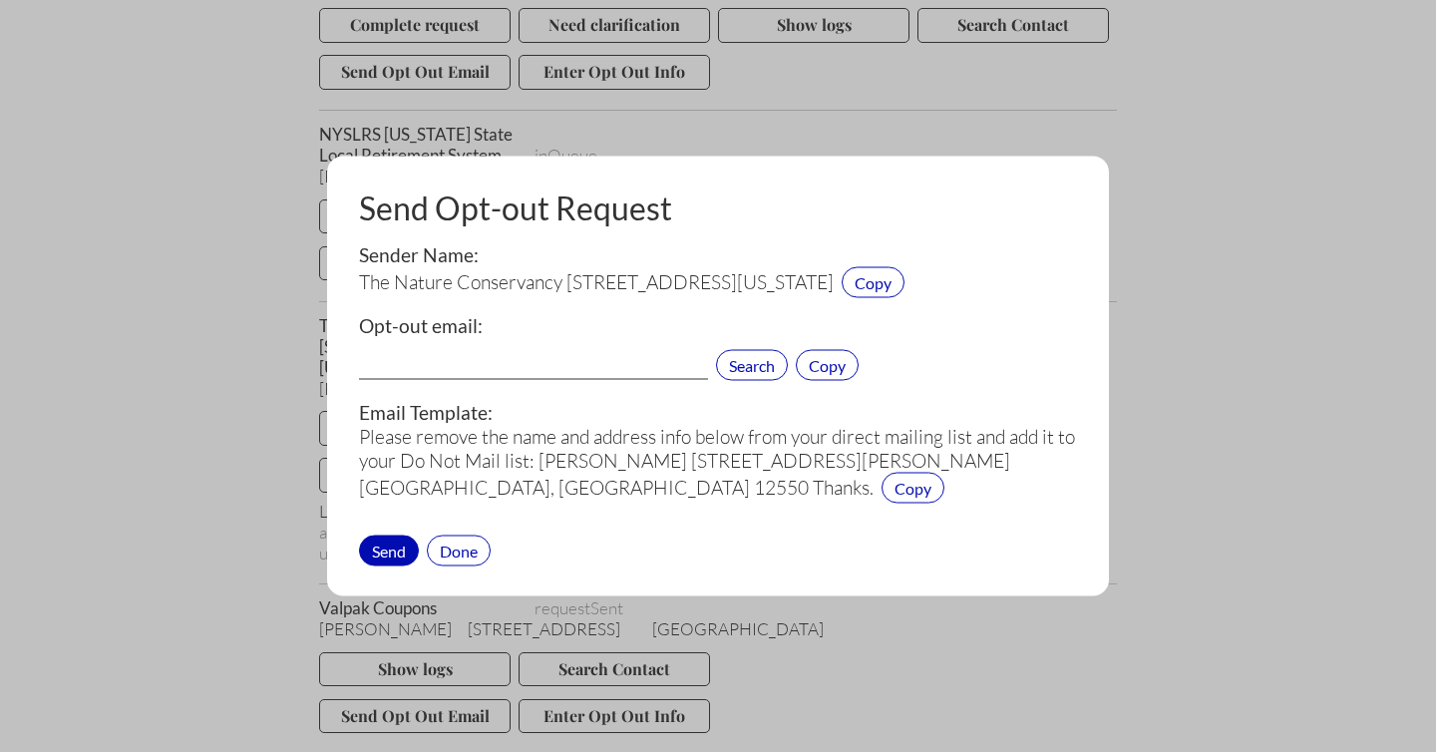
click at [436, 380] on input "text" at bounding box center [533, 367] width 349 height 26
paste input "member@tnc.org"
type input "member@tnc.org"
click at [394, 565] on div "Send" at bounding box center [389, 549] width 60 height 31
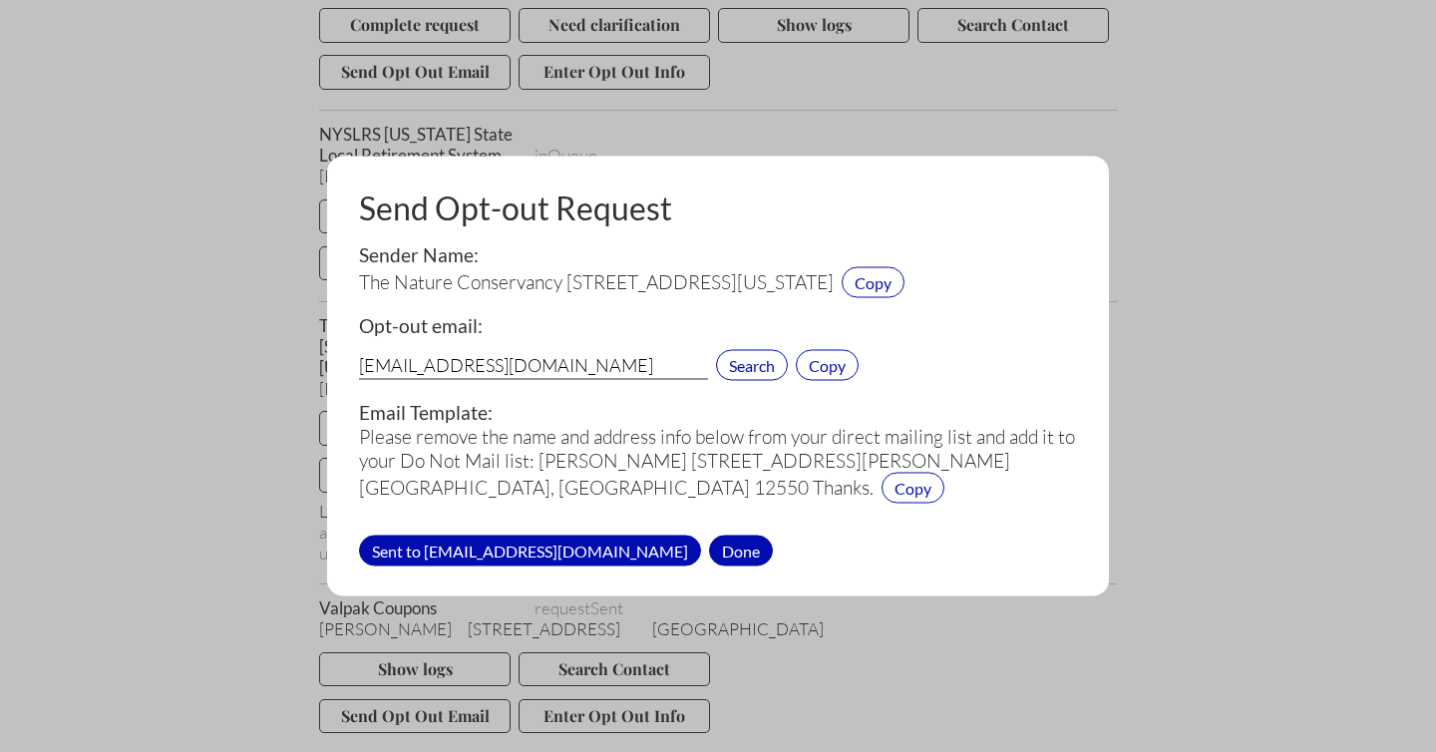
click at [709, 565] on div "Done" at bounding box center [741, 549] width 64 height 31
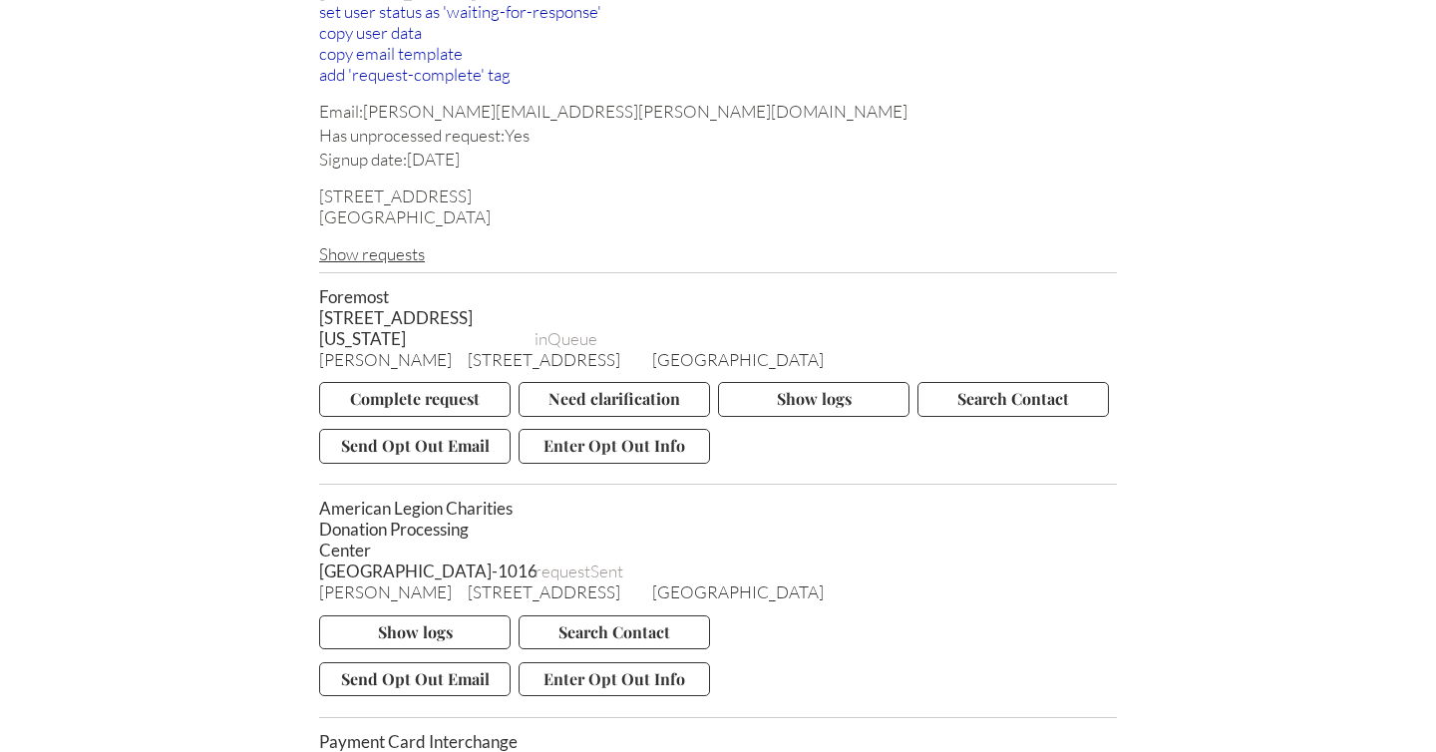
scroll to position [1399, 0]
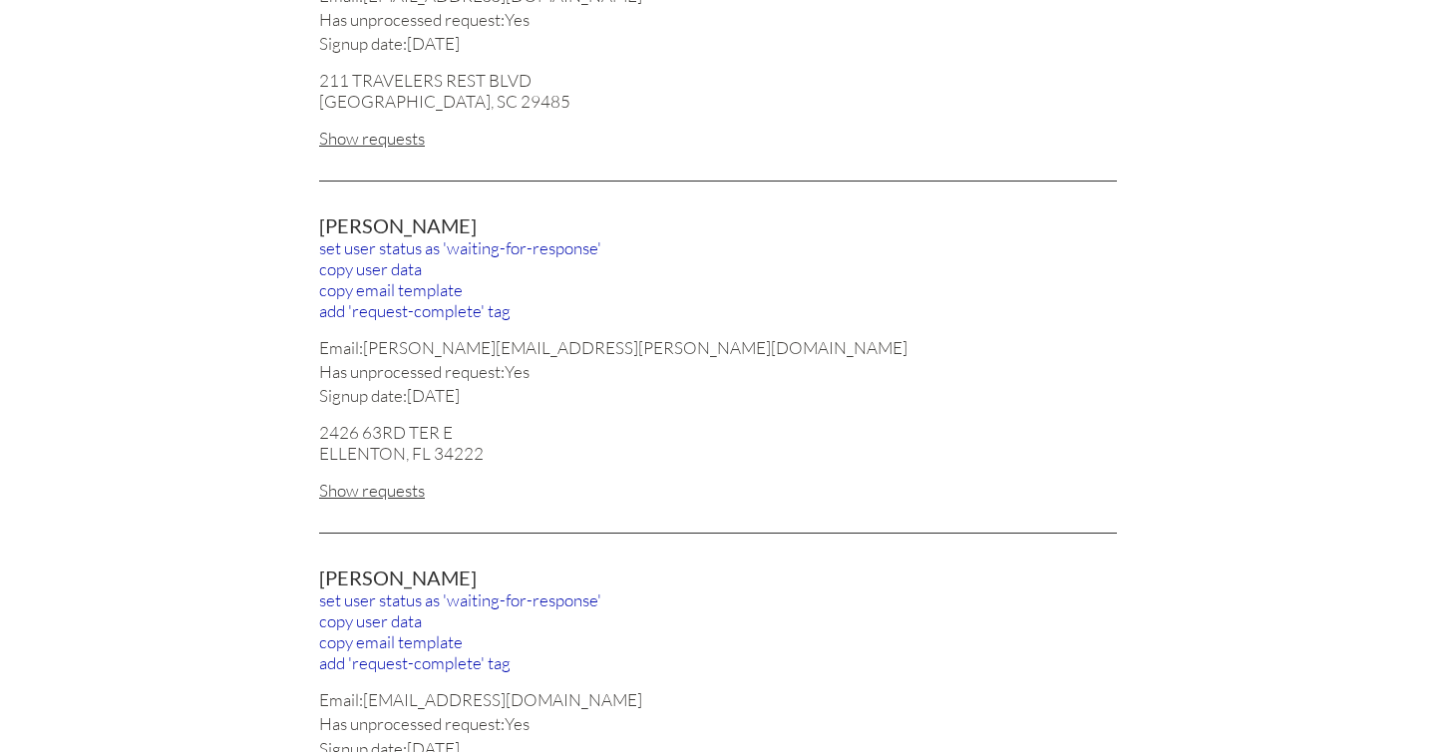
scroll to position [1387, 0]
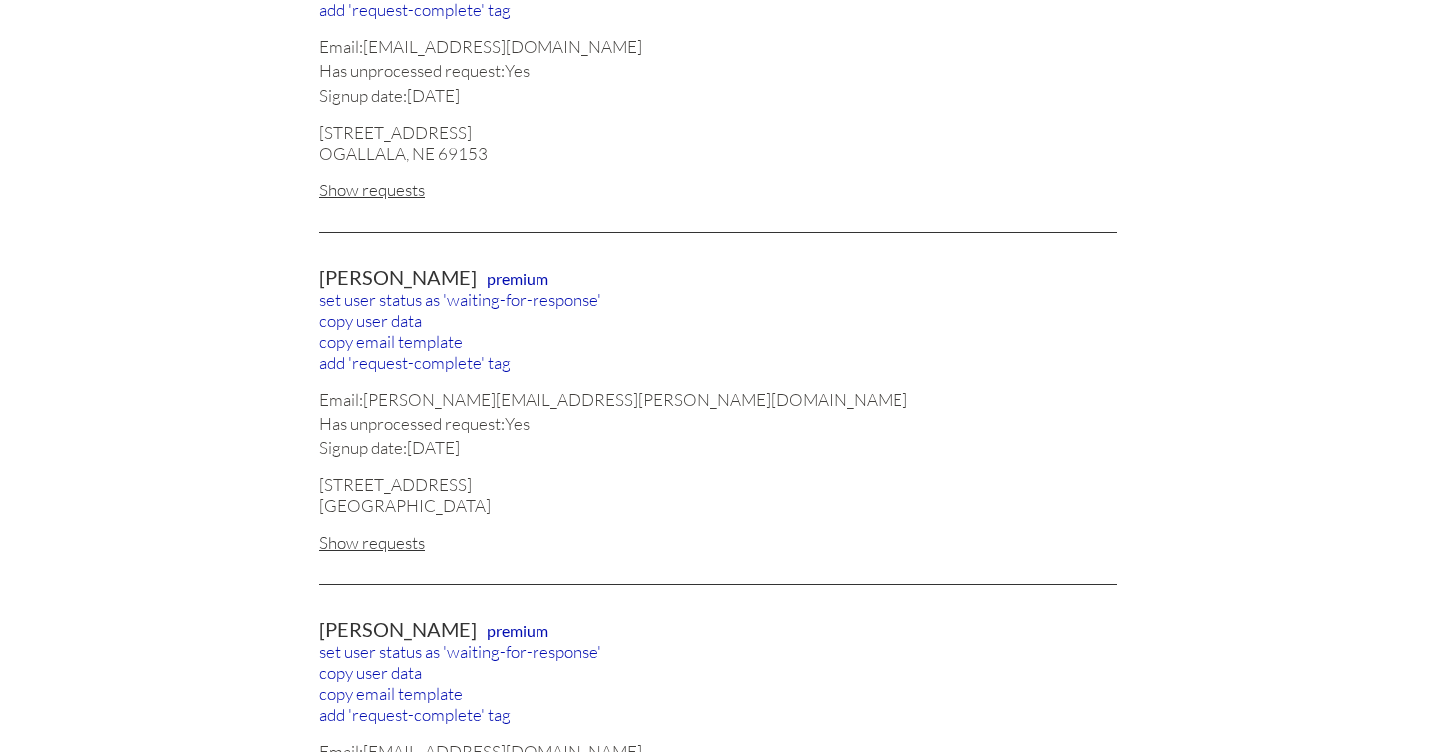
click at [370, 531] on div "Show requests" at bounding box center [718, 541] width 798 height 21
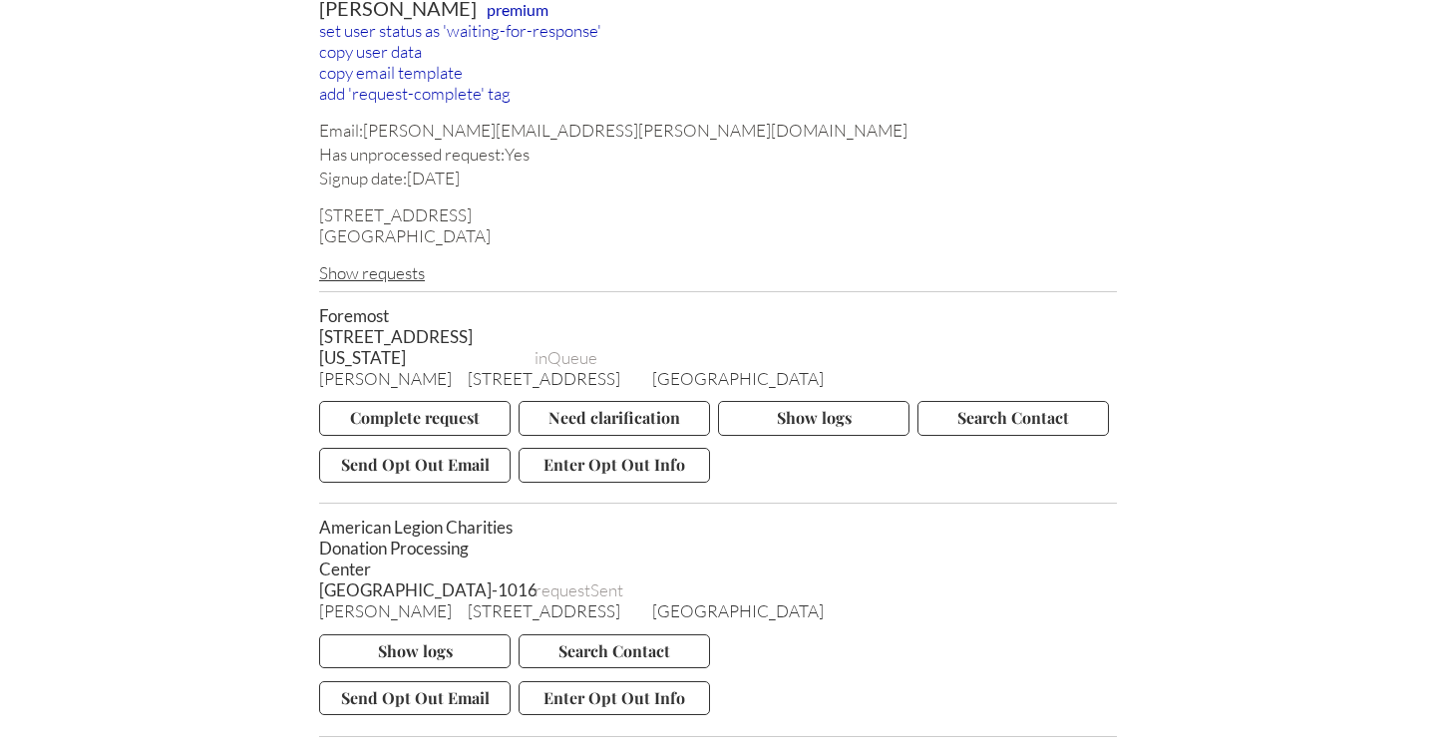
scroll to position [1642, 0]
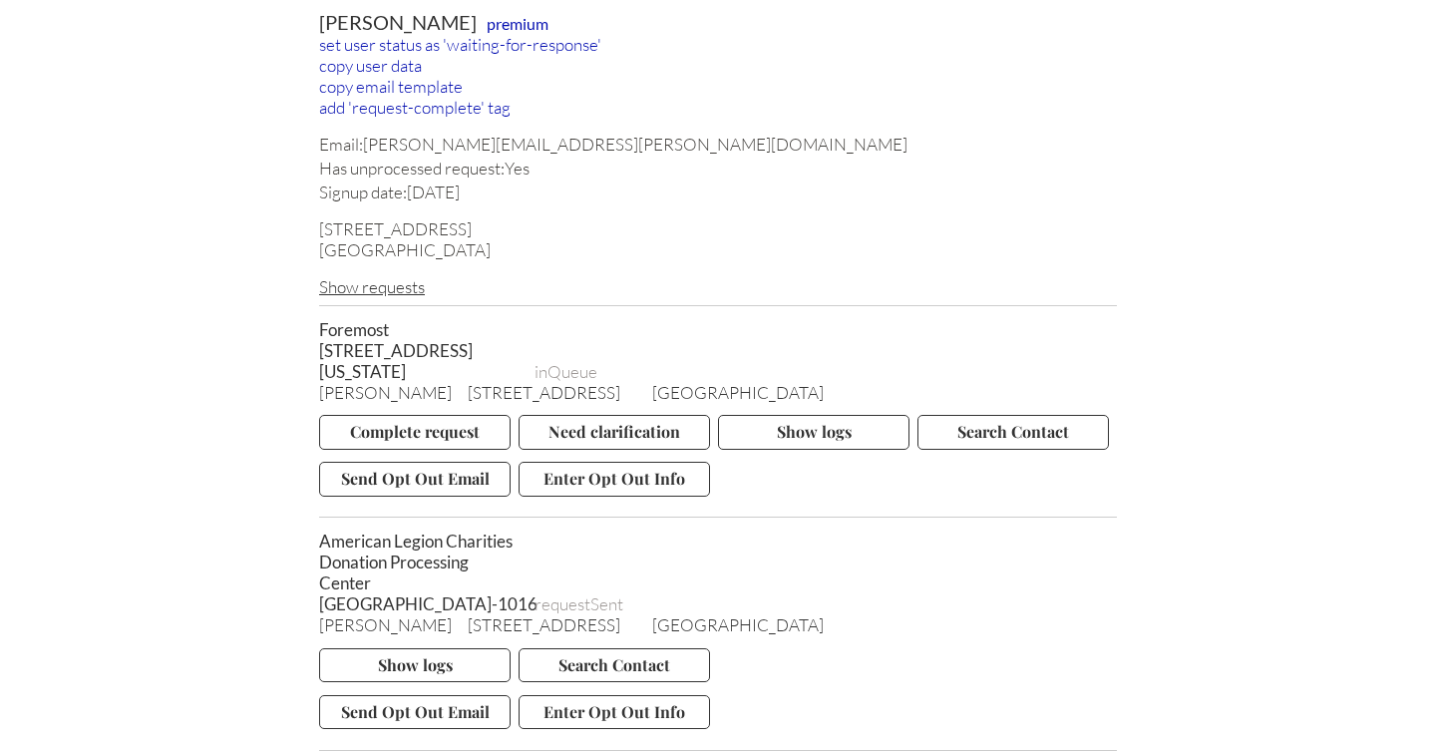
drag, startPoint x: 370, startPoint y: 342, endPoint x: 315, endPoint y: 306, distance: 65.5
copy span "Foremost [STREET_ADDRESS][US_STATE]"
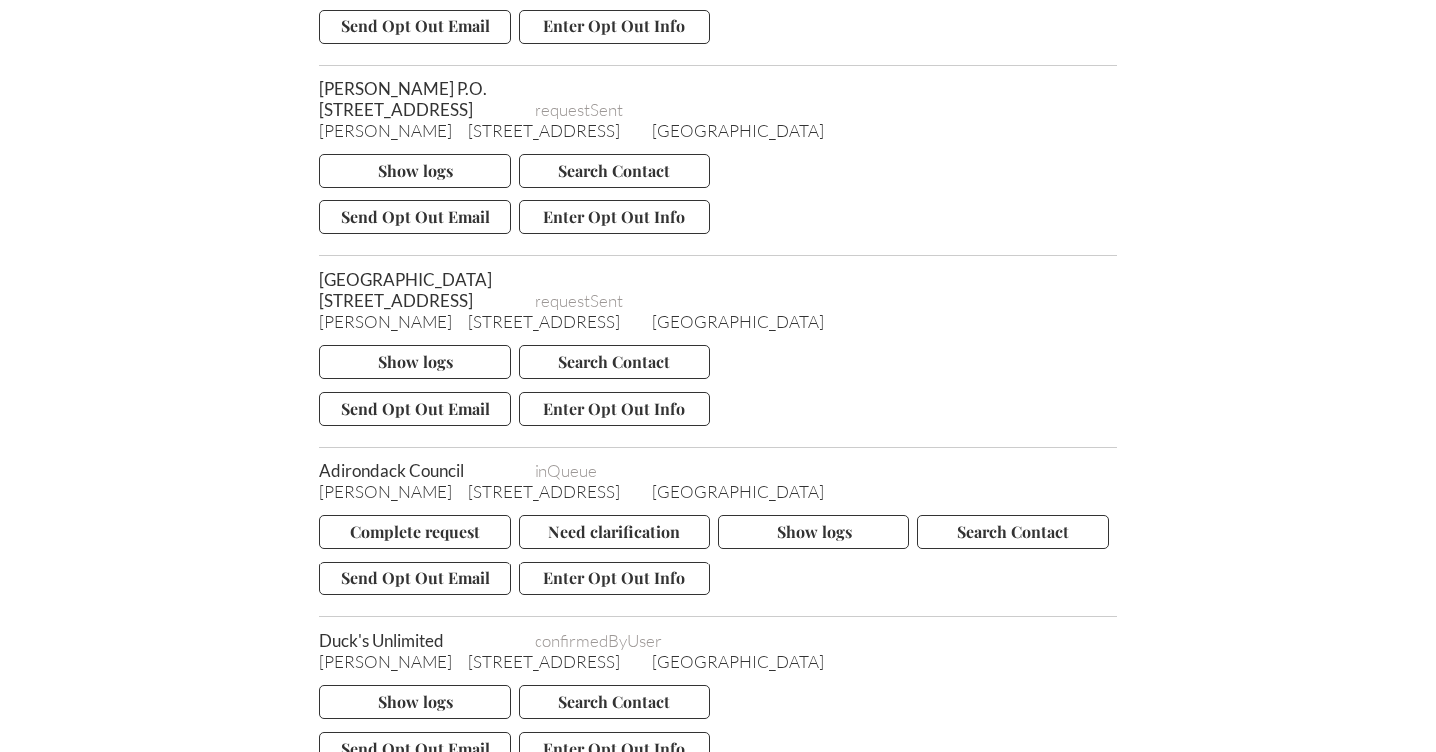
scroll to position [2641, 0]
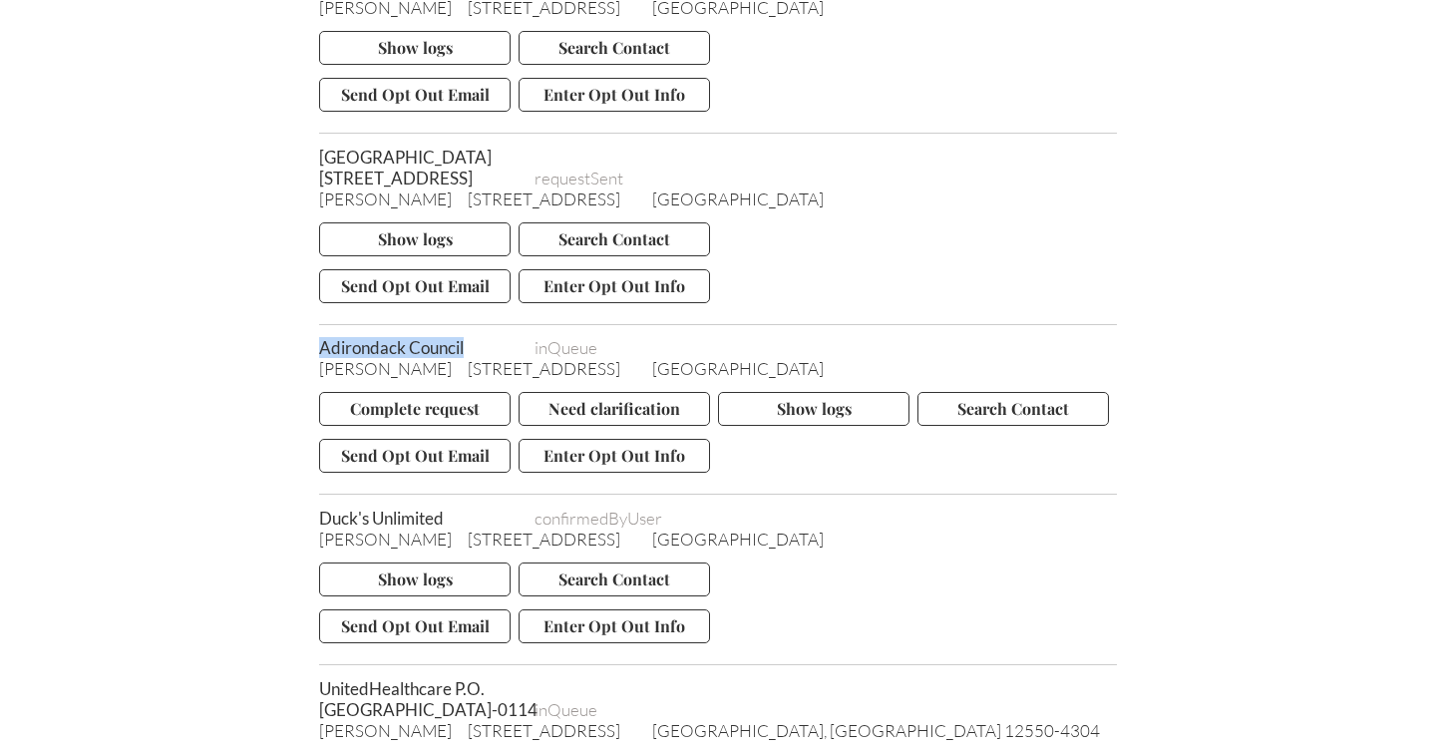
drag, startPoint x: 483, startPoint y: 339, endPoint x: 321, endPoint y: 340, distance: 161.5
click at [321, 340] on span "Adirondack Council" at bounding box center [418, 347] width 199 height 21
copy span "Adirondack Council"
click at [372, 448] on button "Send Opt Out Email" at bounding box center [414, 456] width 191 height 34
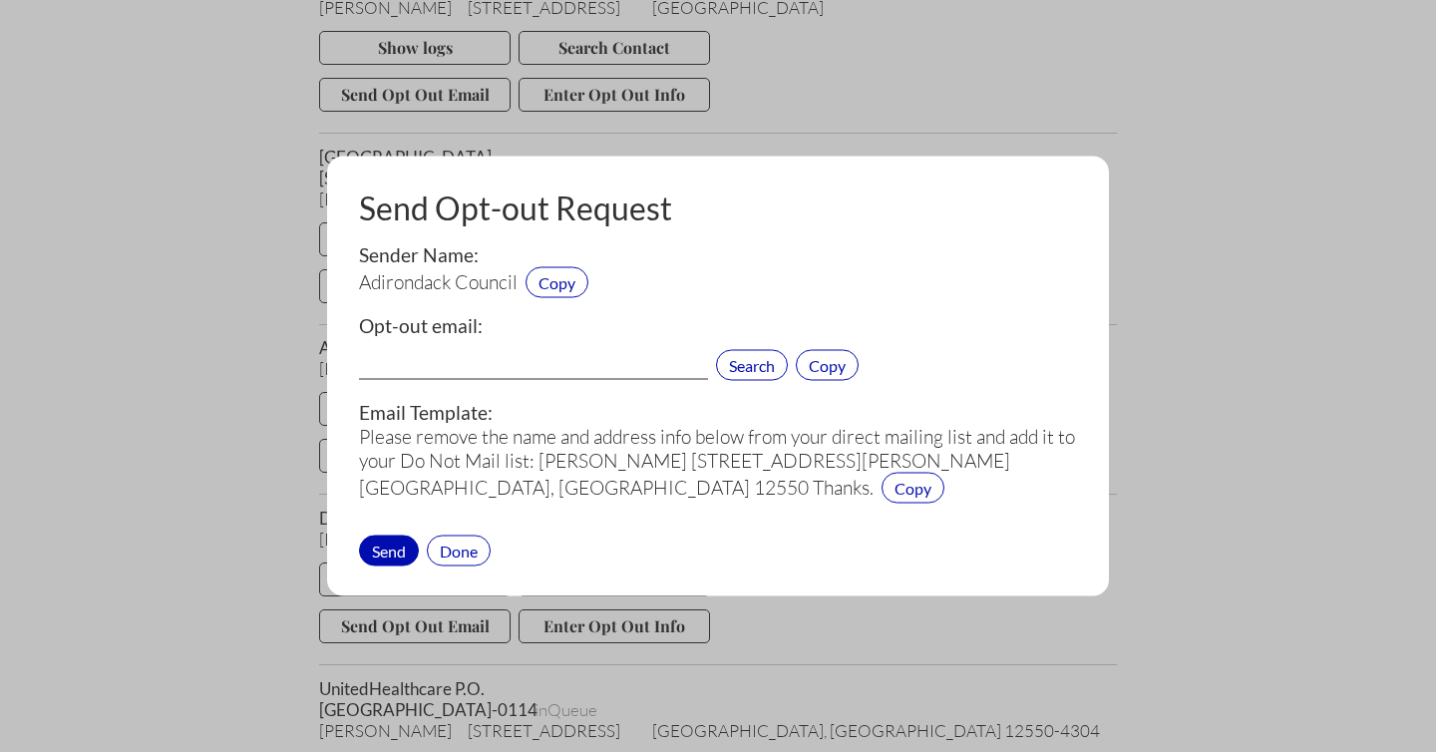
click at [469, 363] on input "text" at bounding box center [533, 367] width 349 height 26
paste input "[EMAIL_ADDRESS][DOMAIN_NAME]"
type input "[EMAIL_ADDRESS][DOMAIN_NAME]"
click at [392, 547] on div "Send" at bounding box center [389, 549] width 60 height 31
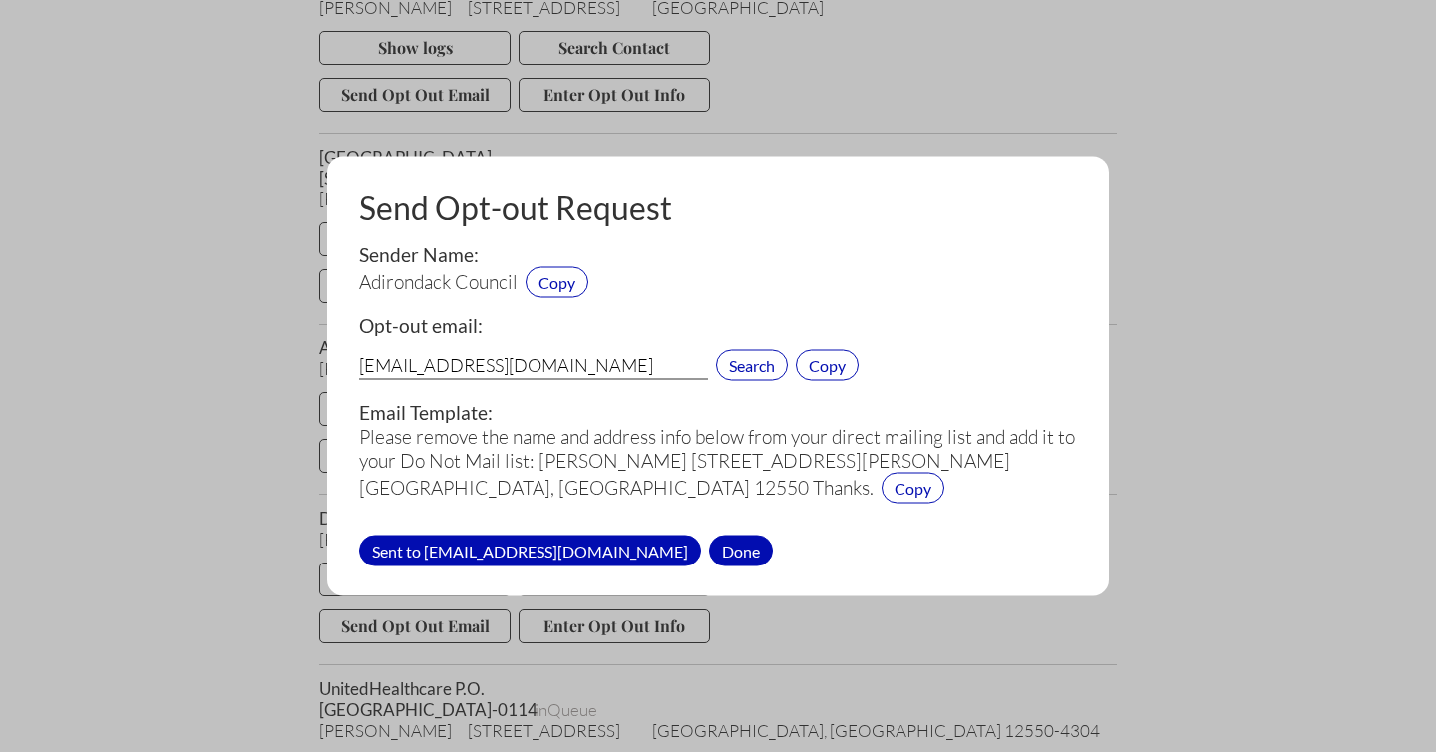
click at [709, 556] on div "Done" at bounding box center [741, 549] width 64 height 31
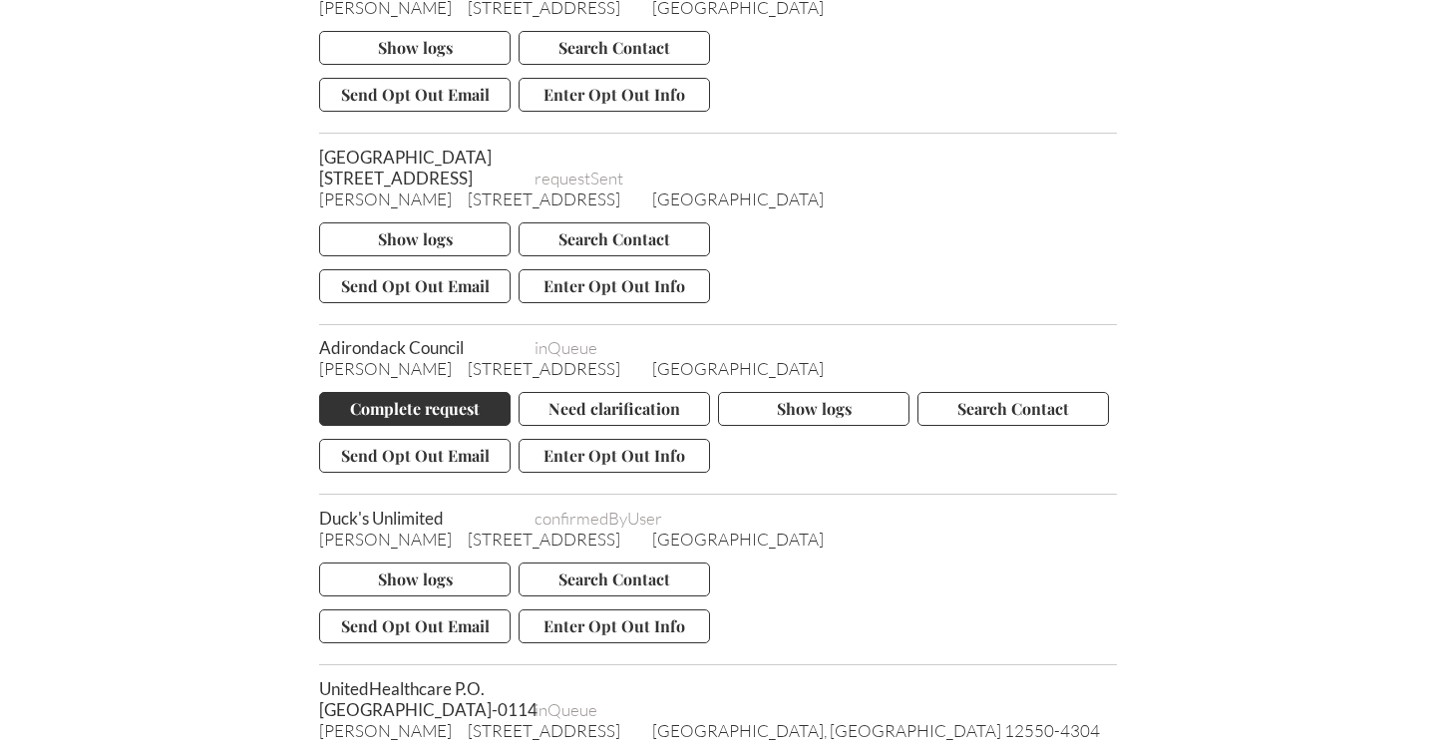
click at [391, 400] on button "Complete request" at bounding box center [414, 409] width 191 height 34
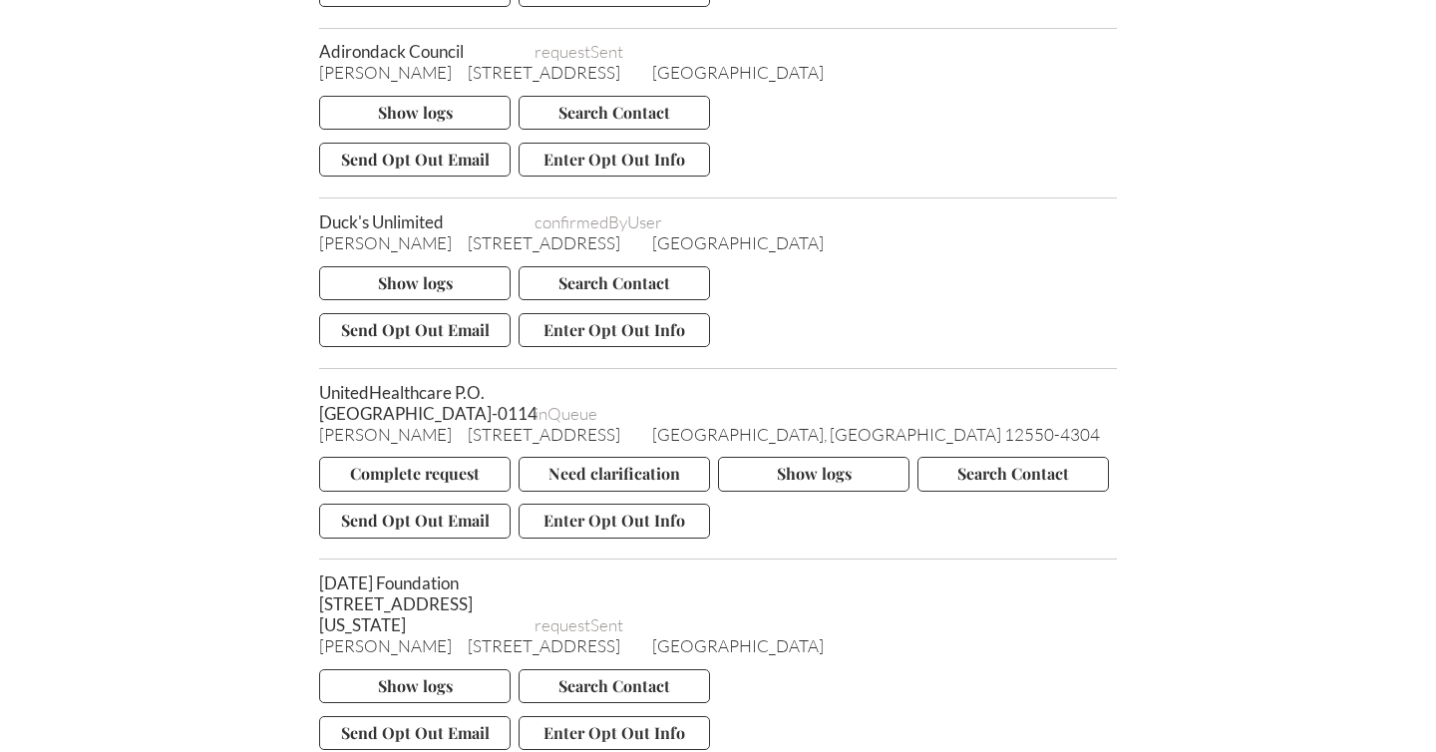
scroll to position [3154, 0]
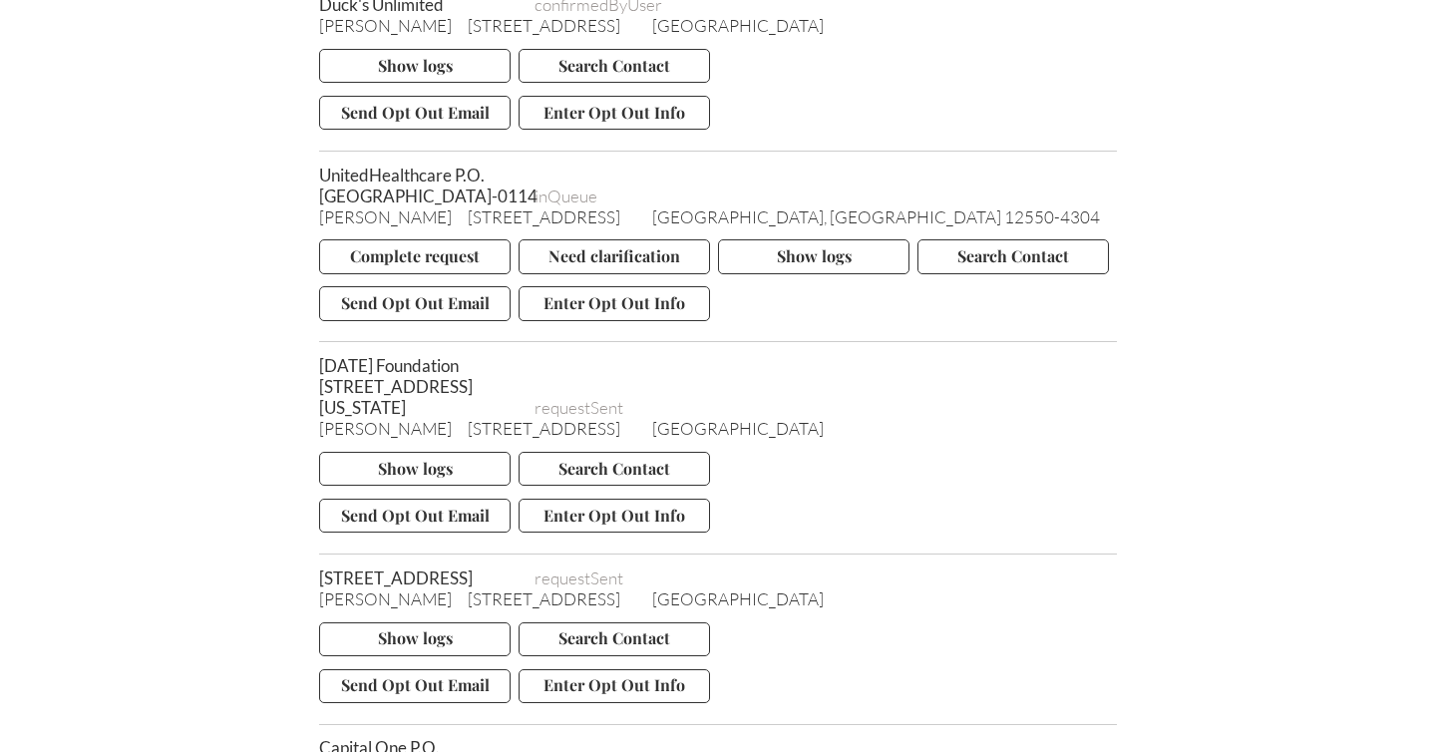
click at [365, 167] on span "UnitedHealthcare P.O. [GEOGRAPHIC_DATA]-0114" at bounding box center [418, 186] width 199 height 42
copy span "UnitedHealthcare"
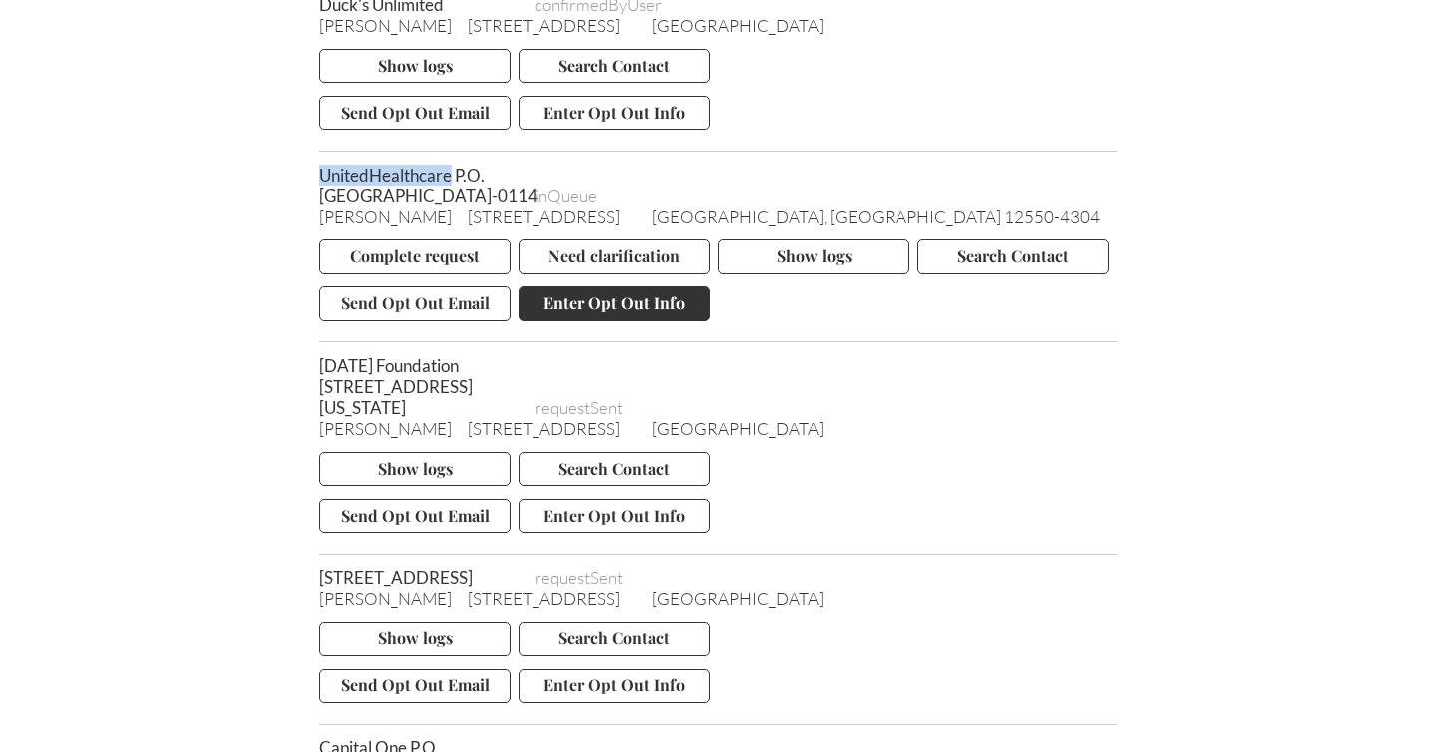
click at [599, 319] on button "Enter Opt Out Info" at bounding box center [613, 303] width 191 height 34
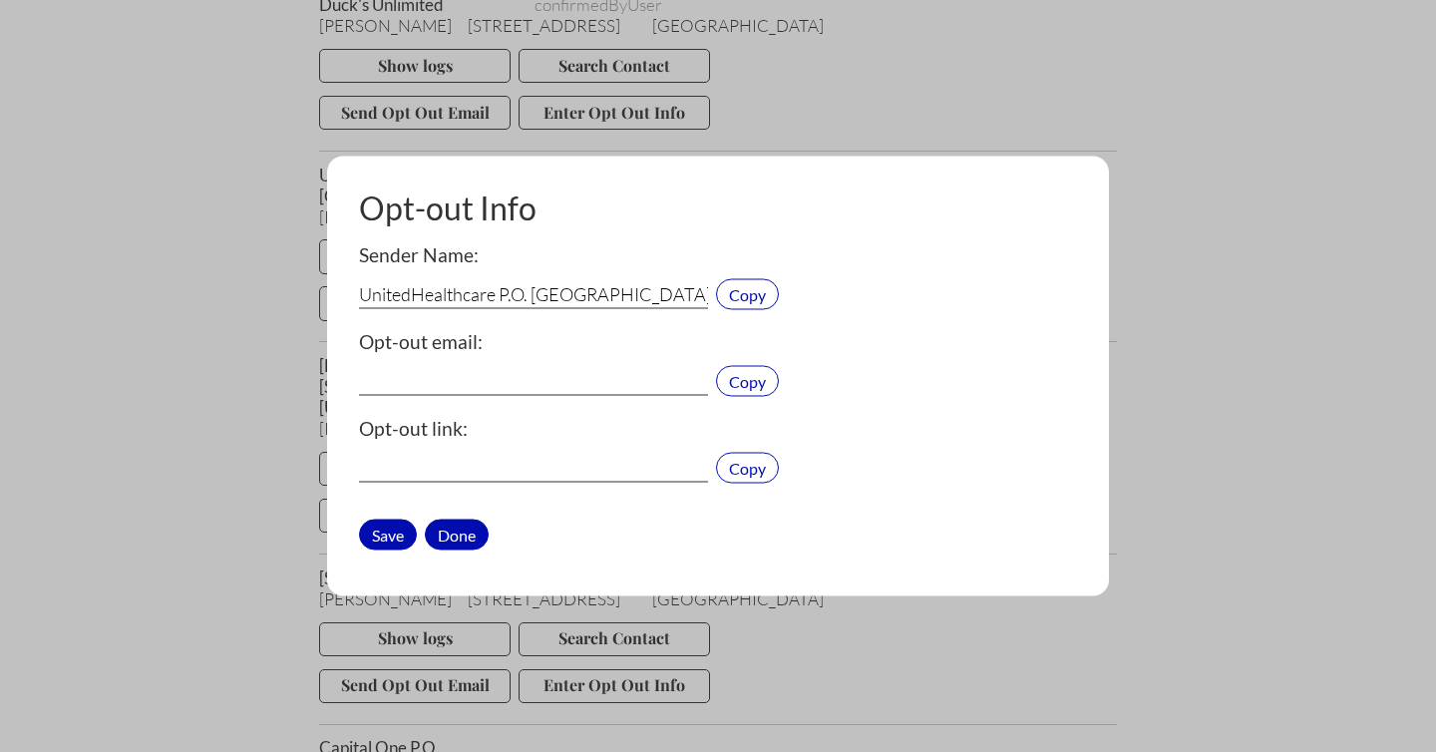
click at [464, 528] on div "Done" at bounding box center [457, 533] width 64 height 31
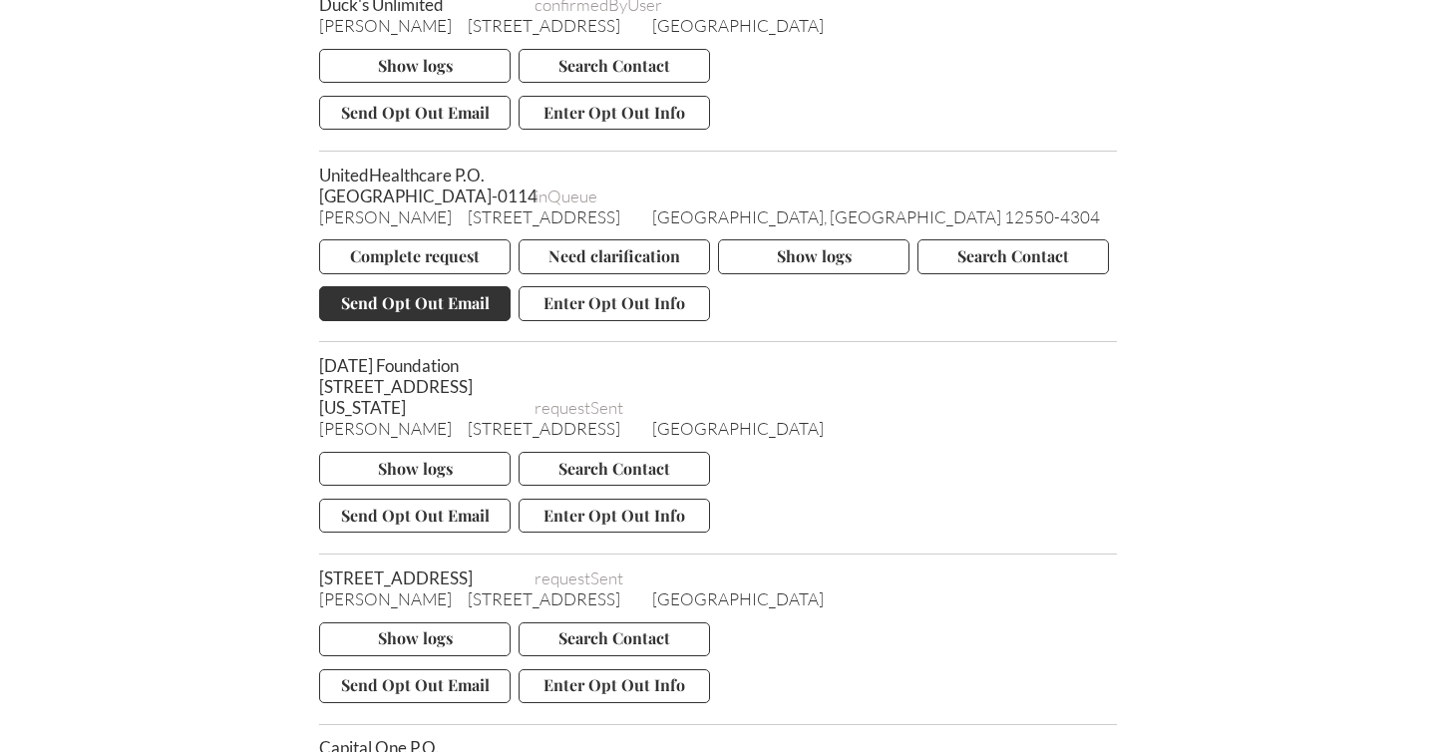
click at [396, 318] on button "Send Opt Out Email" at bounding box center [414, 303] width 191 height 34
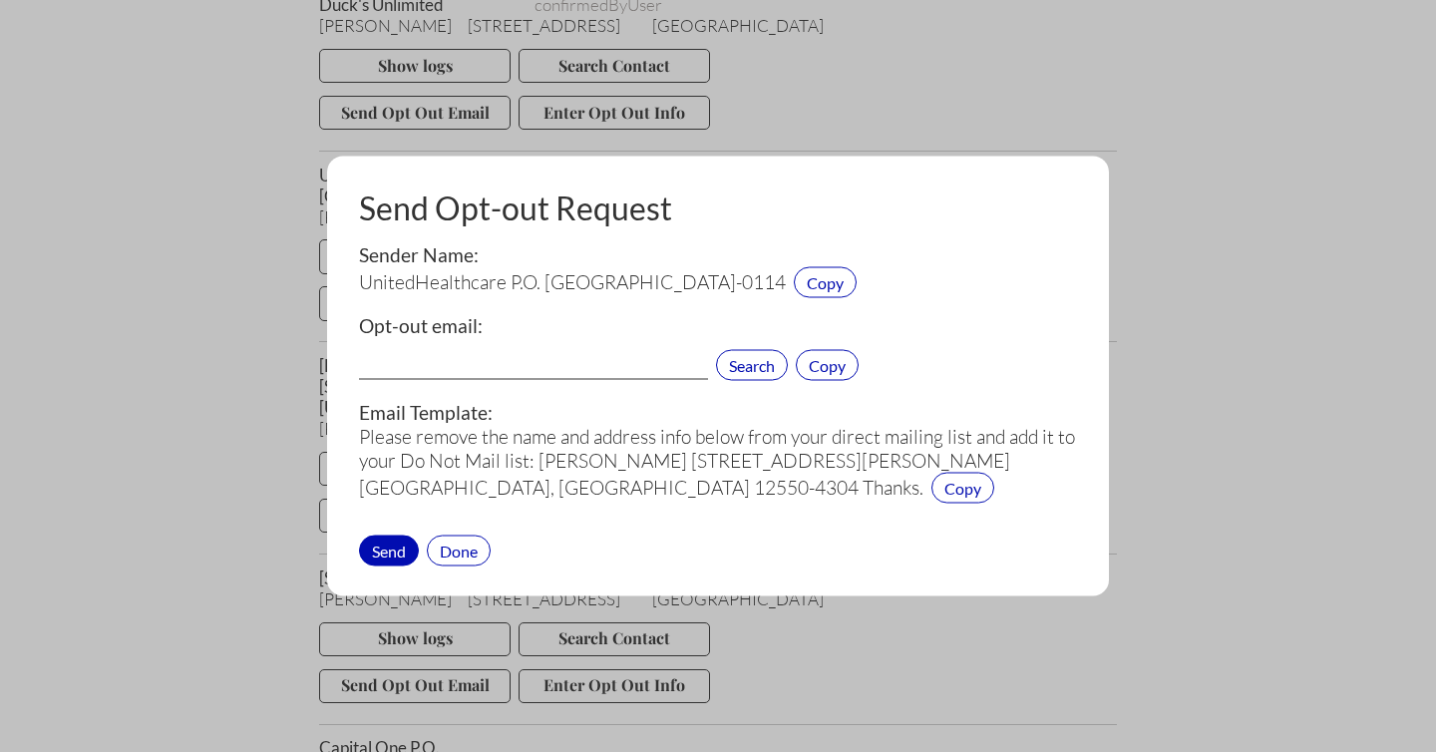
click at [399, 357] on input "text" at bounding box center [533, 367] width 349 height 26
paste input "[EMAIL_ADDRESS][DOMAIN_NAME]"
type input "[EMAIL_ADDRESS][DOMAIN_NAME]"
click at [385, 542] on div "Send" at bounding box center [389, 549] width 60 height 31
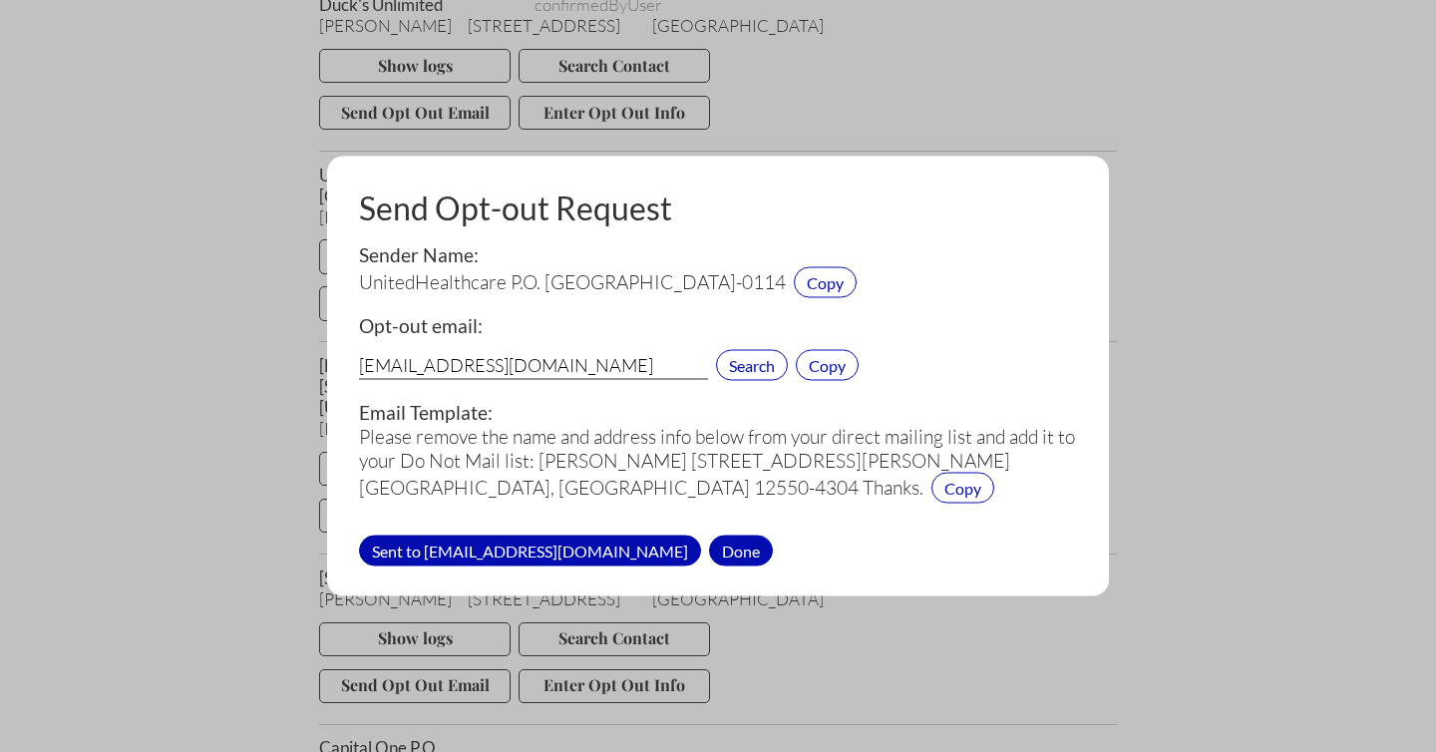
click at [709, 546] on div "Done" at bounding box center [741, 549] width 64 height 31
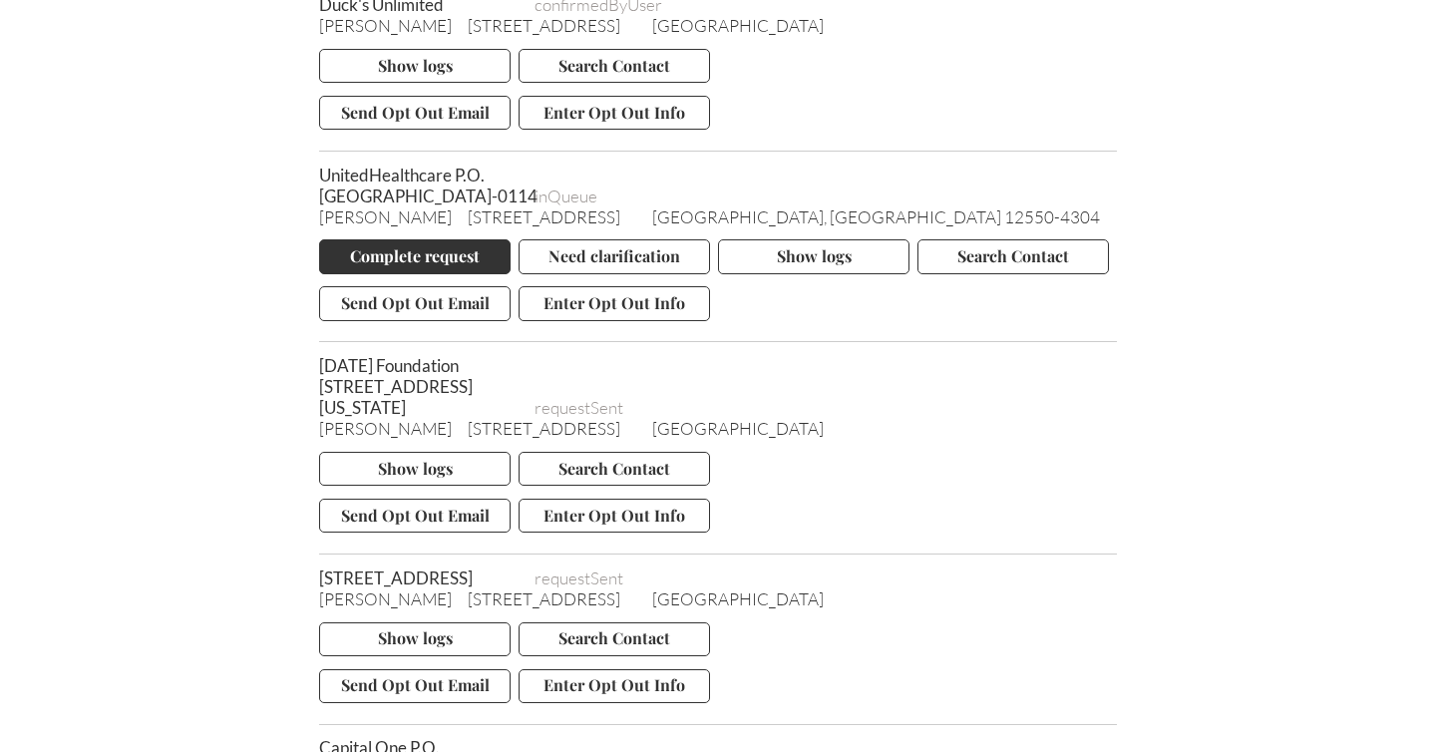
click at [428, 263] on button "Complete request" at bounding box center [414, 256] width 191 height 34
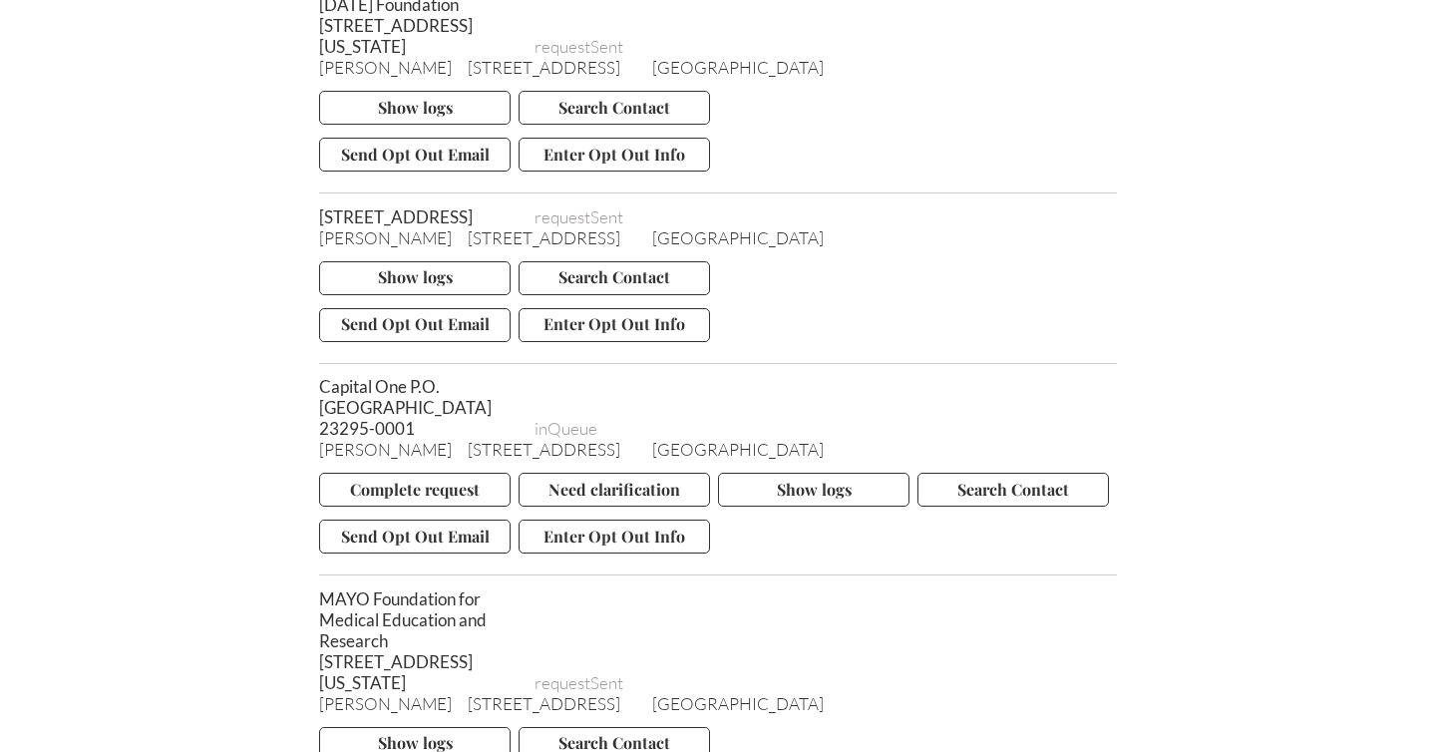
scroll to position [3687, 0]
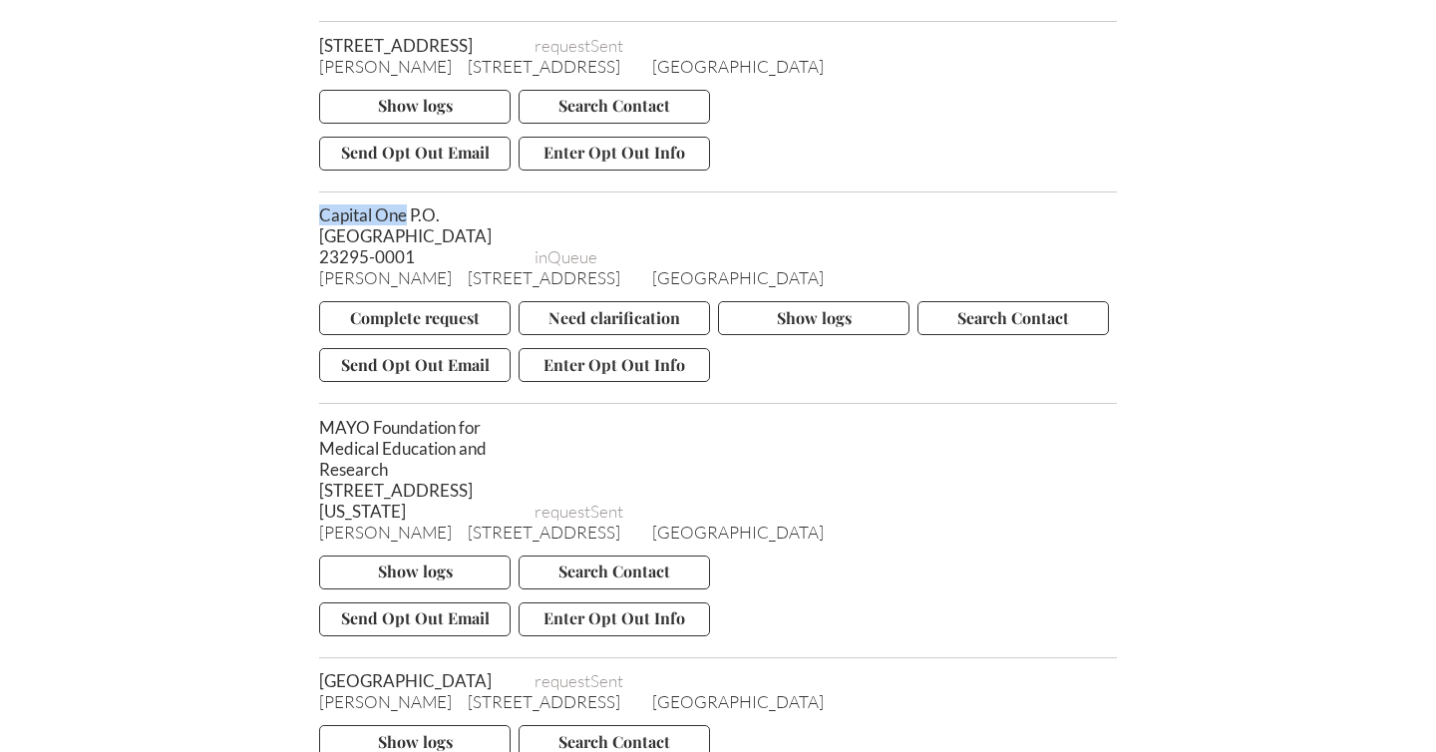
drag, startPoint x: 406, startPoint y: 244, endPoint x: 314, endPoint y: 244, distance: 91.7
copy span "Capital One"
click at [393, 382] on button "Send Opt Out Email" at bounding box center [414, 365] width 191 height 34
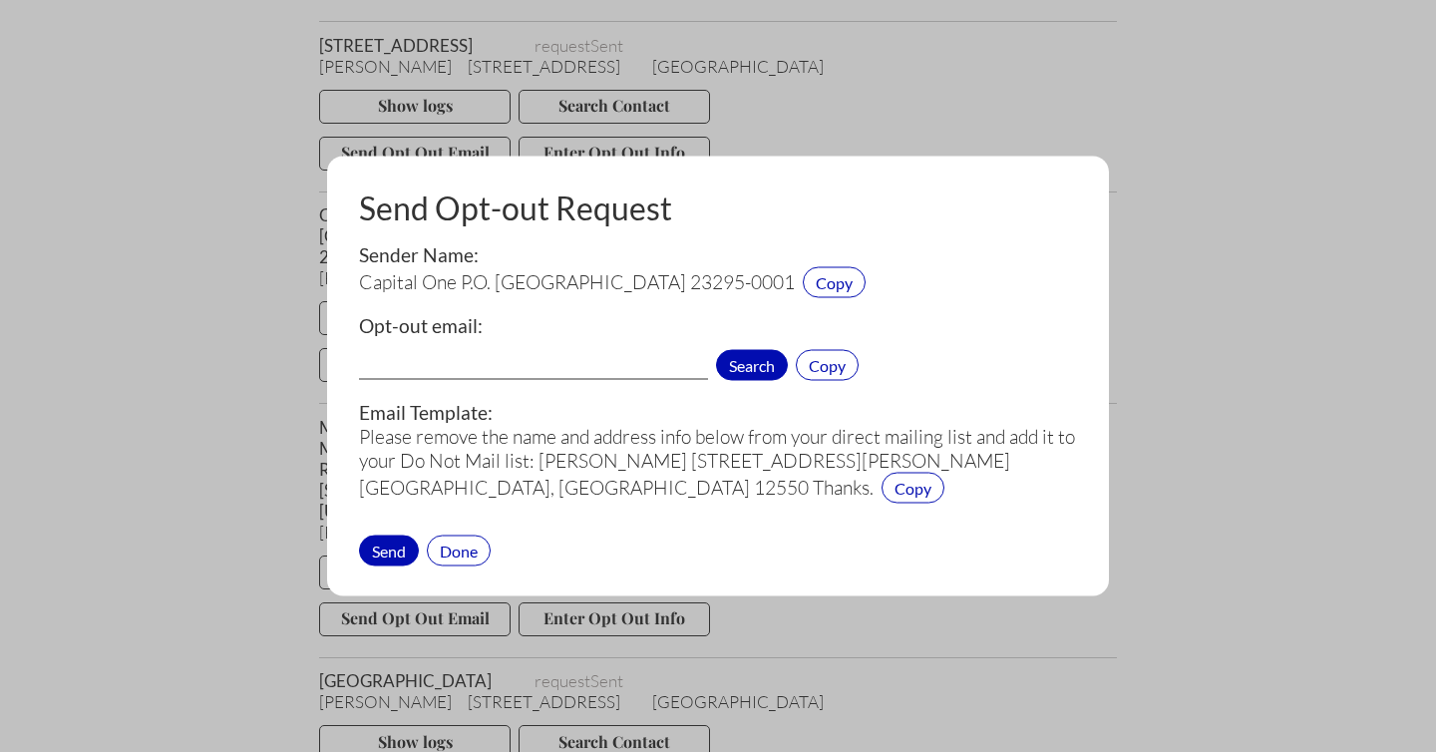
click at [751, 369] on span "Search" at bounding box center [752, 365] width 72 height 31
click at [470, 548] on div "Done" at bounding box center [459, 549] width 64 height 31
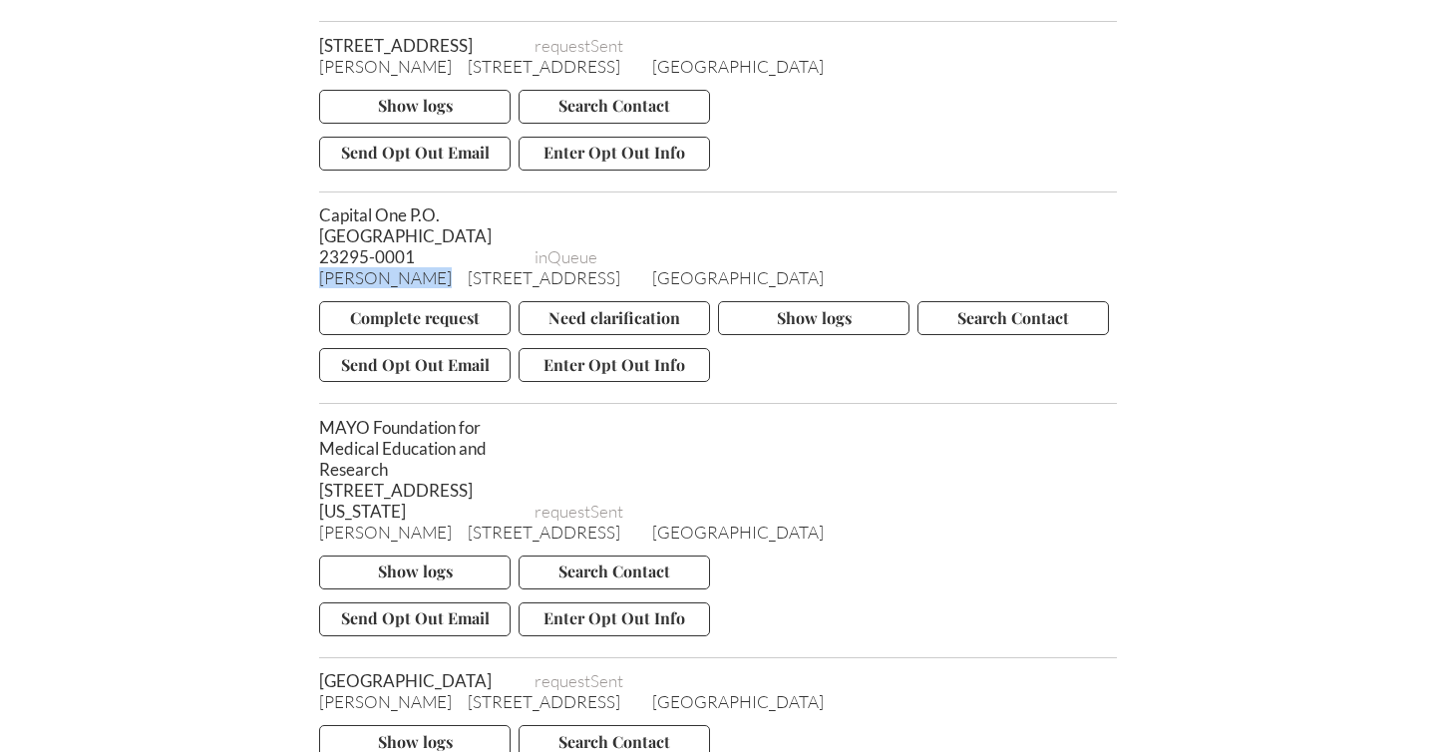
drag, startPoint x: 426, startPoint y: 306, endPoint x: 323, endPoint y: 306, distance: 102.7
click at [323, 288] on div "[PERSON_NAME] [STREET_ADDRESS][PERSON_NAME]" at bounding box center [718, 277] width 798 height 21
copy span "[PERSON_NAME]"
drag, startPoint x: 443, startPoint y: 307, endPoint x: 526, endPoint y: 307, distance: 83.7
click at [526, 288] on div "[PERSON_NAME] [STREET_ADDRESS][PERSON_NAME]" at bounding box center [718, 277] width 798 height 21
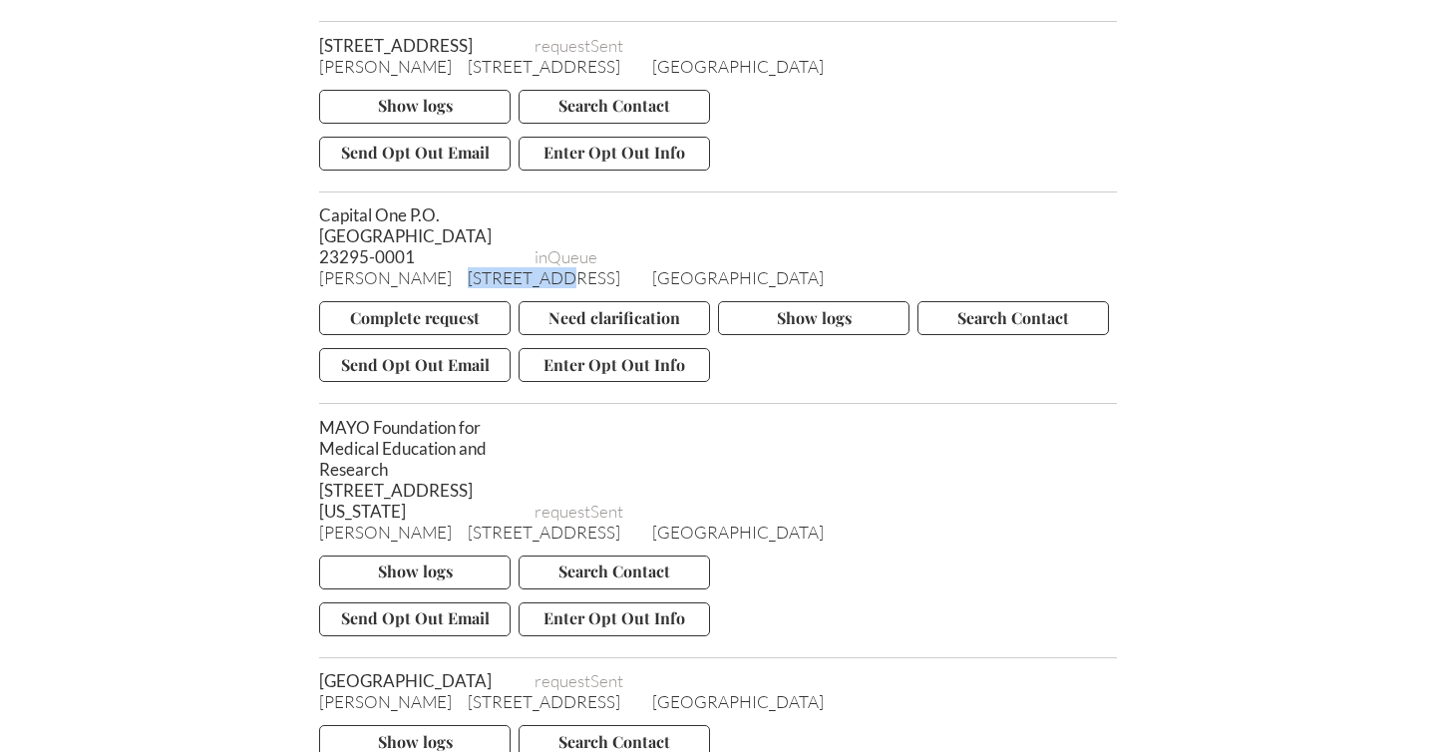
copy span "[STREET_ADDRESS]"
click at [652, 288] on span "[GEOGRAPHIC_DATA]" at bounding box center [737, 277] width 171 height 21
drag, startPoint x: 561, startPoint y: 308, endPoint x: 653, endPoint y: 303, distance: 91.9
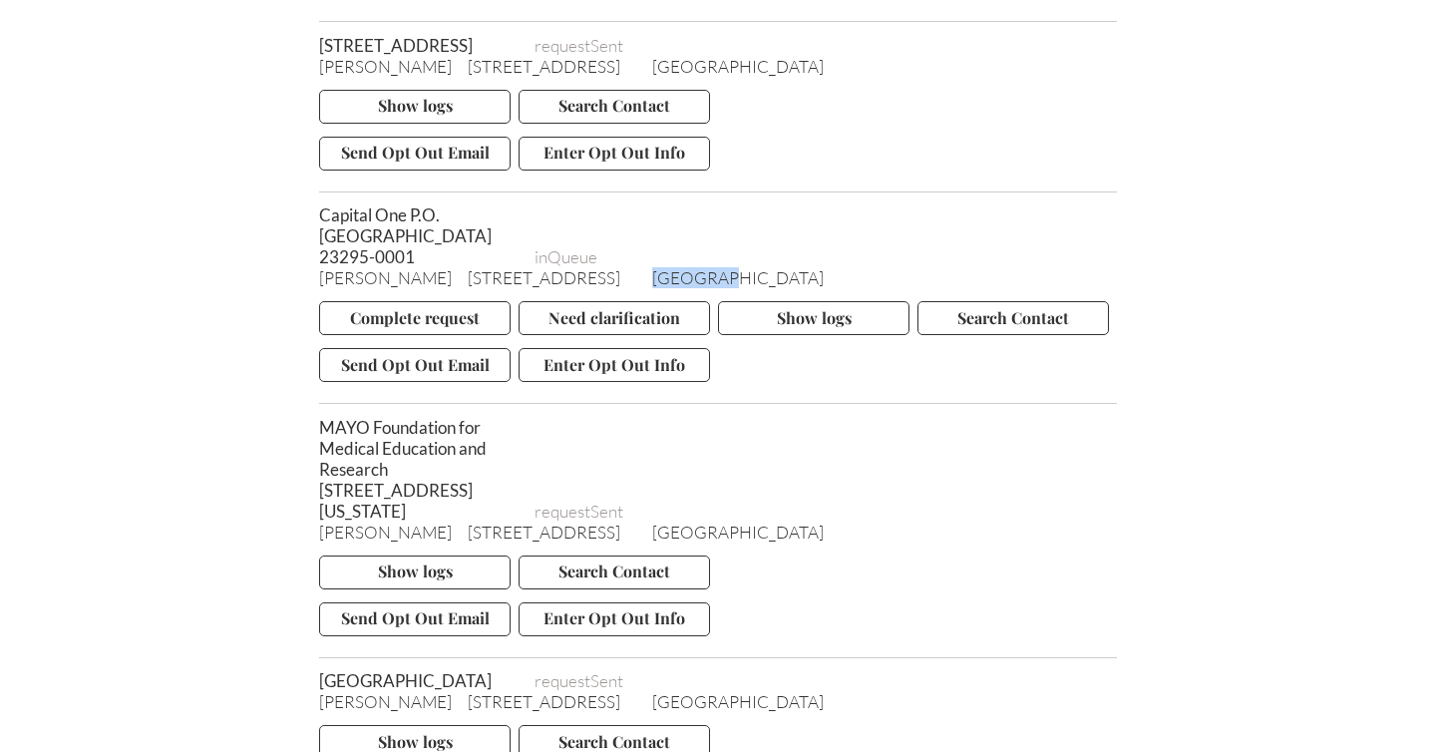
click at [653, 288] on span "[GEOGRAPHIC_DATA]" at bounding box center [737, 277] width 171 height 21
copy span "NEWBURGH"
click at [709, 288] on span "[GEOGRAPHIC_DATA]" at bounding box center [737, 277] width 171 height 21
copy span "12550"
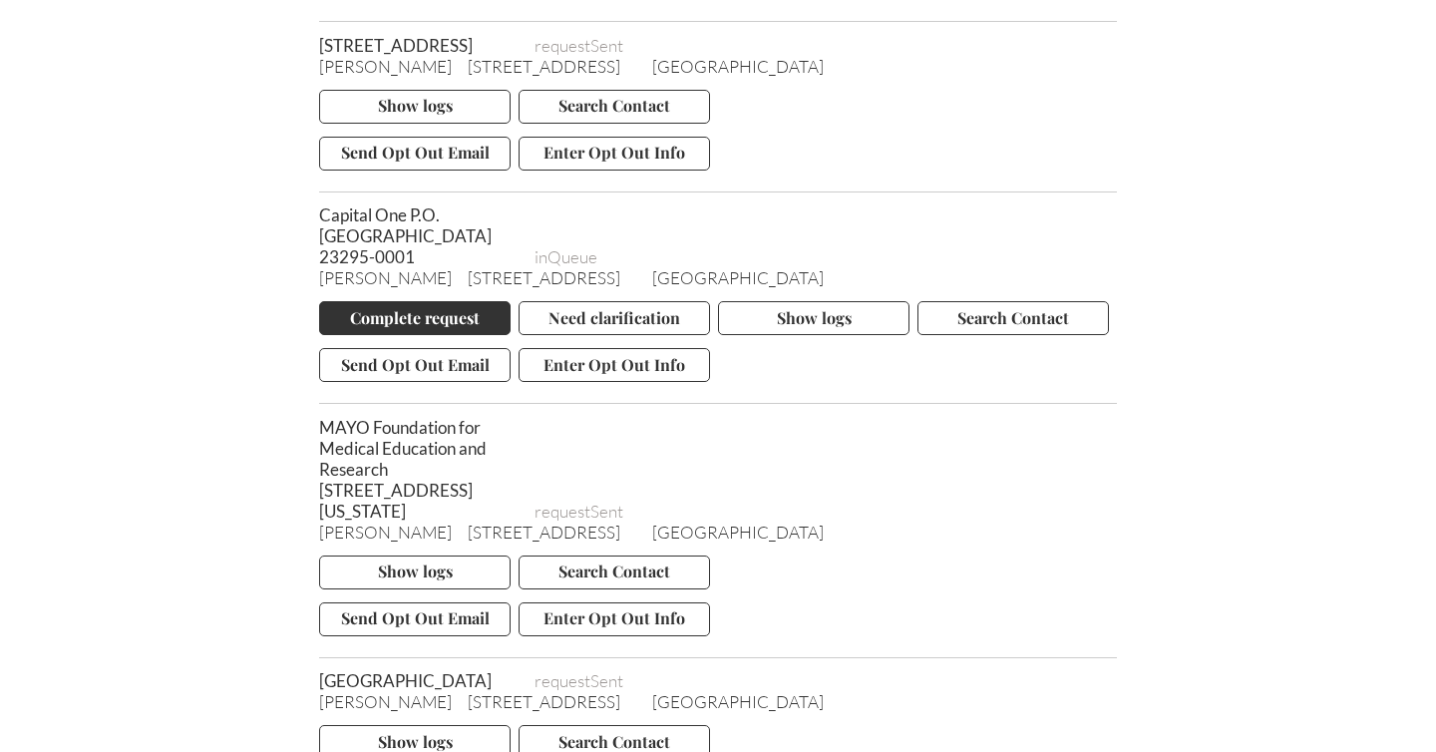
click at [422, 335] on button "Complete request" at bounding box center [414, 318] width 191 height 34
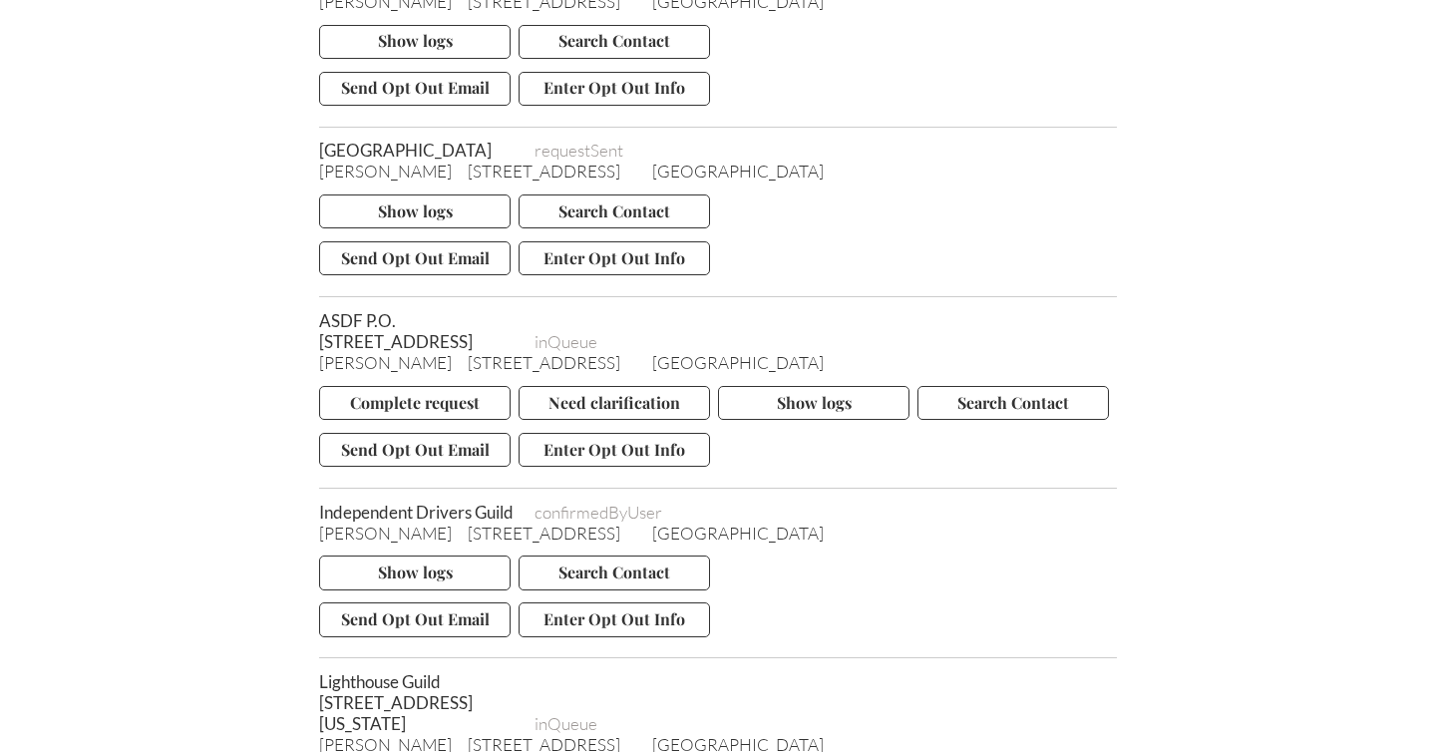
scroll to position [4277, 0]
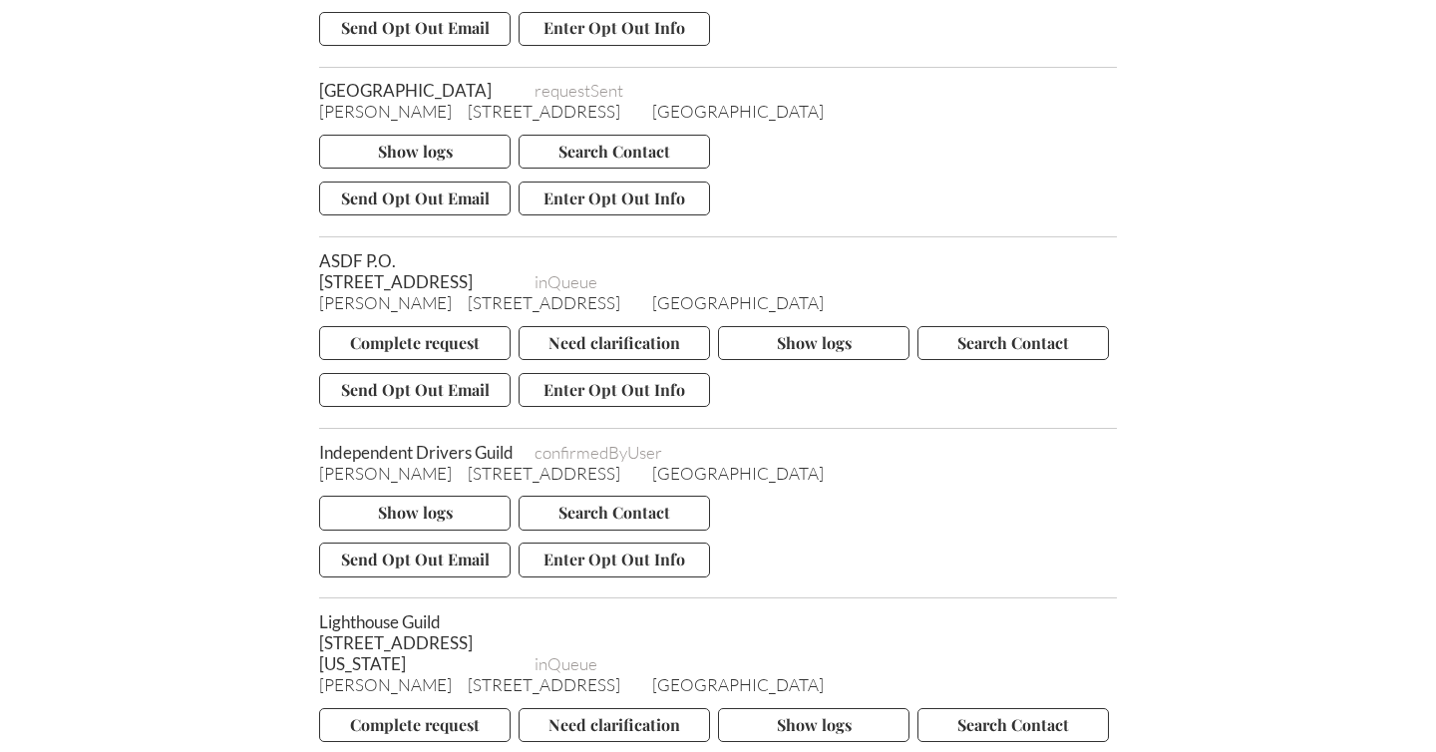
click at [334, 291] on span "ASDF P.O. [STREET_ADDRESS]" at bounding box center [418, 271] width 199 height 42
copy span "ASDF"
click at [418, 407] on button "Send Opt Out Email" at bounding box center [414, 390] width 191 height 34
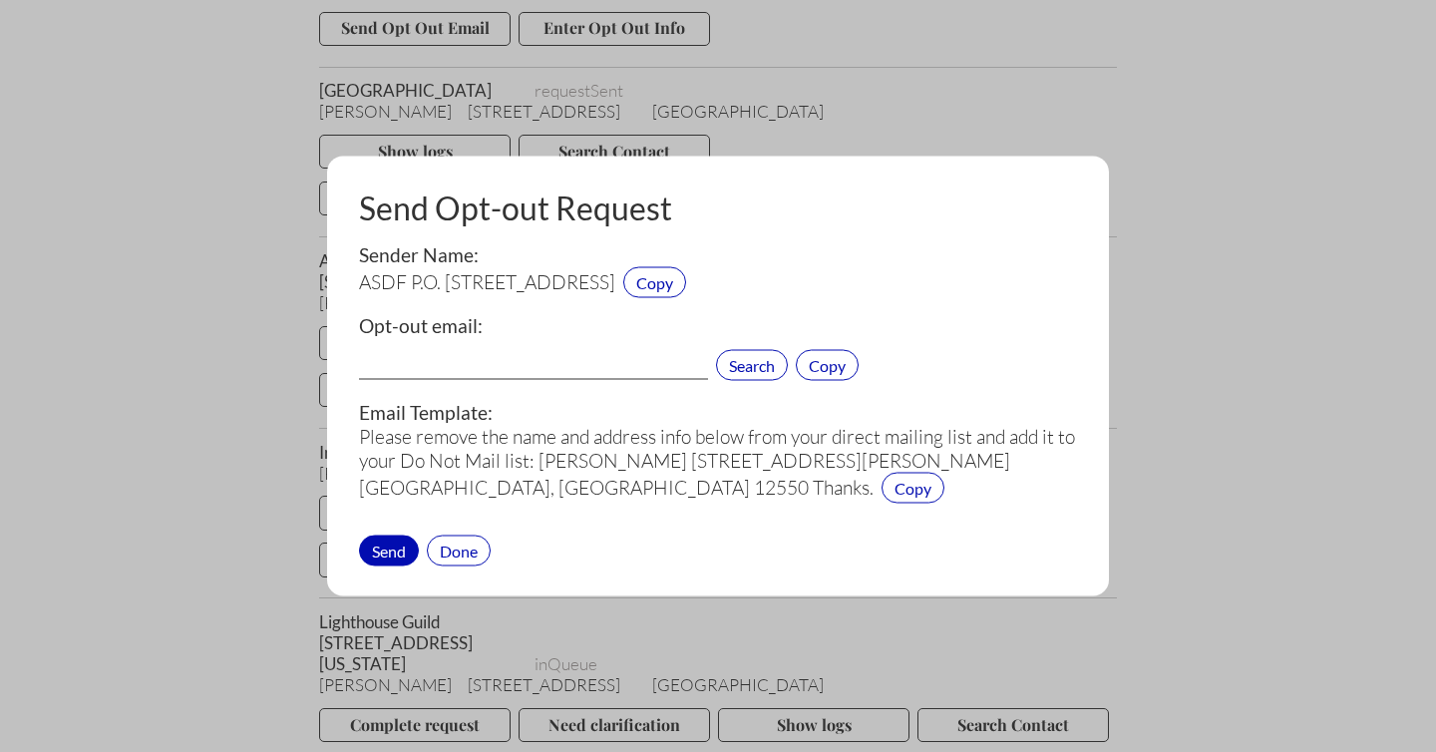
click at [453, 354] on input "text" at bounding box center [533, 367] width 349 height 26
paste input "[EMAIL_ADDRESS][DOMAIN_NAME]"
type input "[EMAIL_ADDRESS][DOMAIN_NAME]"
click at [387, 550] on div "Send" at bounding box center [389, 549] width 60 height 31
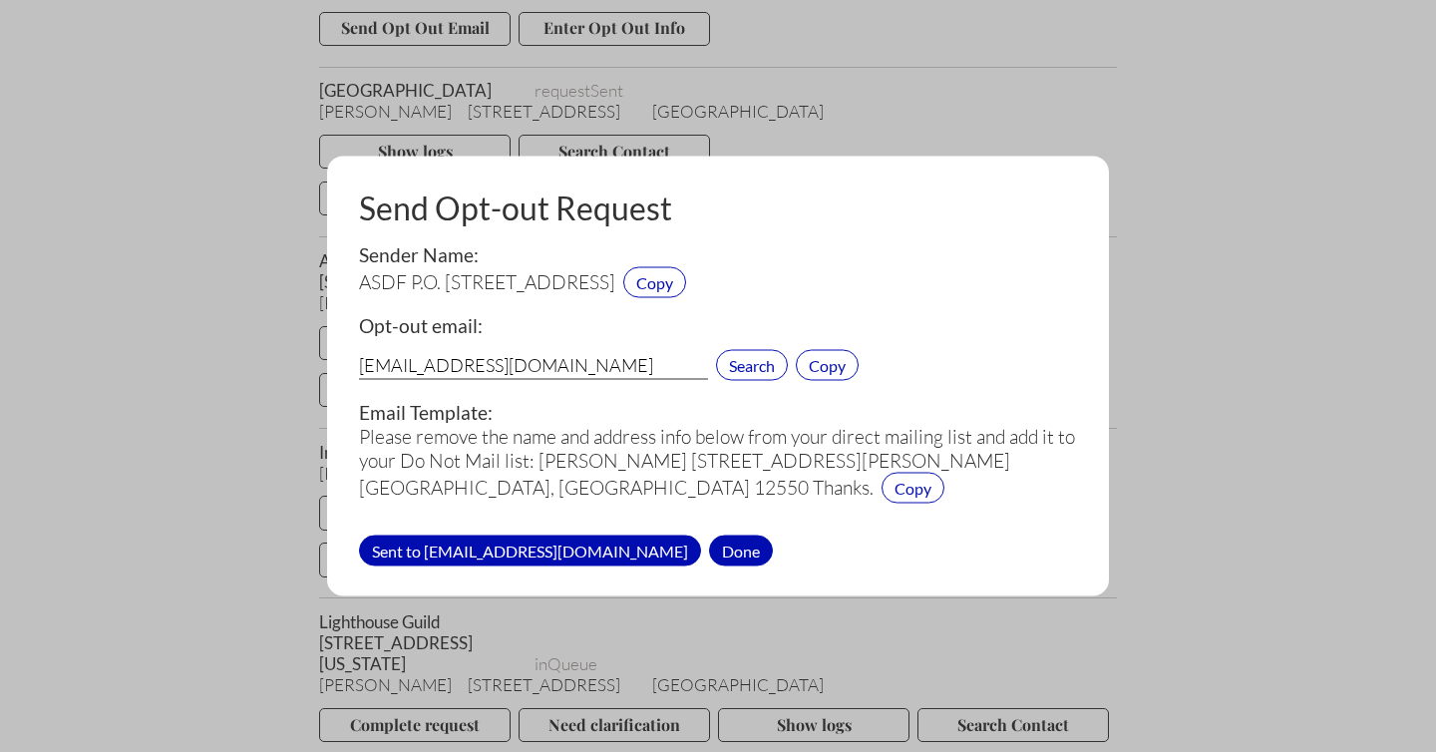
click at [709, 551] on div "Done" at bounding box center [741, 549] width 64 height 31
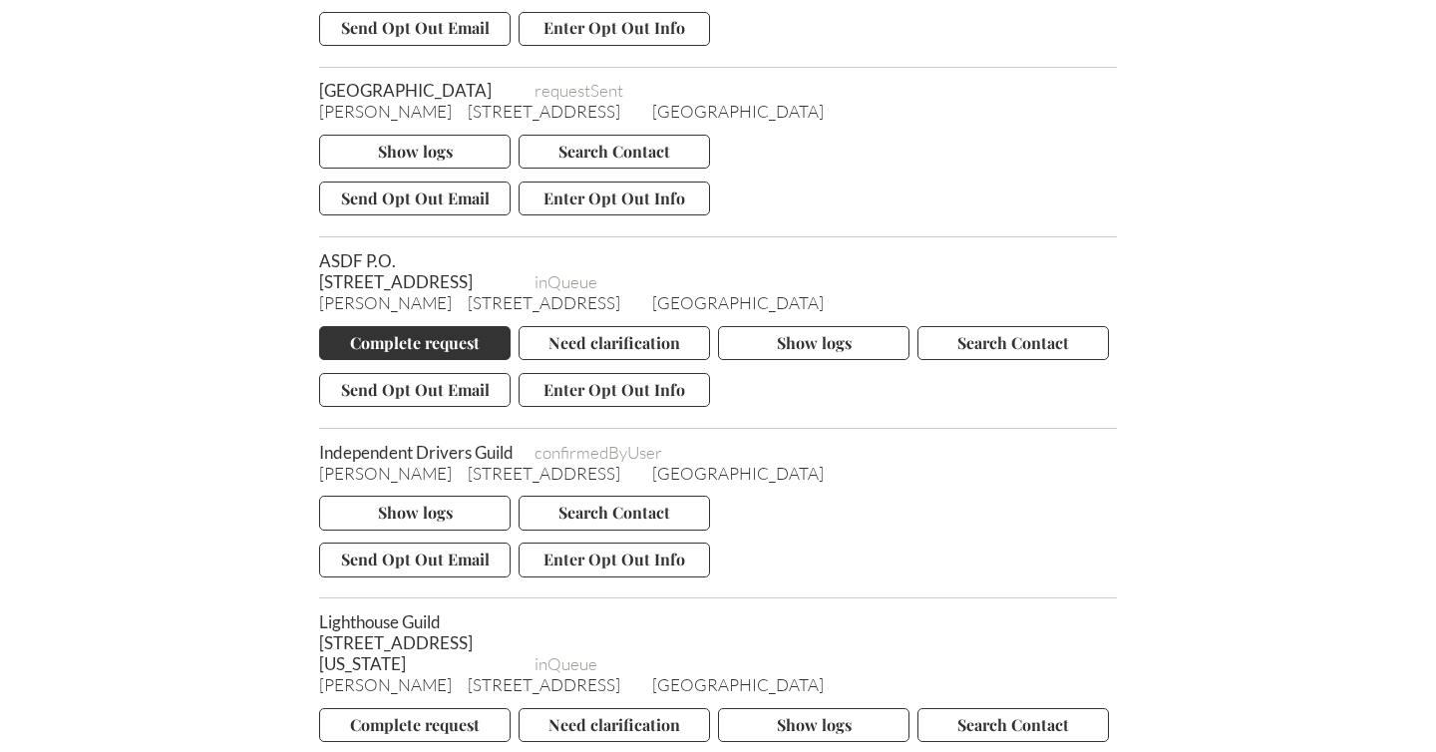
click at [419, 360] on button "Complete request" at bounding box center [414, 343] width 191 height 34
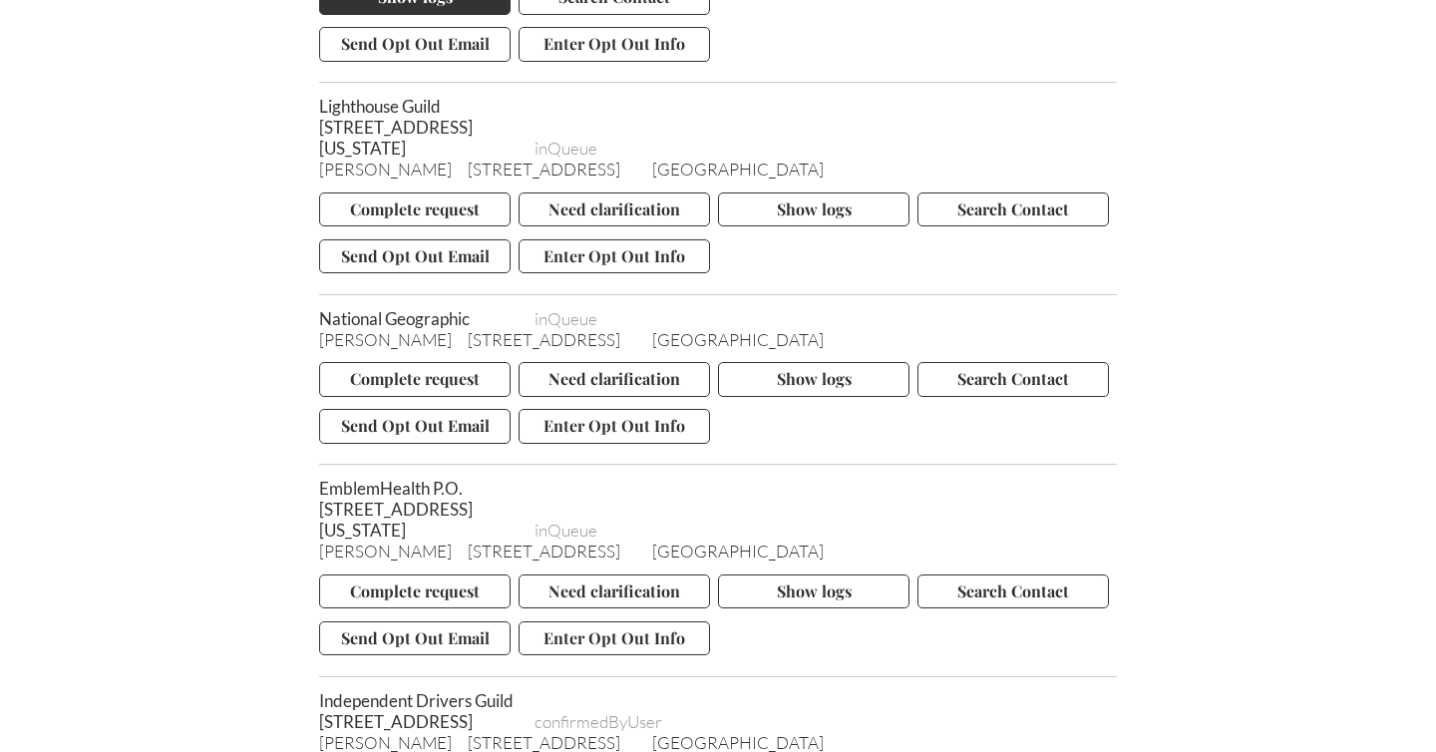
scroll to position [4753, 0]
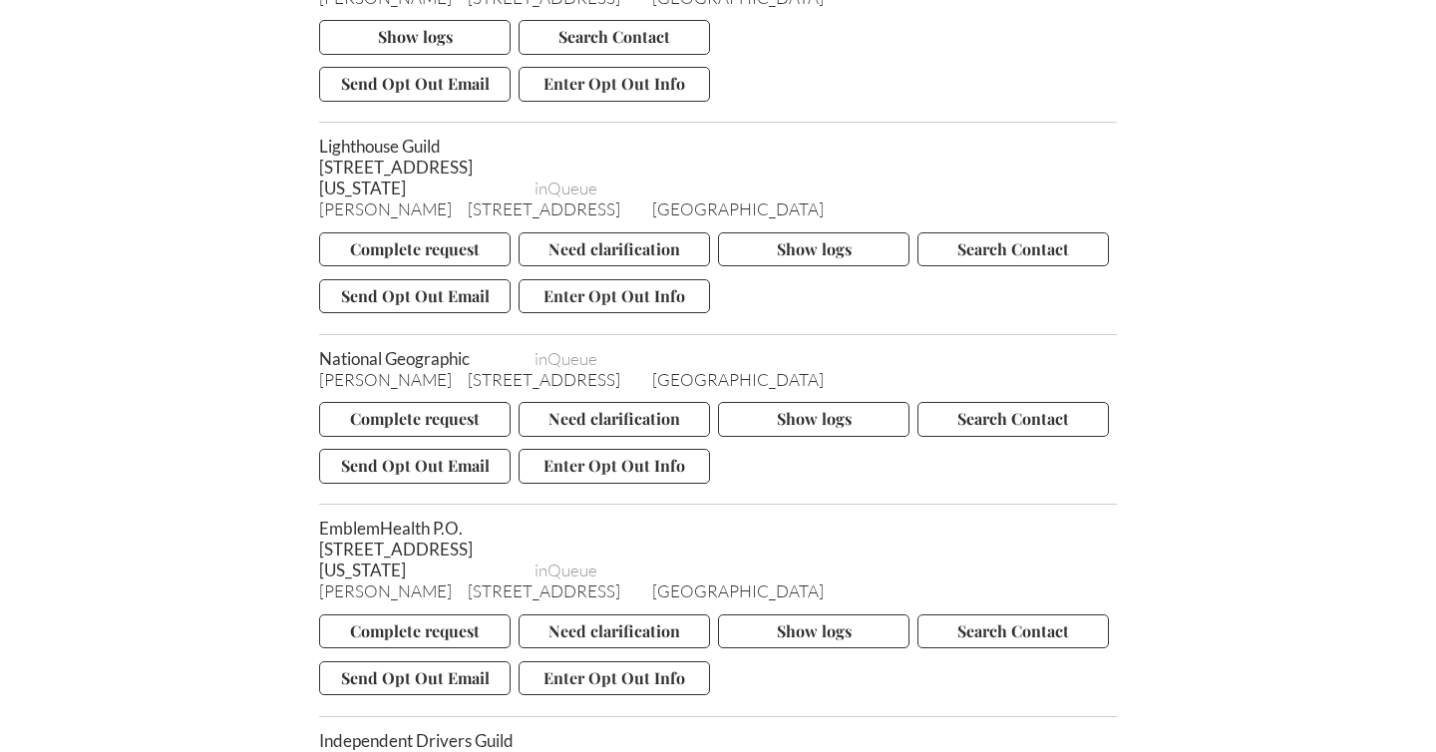
drag, startPoint x: 441, startPoint y: 213, endPoint x: 321, endPoint y: 175, distance: 125.5
click at [321, 175] on span "Lighthouse Guild [STREET_ADDRESS][US_STATE]" at bounding box center [418, 167] width 199 height 63
copy span "Lighthouse Guild [STREET_ADDRESS][US_STATE]"
click at [380, 313] on button "Send Opt Out Email" at bounding box center [414, 296] width 191 height 34
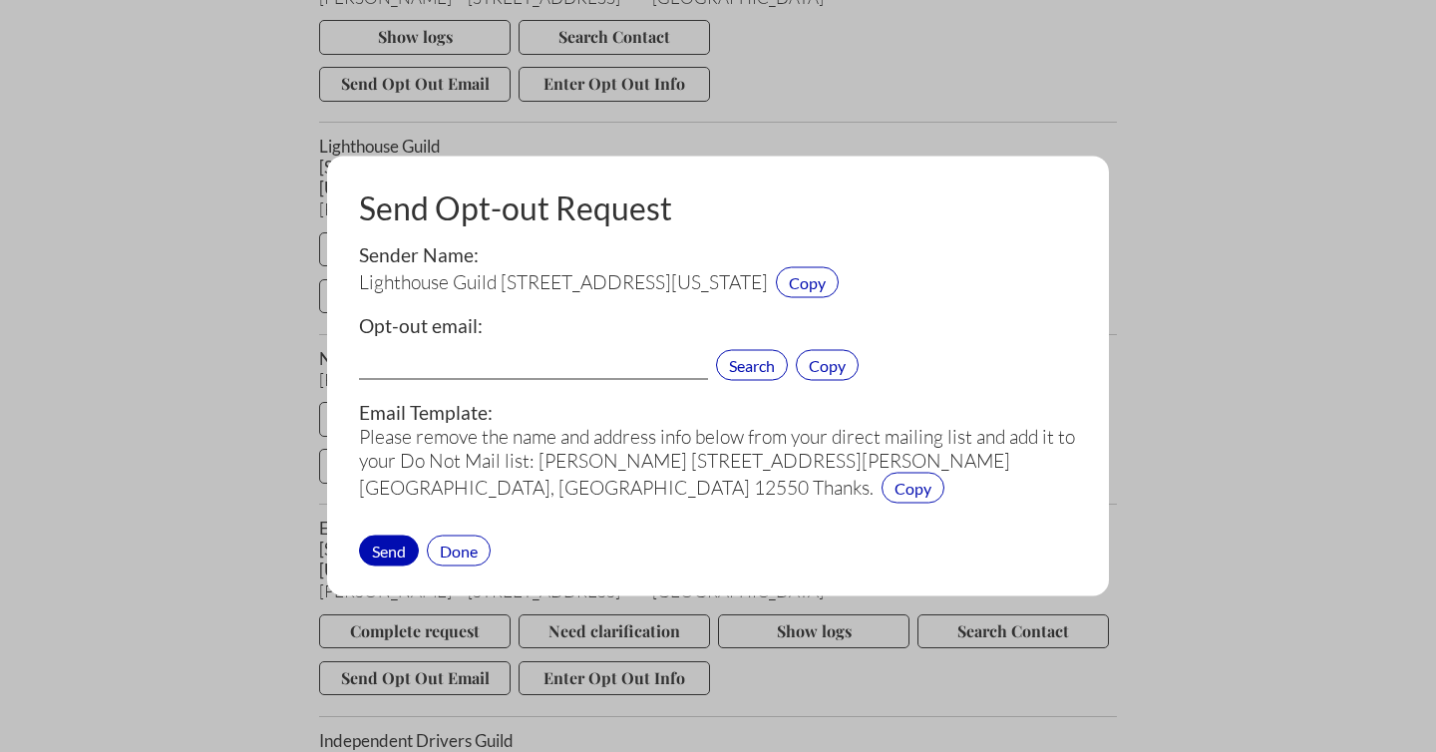
click at [425, 368] on input "text" at bounding box center [533, 367] width 349 height 26
paste input "[EMAIL_ADDRESS][DOMAIN_NAME]"
type input "[EMAIL_ADDRESS][DOMAIN_NAME]"
click at [387, 548] on div "Send" at bounding box center [389, 549] width 60 height 31
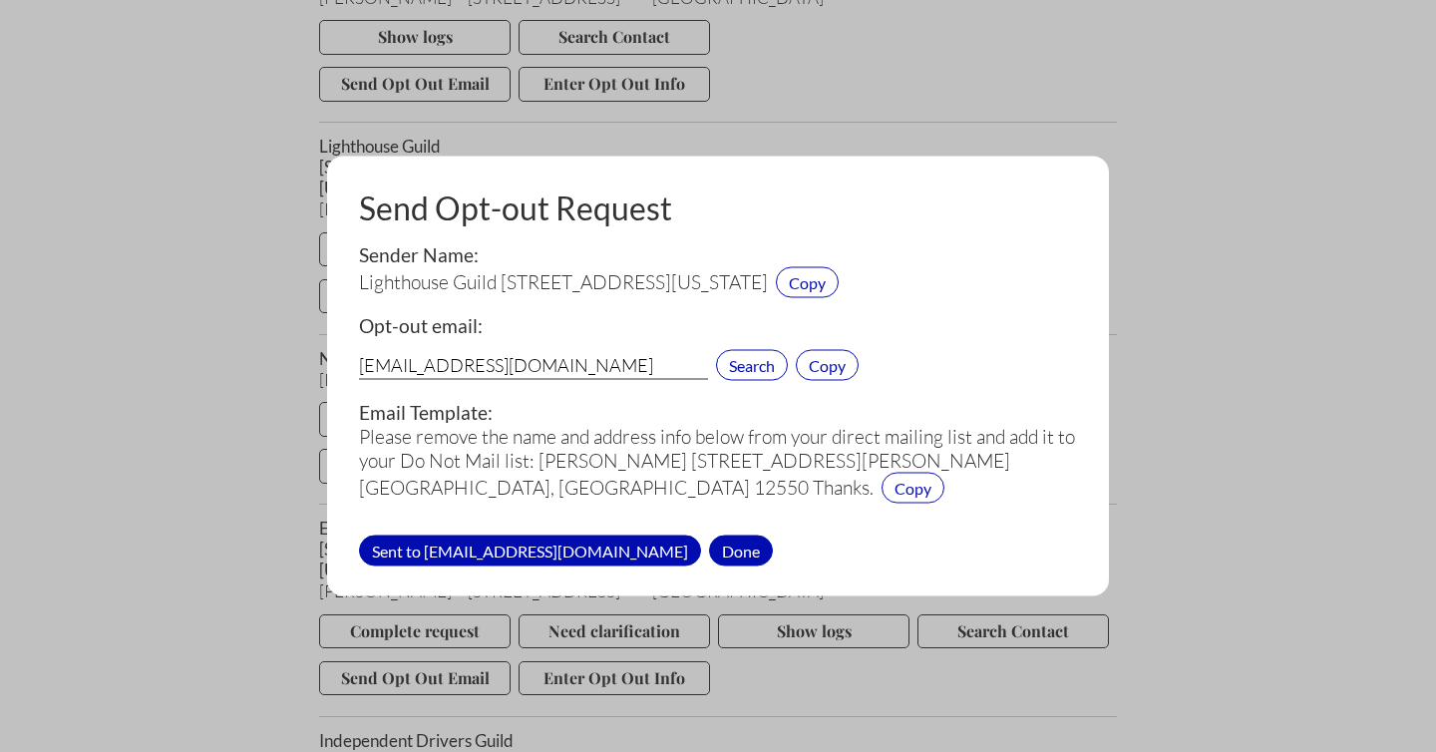
click at [709, 542] on div "Done" at bounding box center [741, 549] width 64 height 31
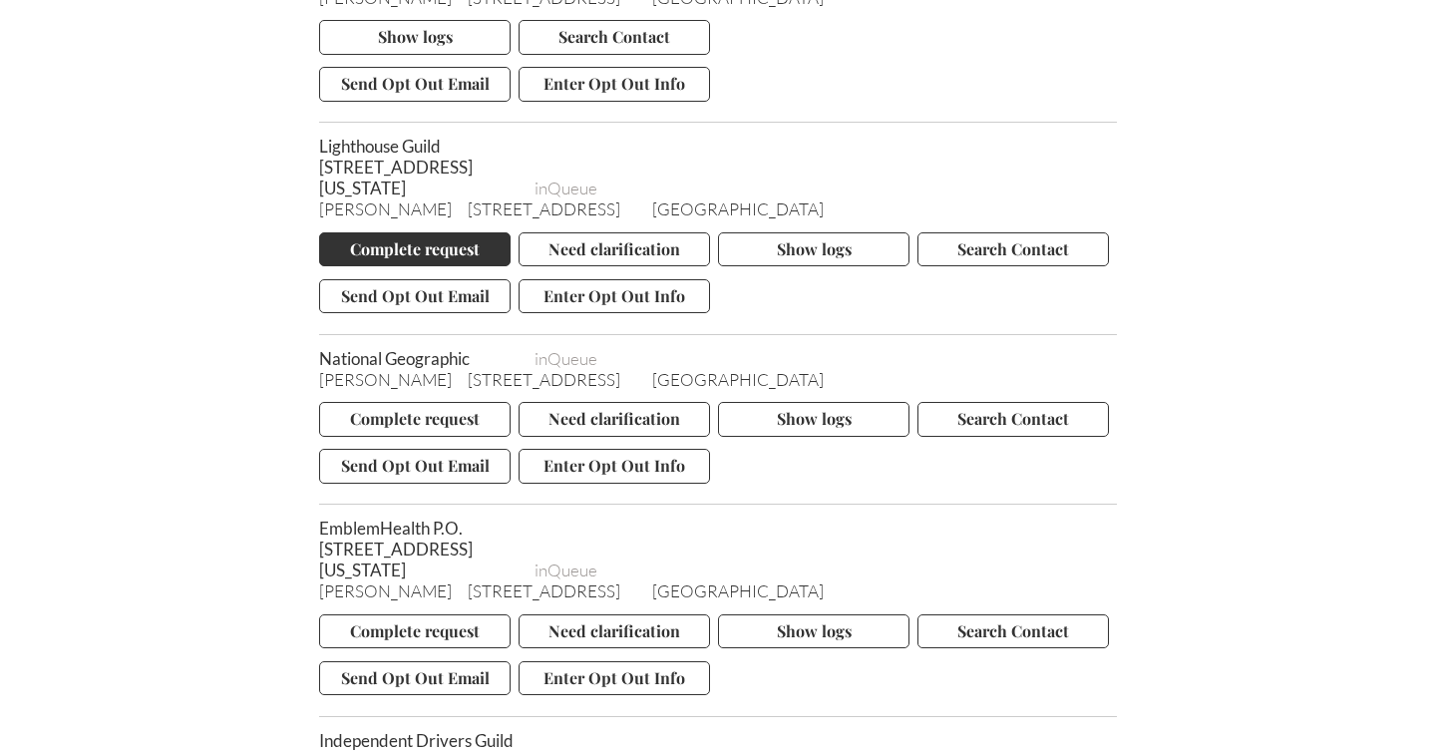
click at [411, 266] on button "Complete request" at bounding box center [414, 249] width 191 height 34
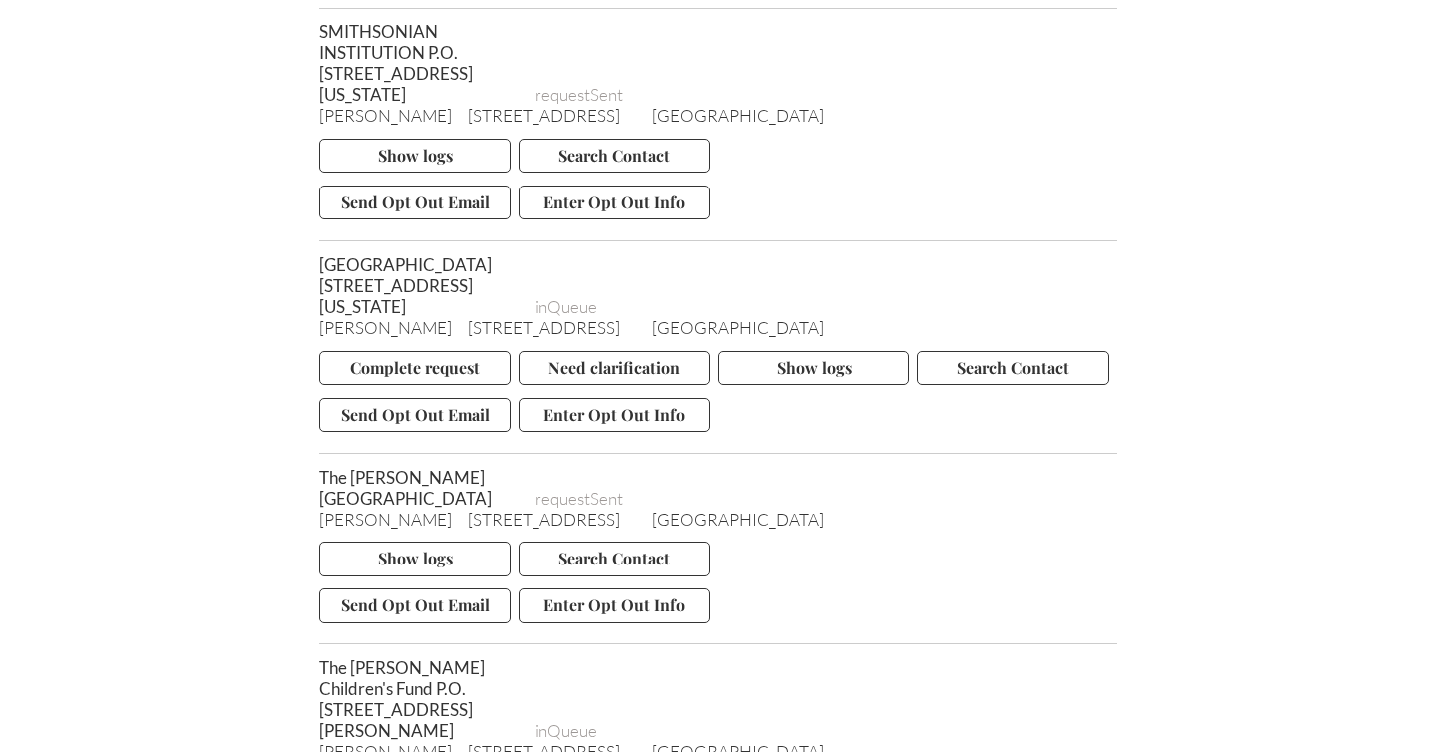
scroll to position [6078, 0]
click at [406, 383] on button "Complete request" at bounding box center [414, 366] width 191 height 34
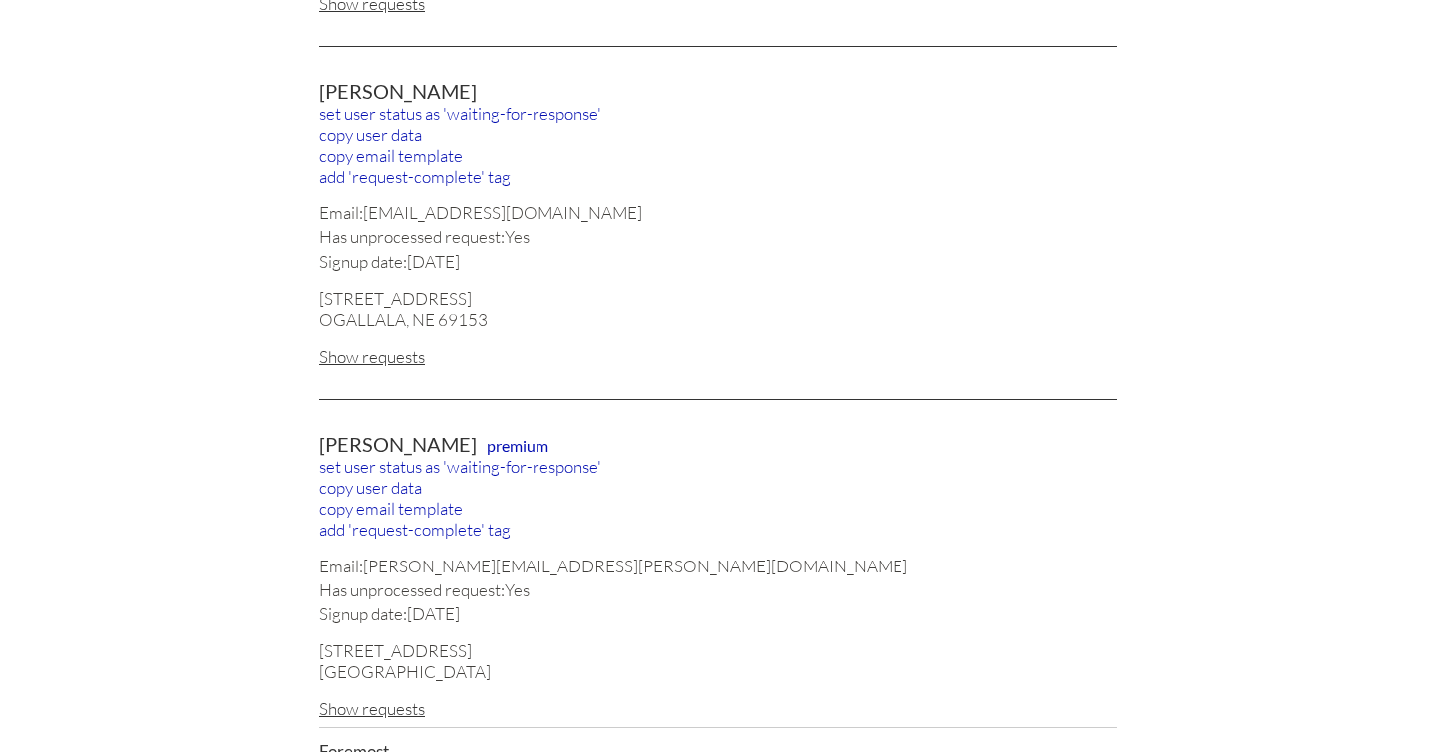
scroll to position [1181, 0]
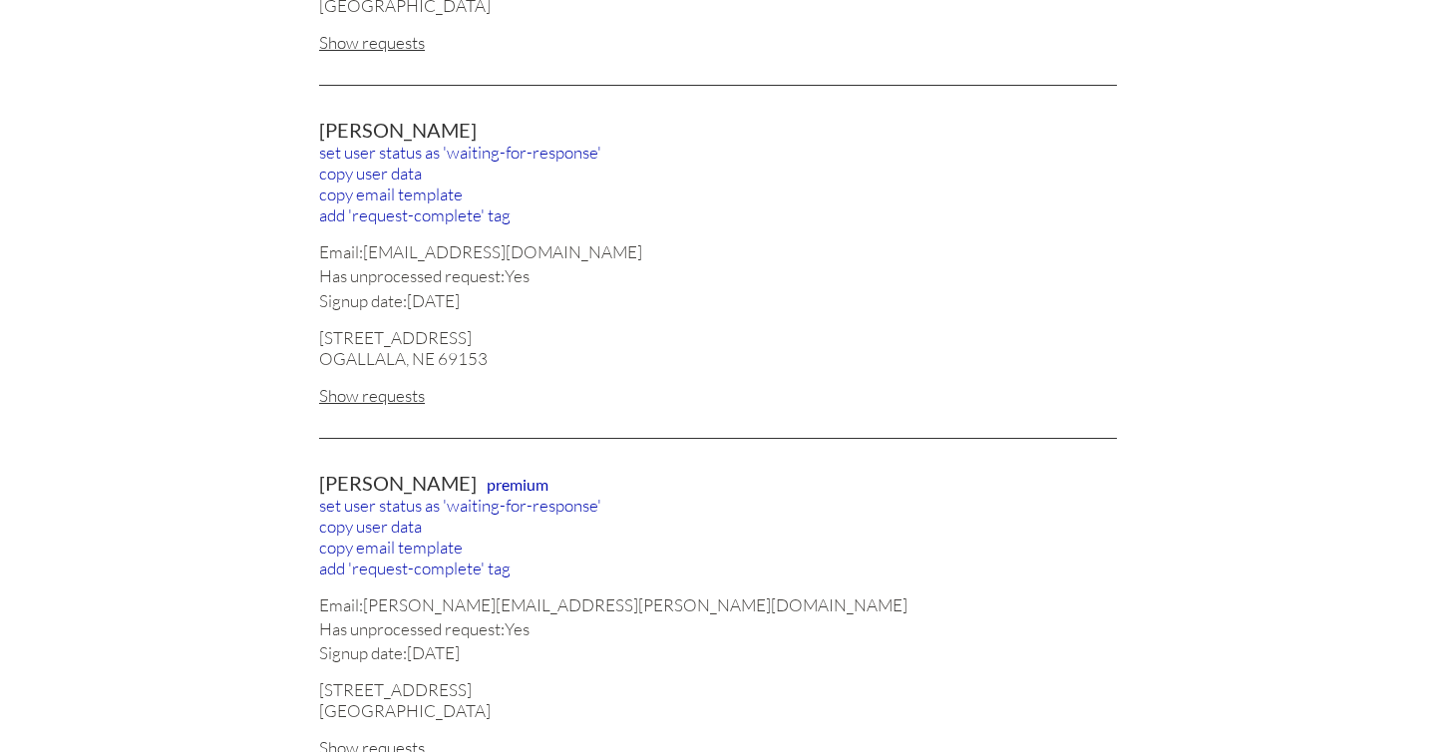
click at [379, 385] on div "Show requests" at bounding box center [718, 395] width 798 height 21
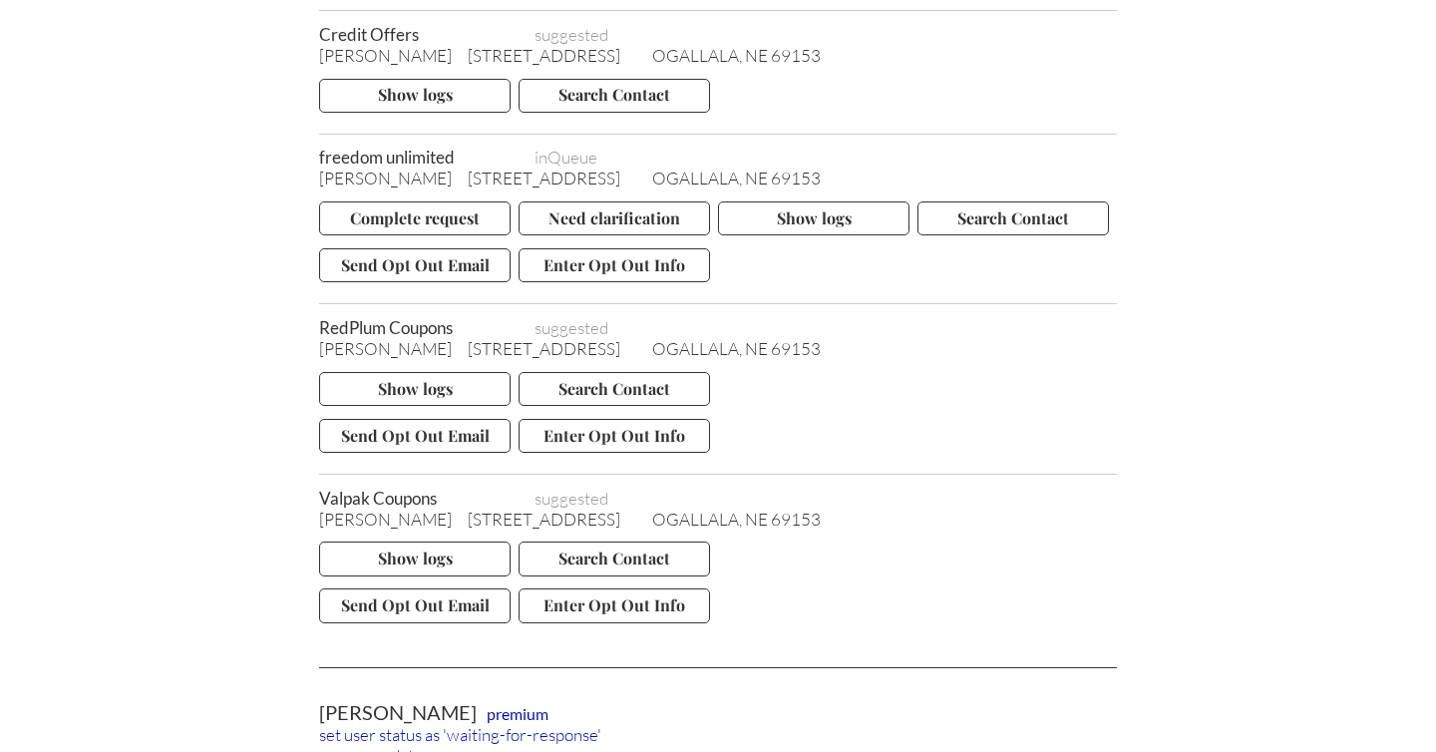
scroll to position [1757, 0]
click at [399, 246] on button "Send Opt Out Email" at bounding box center [414, 263] width 191 height 34
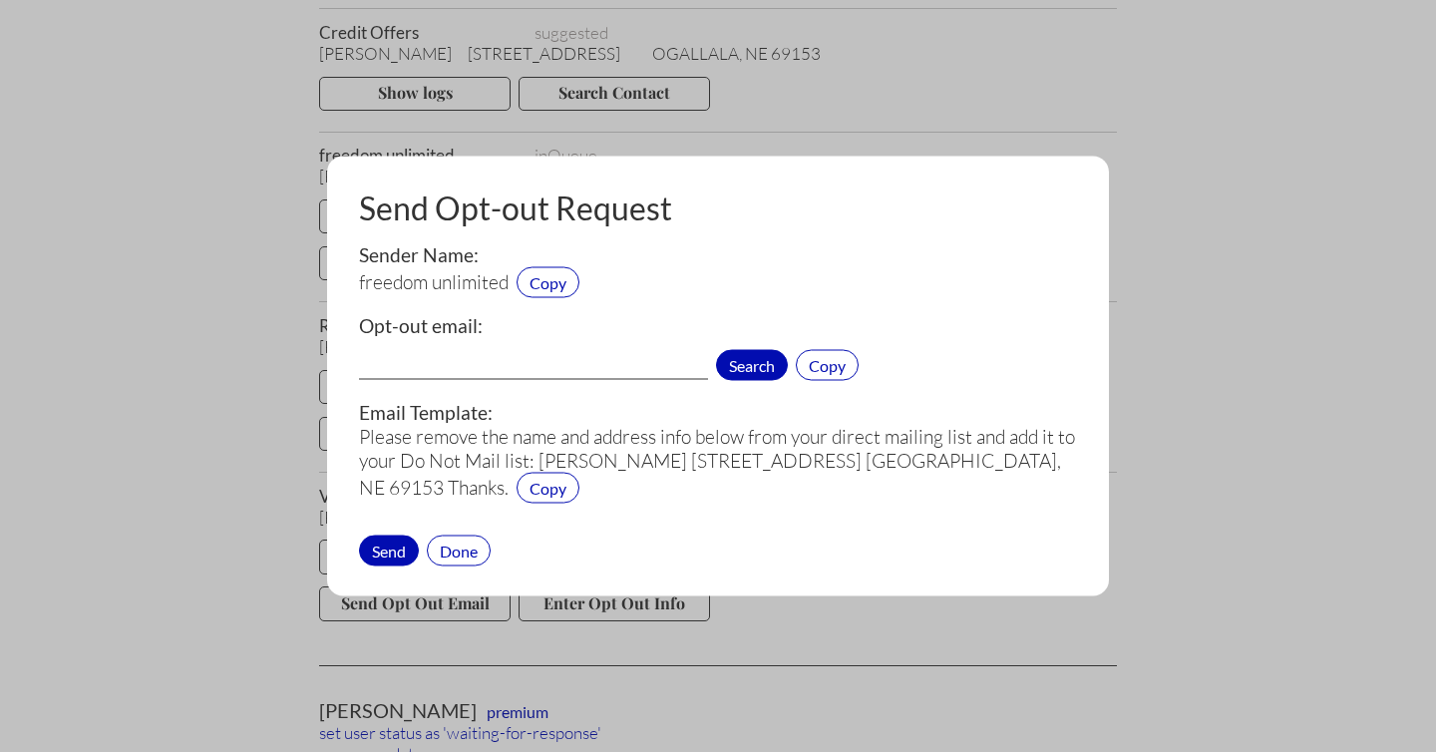
click at [752, 367] on span "Search" at bounding box center [752, 365] width 72 height 31
drag, startPoint x: 628, startPoint y: 366, endPoint x: 353, endPoint y: 350, distance: 275.6
click at [353, 350] on div "Send Opt-out Request Sender Name: freedom unlimited Copy Opt-out email: [EMAIL_…" at bounding box center [718, 377] width 782 height 440
click at [668, 360] on input "[EMAIL_ADDRESS][DOMAIN_NAME][5]" at bounding box center [533, 367] width 349 height 26
type input "[EMAIL_ADDRESS][DOMAIN_NAME]"
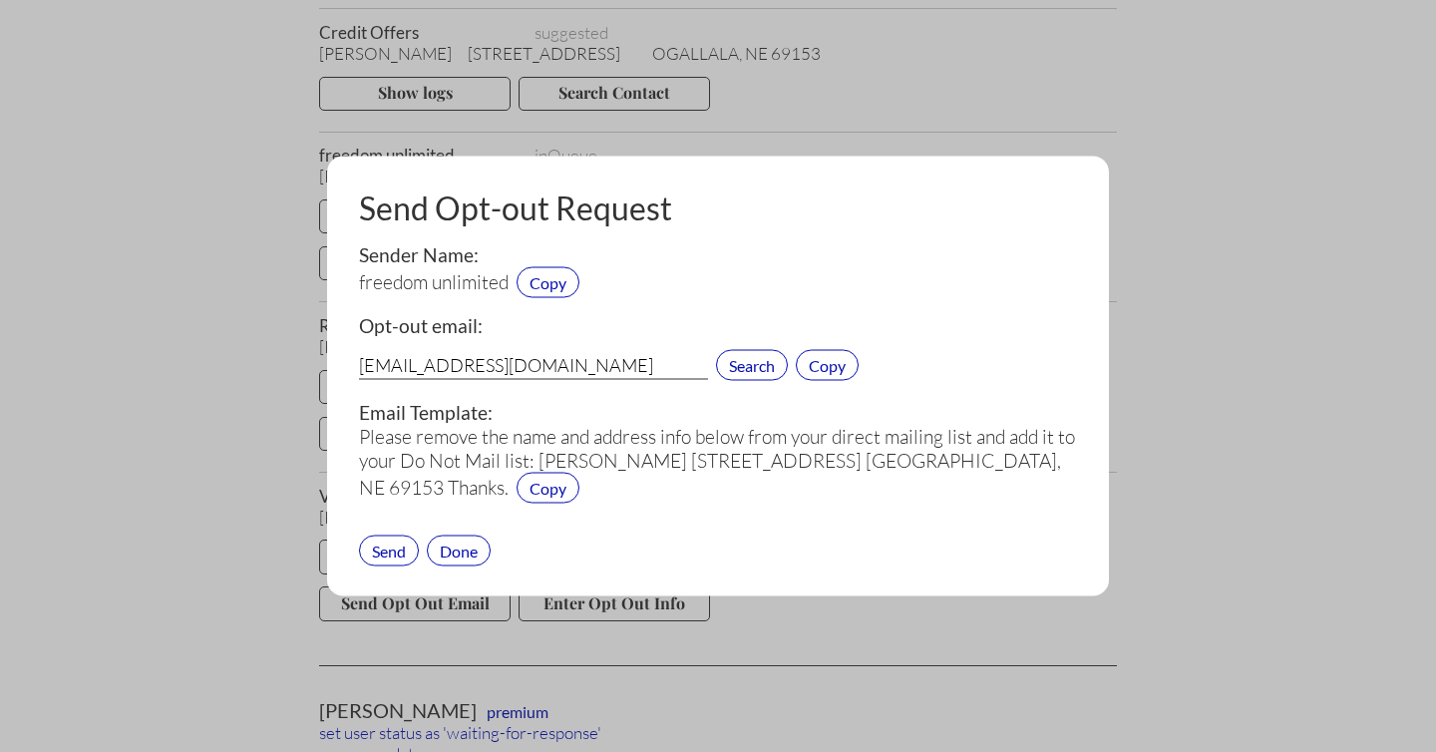
click at [381, 545] on div "Send" at bounding box center [389, 549] width 60 height 31
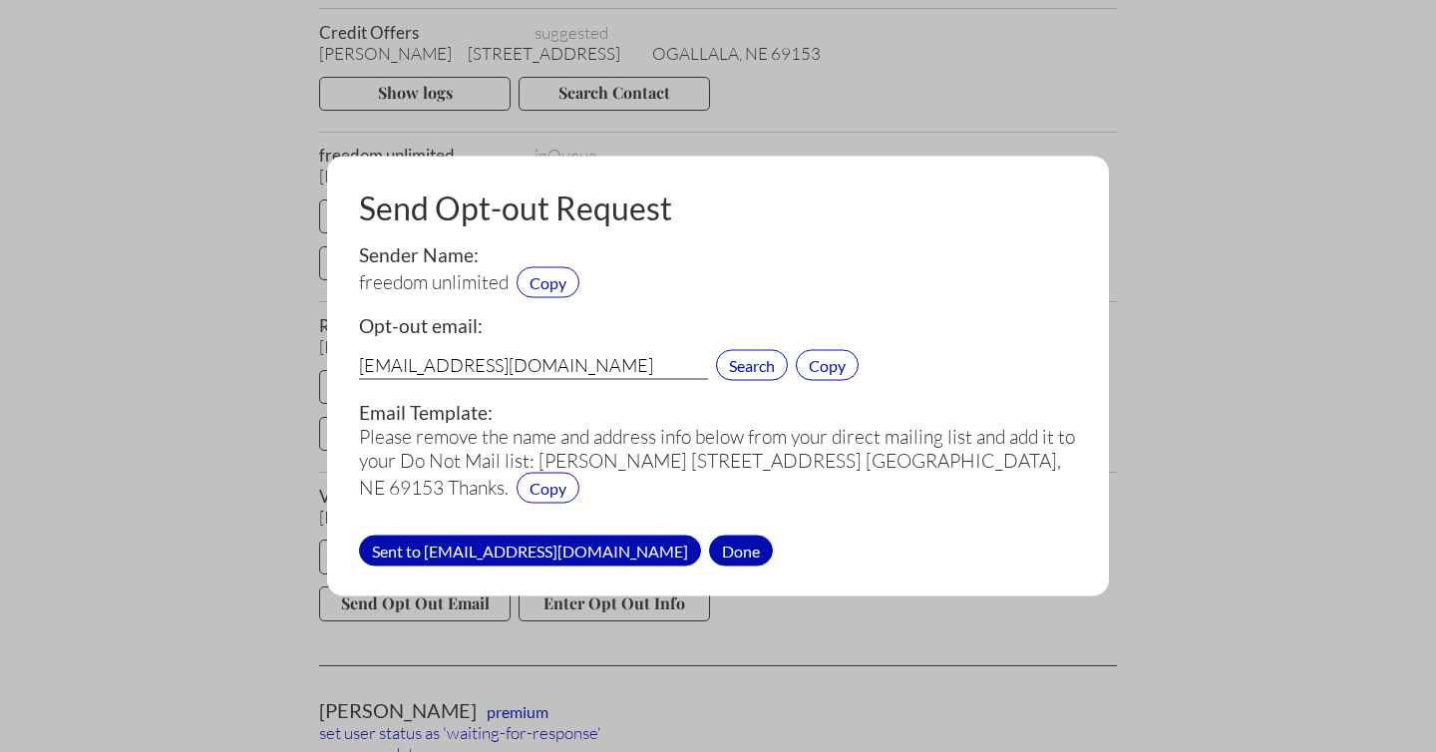
click at [727, 537] on div "Done" at bounding box center [741, 549] width 64 height 31
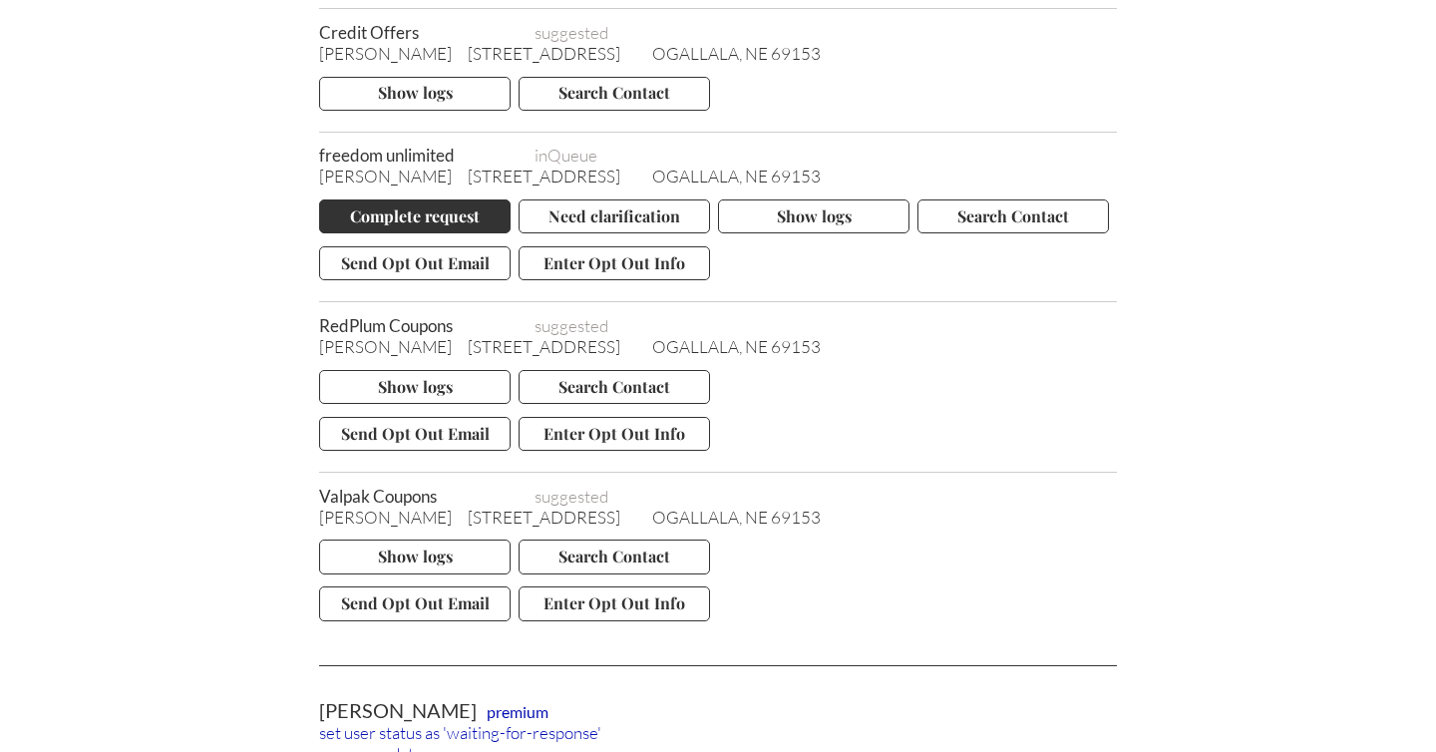
click at [441, 199] on button "Complete request" at bounding box center [414, 216] width 191 height 34
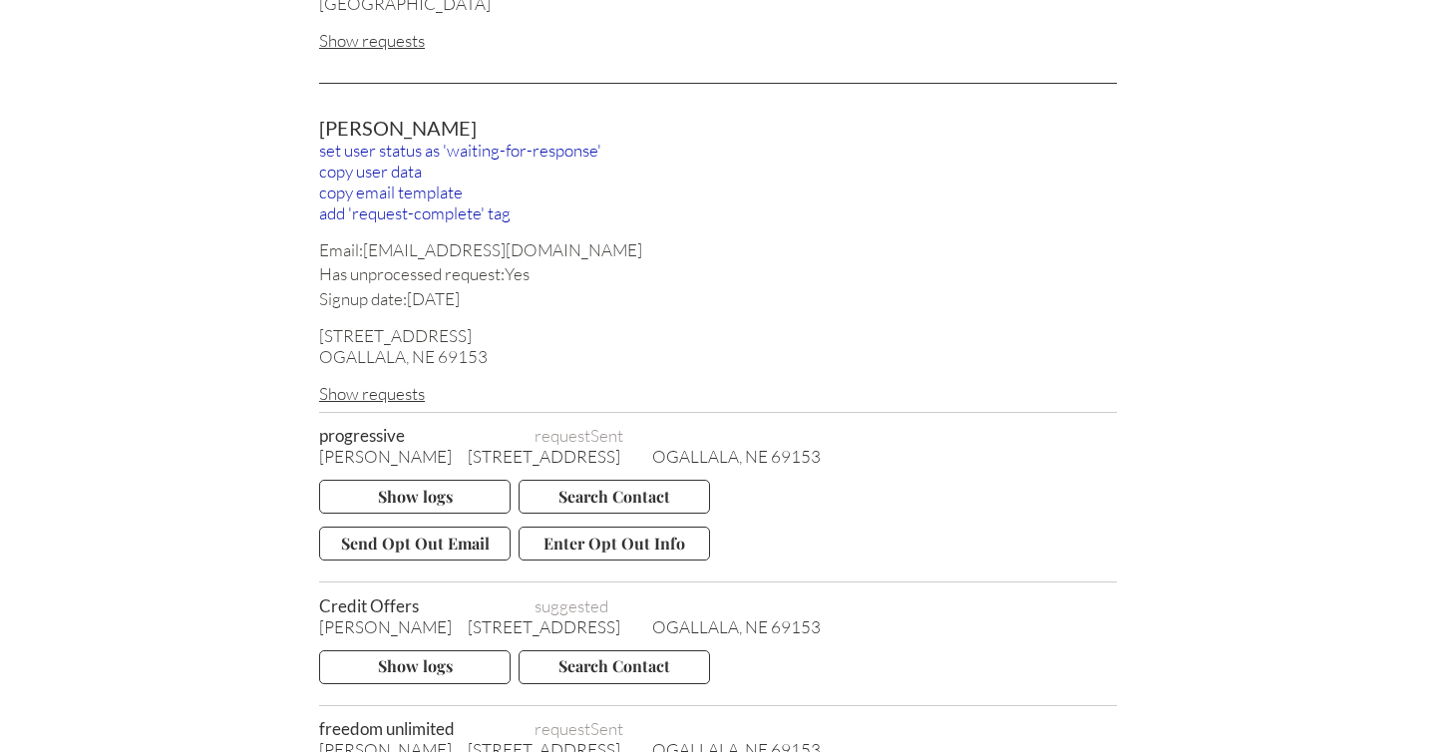
scroll to position [1181, 0]
click at [425, 204] on div "add 'request-complete' tag" at bounding box center [718, 214] width 798 height 21
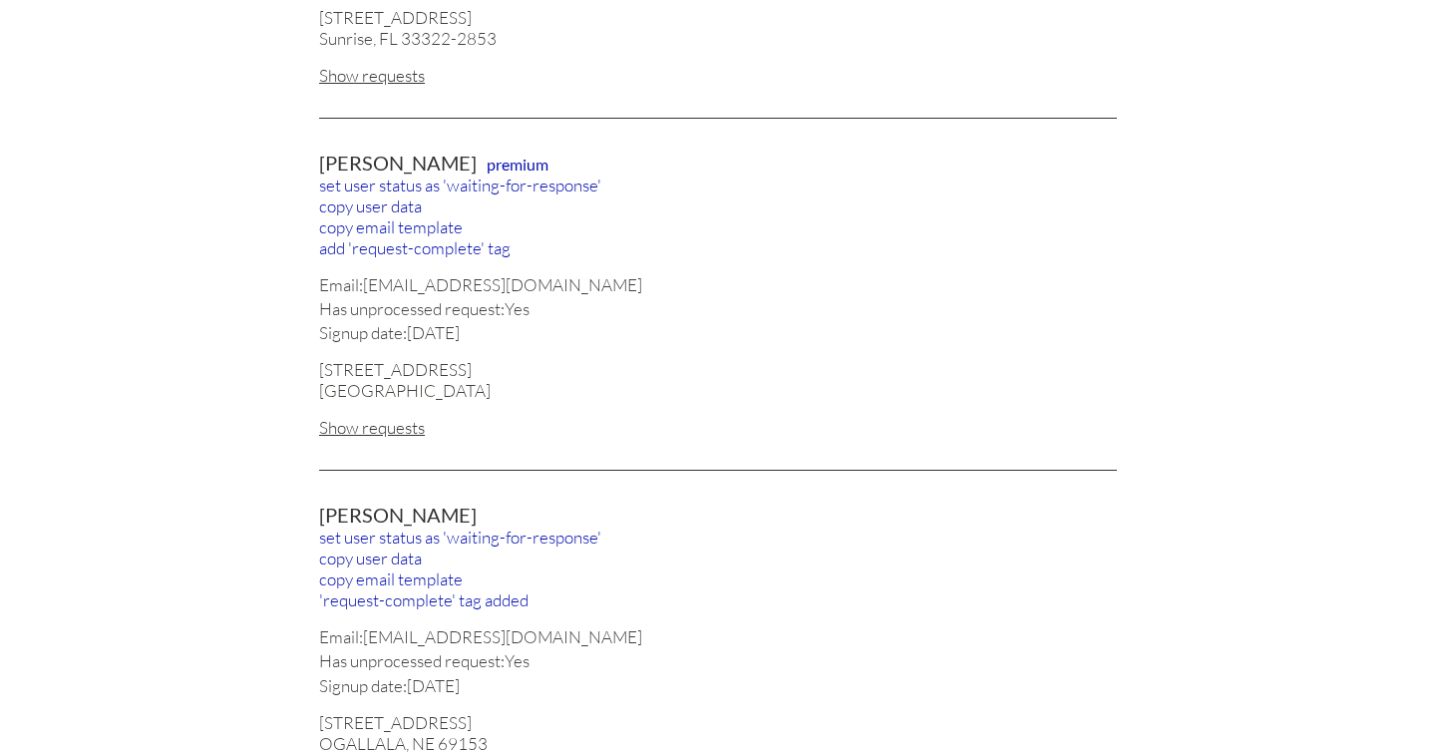
scroll to position [914, 0]
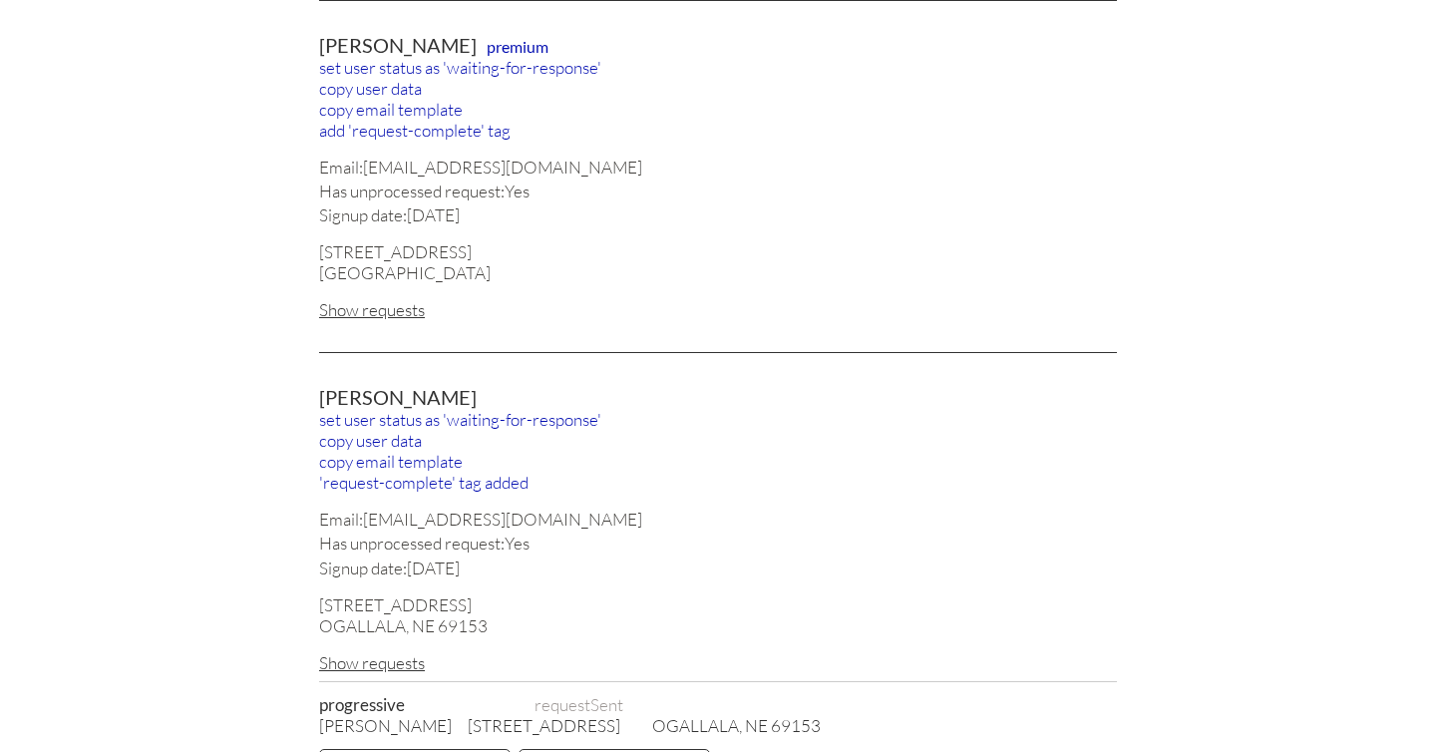
click at [401, 299] on div "Show requests" at bounding box center [718, 309] width 798 height 21
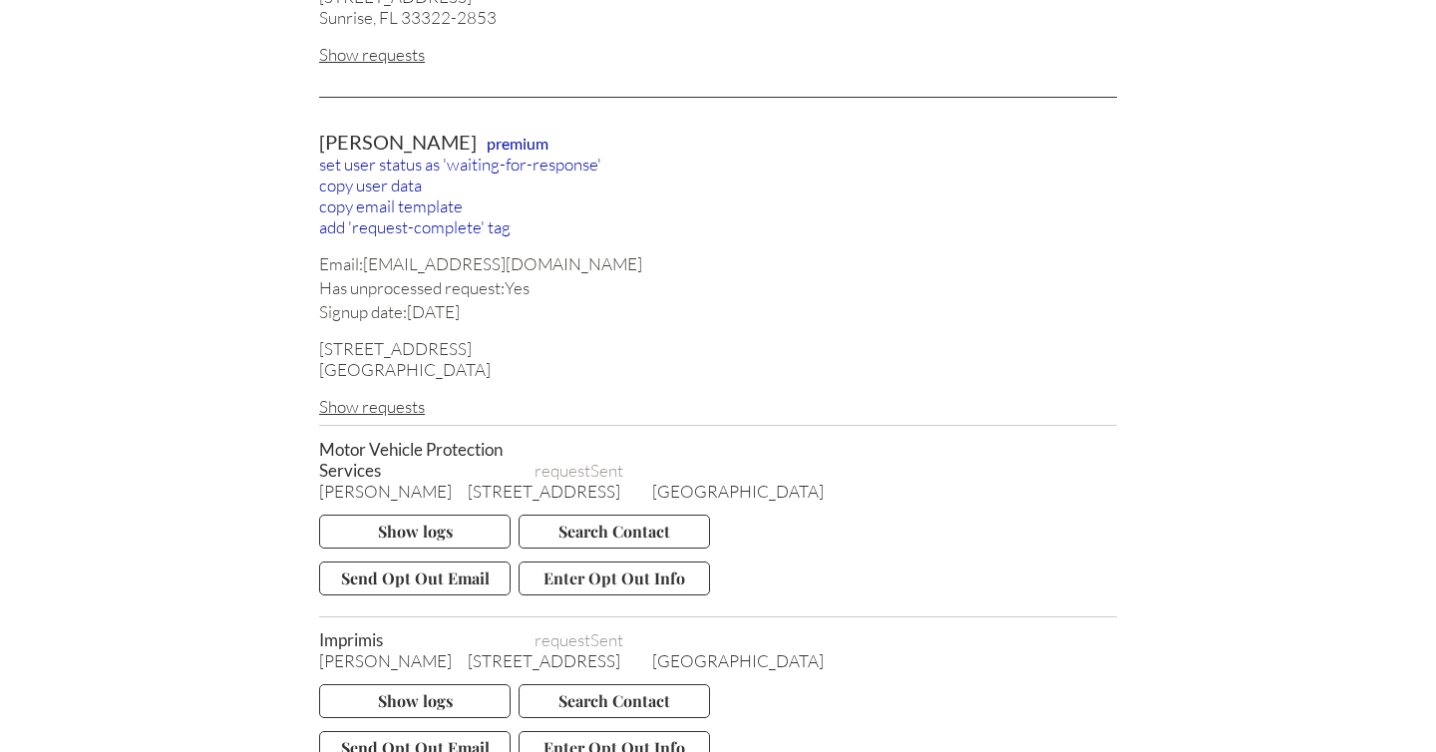
scroll to position [792, 0]
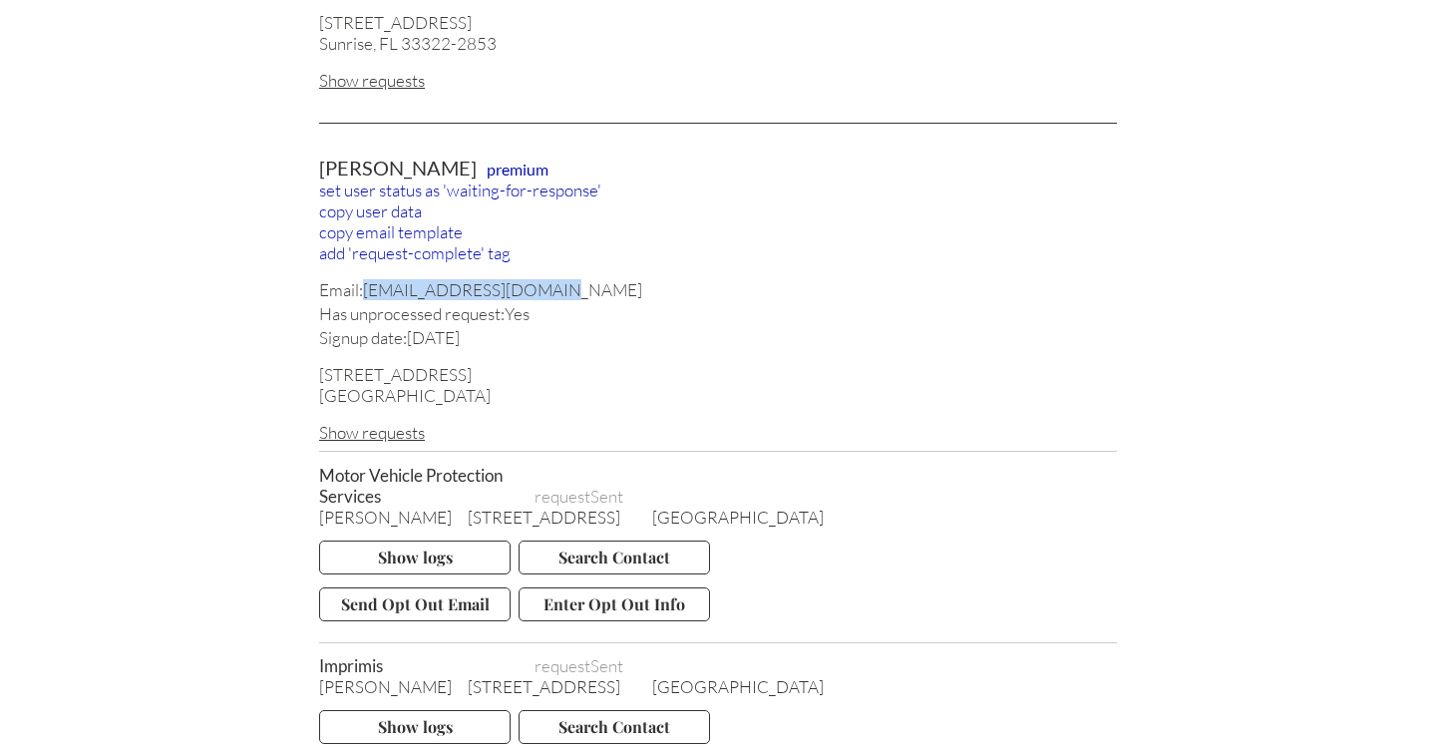
drag, startPoint x: 548, startPoint y: 281, endPoint x: 368, endPoint y: 282, distance: 180.5
click at [368, 282] on div "Email: [EMAIL_ADDRESS][DOMAIN_NAME]" at bounding box center [718, 289] width 798 height 21
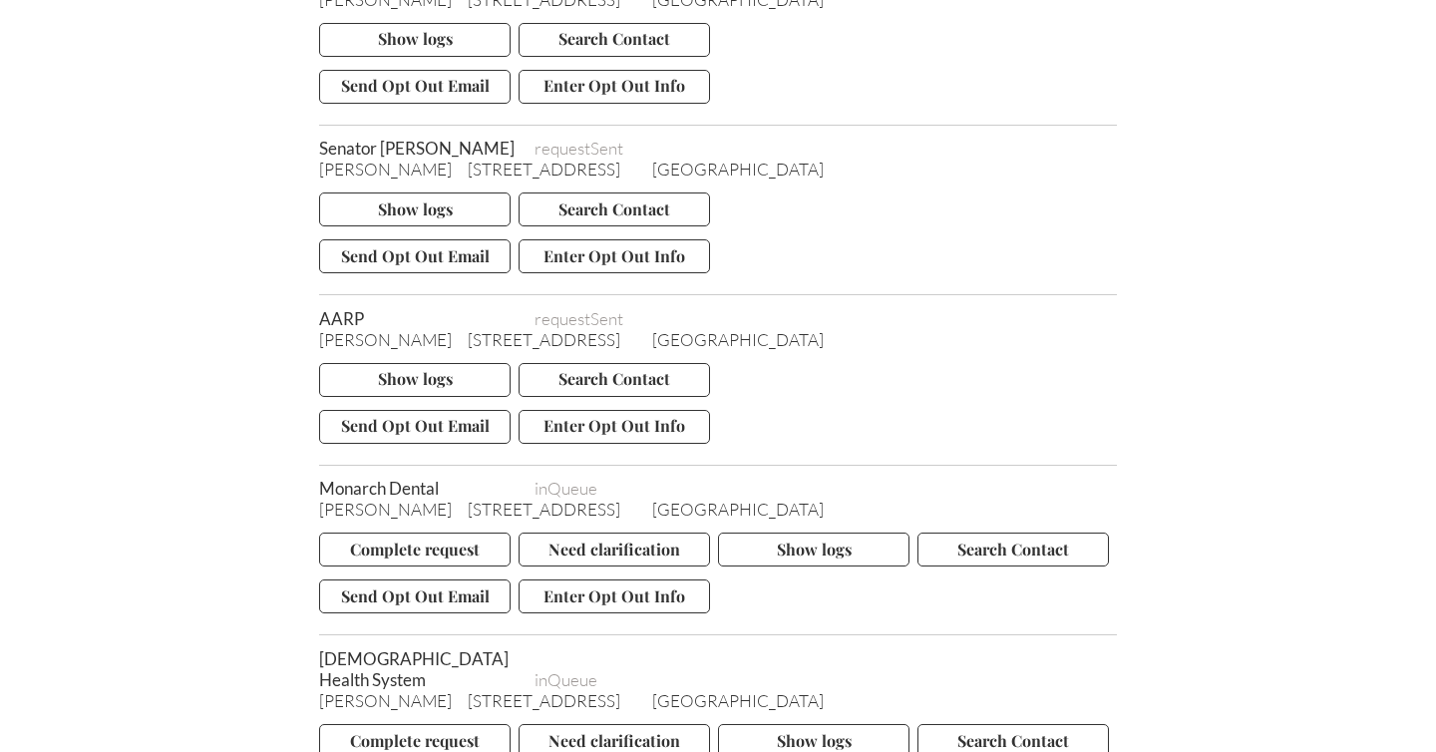
scroll to position [5280, 0]
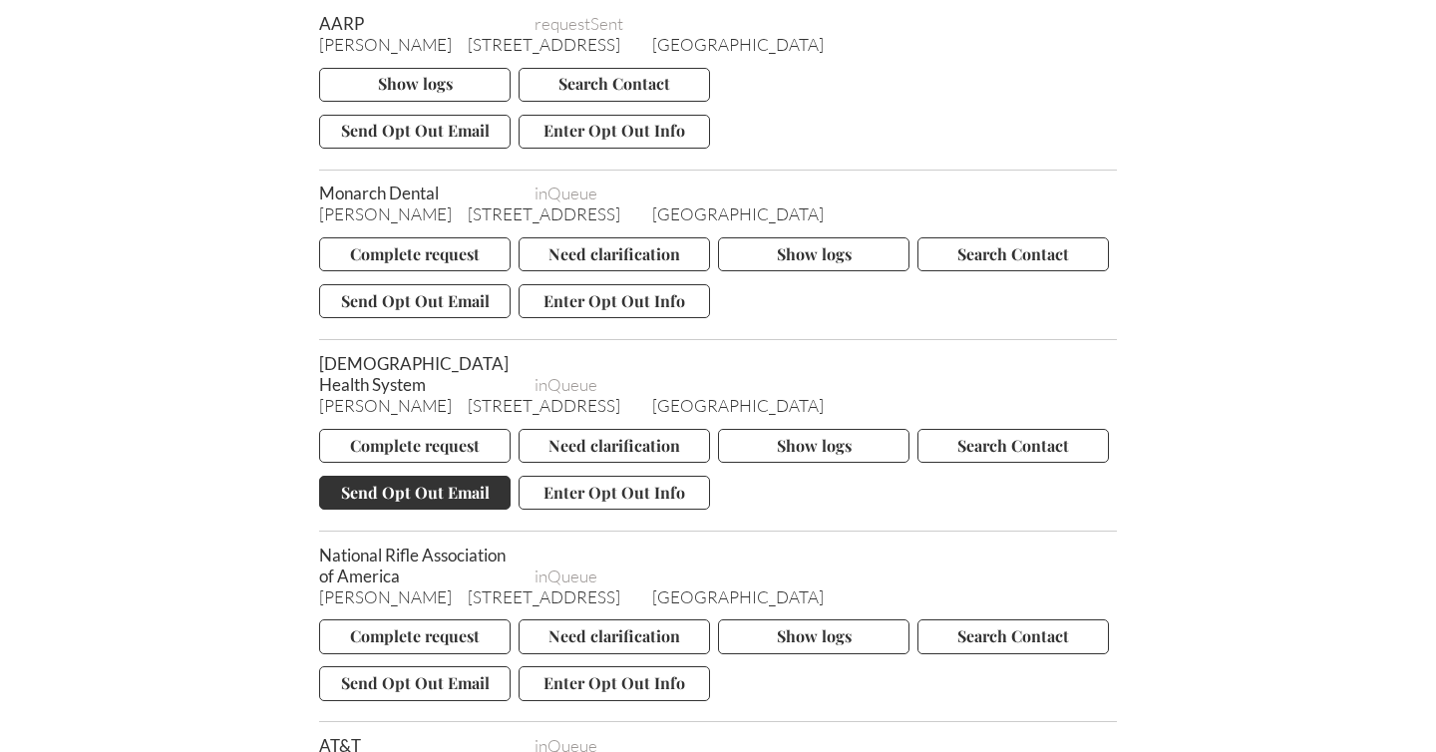
click at [443, 476] on button "Send Opt Out Email" at bounding box center [414, 493] width 191 height 34
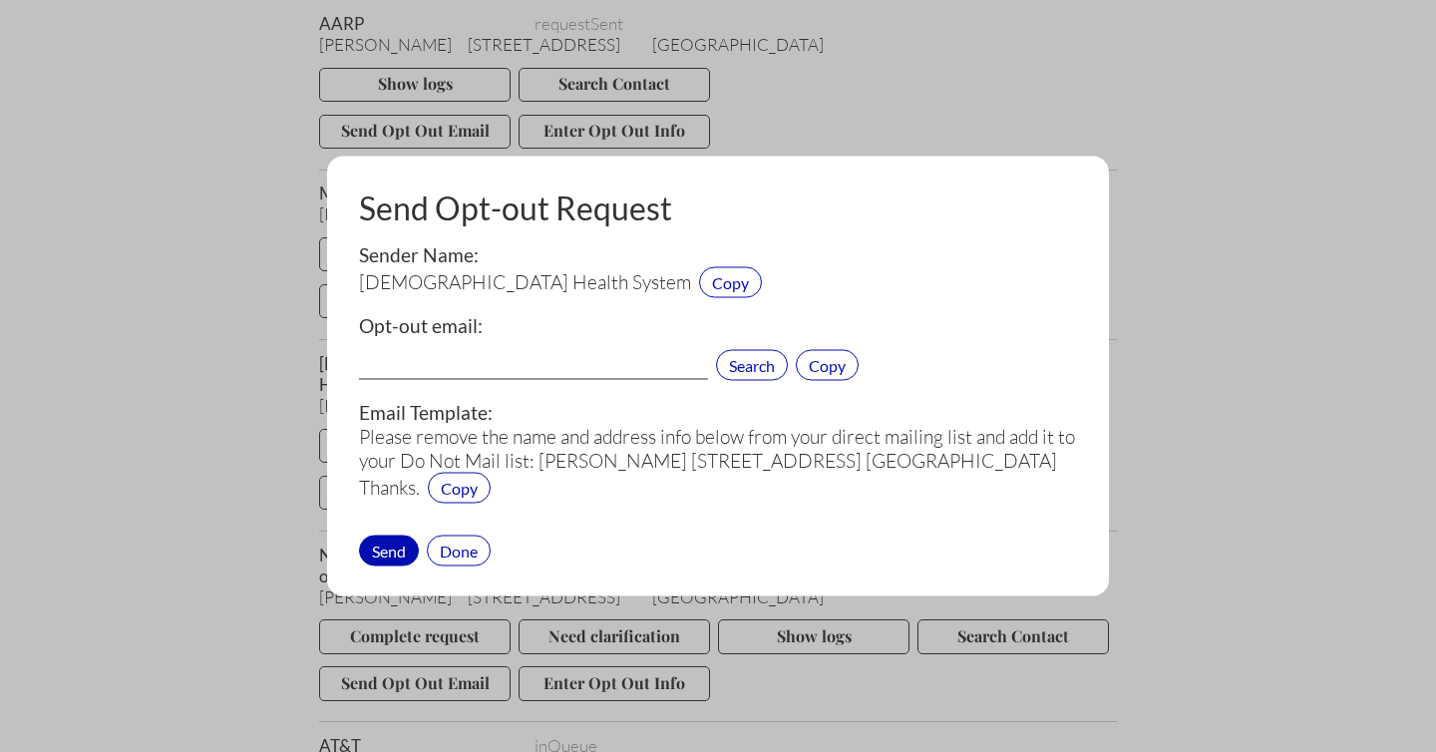
click at [443, 355] on input "text" at bounding box center [533, 367] width 349 height 26
paste input "[EMAIL_ADDRESS][DOMAIN_NAME]"
type input "[EMAIL_ADDRESS][DOMAIN_NAME]"
click at [385, 546] on div "Send" at bounding box center [389, 549] width 60 height 31
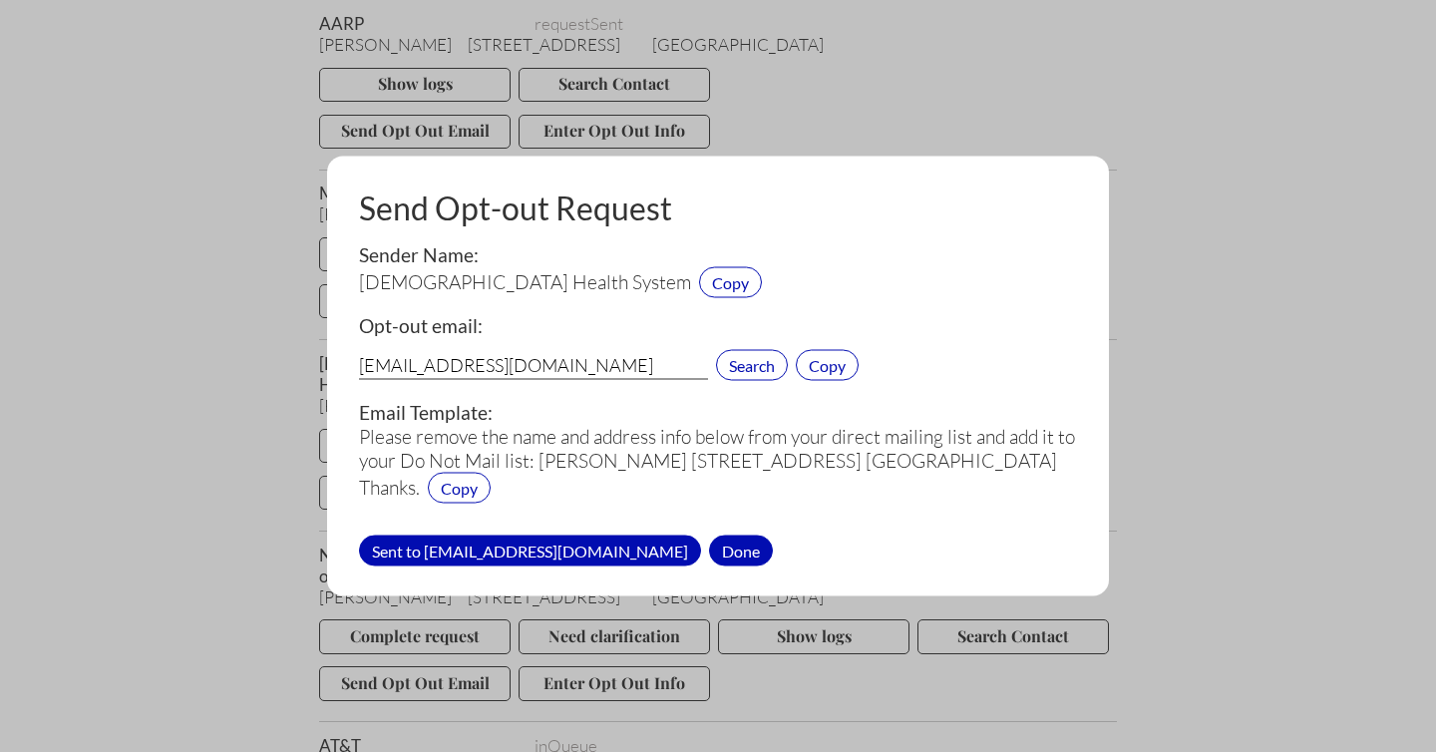
click at [709, 551] on div "Done" at bounding box center [741, 549] width 64 height 31
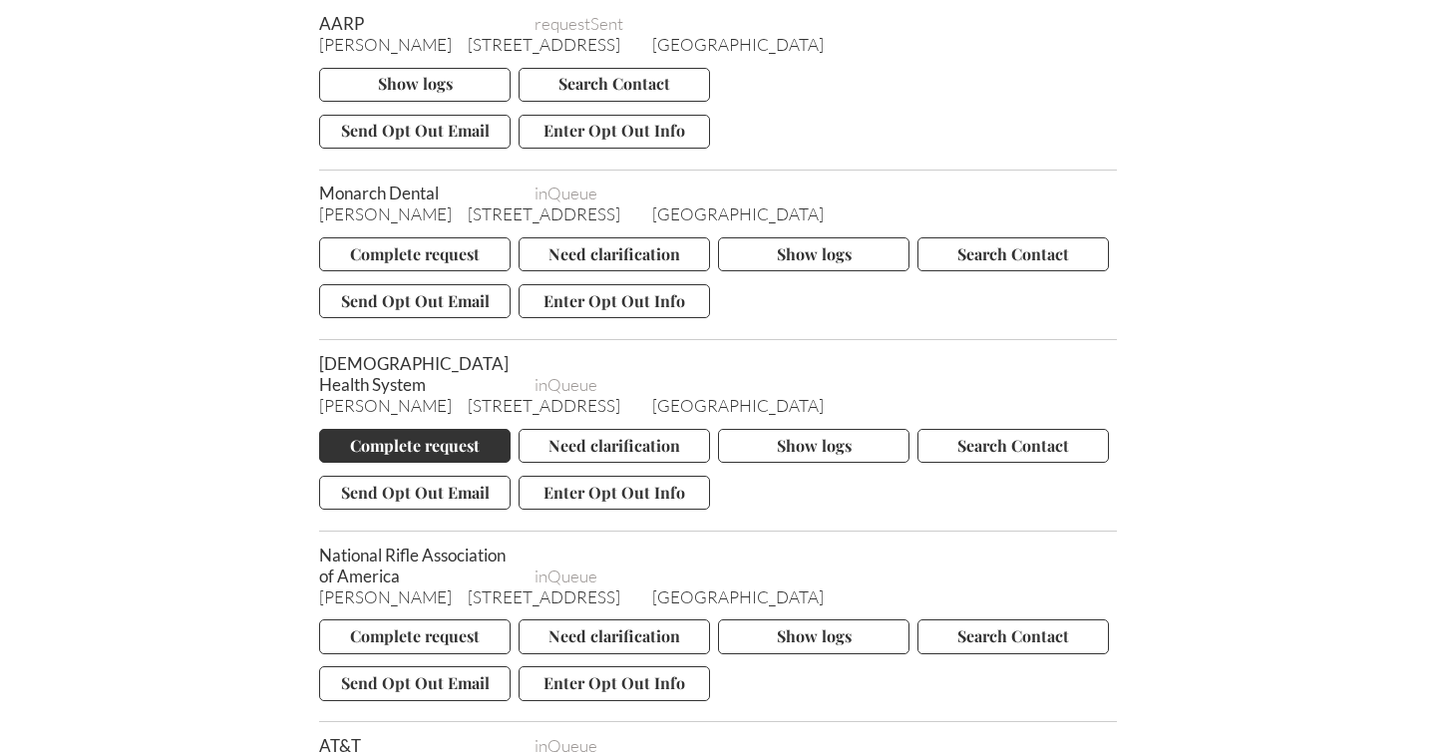
click at [412, 429] on button "Complete request" at bounding box center [414, 446] width 191 height 34
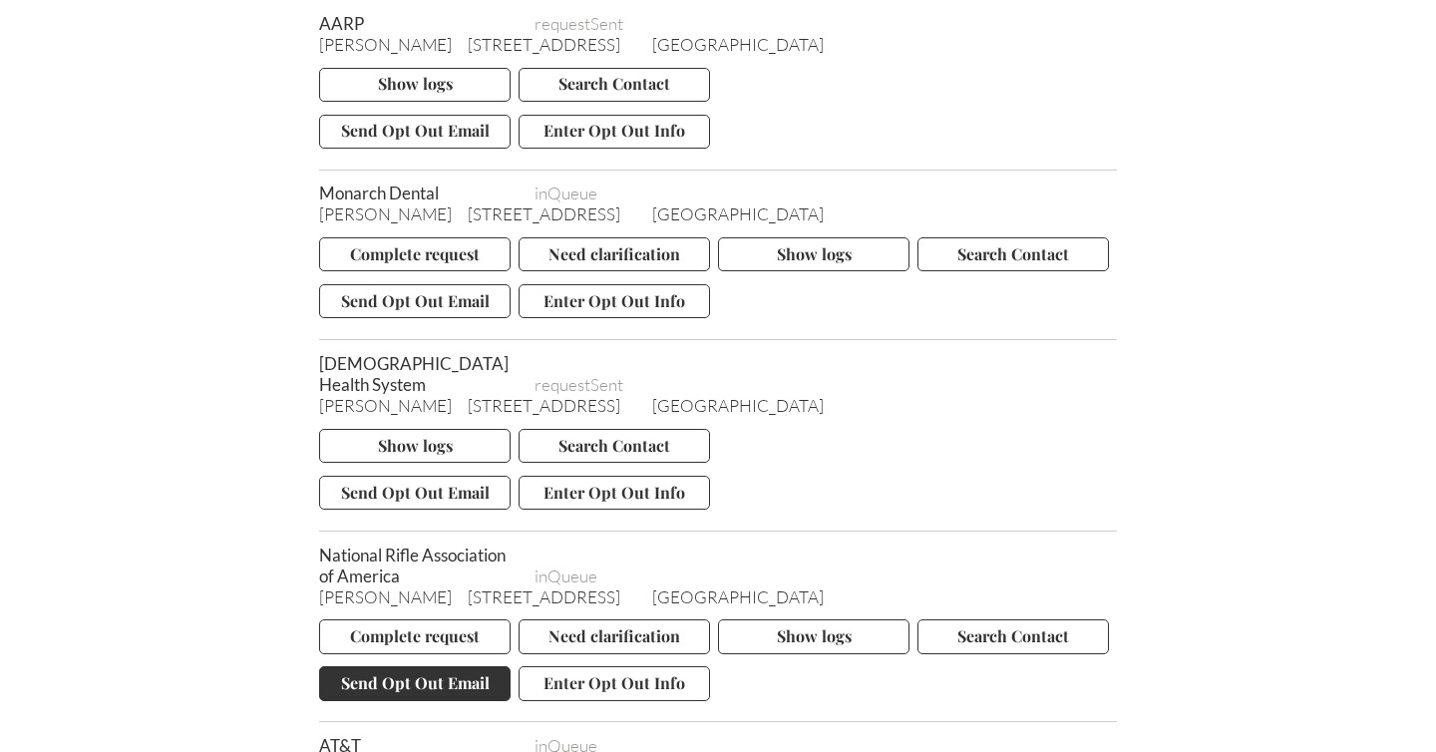
click at [408, 666] on button "Send Opt Out Email" at bounding box center [414, 683] width 191 height 34
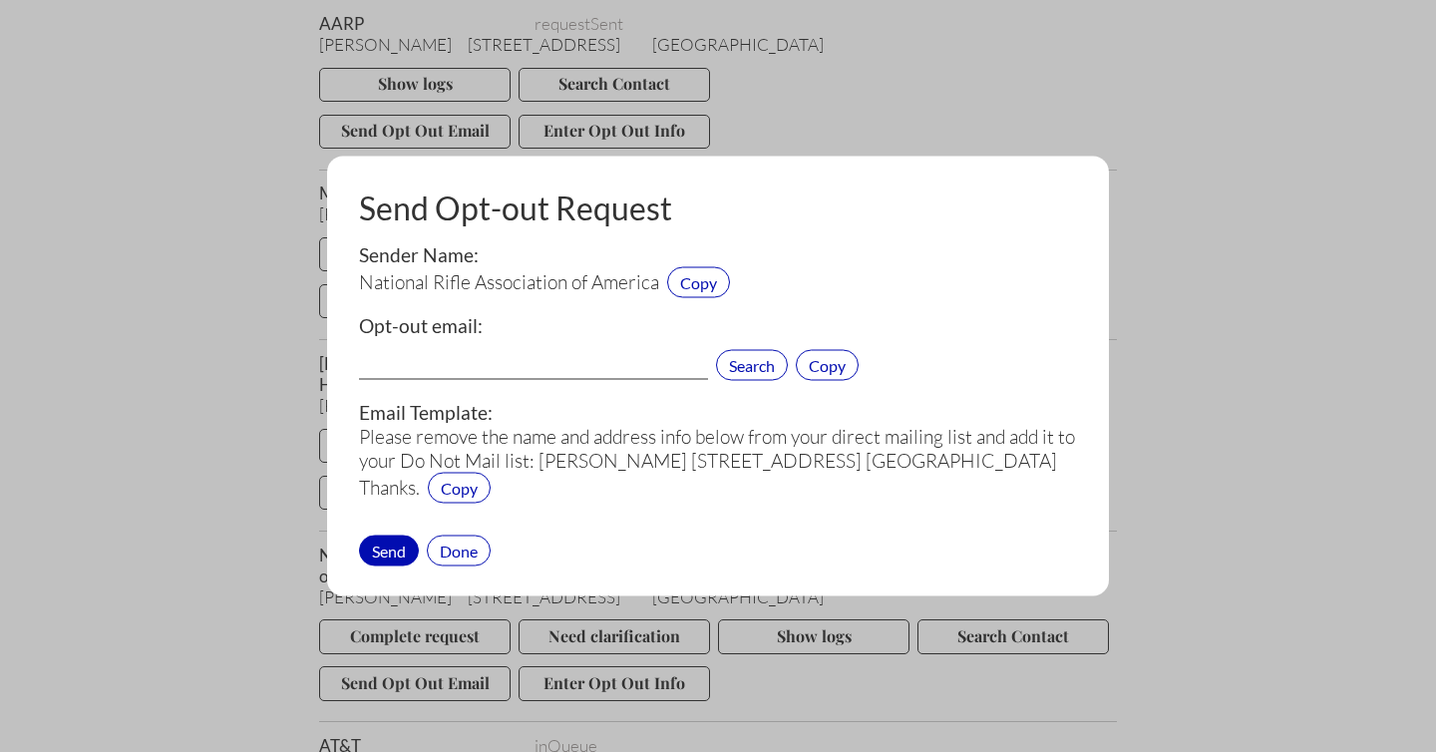
click at [463, 364] on input "text" at bounding box center [533, 367] width 349 height 26
paste input "[EMAIL_ADDRESS][DOMAIN_NAME]"
type input "[EMAIL_ADDRESS][DOMAIN_NAME]"
click at [386, 549] on div "Send" at bounding box center [389, 549] width 60 height 31
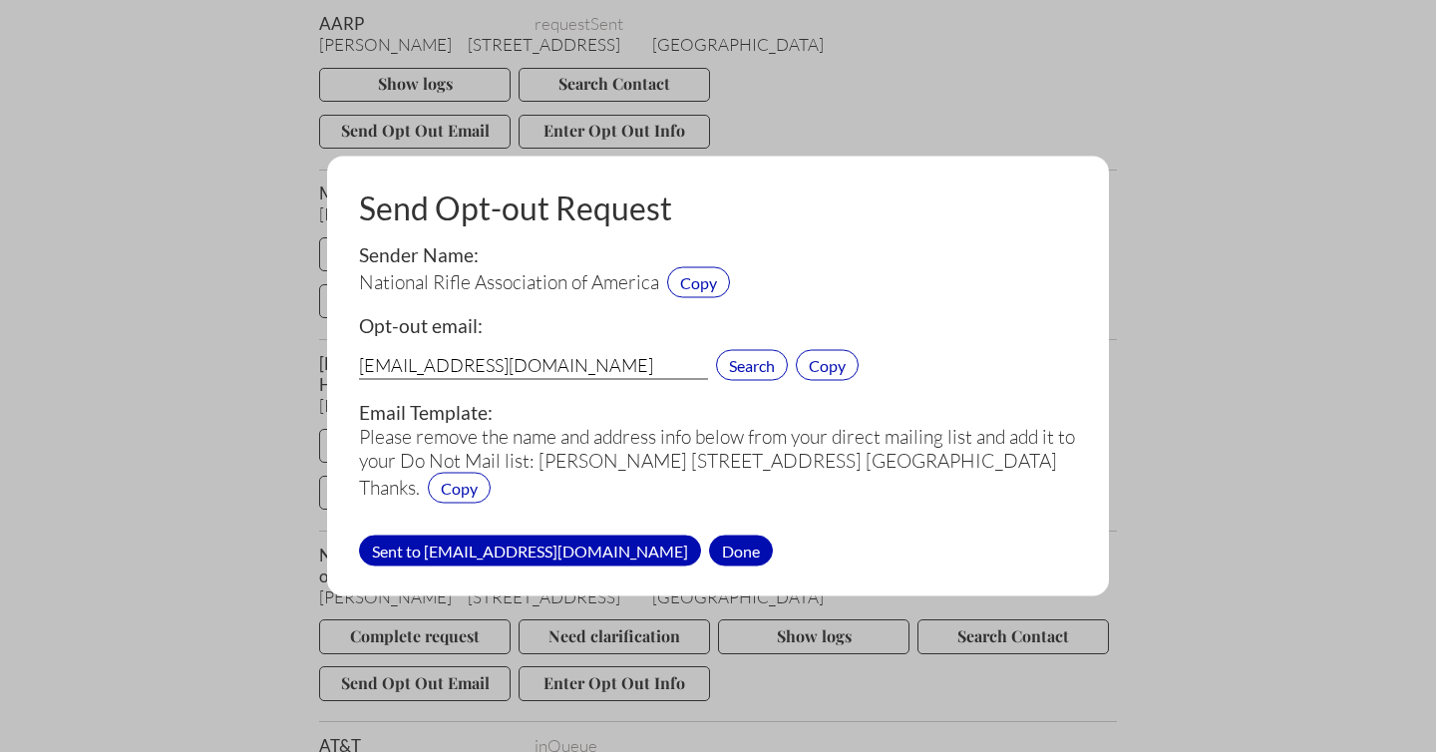
click at [709, 547] on div "Done" at bounding box center [741, 549] width 64 height 31
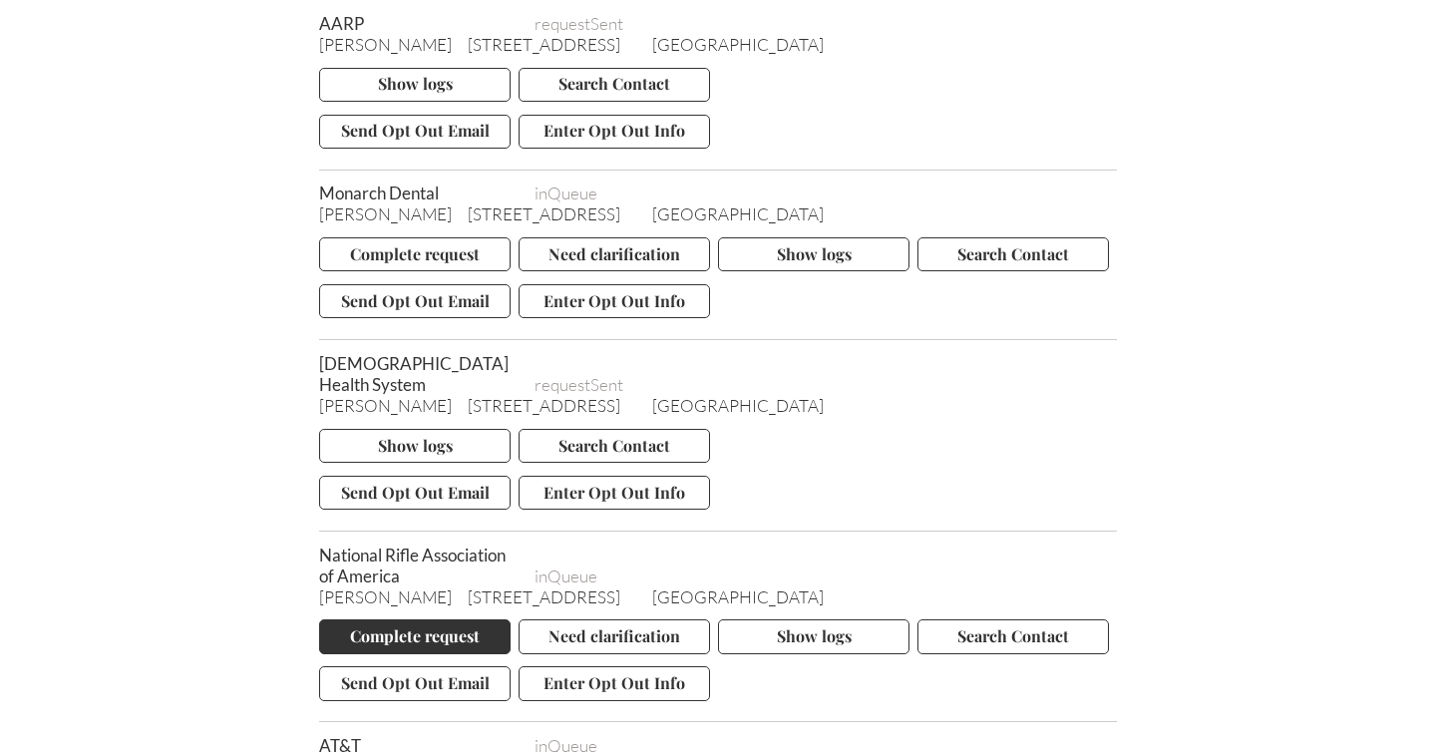
click at [415, 619] on button "Complete request" at bounding box center [414, 636] width 191 height 34
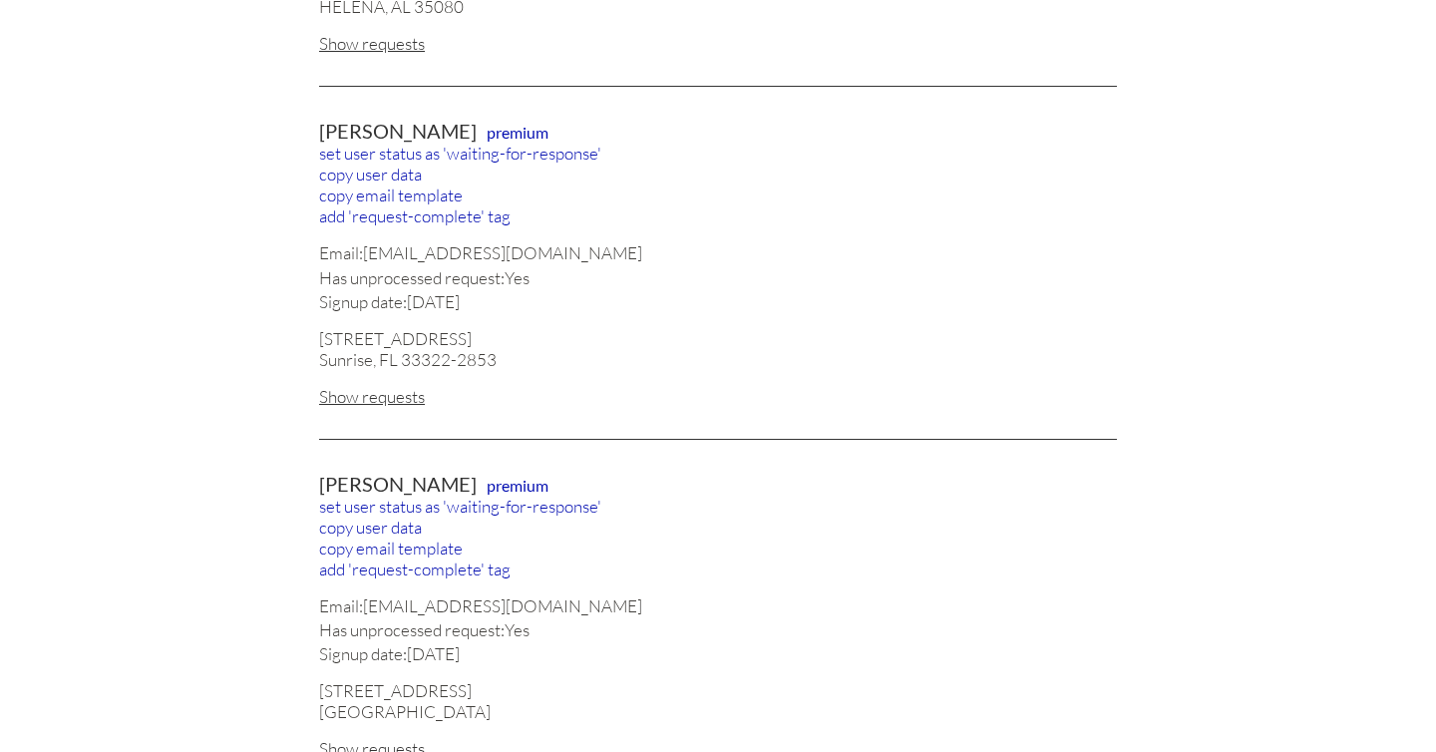
scroll to position [482, 0]
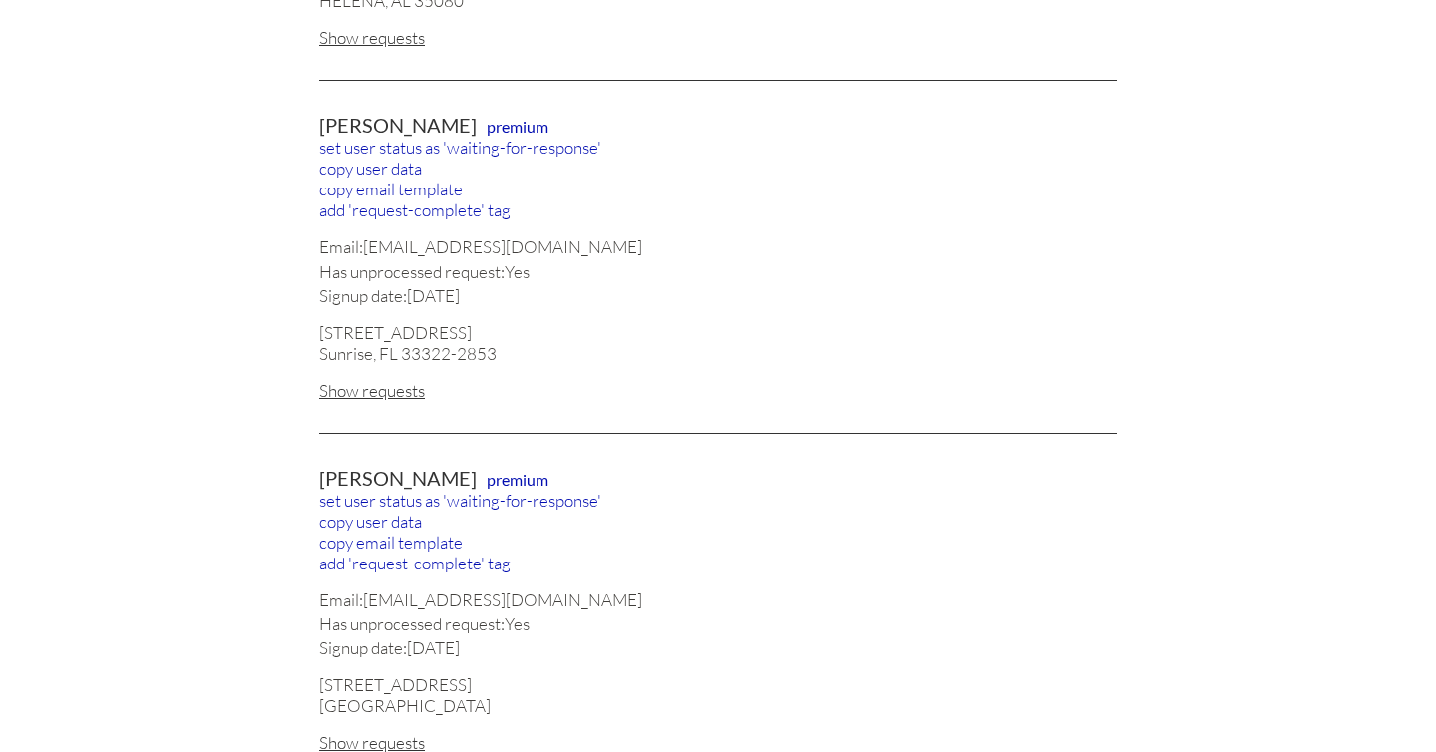
click at [382, 382] on div "Show requests" at bounding box center [718, 390] width 798 height 21
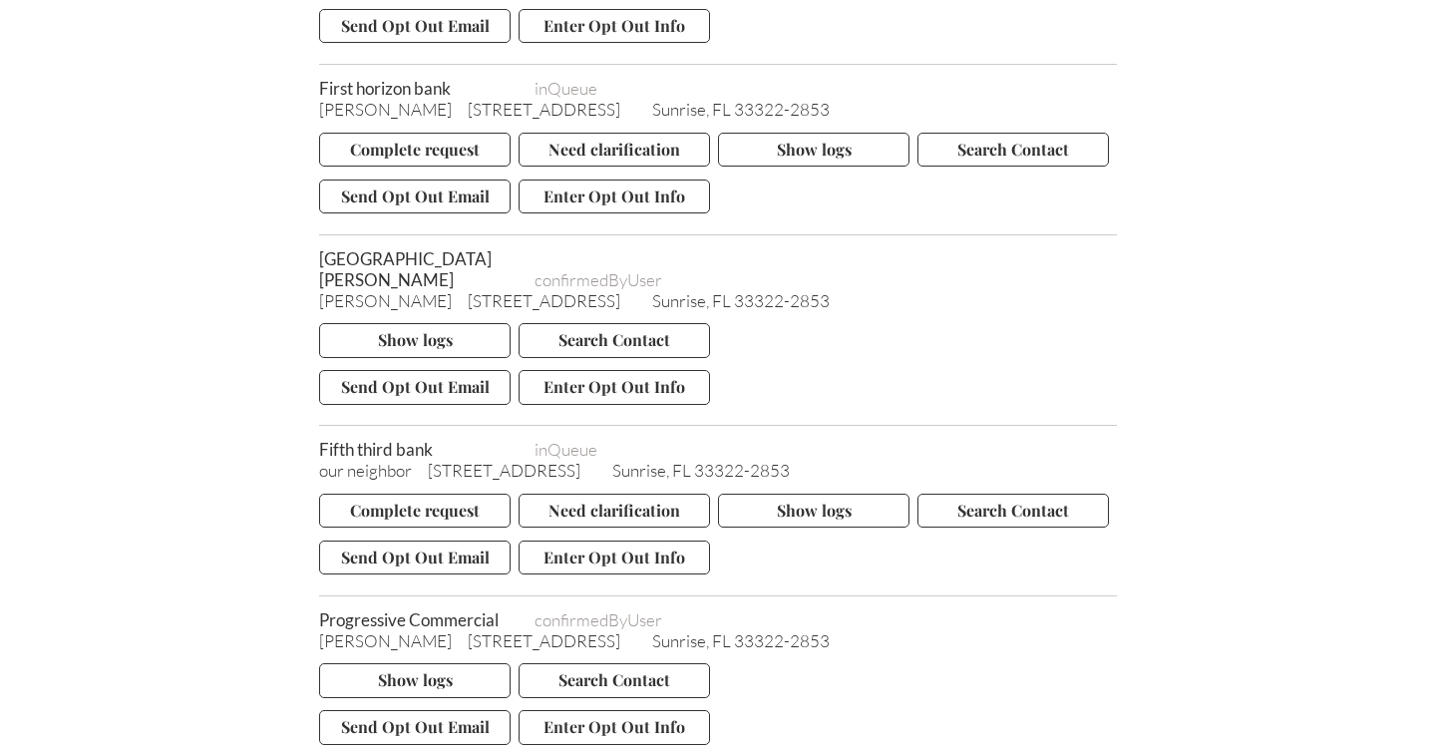
scroll to position [9607, 0]
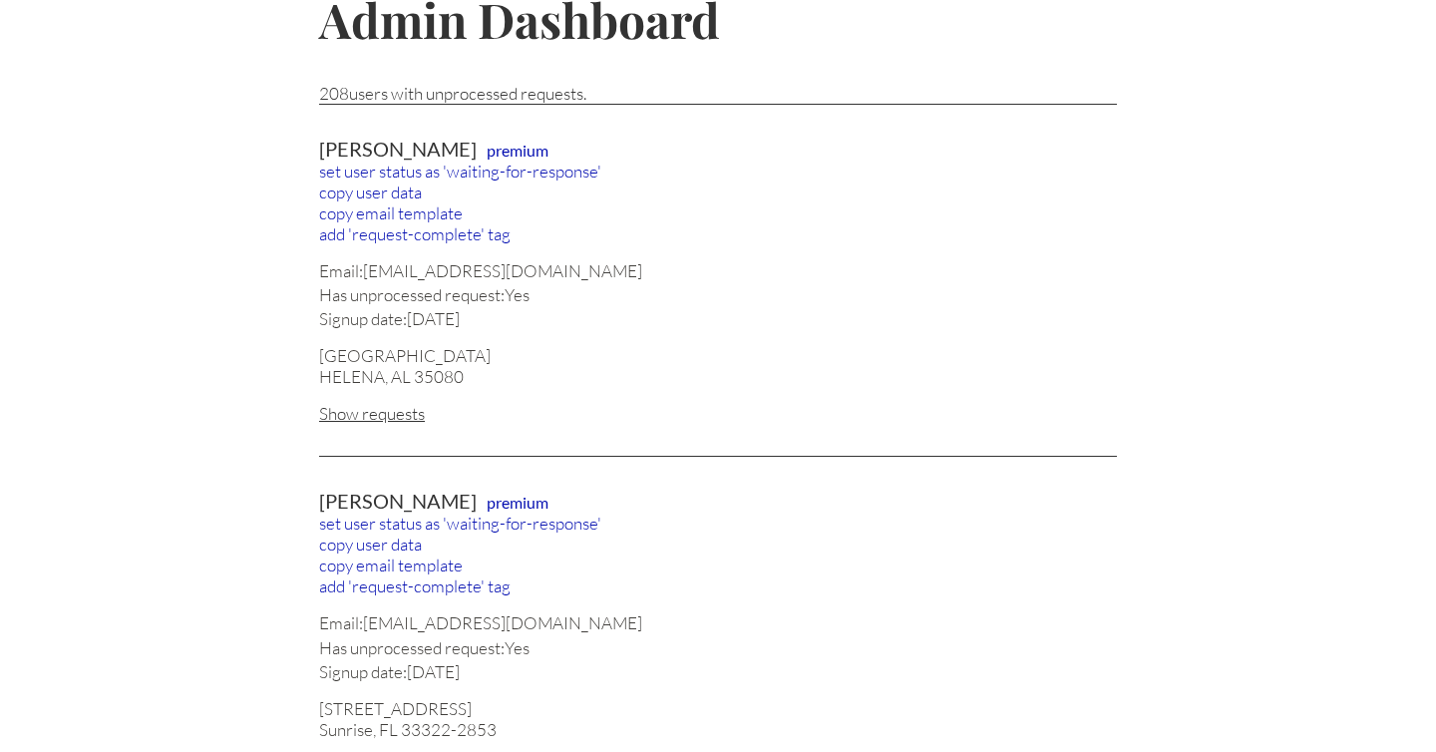
scroll to position [108, 0]
click at [394, 412] on div "Show requests" at bounding box center [718, 411] width 798 height 21
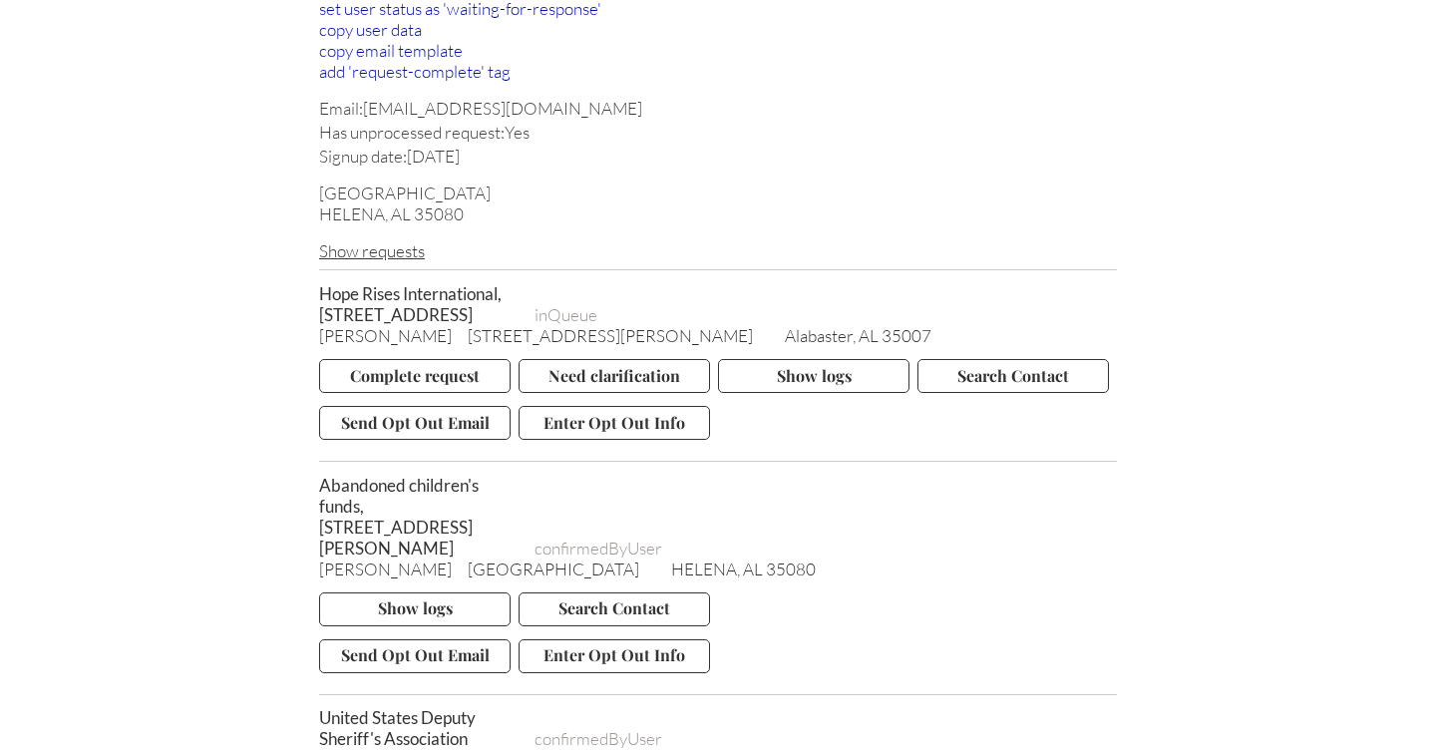
scroll to position [270, 0]
click at [415, 434] on button "Send Opt Out Email" at bounding box center [414, 421] width 191 height 34
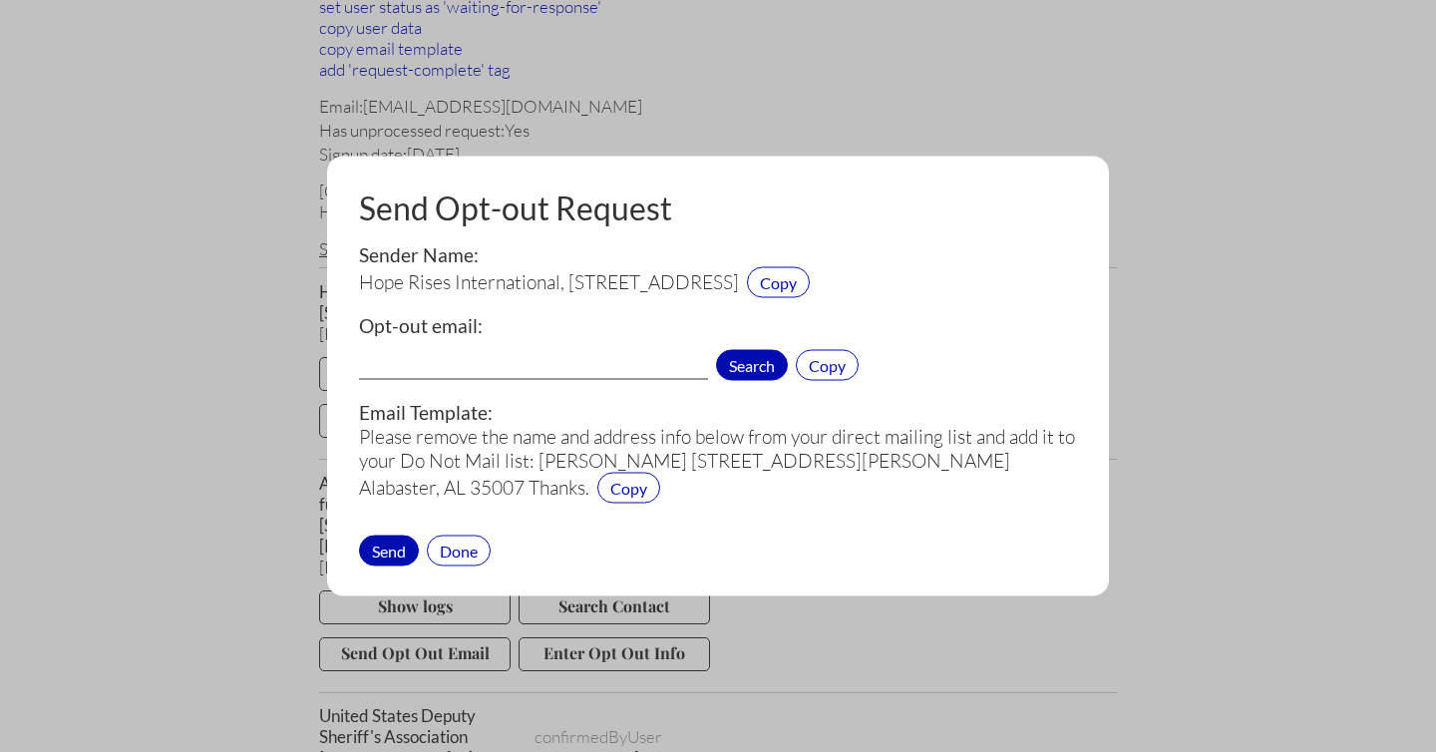
click at [746, 369] on span "Search" at bounding box center [752, 365] width 72 height 31
click at [568, 362] on input "info@hoperises.org[1]" at bounding box center [533, 367] width 349 height 26
type input "info@hoperises.org"
click at [393, 540] on div "Send" at bounding box center [389, 549] width 60 height 31
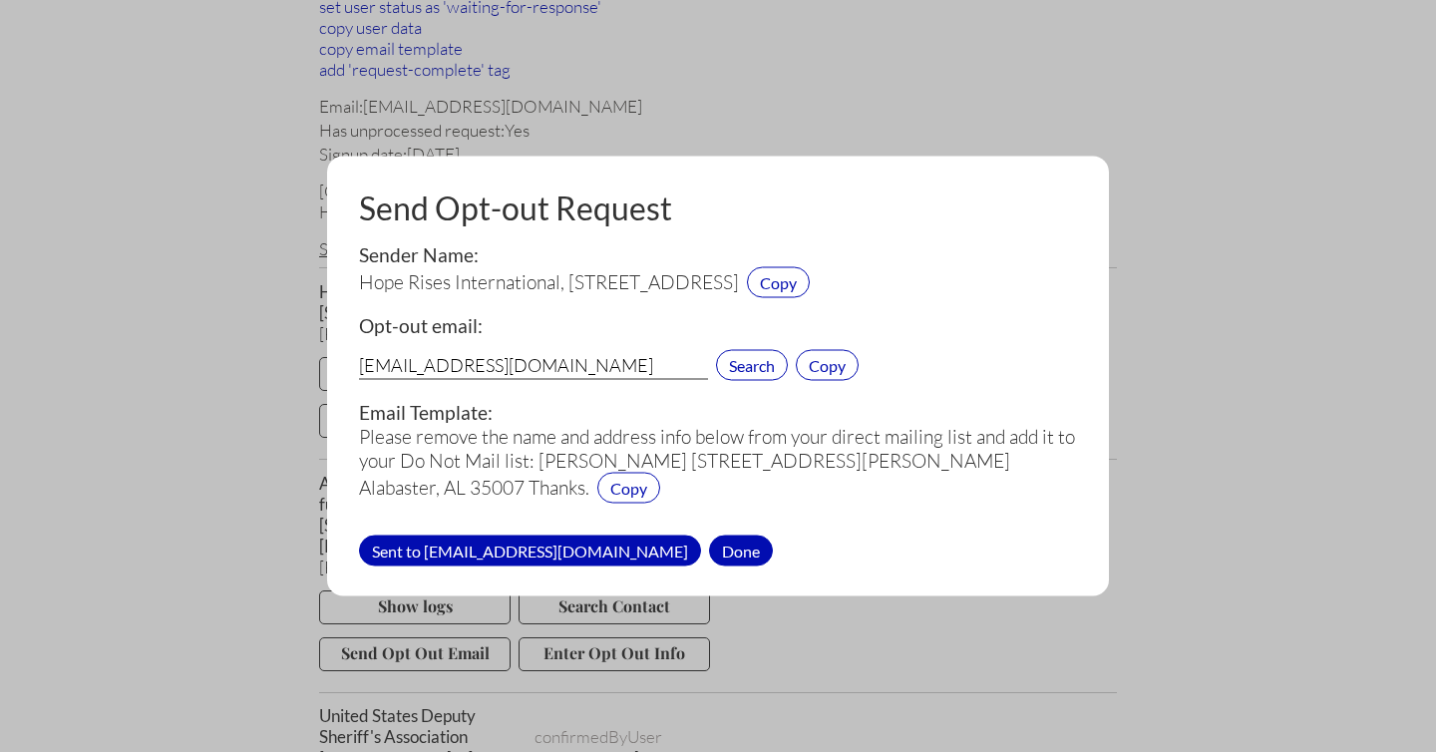
click at [709, 551] on div "Done" at bounding box center [741, 549] width 64 height 31
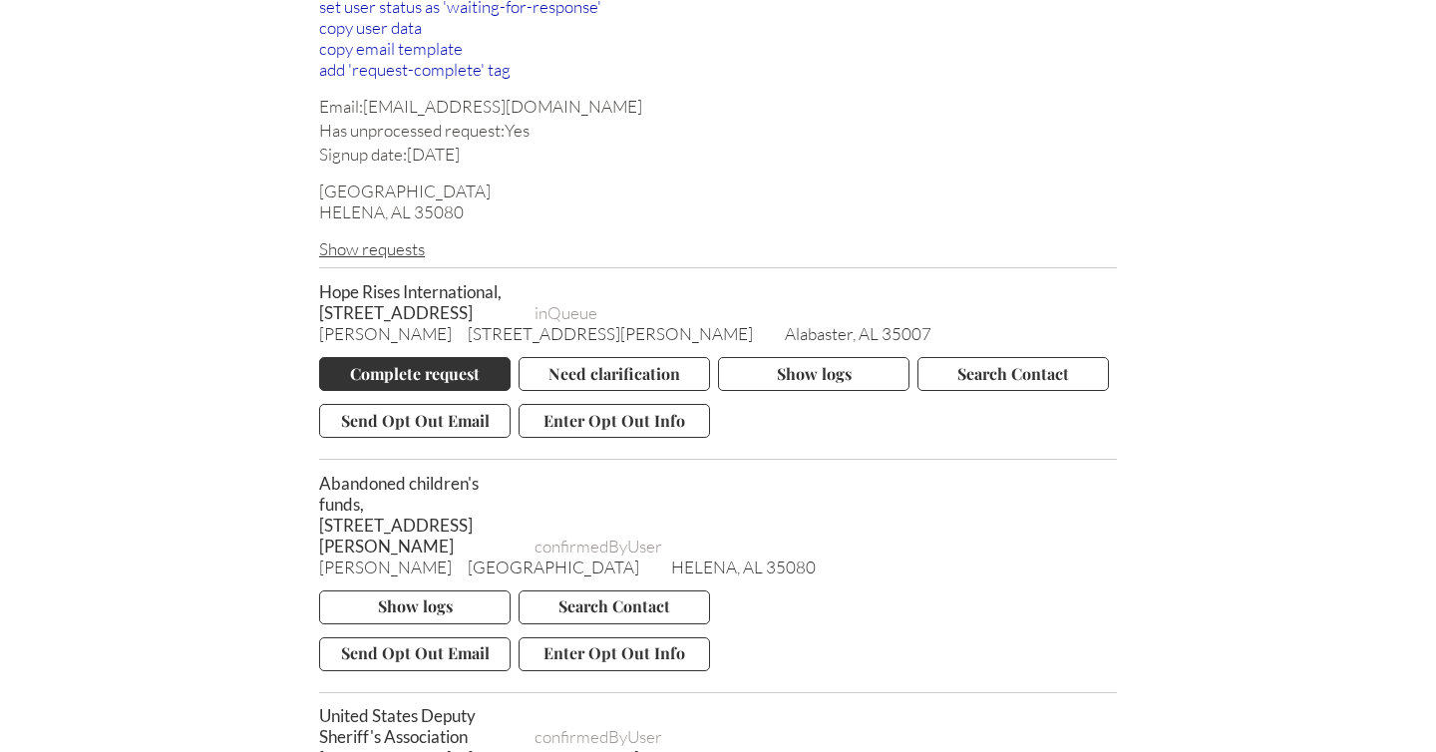
click at [393, 386] on button "Complete request" at bounding box center [414, 374] width 191 height 34
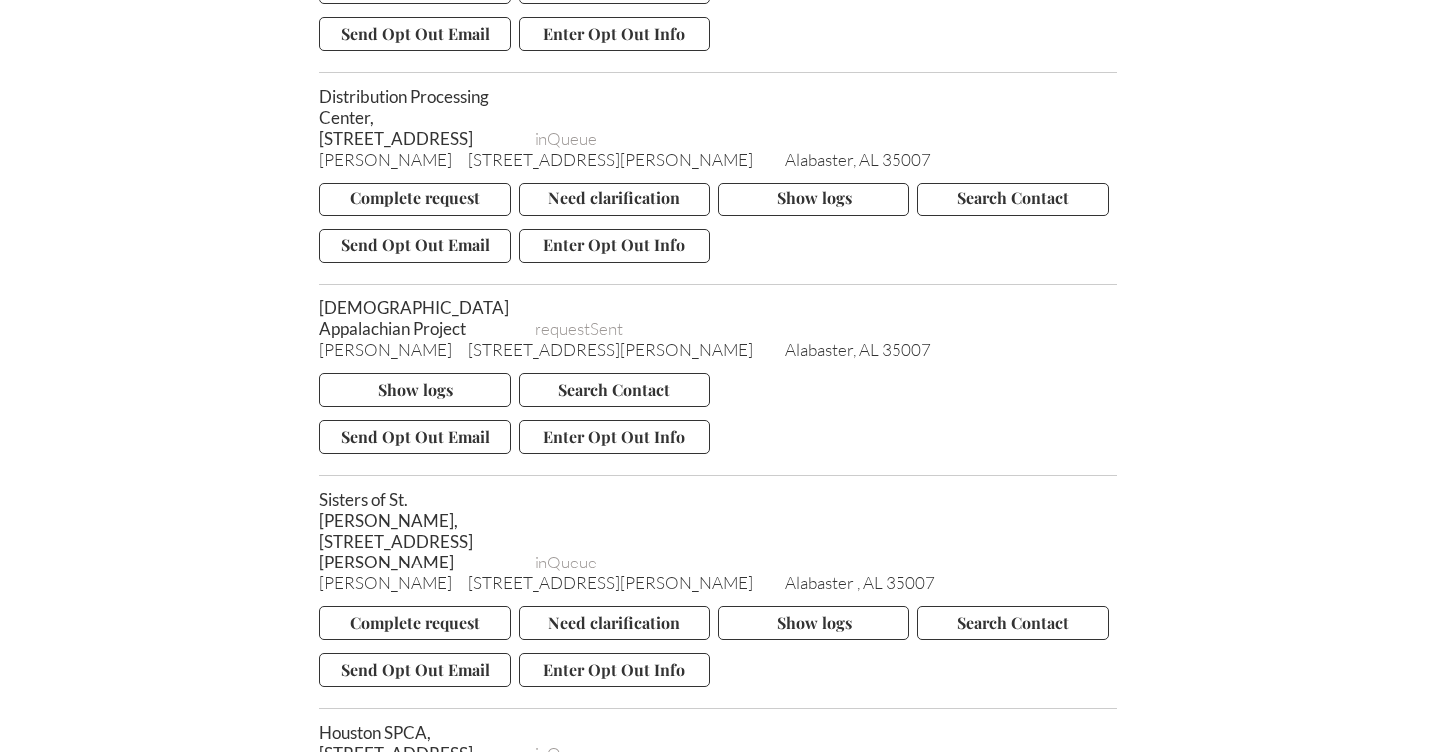
scroll to position [1102, 0]
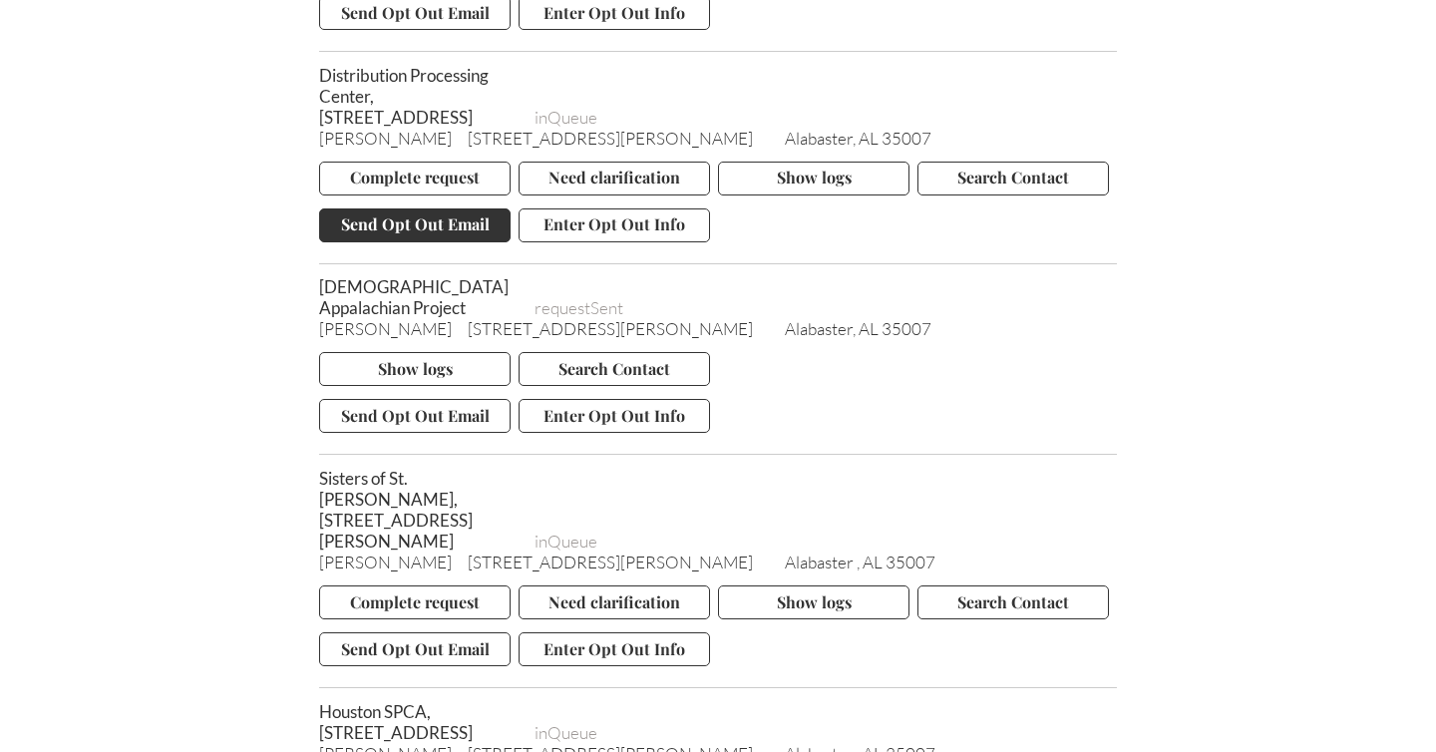
click at [386, 242] on button "Send Opt Out Email" at bounding box center [414, 225] width 191 height 34
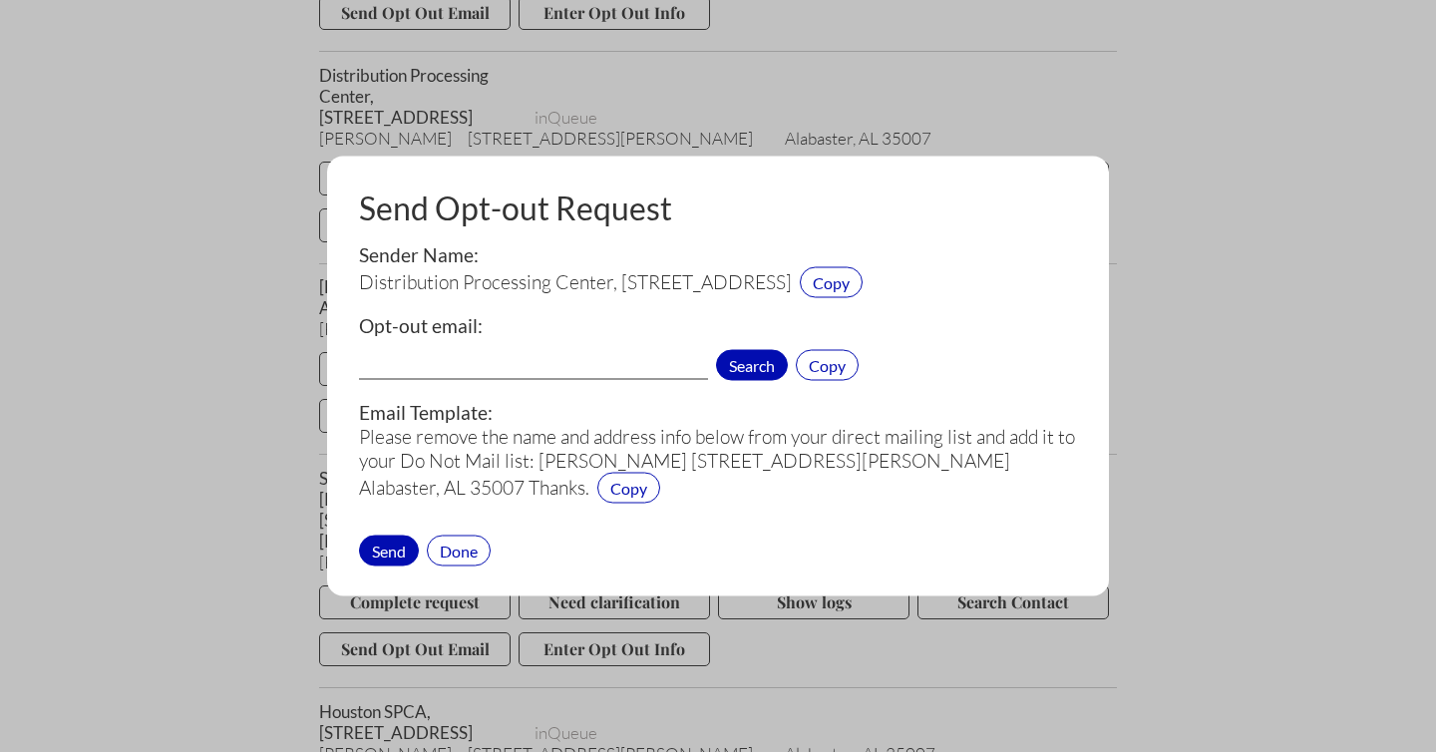
click at [758, 364] on span "Search" at bounding box center [752, 365] width 72 height 31
click at [620, 364] on input "customerservice@distpc.com[2]" at bounding box center [533, 367] width 349 height 26
type input "customerservice@distpc.com"
click at [393, 548] on div "Send" at bounding box center [389, 549] width 60 height 31
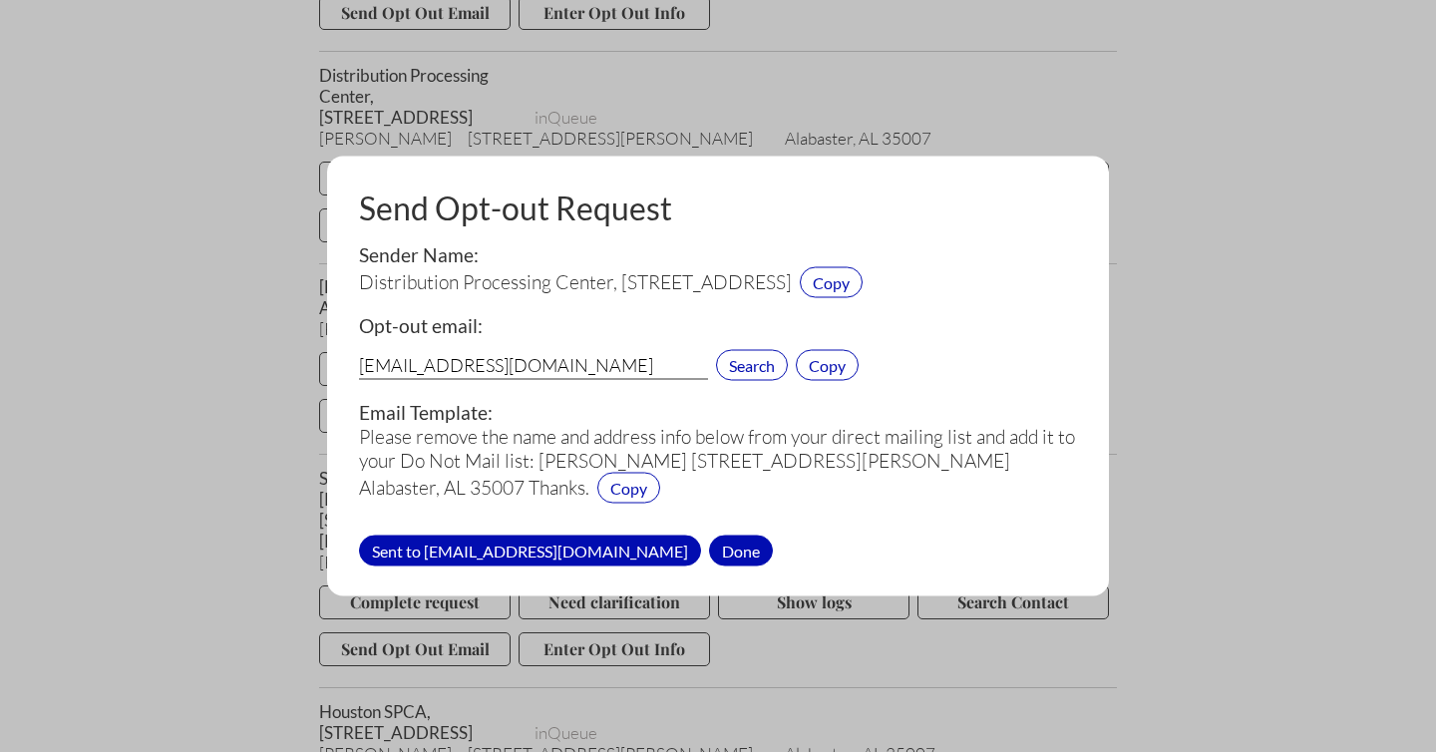
click at [709, 552] on div "Done" at bounding box center [741, 549] width 64 height 31
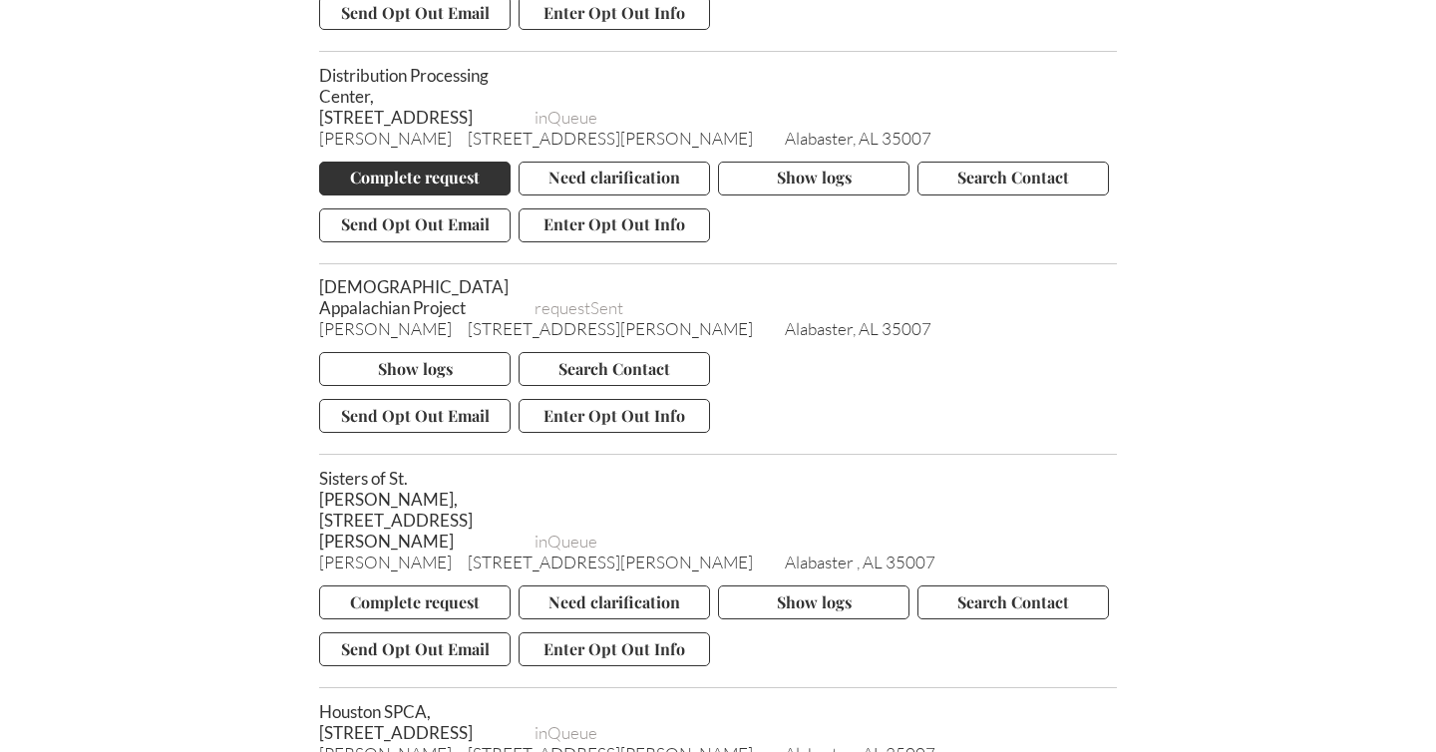
click at [388, 190] on button "Complete request" at bounding box center [414, 179] width 191 height 34
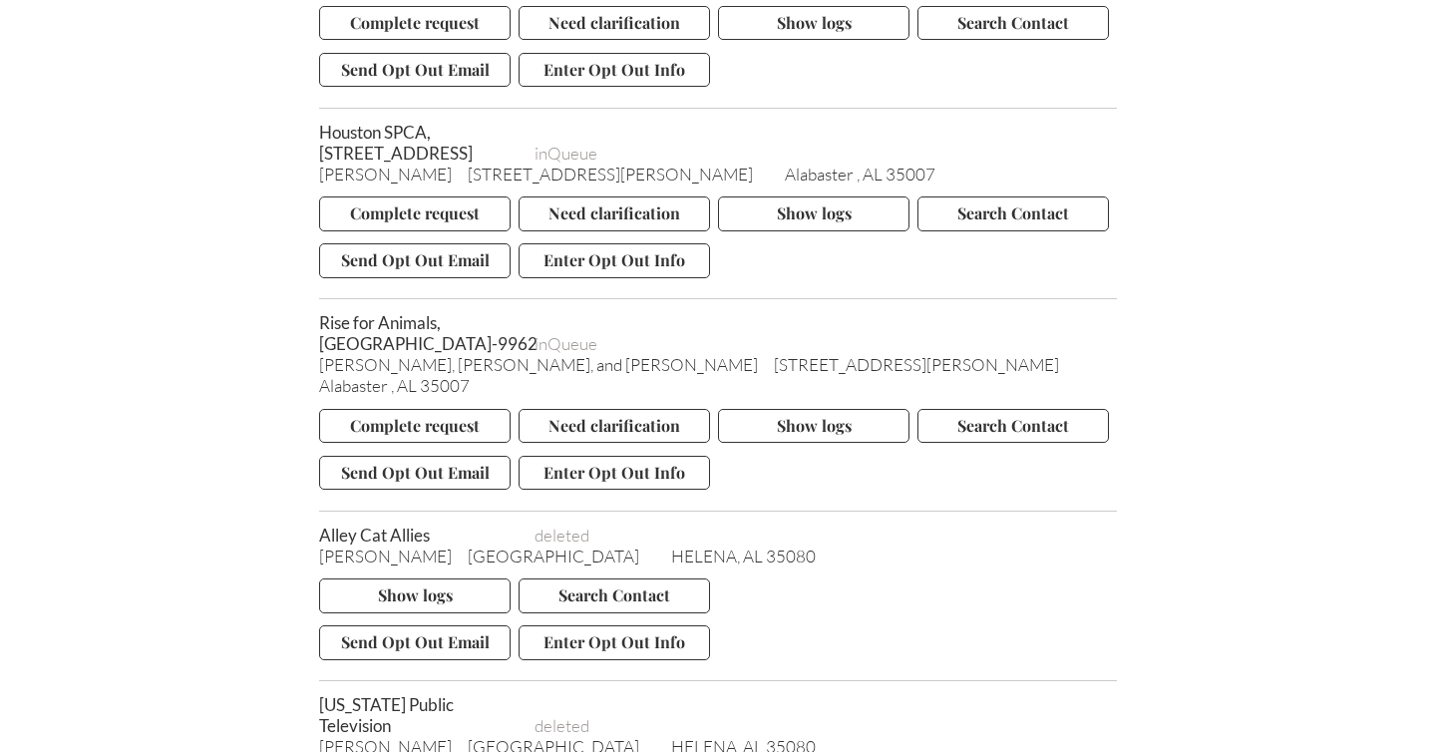
scroll to position [1675, 0]
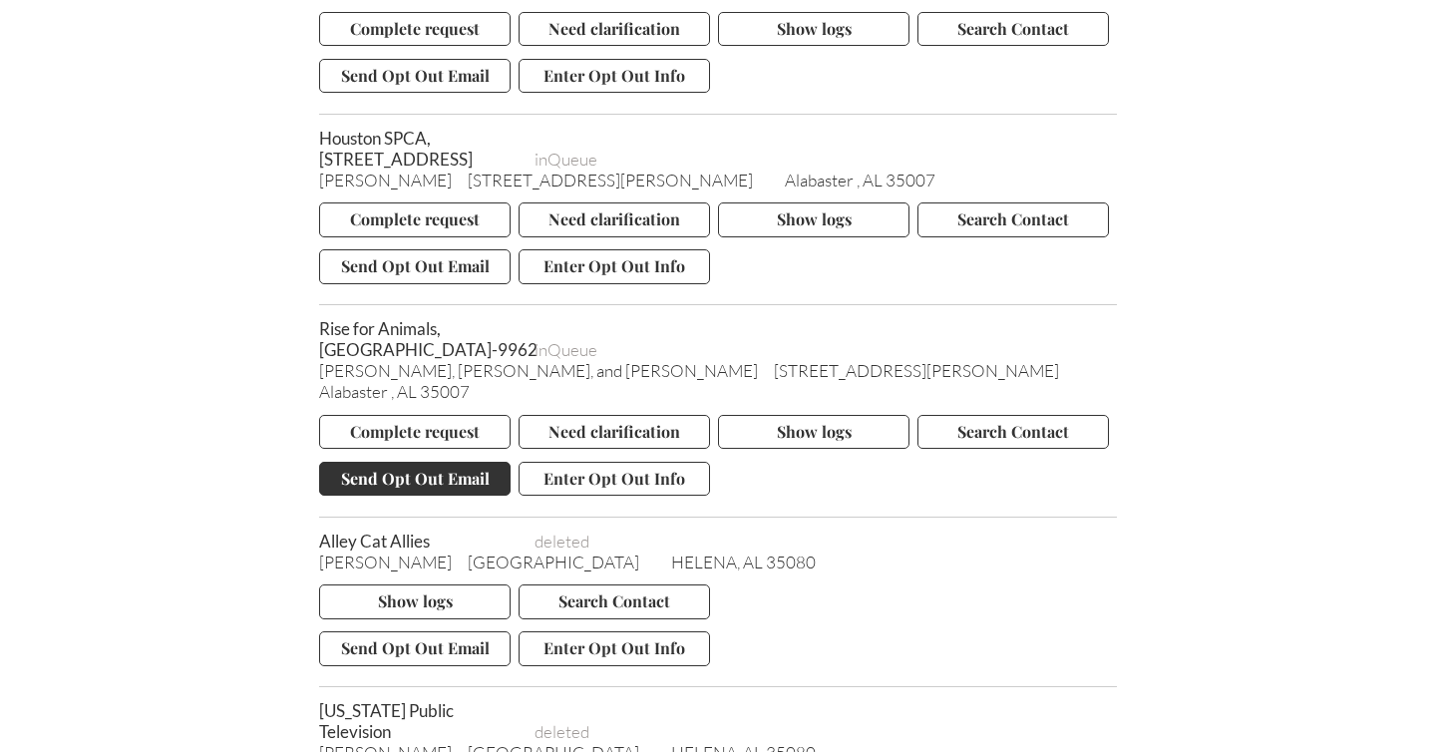
click at [396, 489] on button "Send Opt Out Email" at bounding box center [414, 479] width 191 height 34
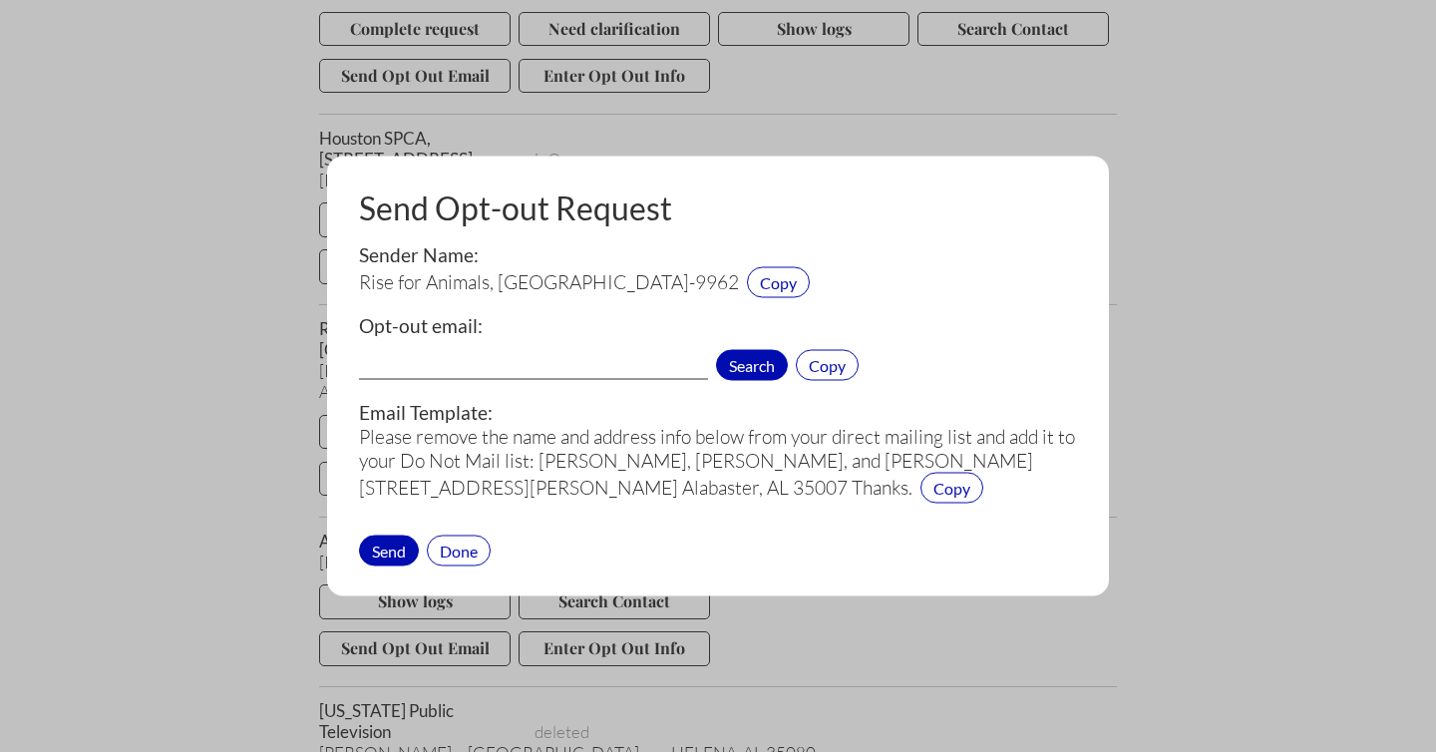
click at [743, 363] on span "Search" at bounding box center [752, 365] width 72 height 31
click at [639, 360] on input "humans@riseforanimals.org[2]" at bounding box center [533, 367] width 349 height 26
type input "humans@riseforanimals.org"
click at [388, 540] on div "Send" at bounding box center [389, 549] width 60 height 31
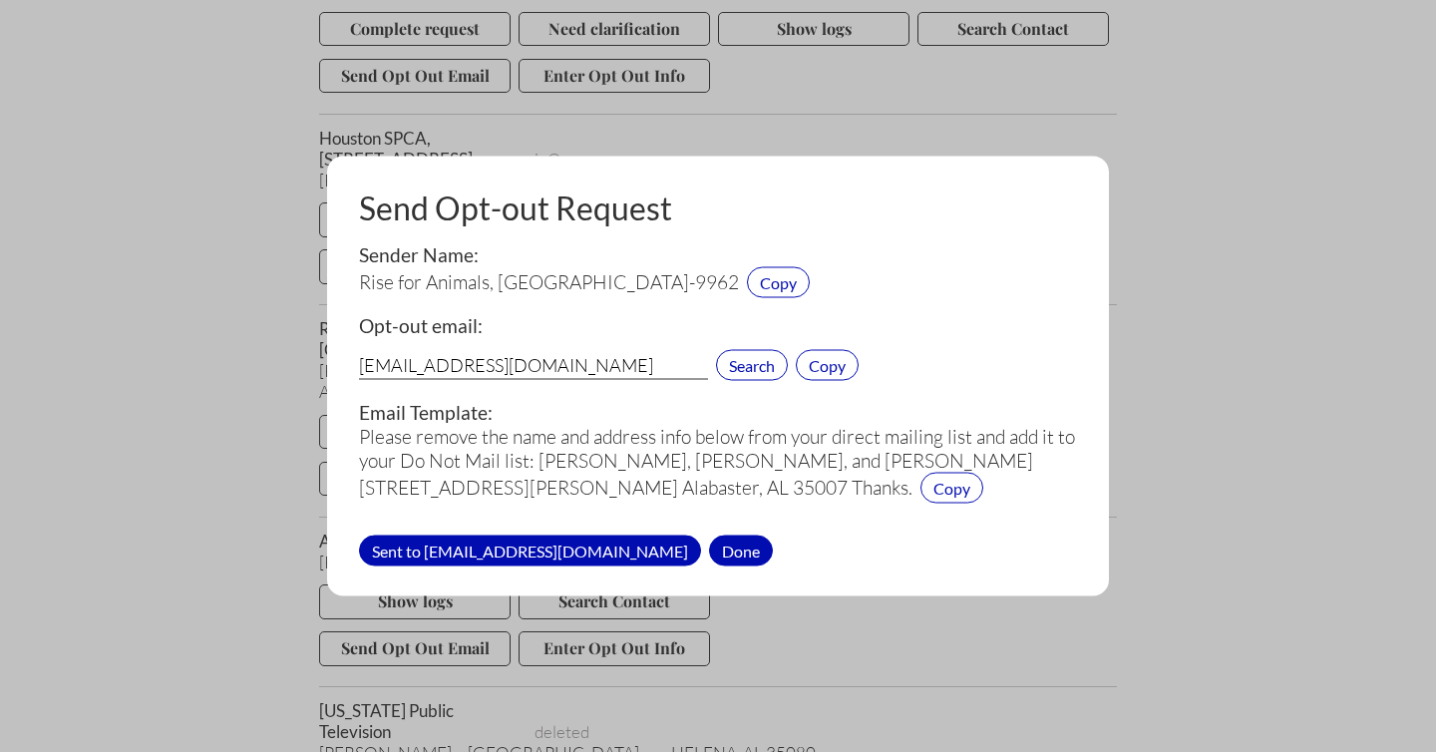
click at [709, 547] on div "Done" at bounding box center [741, 549] width 64 height 31
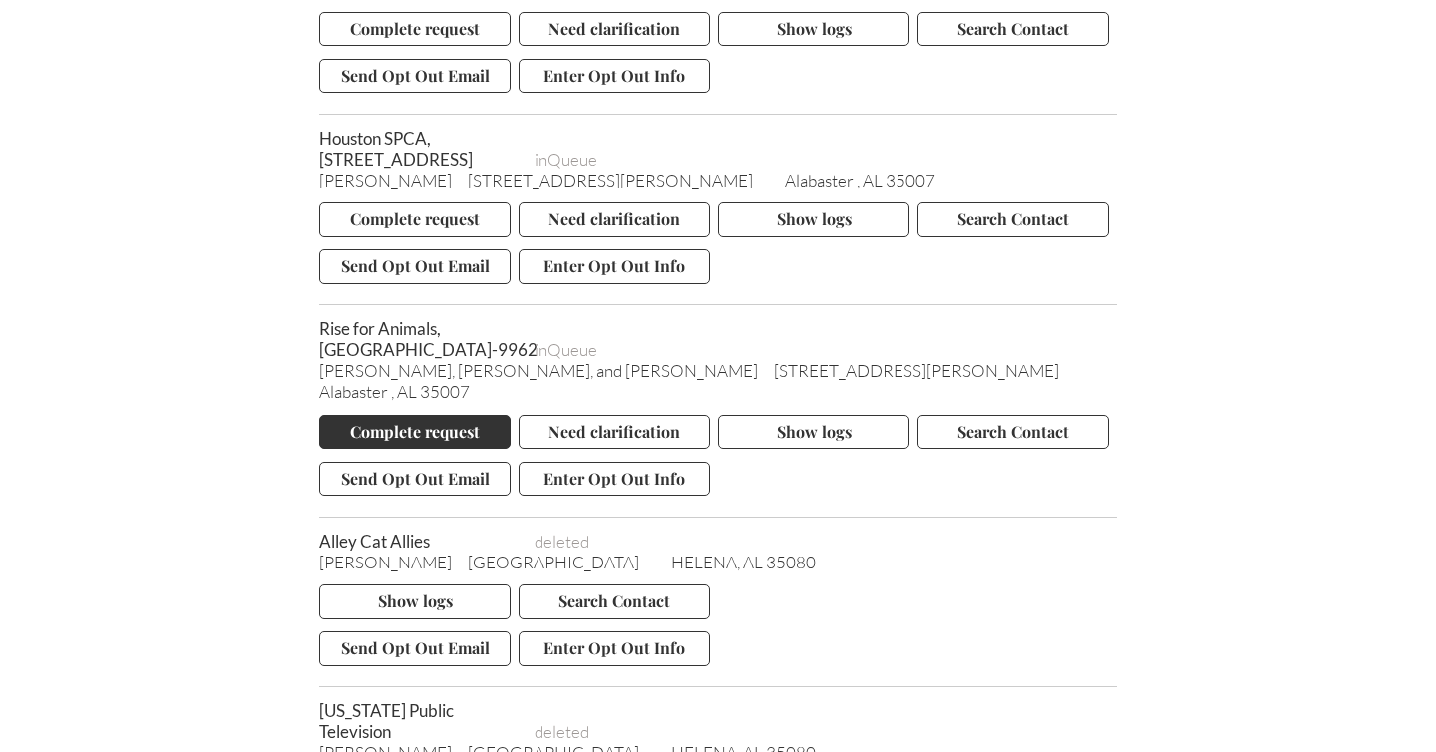
click at [392, 442] on button "Complete request" at bounding box center [414, 432] width 191 height 34
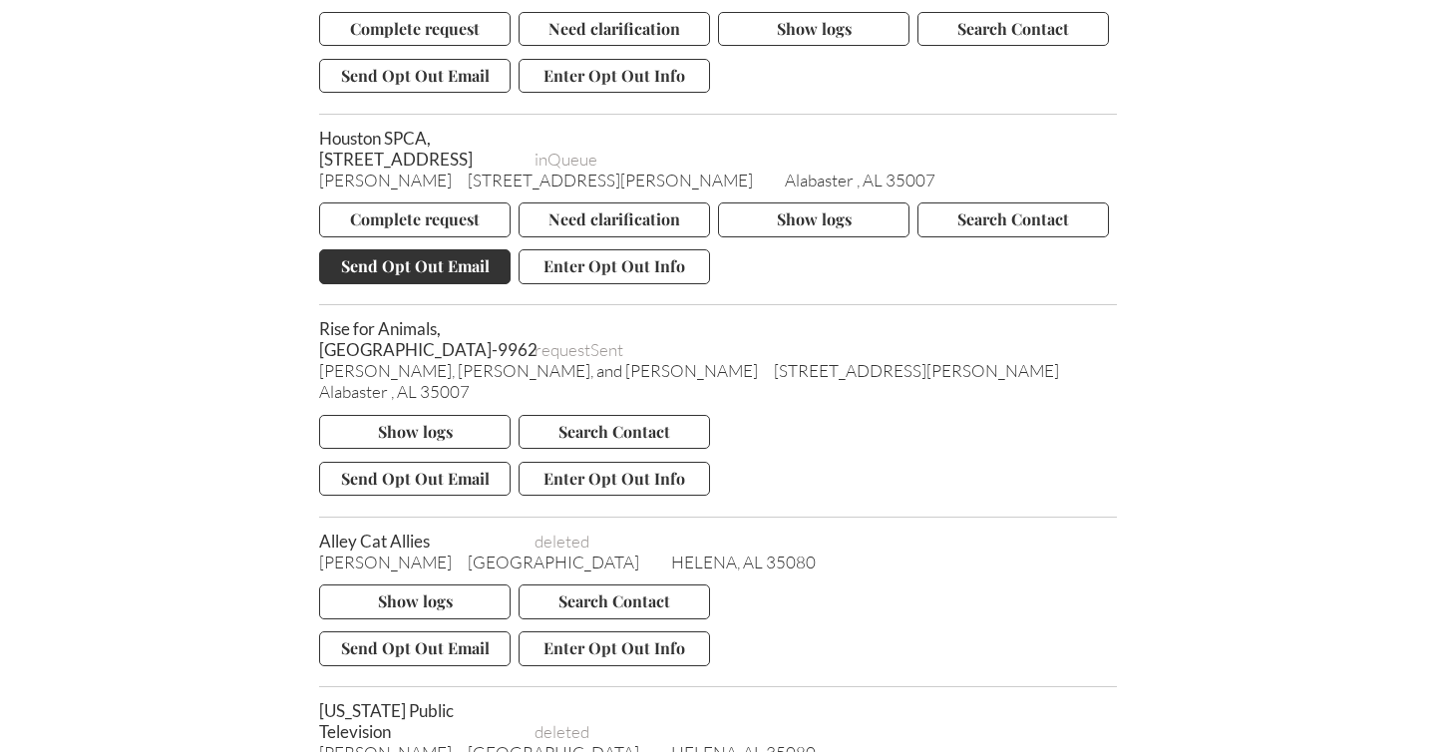
click at [405, 281] on button "Send Opt Out Email" at bounding box center [414, 266] width 191 height 34
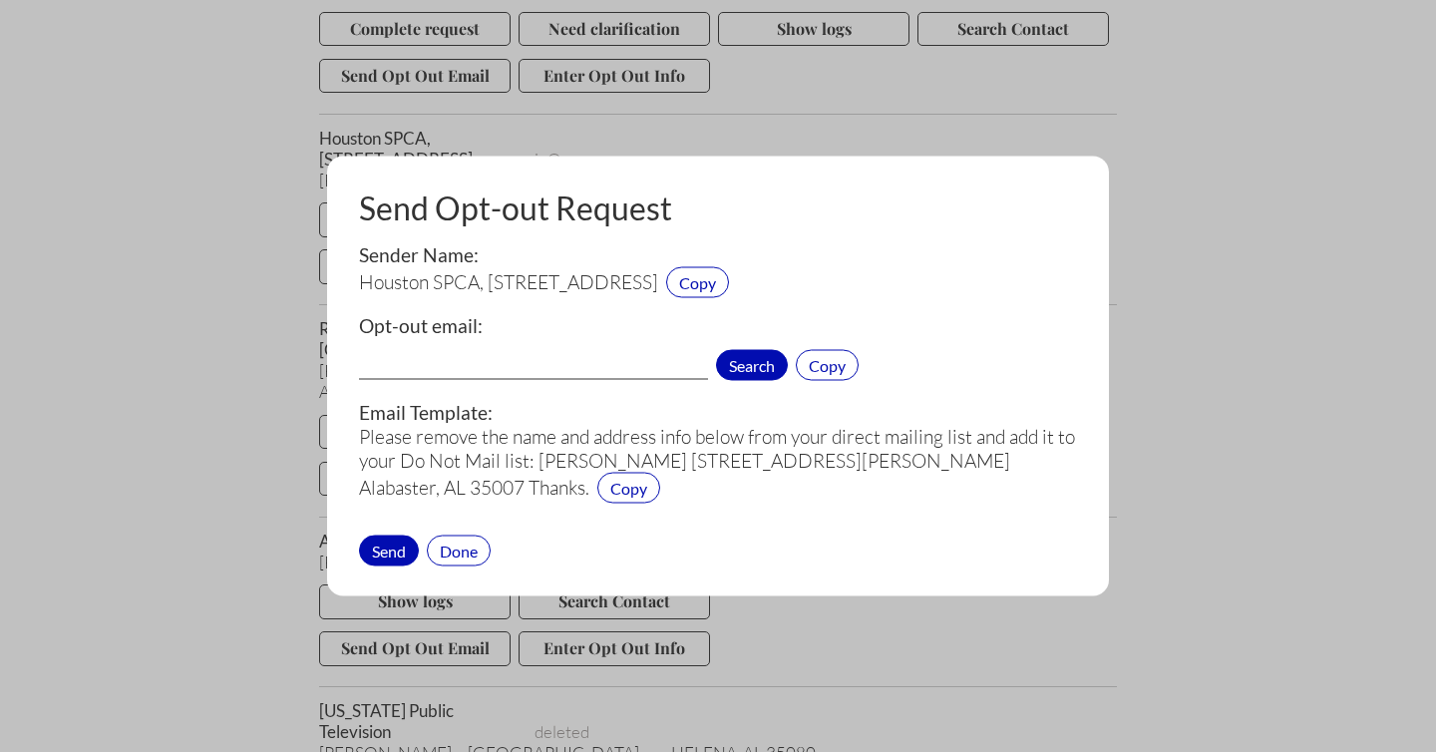
click at [756, 360] on span "Search" at bounding box center [752, 365] width 72 height 31
click at [650, 362] on input "donorsupport@houstonspca.org[2]" at bounding box center [533, 367] width 349 height 26
type input "donorsupport@houstonspca.org"
click at [389, 542] on div "Send" at bounding box center [389, 549] width 60 height 31
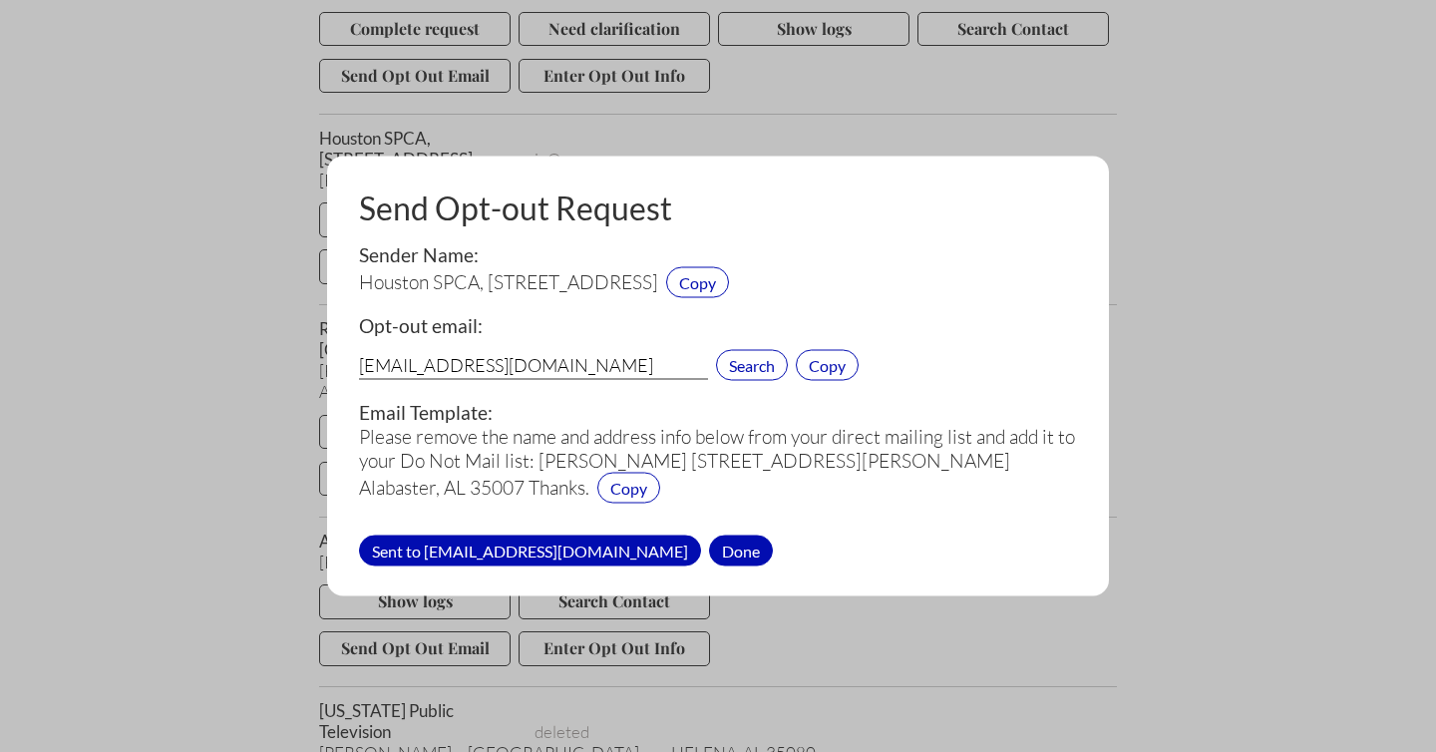
click at [709, 551] on div "Done" at bounding box center [741, 549] width 64 height 31
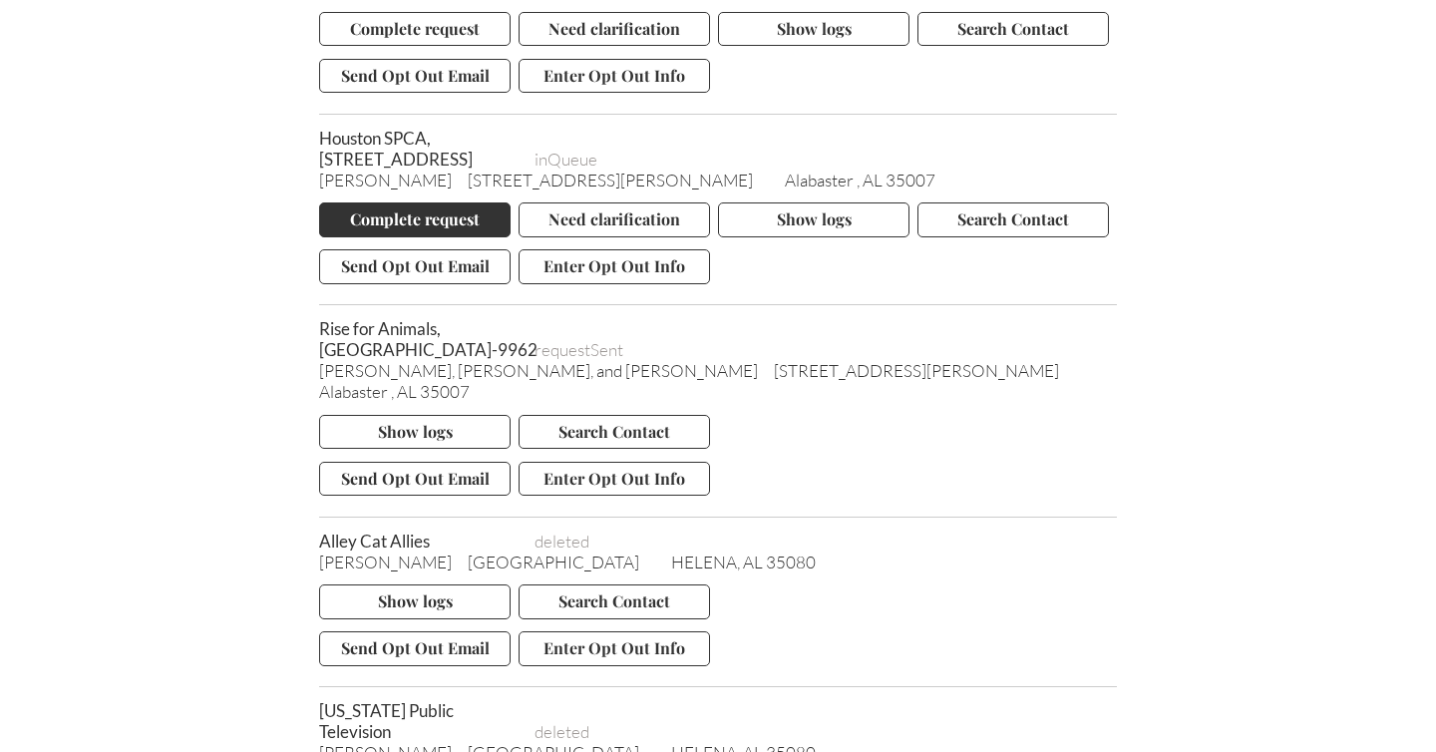
click at [433, 233] on button "Complete request" at bounding box center [414, 219] width 191 height 34
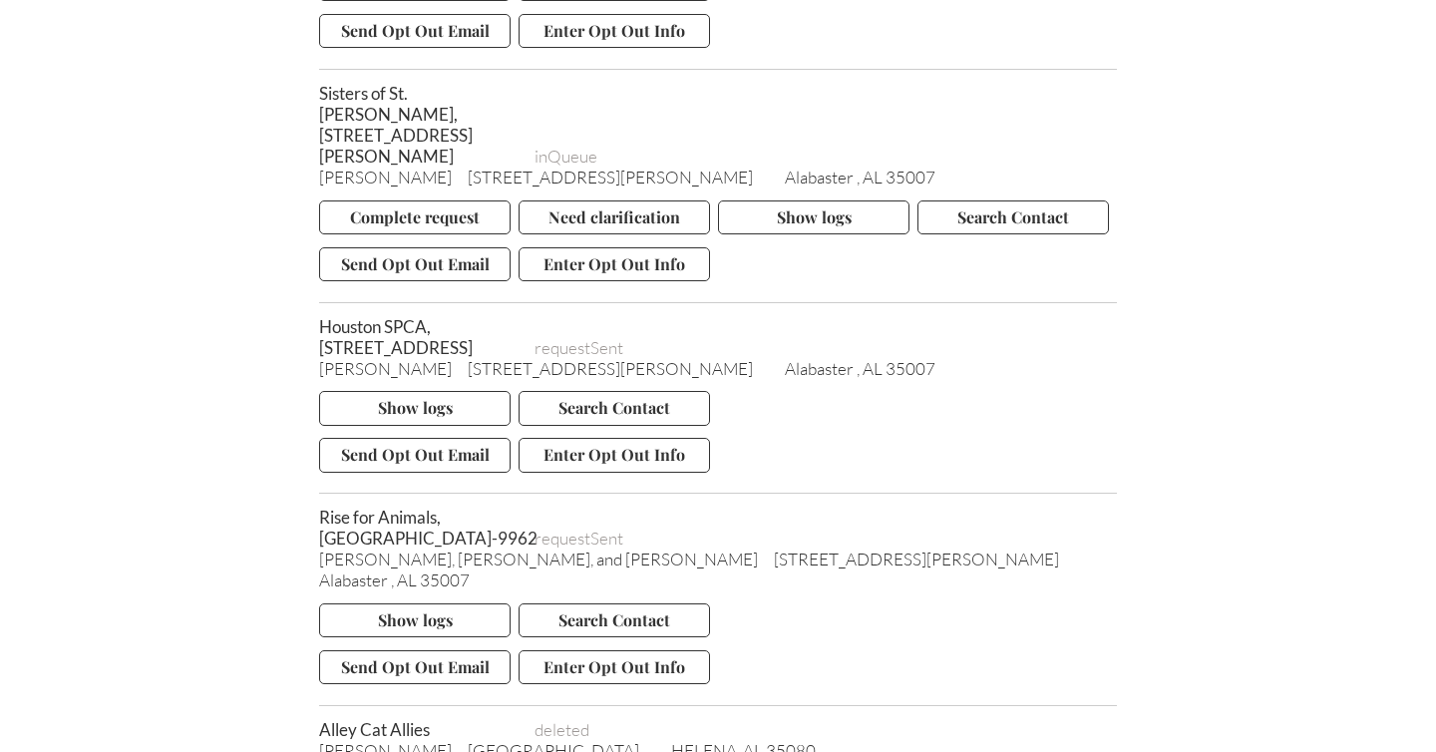
scroll to position [1471, 0]
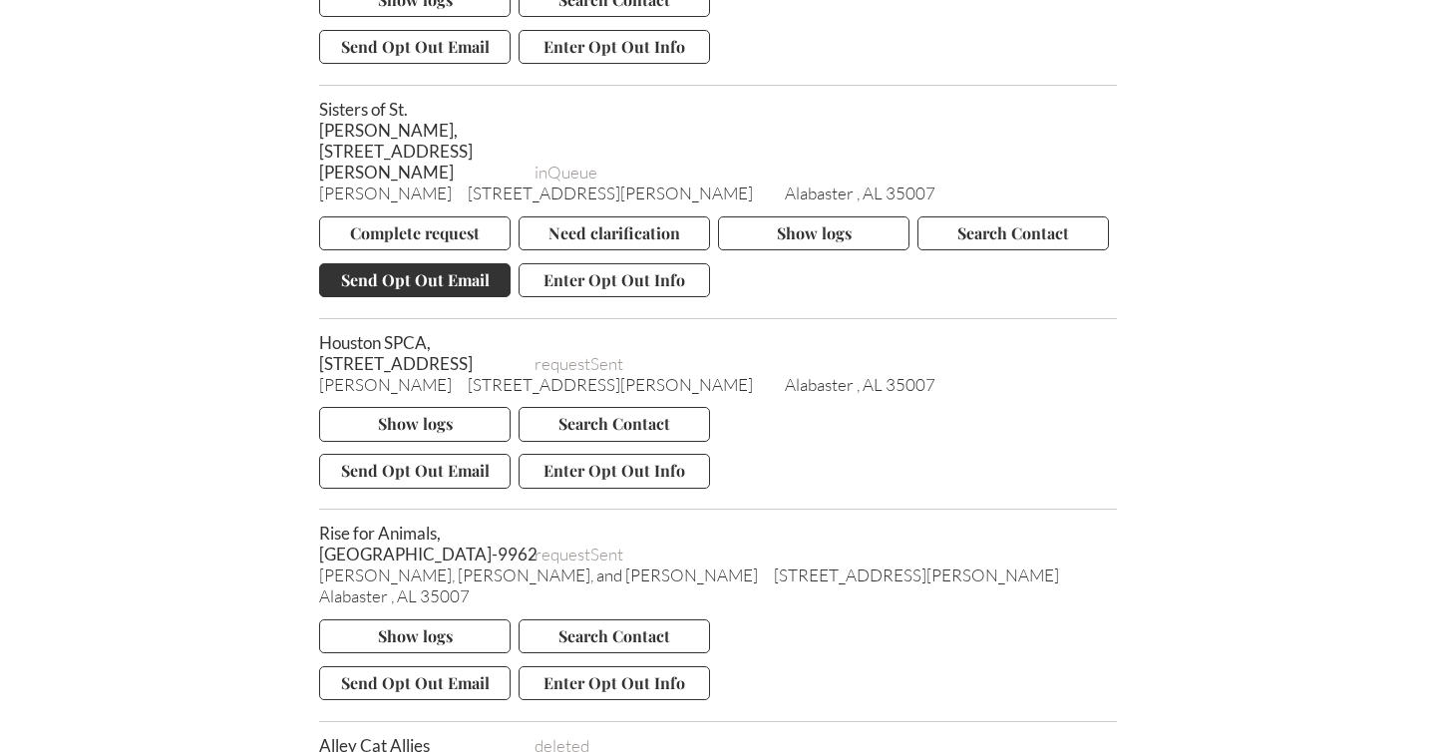
click at [419, 269] on button "Send Opt Out Email" at bounding box center [414, 280] width 191 height 34
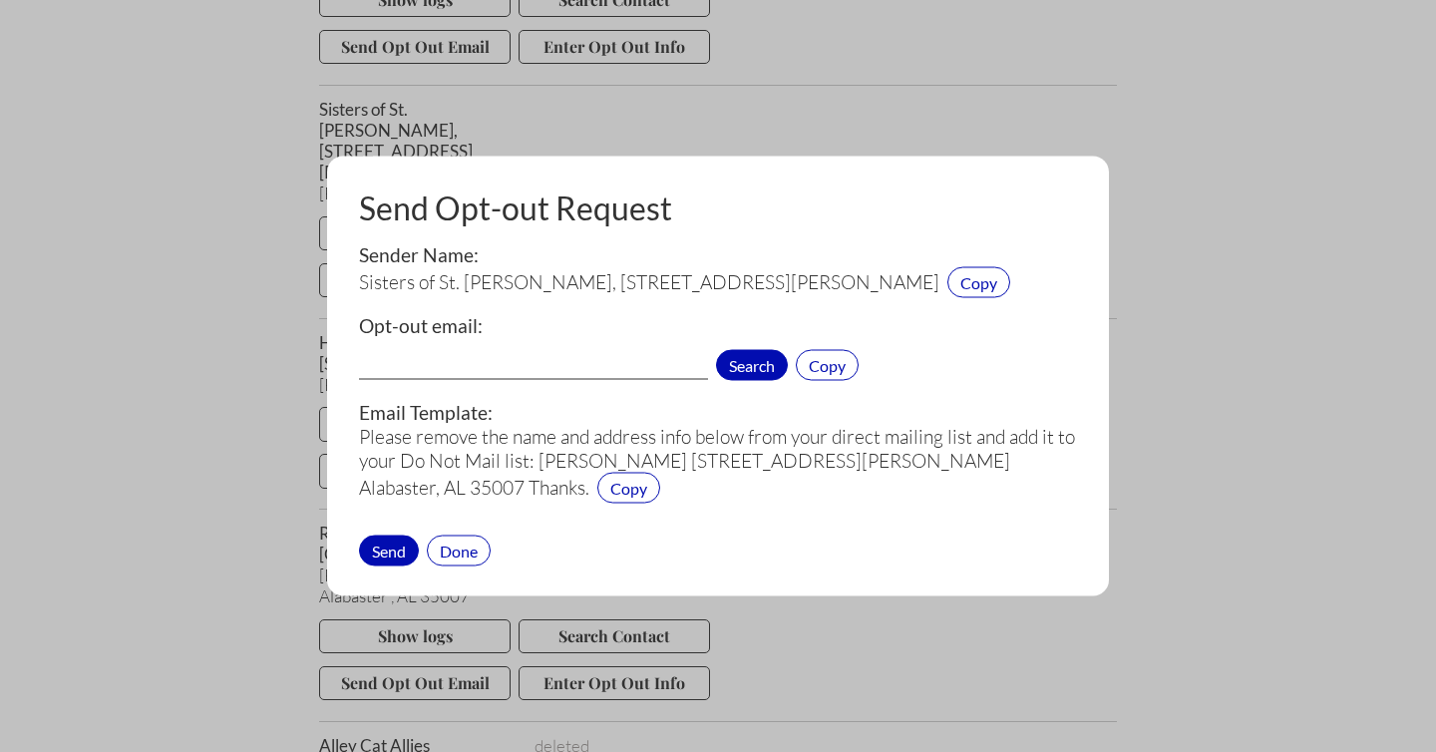
click at [730, 363] on span "Search" at bounding box center [752, 365] width 72 height 31
click at [947, 283] on span "Copy" at bounding box center [978, 282] width 63 height 31
click at [400, 362] on input "text" at bounding box center [533, 367] width 349 height 26
paste input "development@ssjspringfield.com"
type input "development@ssjspringfield.com"
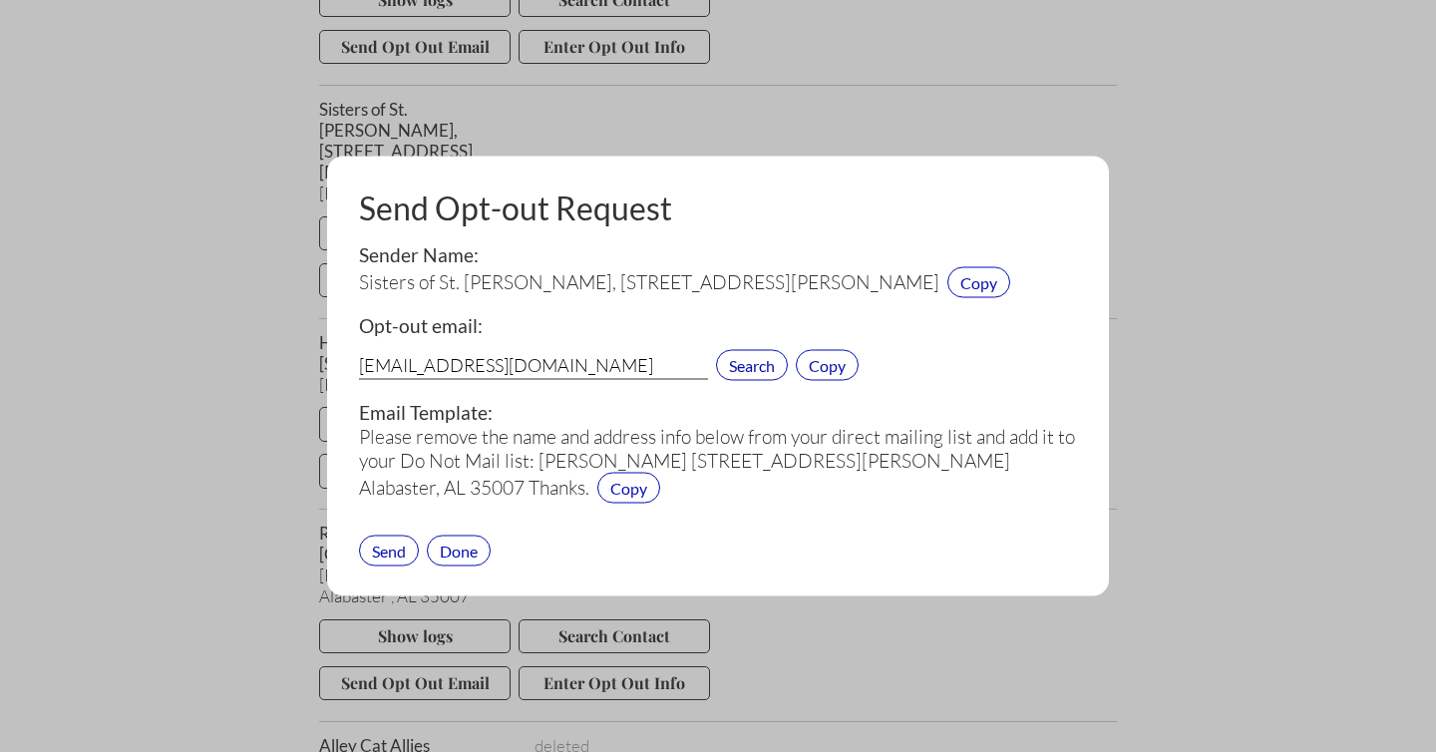
click at [394, 544] on div "Send" at bounding box center [389, 549] width 60 height 31
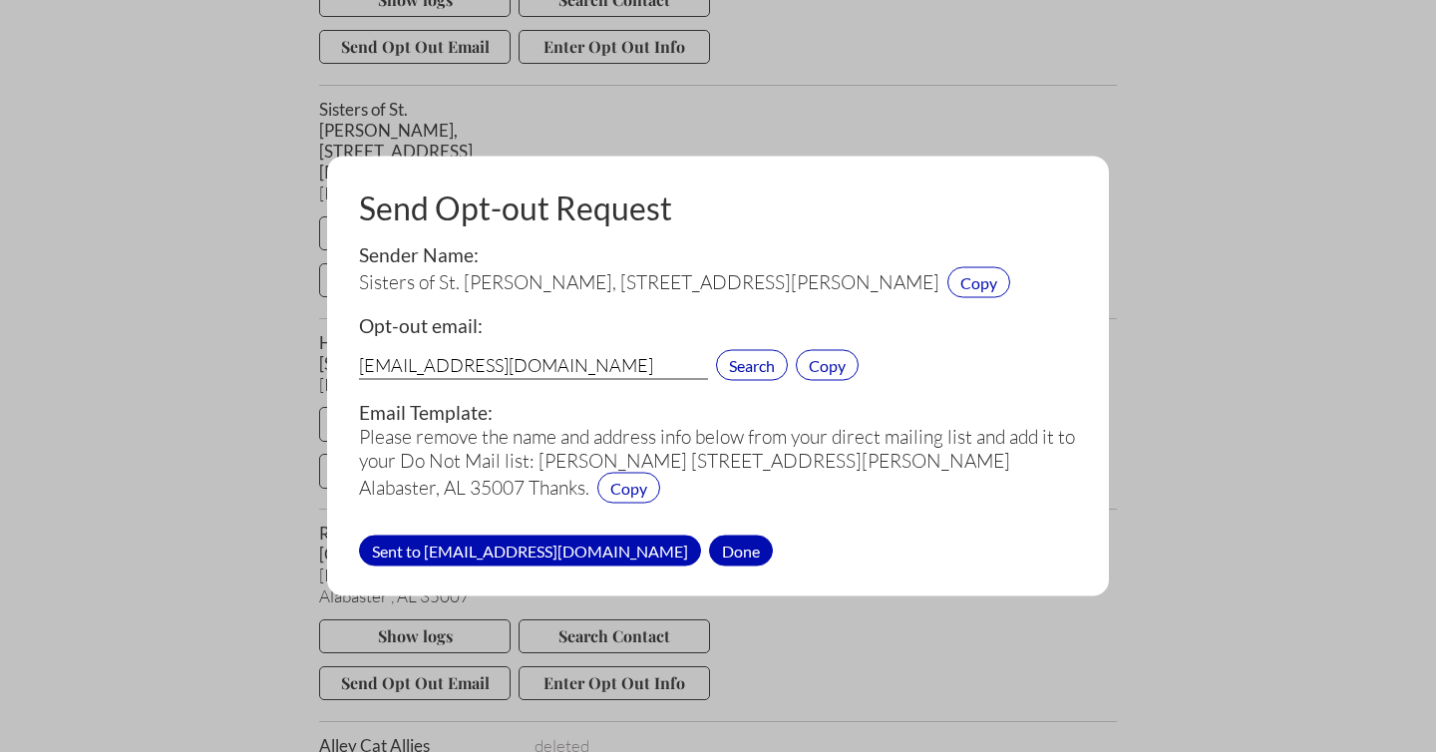
click at [712, 547] on div "Done" at bounding box center [741, 549] width 64 height 31
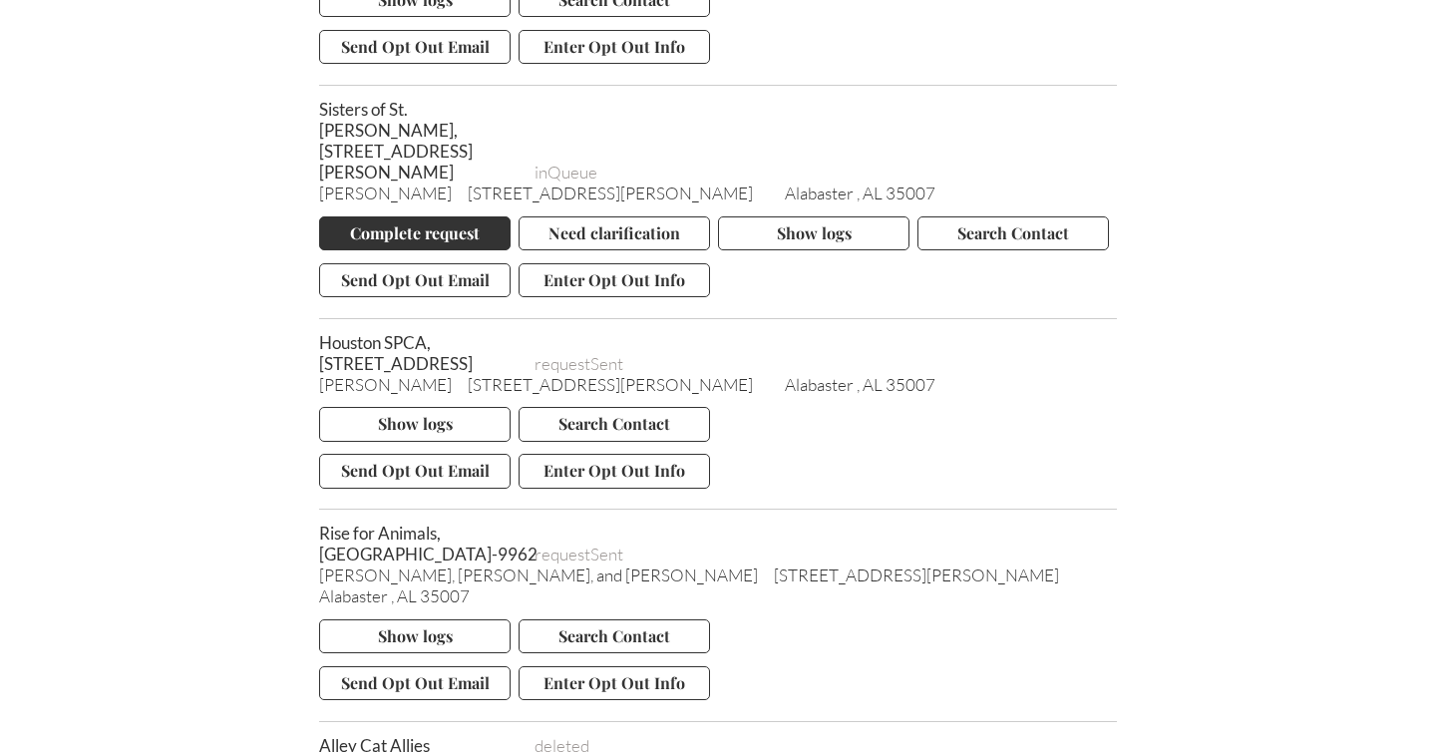
click at [381, 225] on button "Complete request" at bounding box center [414, 233] width 191 height 34
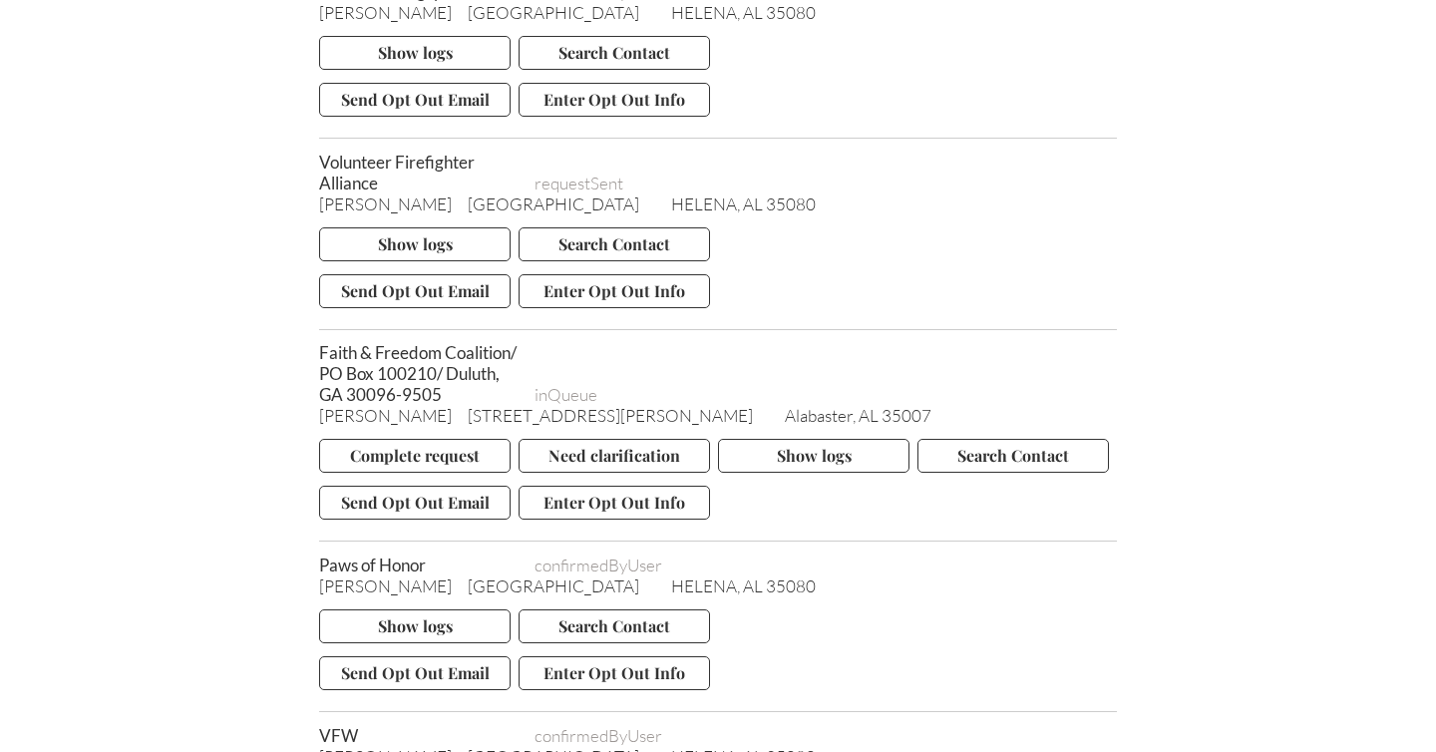
scroll to position [2820, 0]
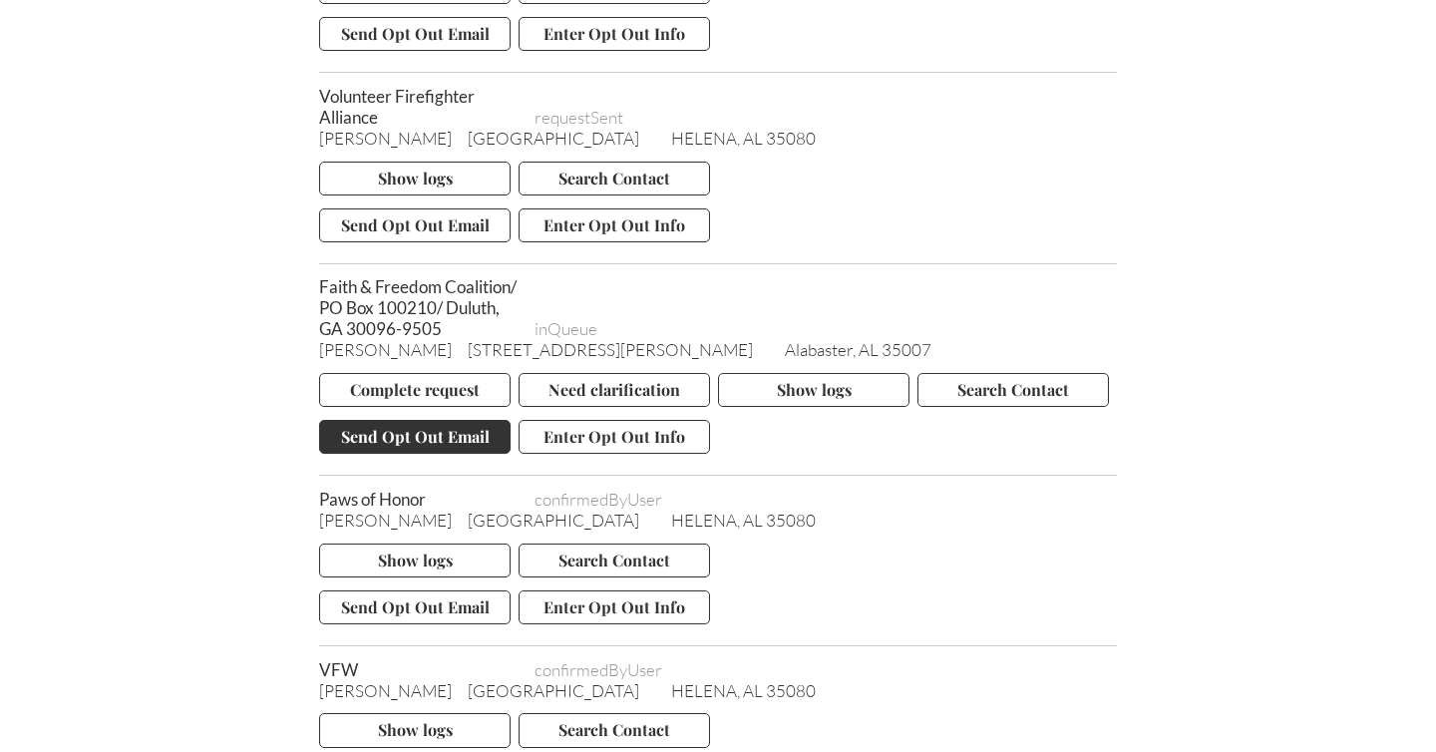
click at [403, 454] on button "Send Opt Out Email" at bounding box center [414, 437] width 191 height 34
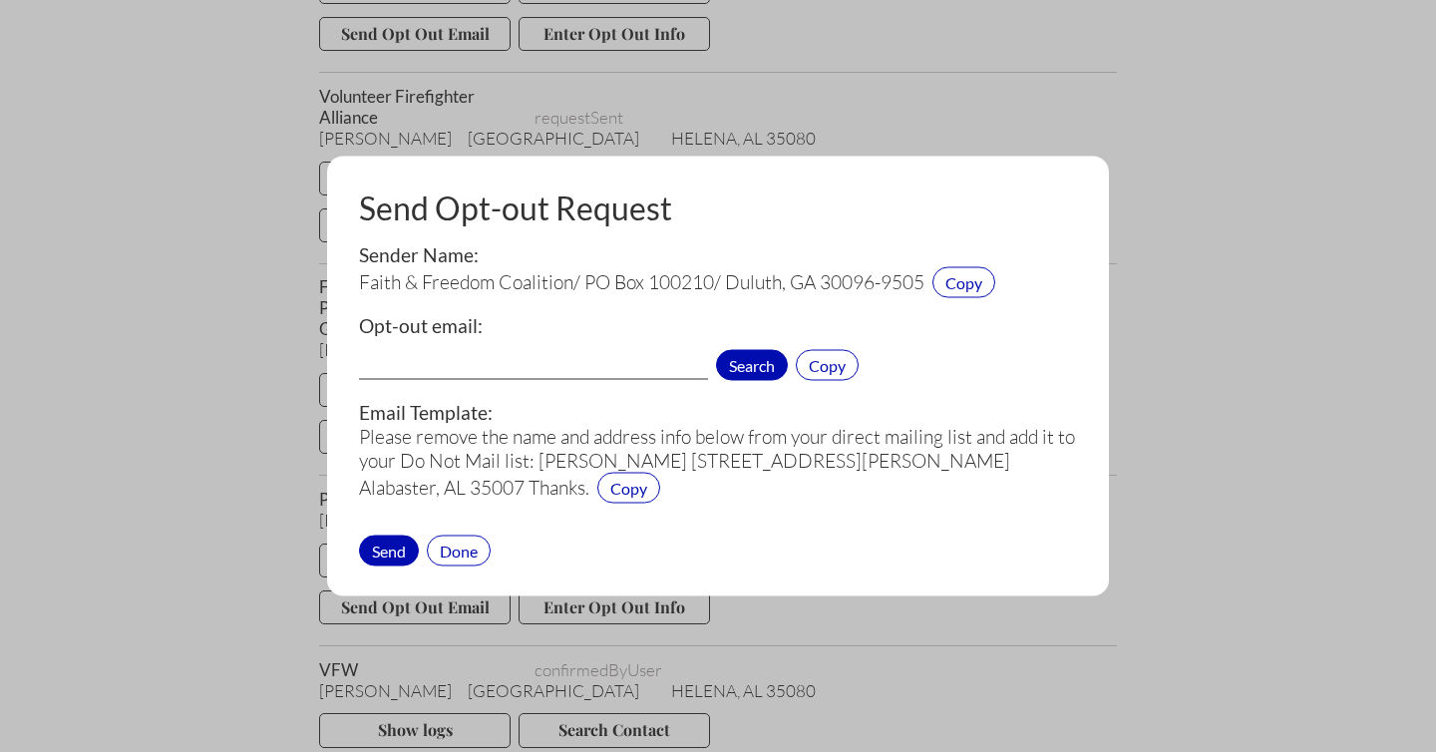
click at [743, 359] on span "Search" at bounding box center [752, 365] width 72 height 31
click at [975, 280] on span "Copy" at bounding box center [963, 282] width 63 height 31
click at [389, 364] on input "text" at bounding box center [533, 367] width 349 height 26
paste input "info@ffcoalition.com"
type input "info@ffcoalition.com"
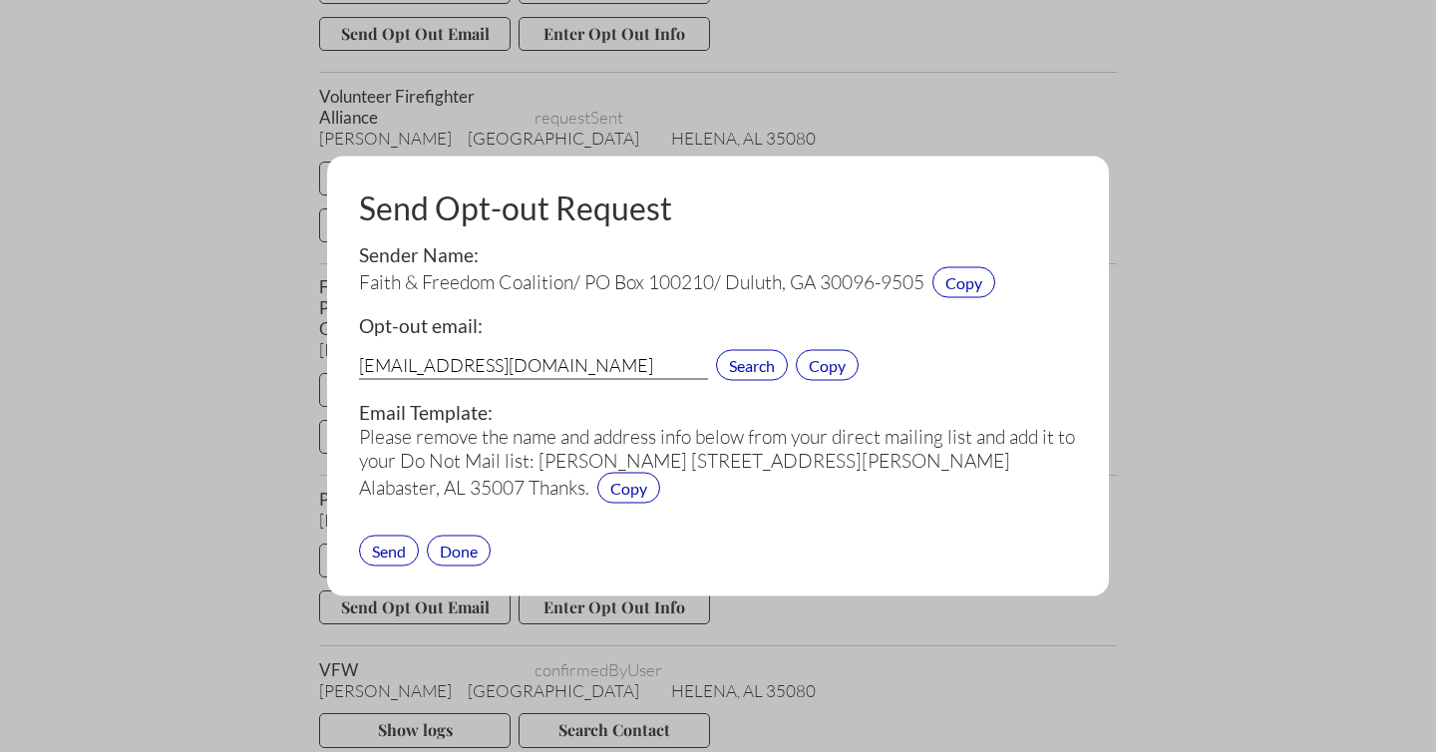
click at [390, 545] on div "Send" at bounding box center [389, 549] width 60 height 31
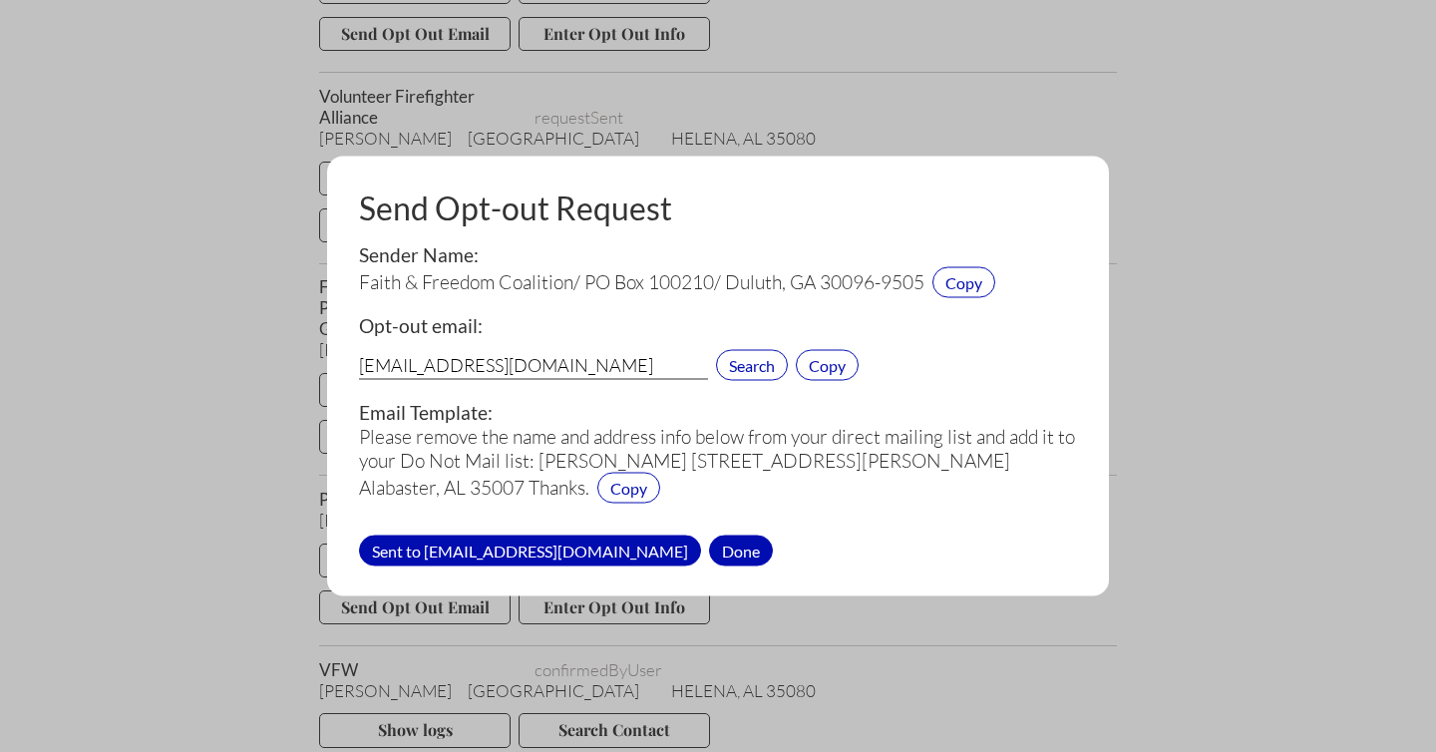
click at [709, 546] on div "Done" at bounding box center [741, 549] width 64 height 31
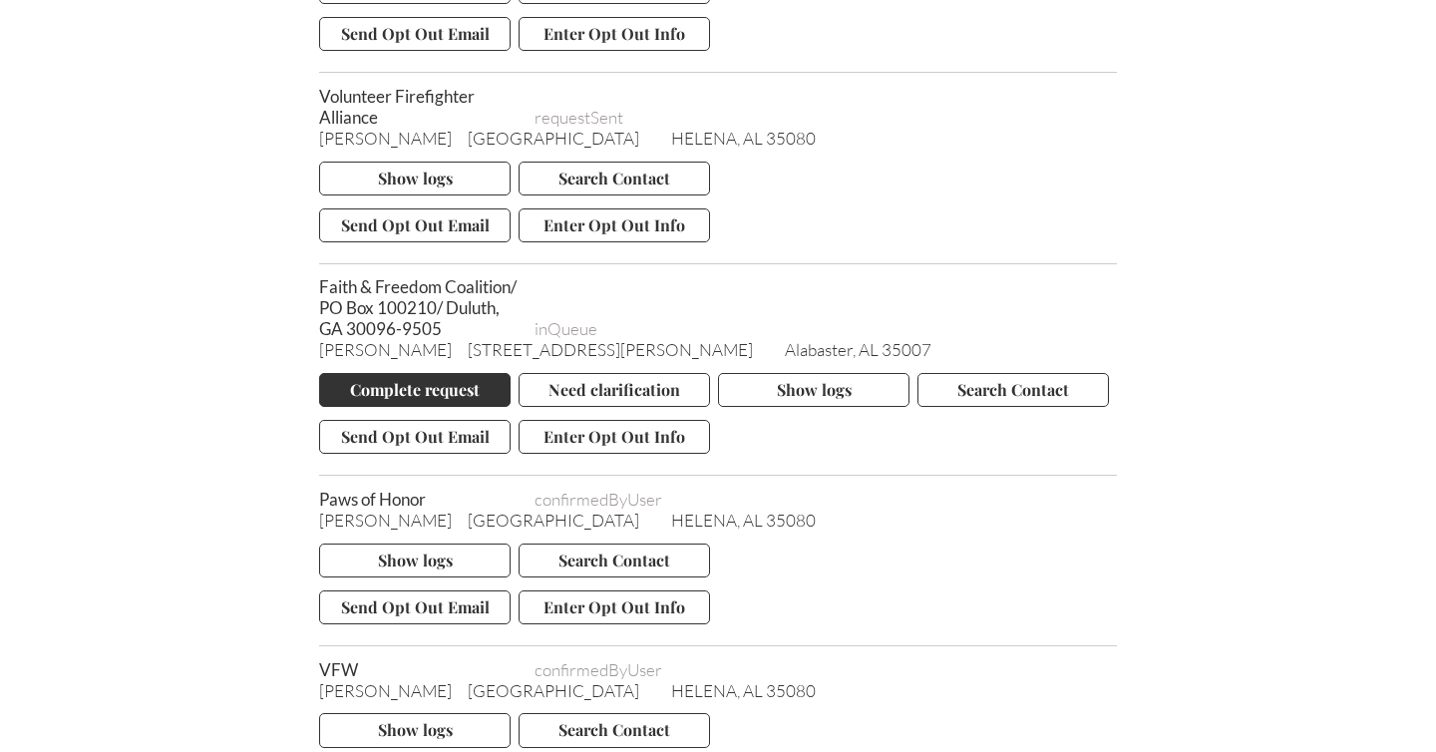
click at [424, 407] on button "Complete request" at bounding box center [414, 390] width 191 height 34
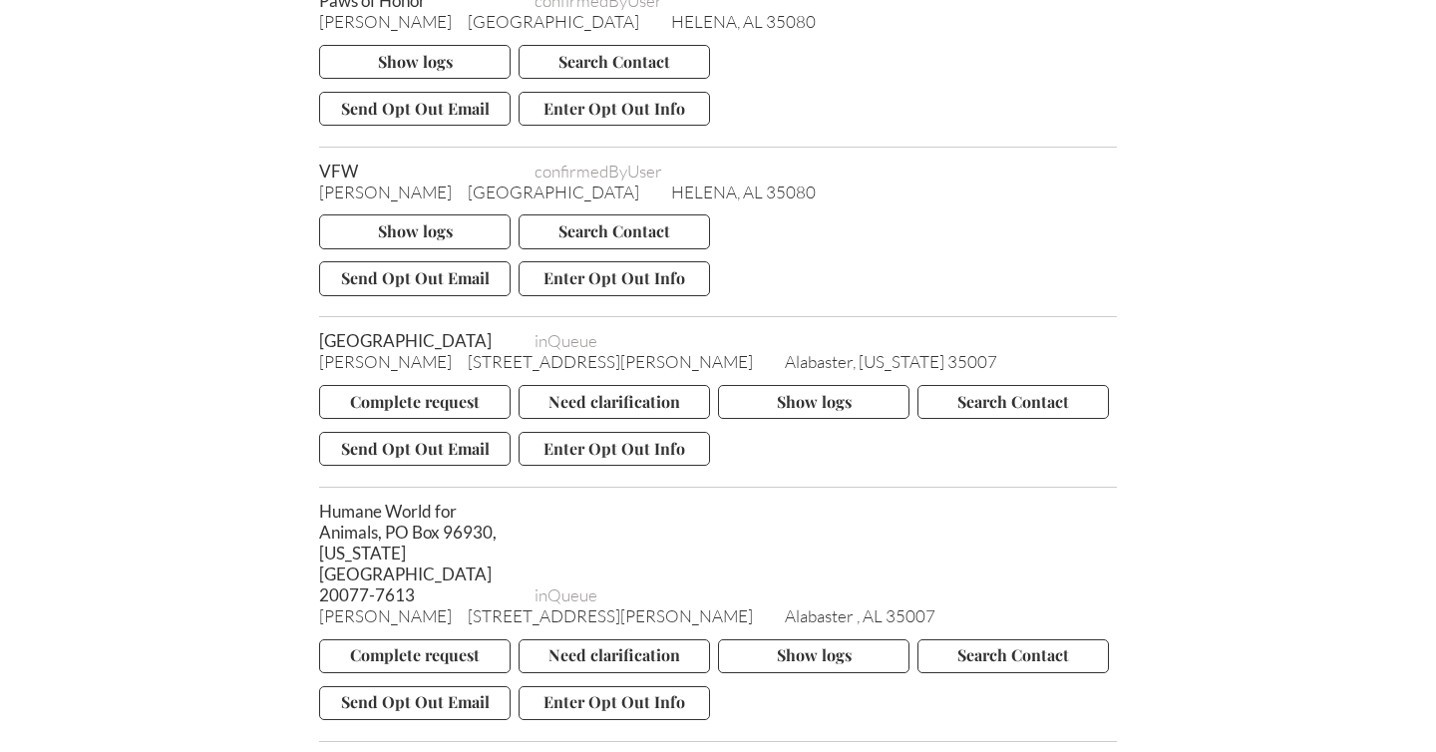
scroll to position [3360, 0]
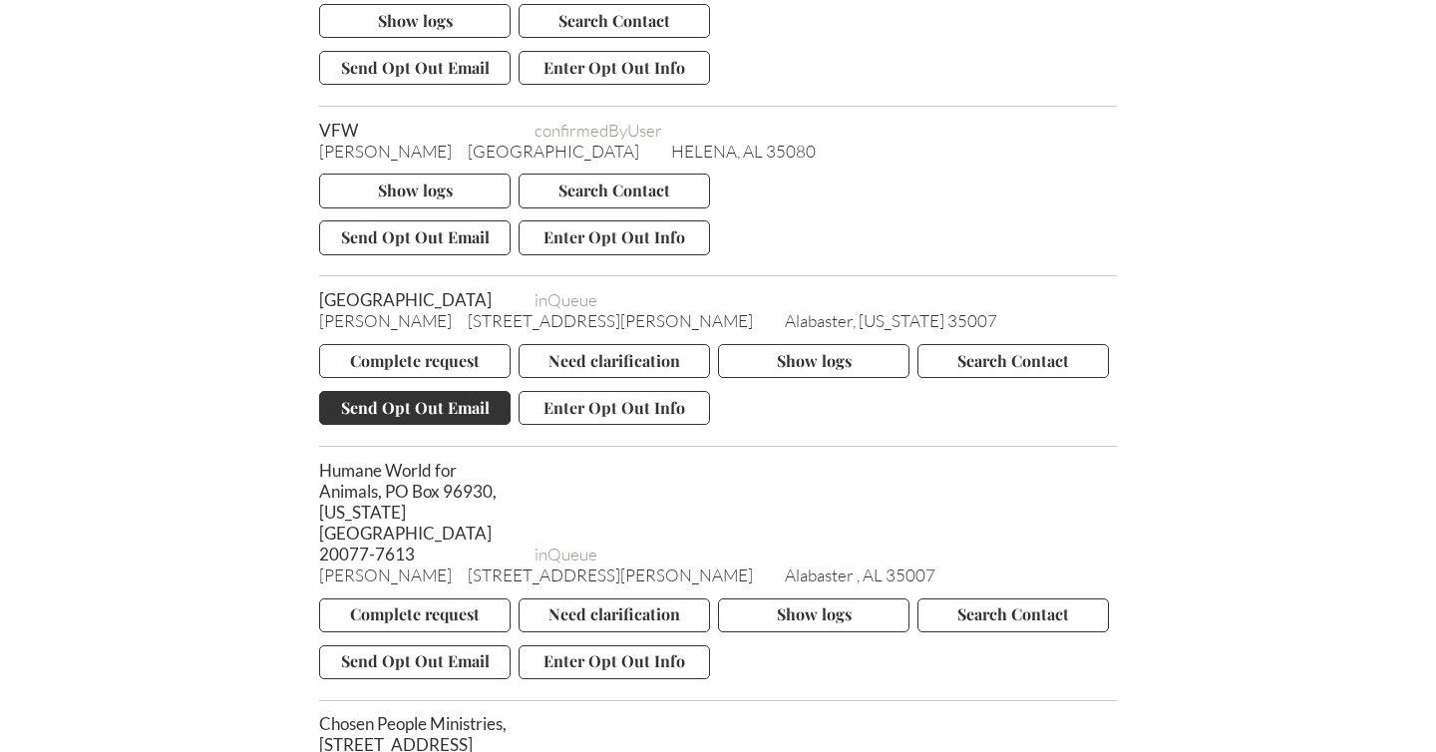
click at [395, 425] on button "Send Opt Out Email" at bounding box center [414, 408] width 191 height 34
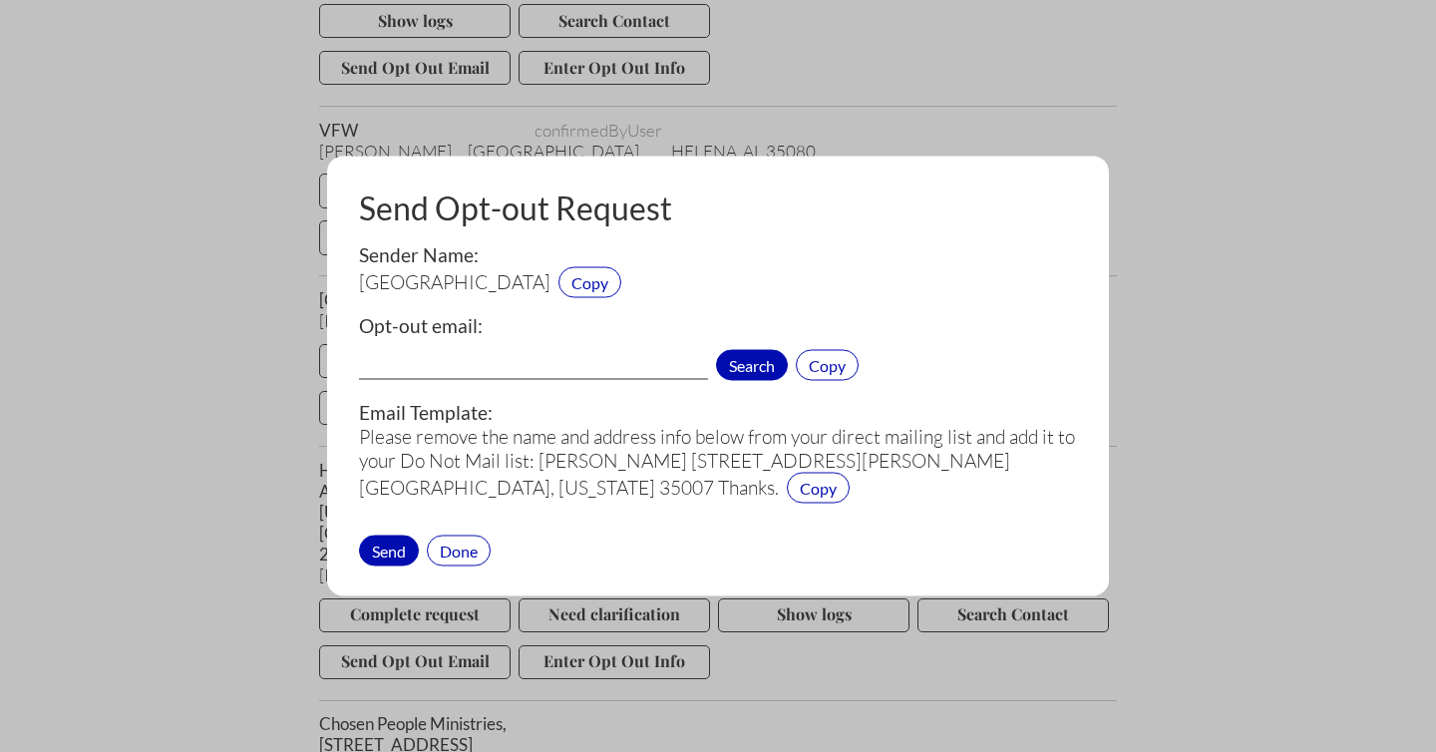
click at [742, 360] on span "Search" at bounding box center [752, 365] width 72 height 31
type input "donors@stjude.org"
click at [390, 549] on div "Send" at bounding box center [389, 549] width 60 height 31
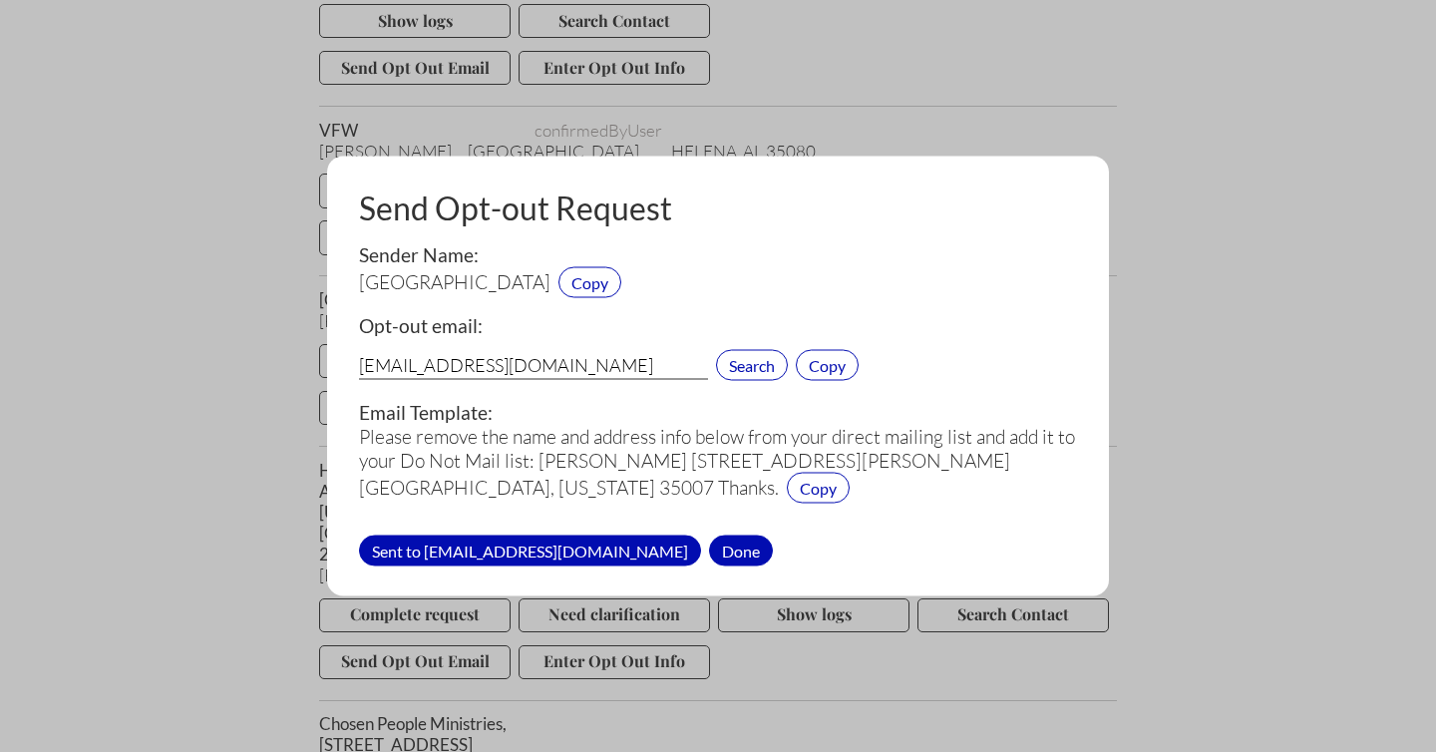
click at [709, 550] on div "Done" at bounding box center [741, 549] width 64 height 31
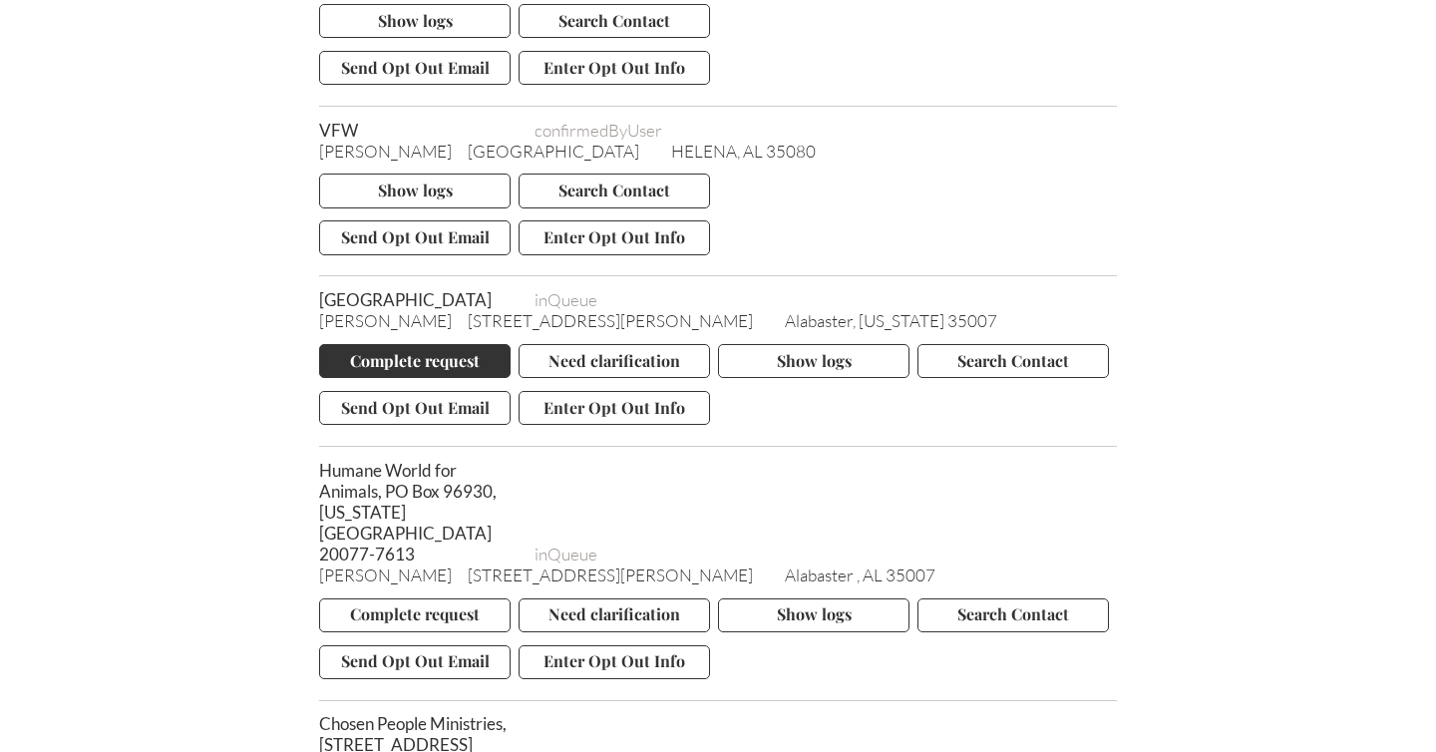
click at [431, 378] on button "Complete request" at bounding box center [414, 361] width 191 height 34
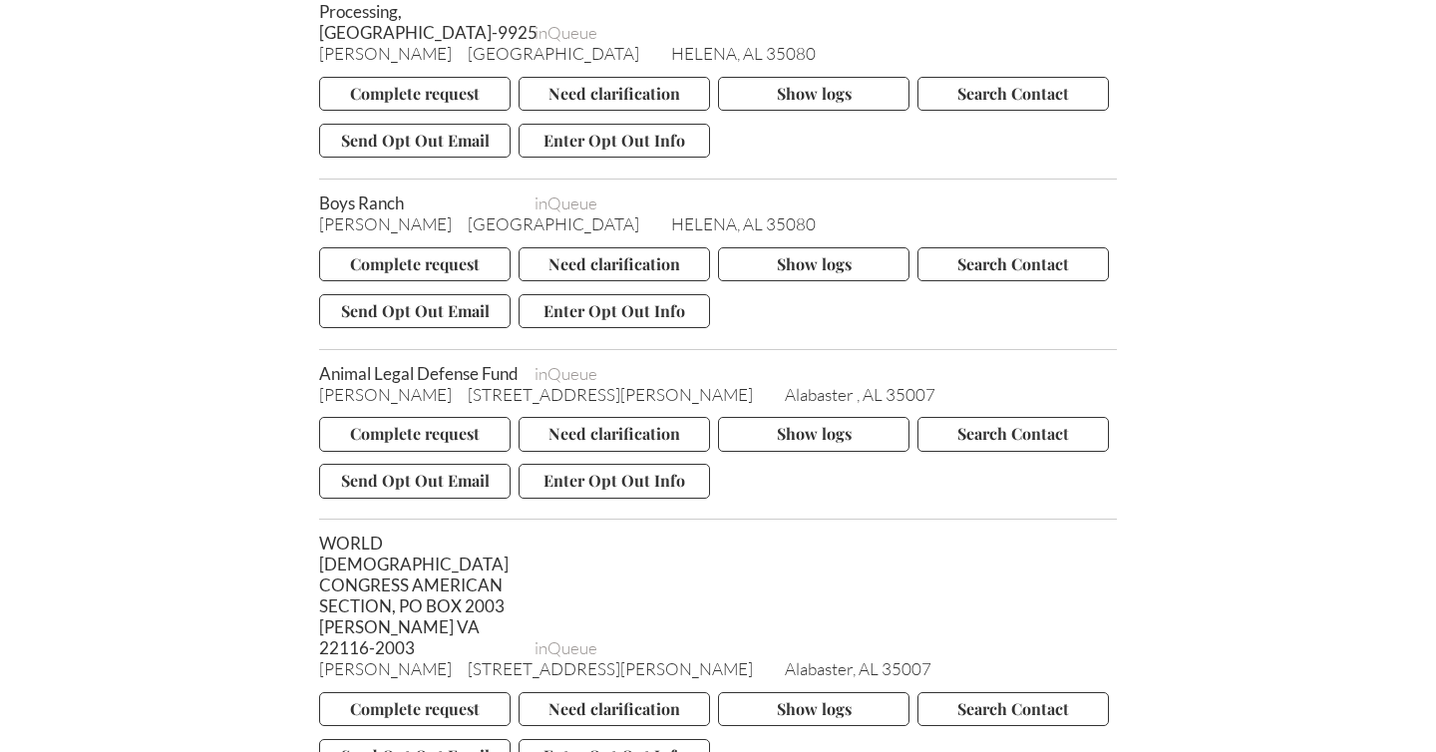
scroll to position [26356, 0]
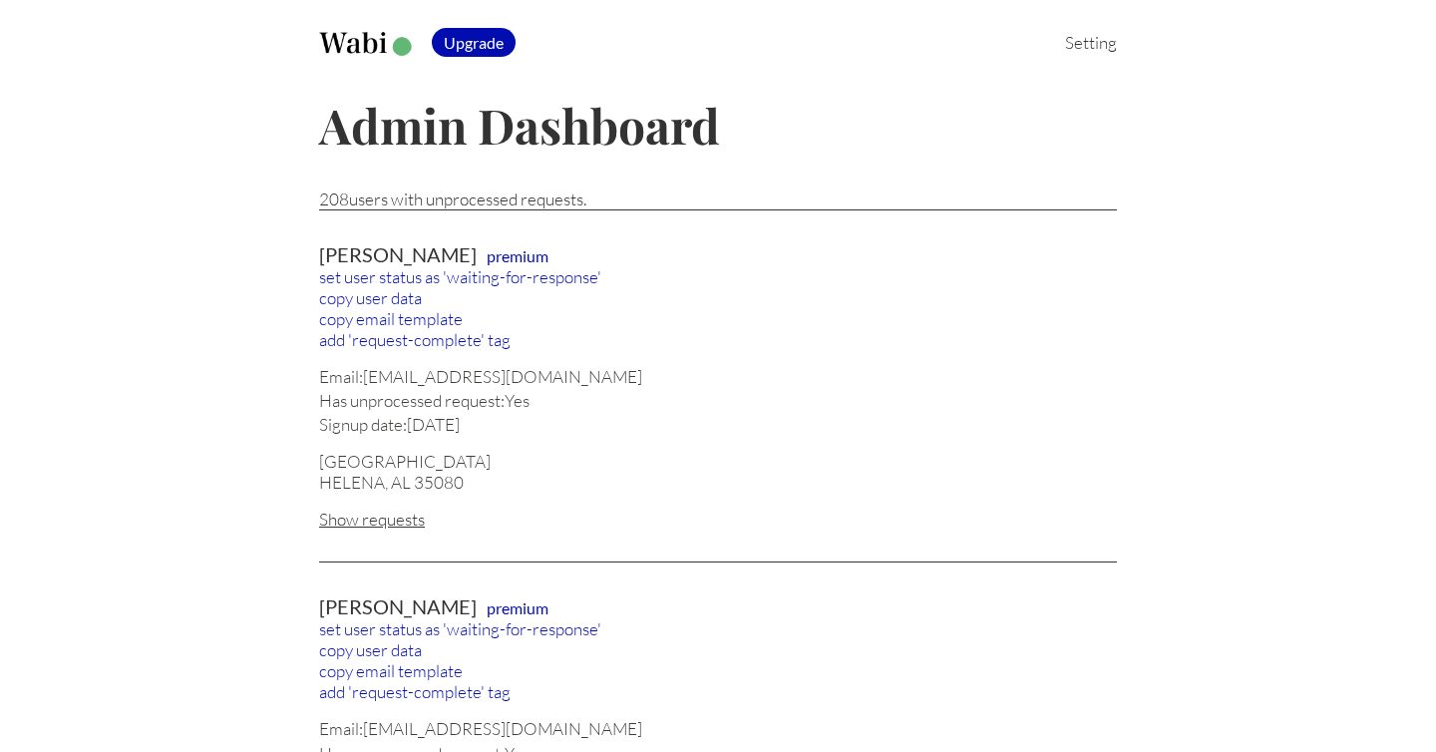
click at [406, 510] on div "Show requests" at bounding box center [718, 518] width 798 height 21
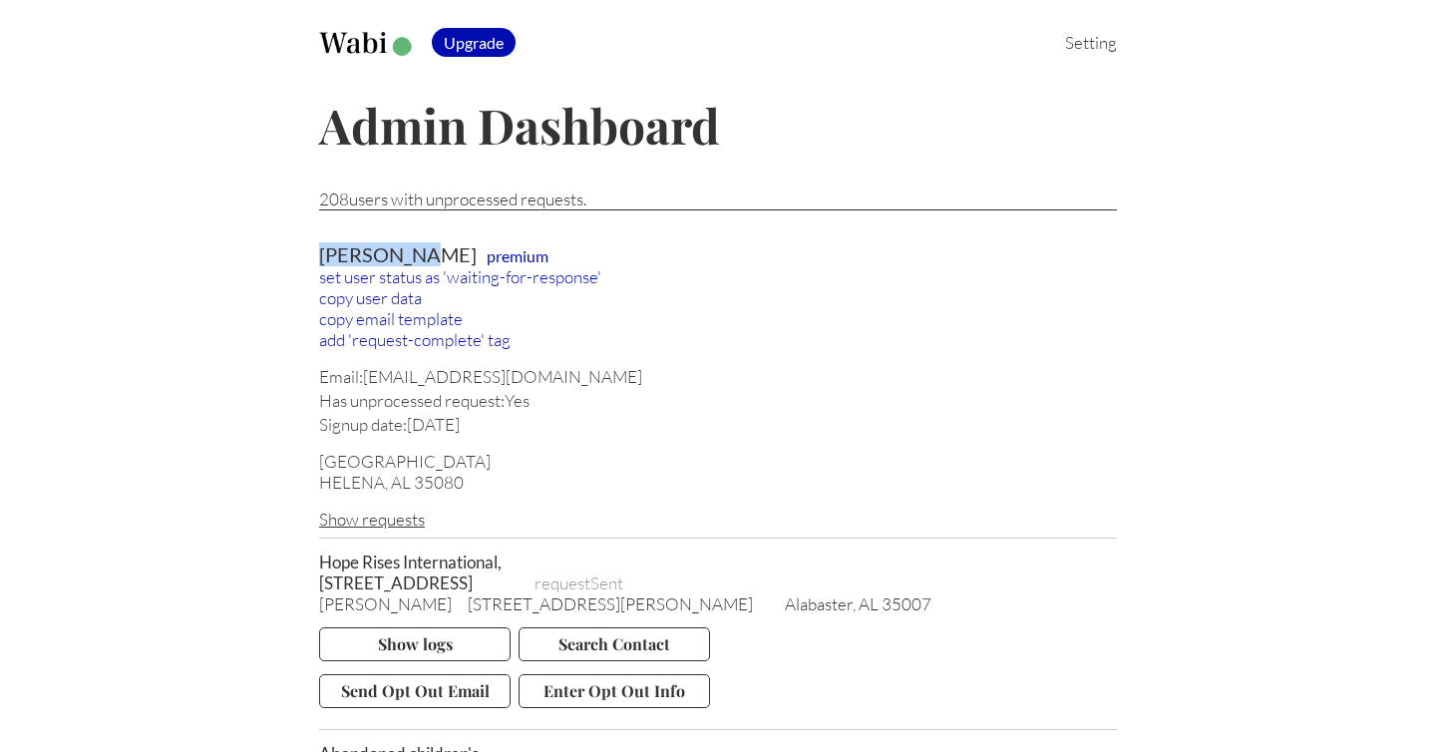
drag, startPoint x: 320, startPoint y: 250, endPoint x: 416, endPoint y: 251, distance: 95.7
click at [416, 251] on div "Rena Cagle premium" at bounding box center [718, 254] width 798 height 24
copy div "[PERSON_NAME]"
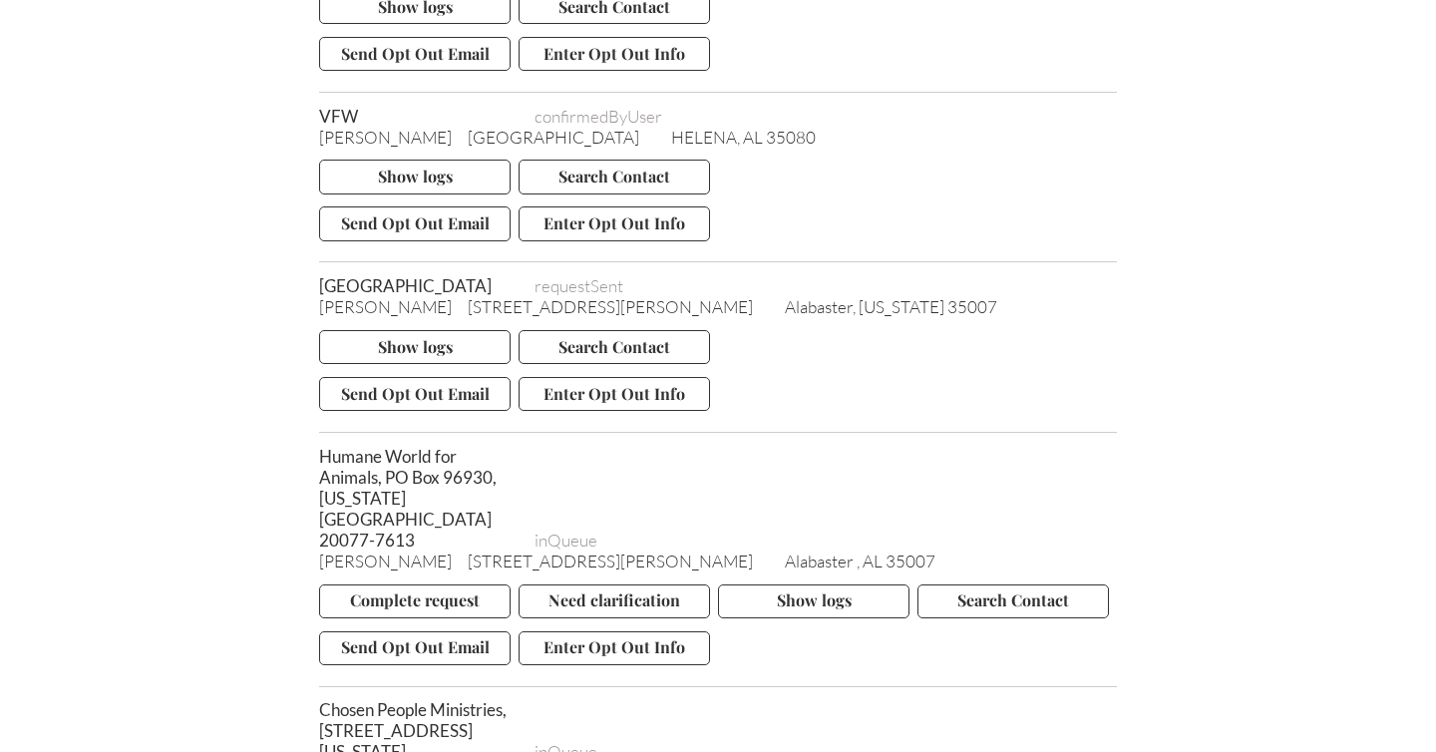
scroll to position [3506, 0]
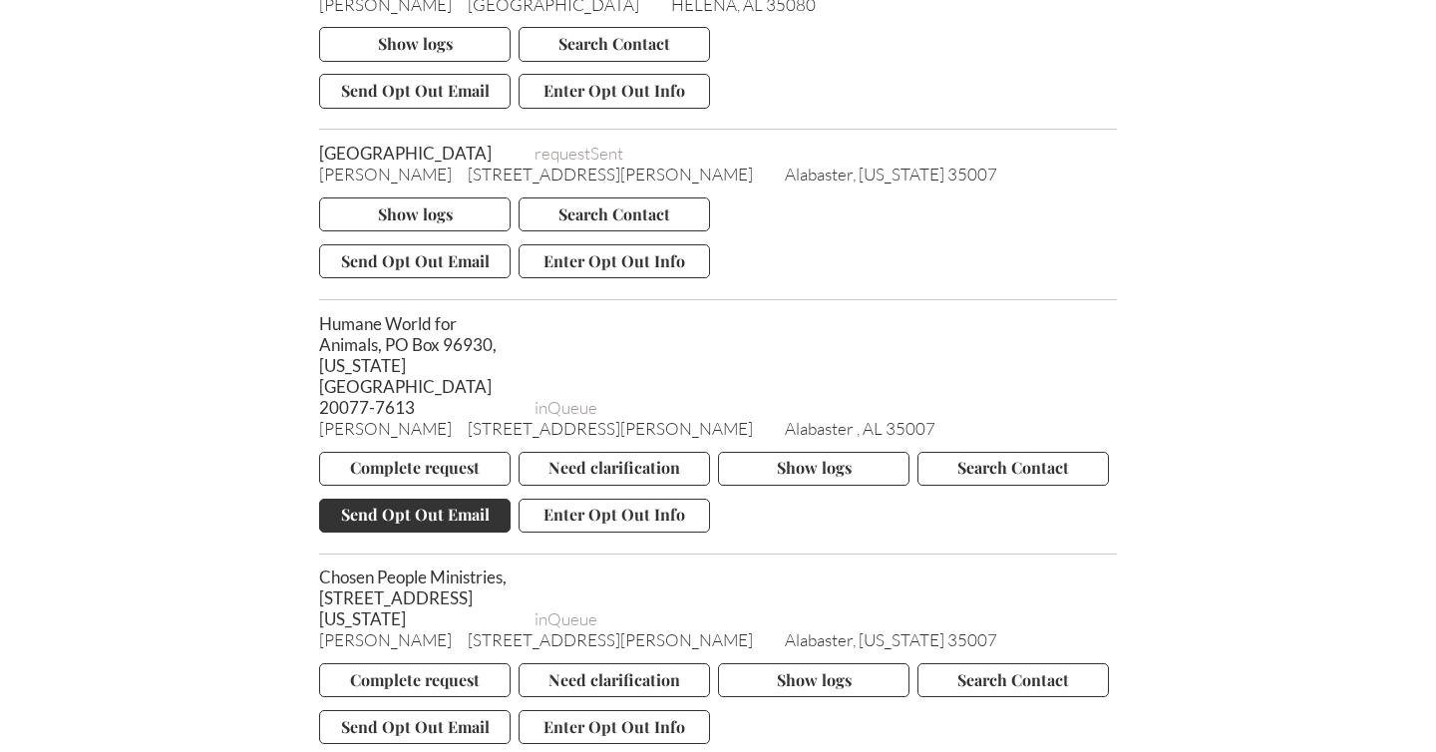
click at [399, 532] on button "Send Opt Out Email" at bounding box center [414, 515] width 191 height 34
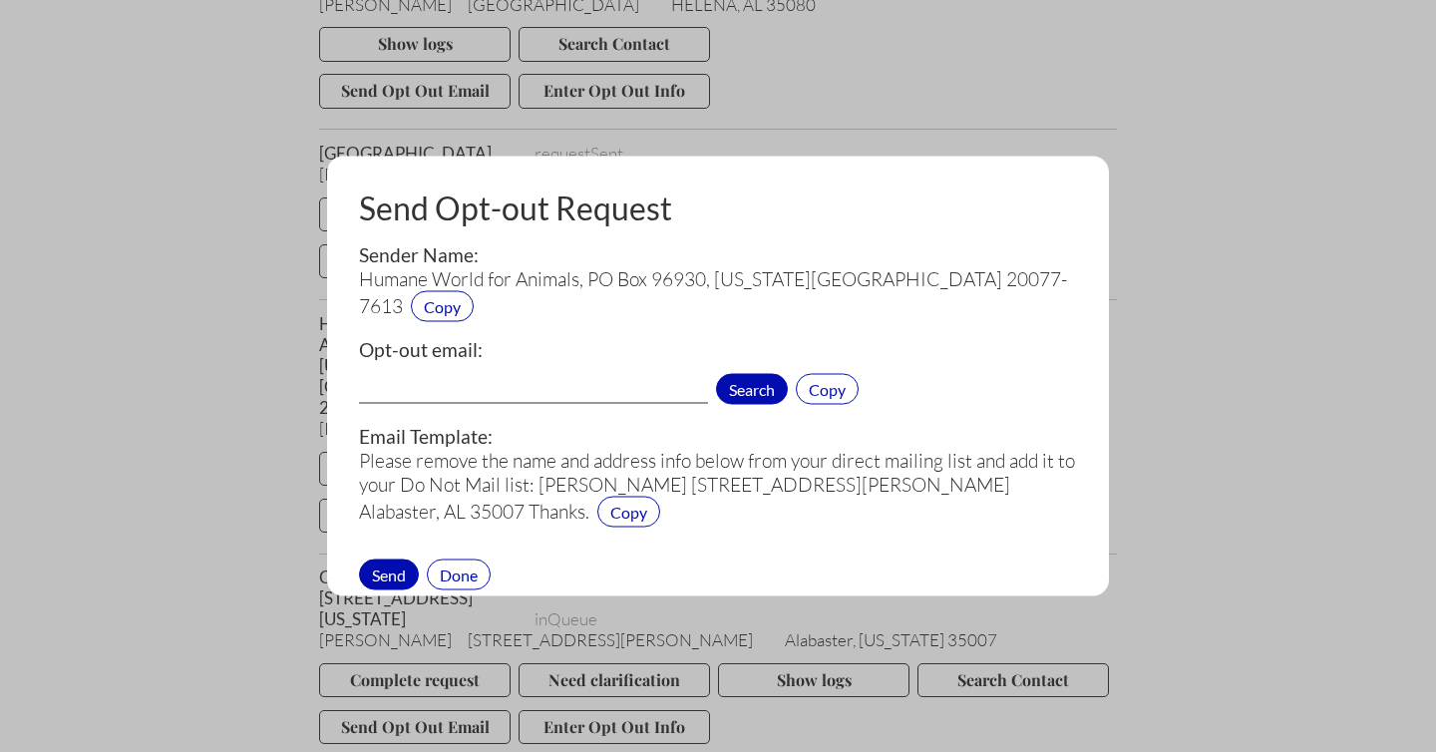
click at [744, 374] on span "Search" at bounding box center [752, 389] width 72 height 31
click at [666, 378] on input "donorcare@humaneaction.org[1][5]" at bounding box center [533, 391] width 349 height 26
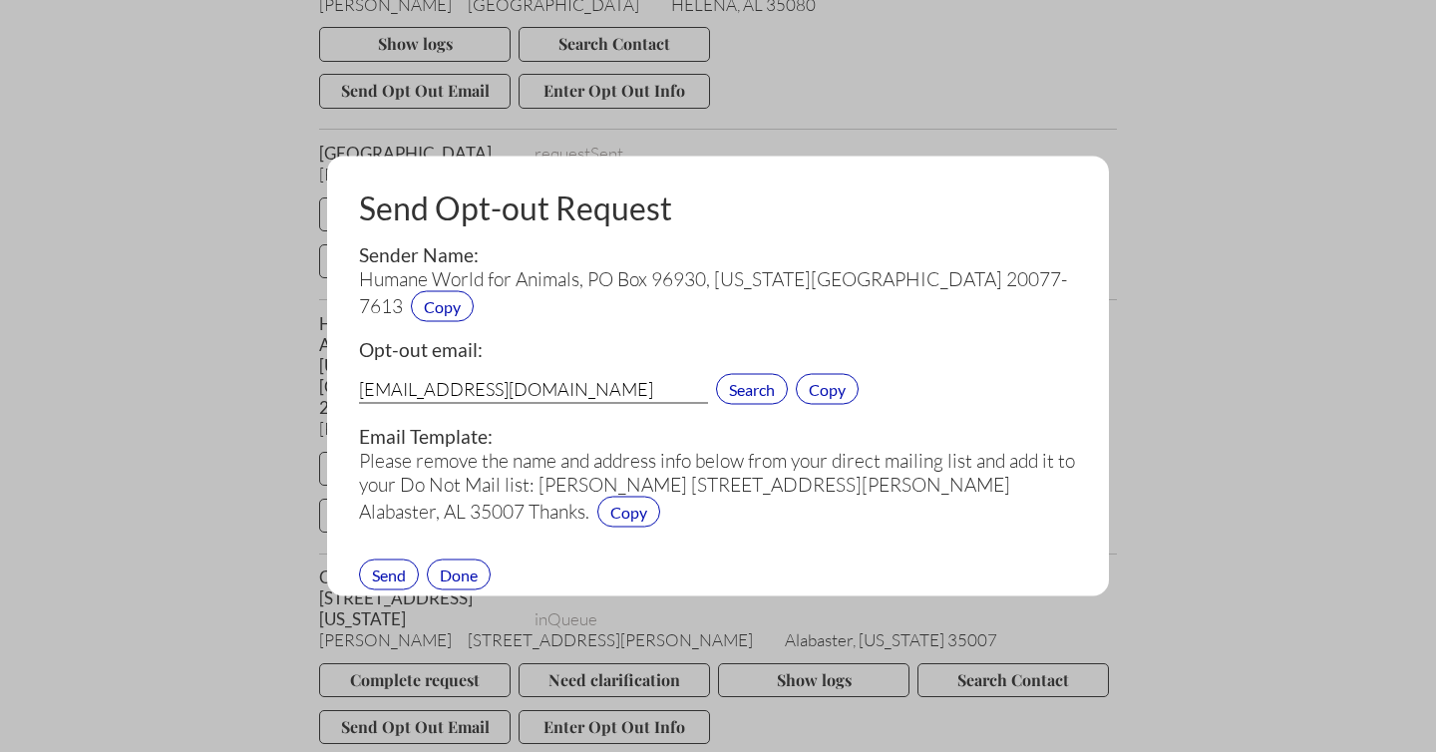
type input "donorcare@humaneaction.org"
click at [387, 558] on div "Send" at bounding box center [389, 573] width 60 height 31
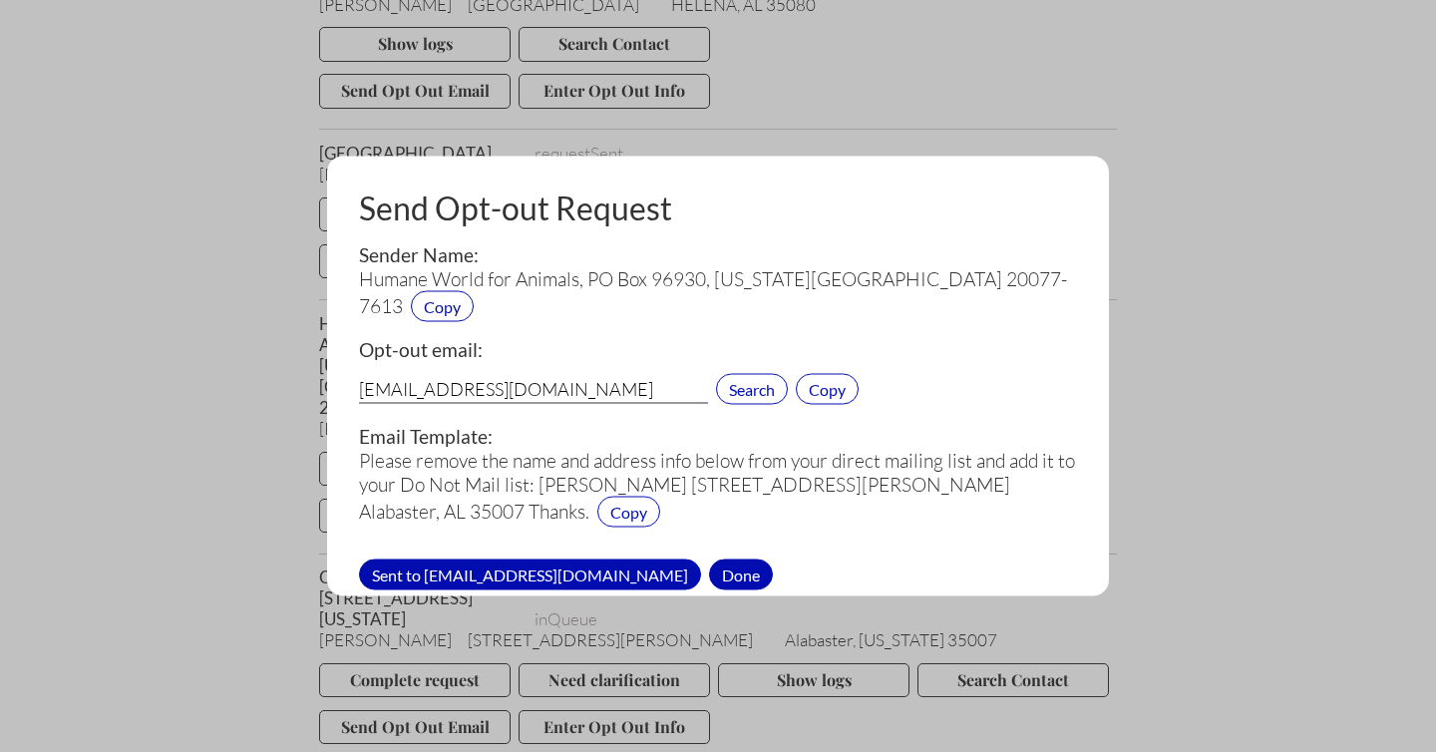
click at [709, 558] on div "Done" at bounding box center [741, 573] width 64 height 31
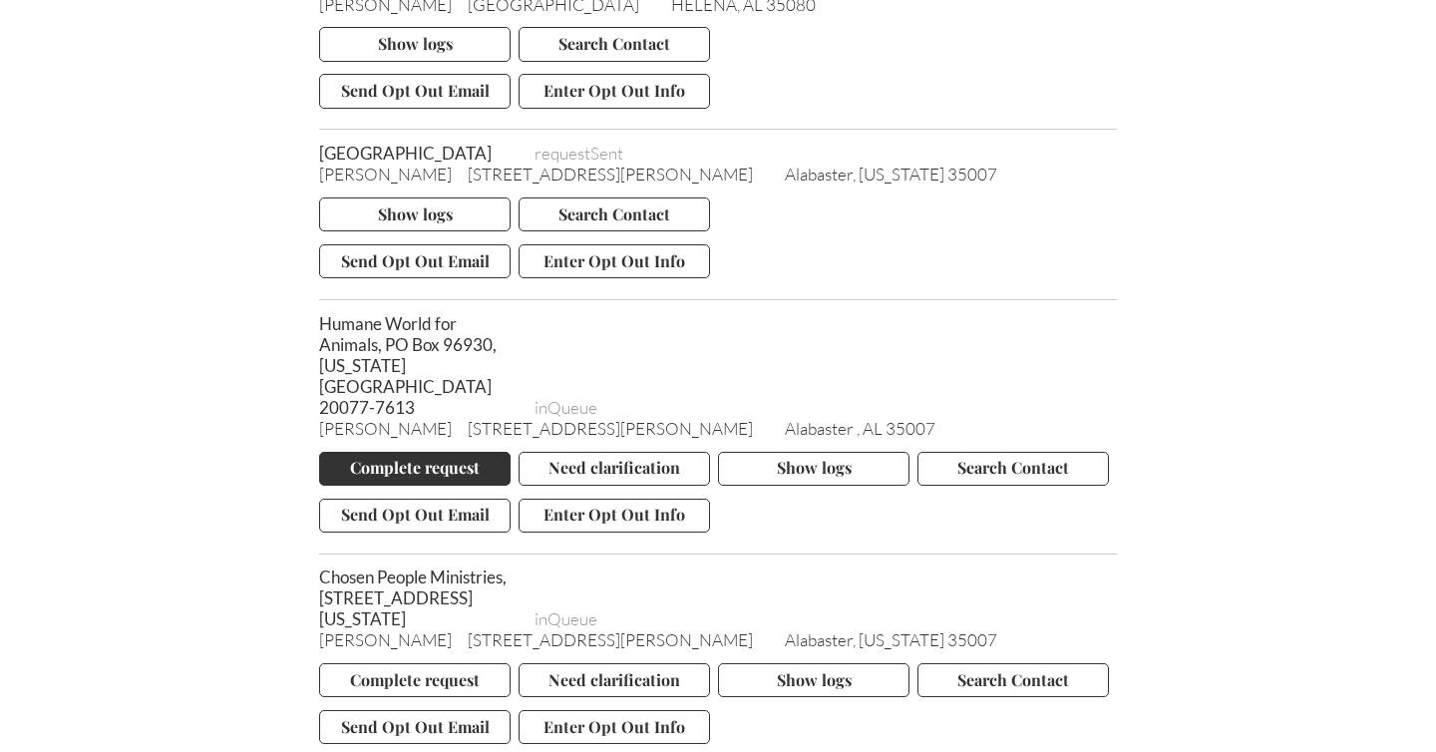
click at [436, 486] on button "Complete request" at bounding box center [414, 469] width 191 height 34
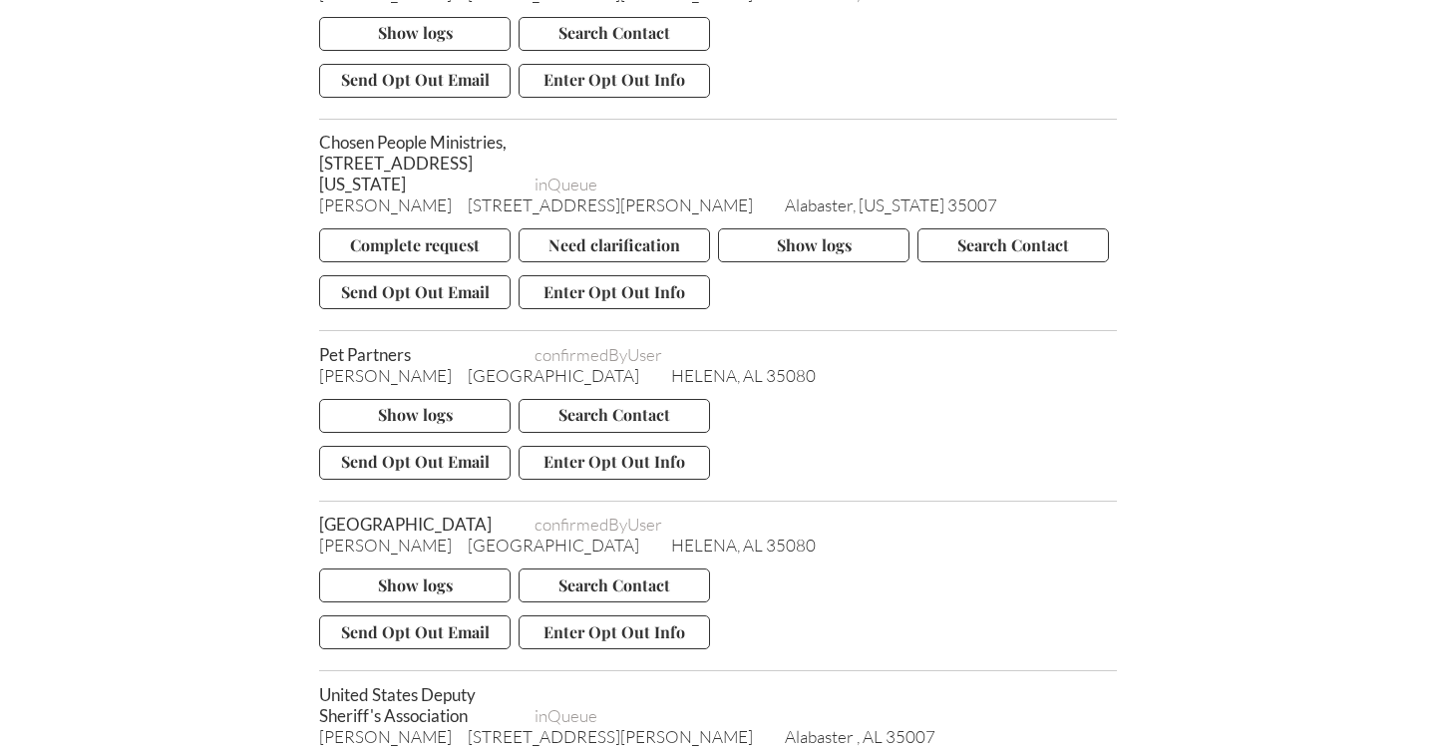
scroll to position [3920, 0]
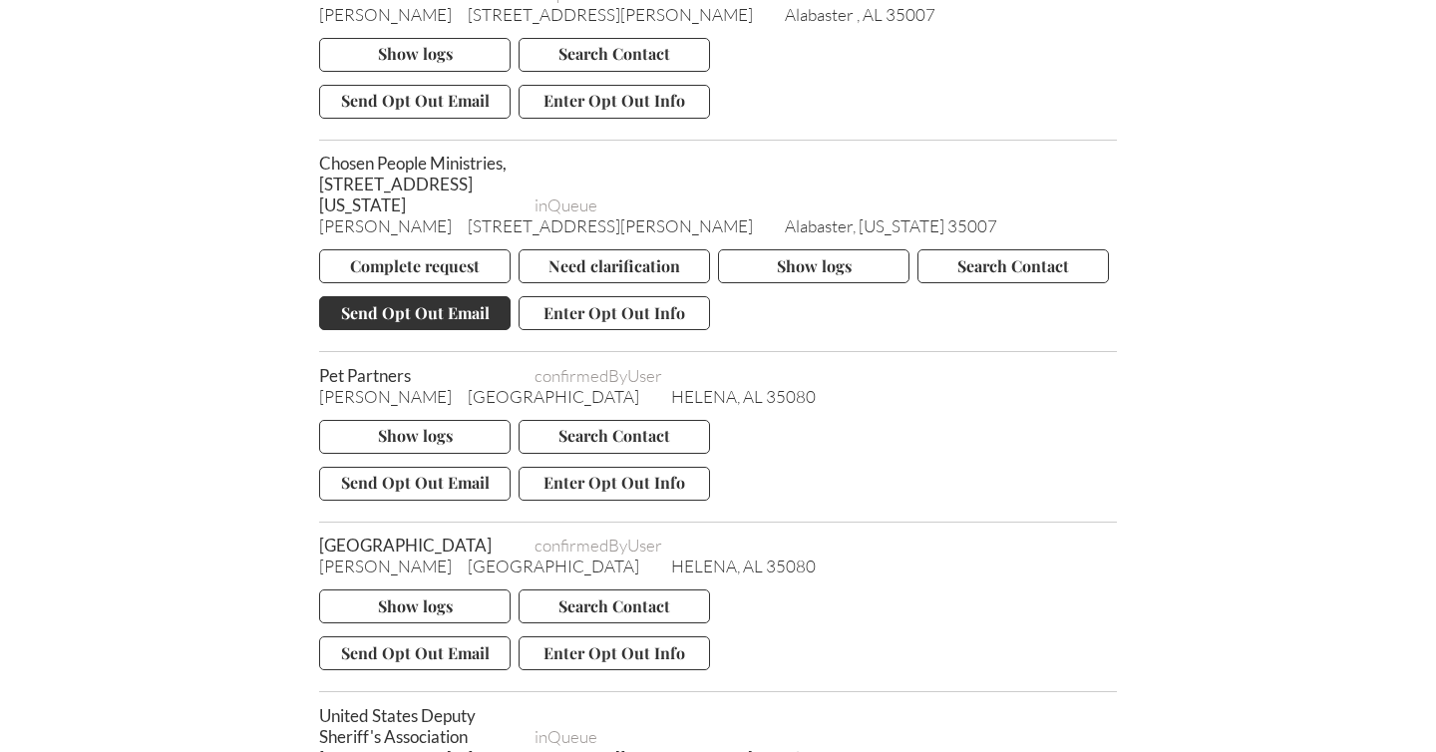
click at [414, 330] on button "Send Opt Out Email" at bounding box center [414, 313] width 191 height 34
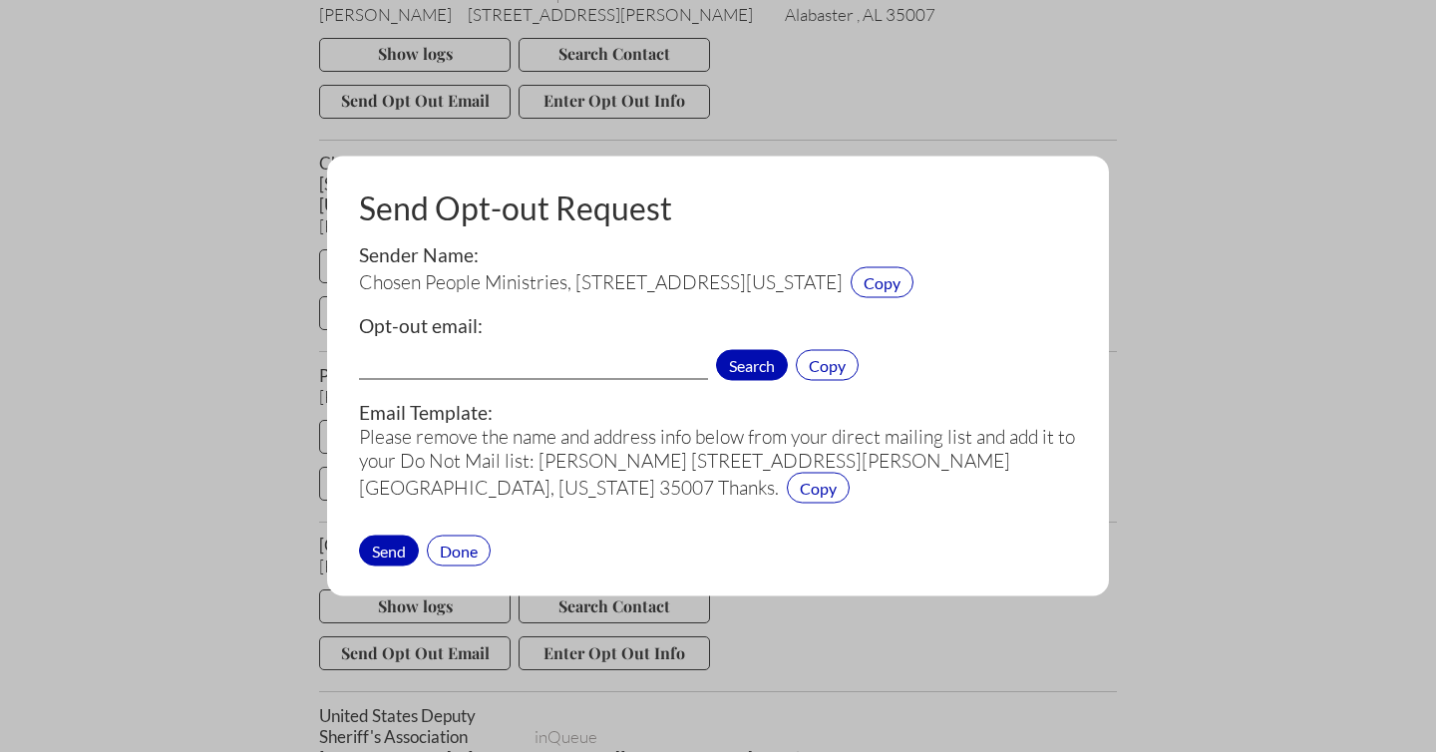
click at [741, 361] on span "Search" at bounding box center [752, 365] width 72 height 31
click at [913, 286] on span "Copy" at bounding box center [881, 282] width 63 height 31
drag, startPoint x: 937, startPoint y: 280, endPoint x: 362, endPoint y: 285, distance: 575.3
click at [362, 285] on span "Chosen People Ministries, 241 East 51st St, New York, NY 10022-6502" at bounding box center [601, 282] width 484 height 24
copy span "Chosen People Ministries, 241 East 51st St, New York, NY 10022-6502"
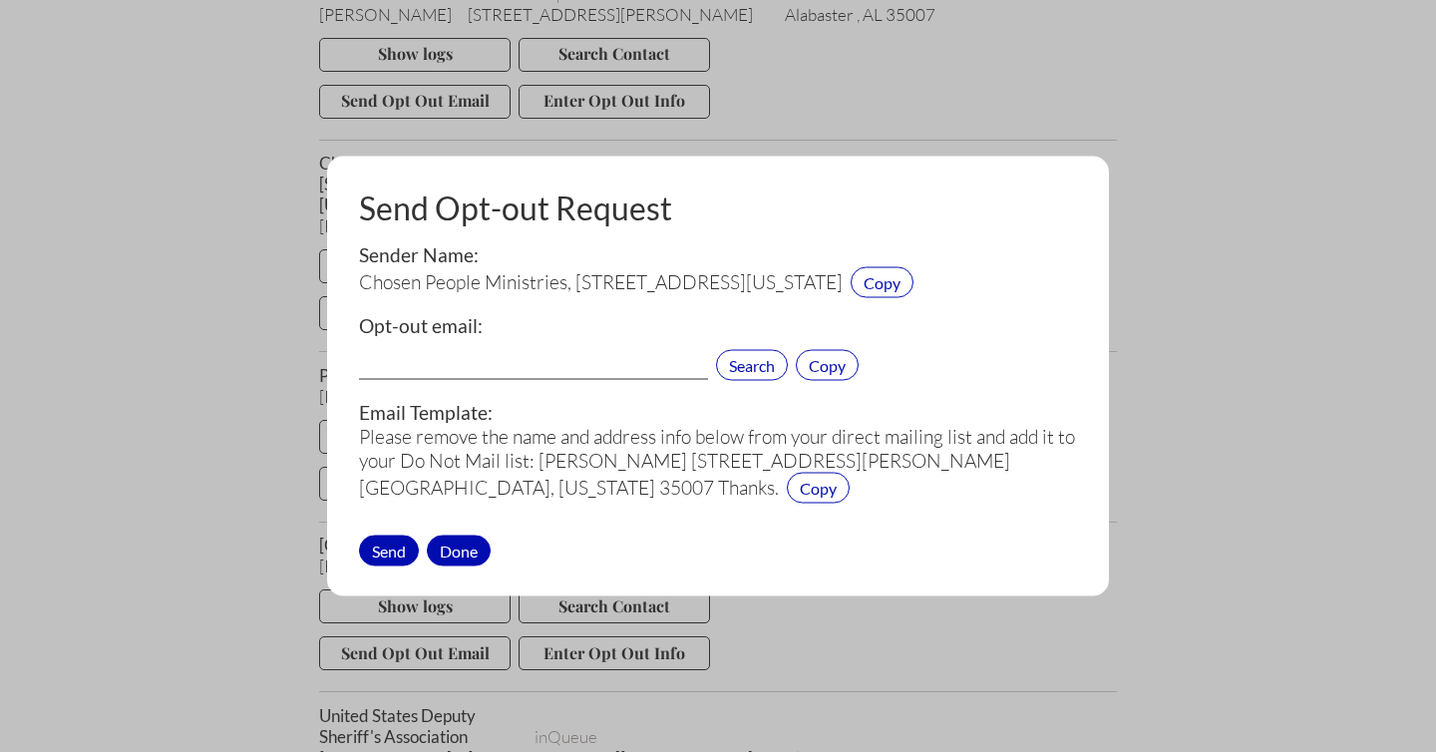
click at [454, 539] on div "Done" at bounding box center [459, 549] width 64 height 31
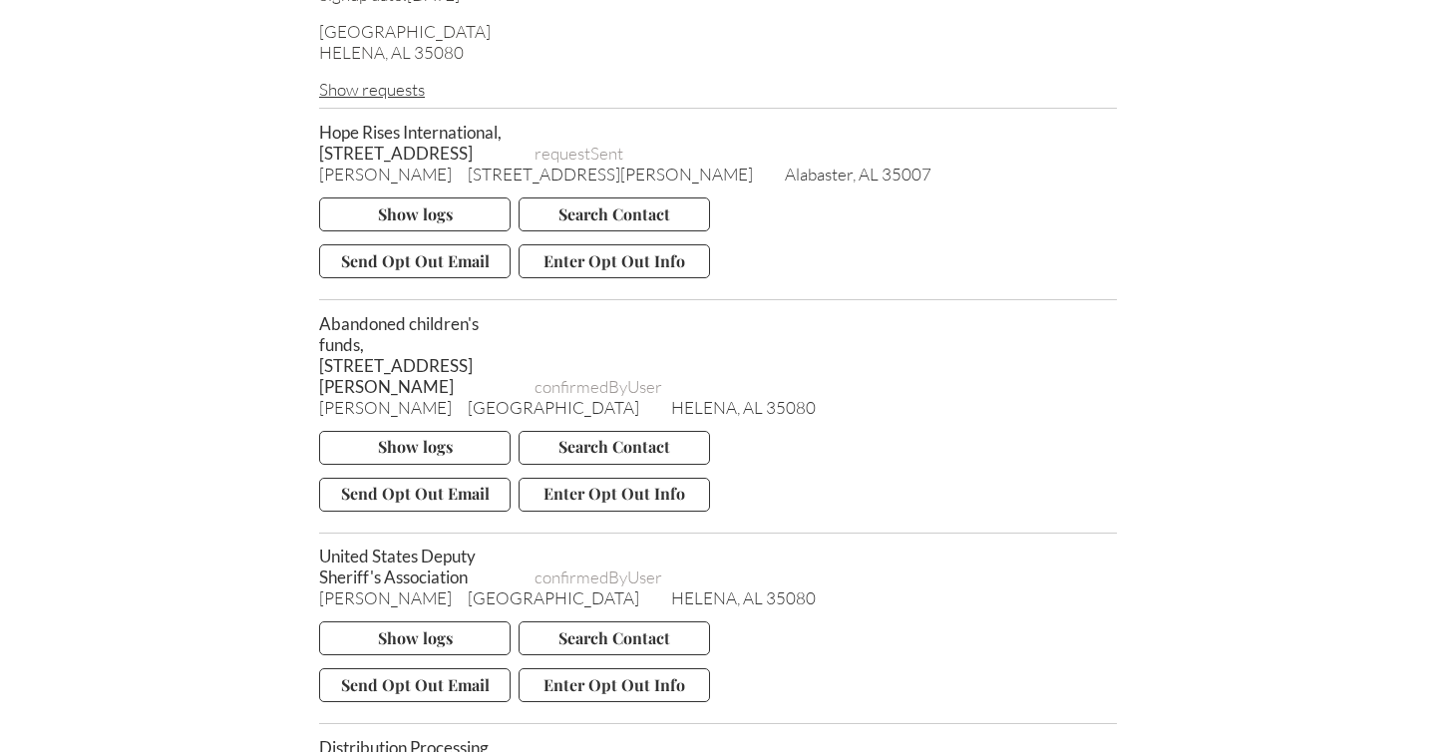
scroll to position [0, 0]
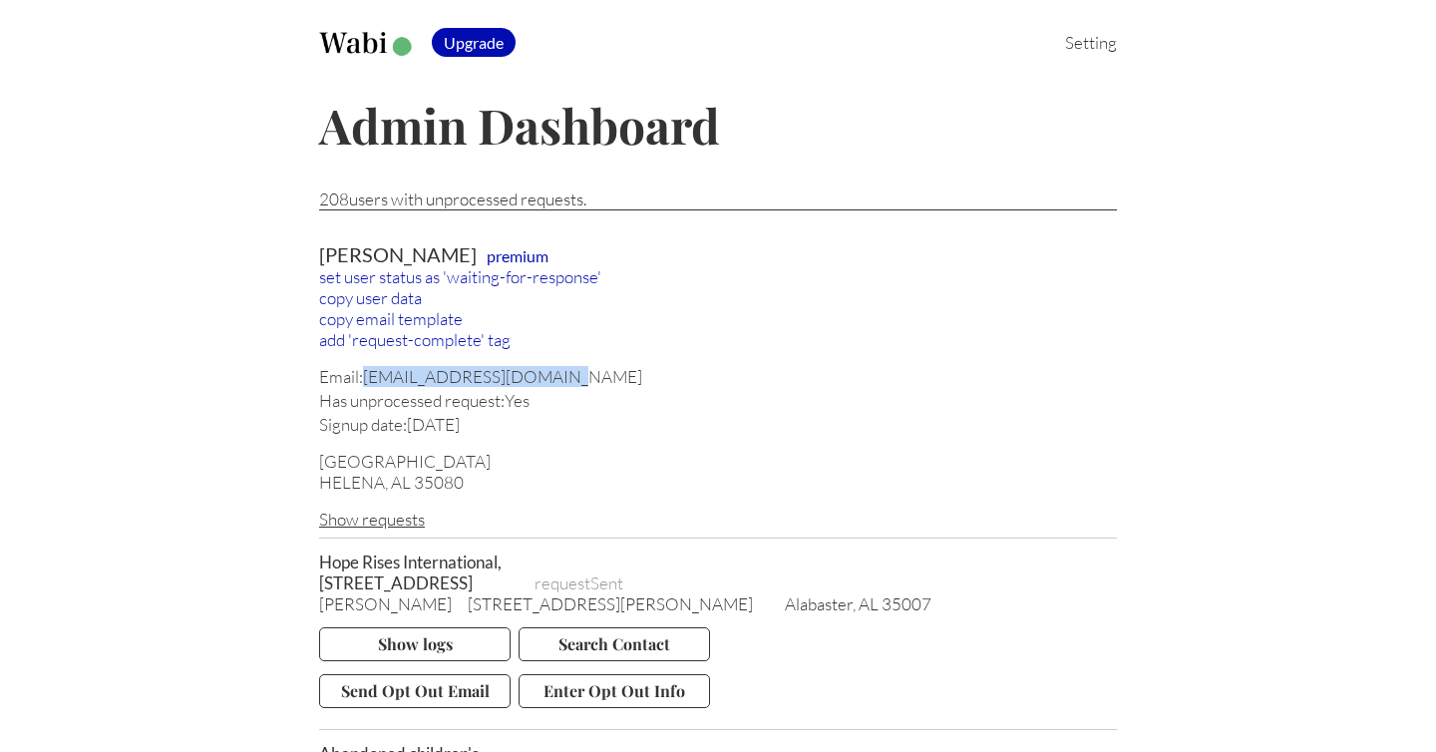
drag, startPoint x: 558, startPoint y: 375, endPoint x: 365, endPoint y: 380, distance: 193.5
click at [365, 380] on div "Email: renacagle39@outlook.com" at bounding box center [718, 376] width 798 height 21
copy div "[EMAIL_ADDRESS][DOMAIN_NAME]"
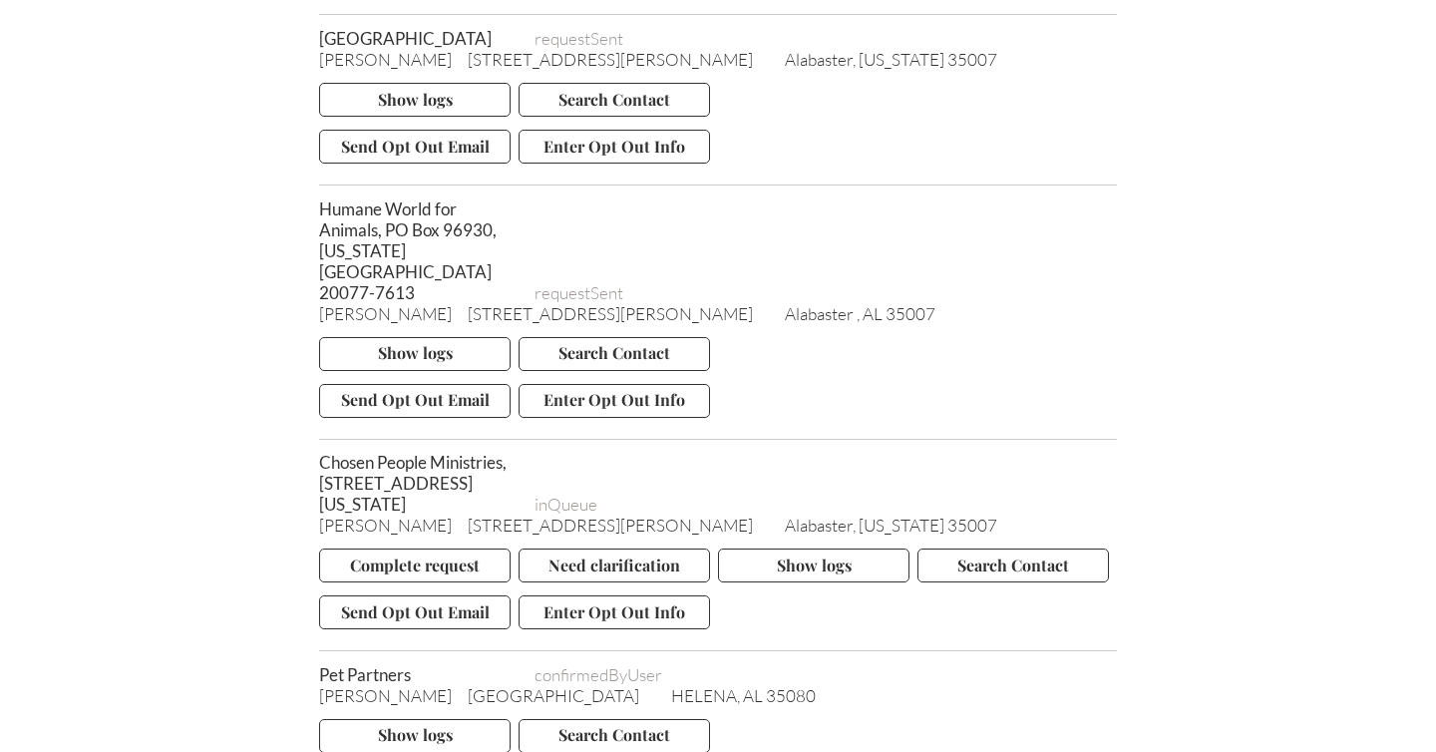
scroll to position [3740, 0]
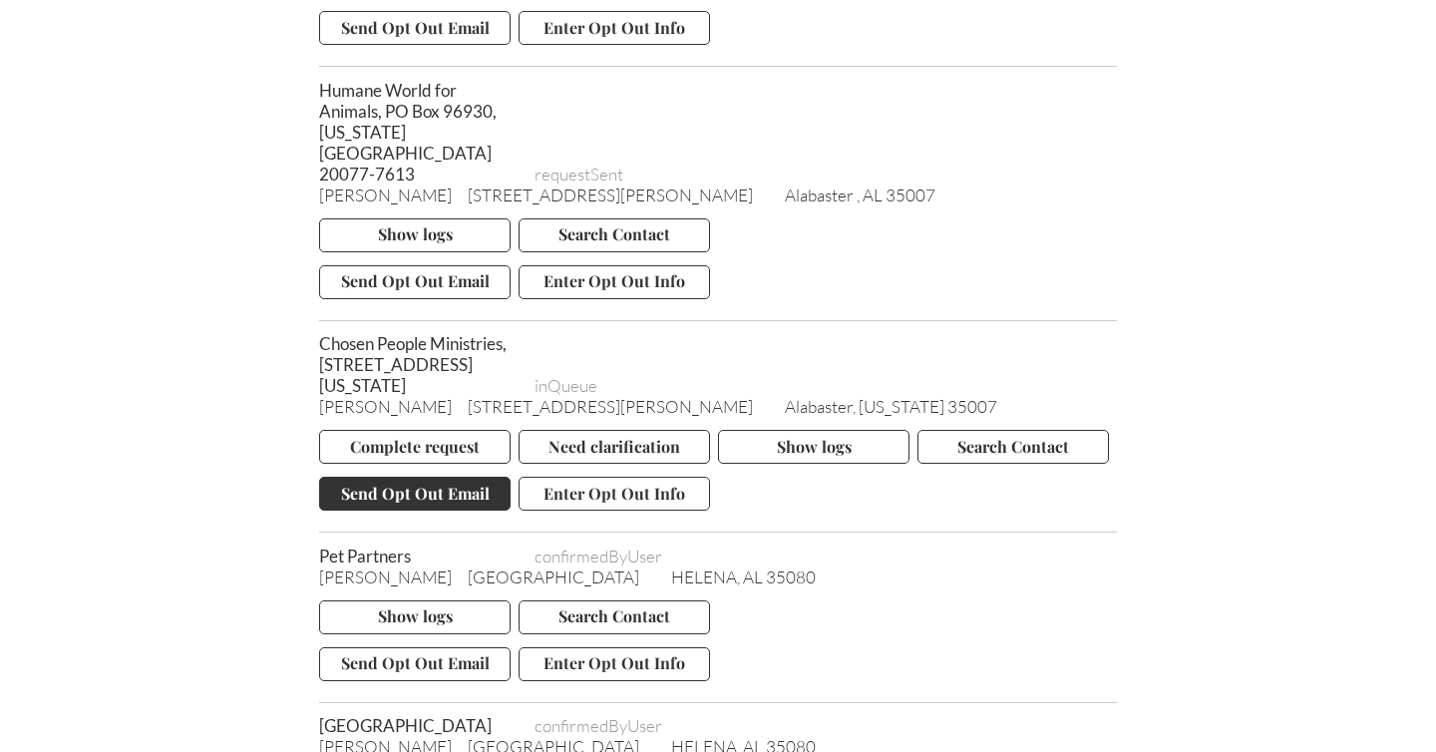
click at [459, 510] on button "Send Opt Out Email" at bounding box center [414, 494] width 191 height 34
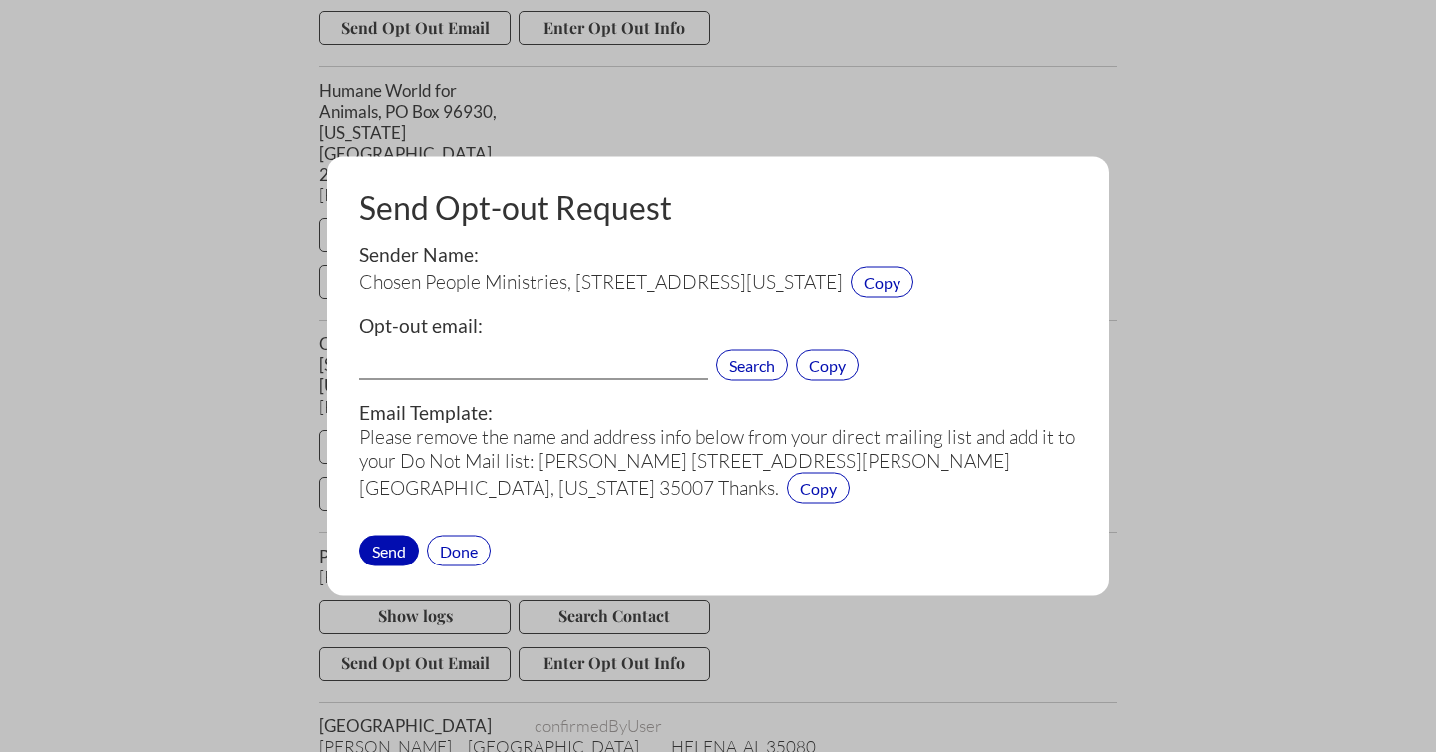
click at [449, 354] on input "text" at bounding box center [533, 367] width 349 height 26
paste input "info@chosenpeople.com"
type input "info@chosenpeople.com"
click at [388, 548] on div "Send" at bounding box center [389, 549] width 60 height 31
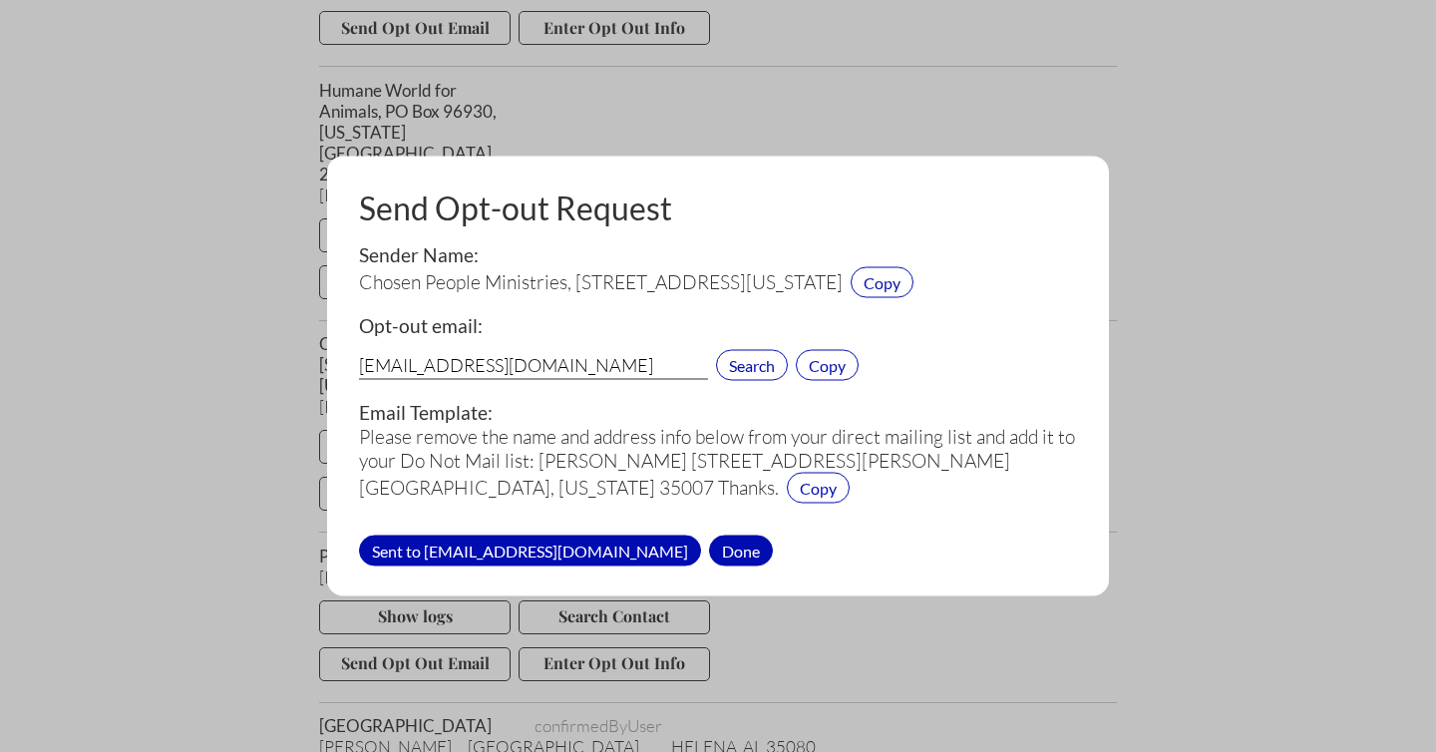
click at [709, 545] on div "Done" at bounding box center [741, 549] width 64 height 31
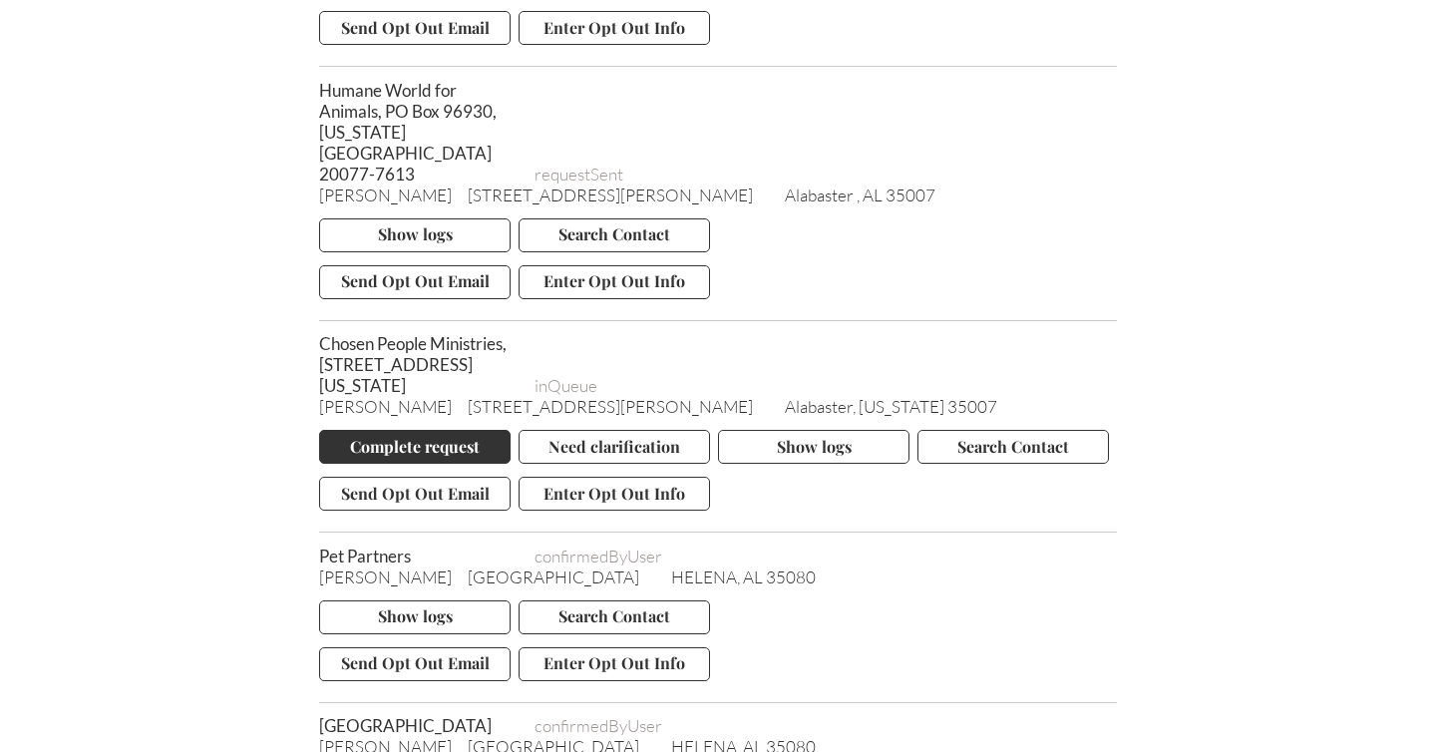
click at [423, 464] on button "Complete request" at bounding box center [414, 447] width 191 height 34
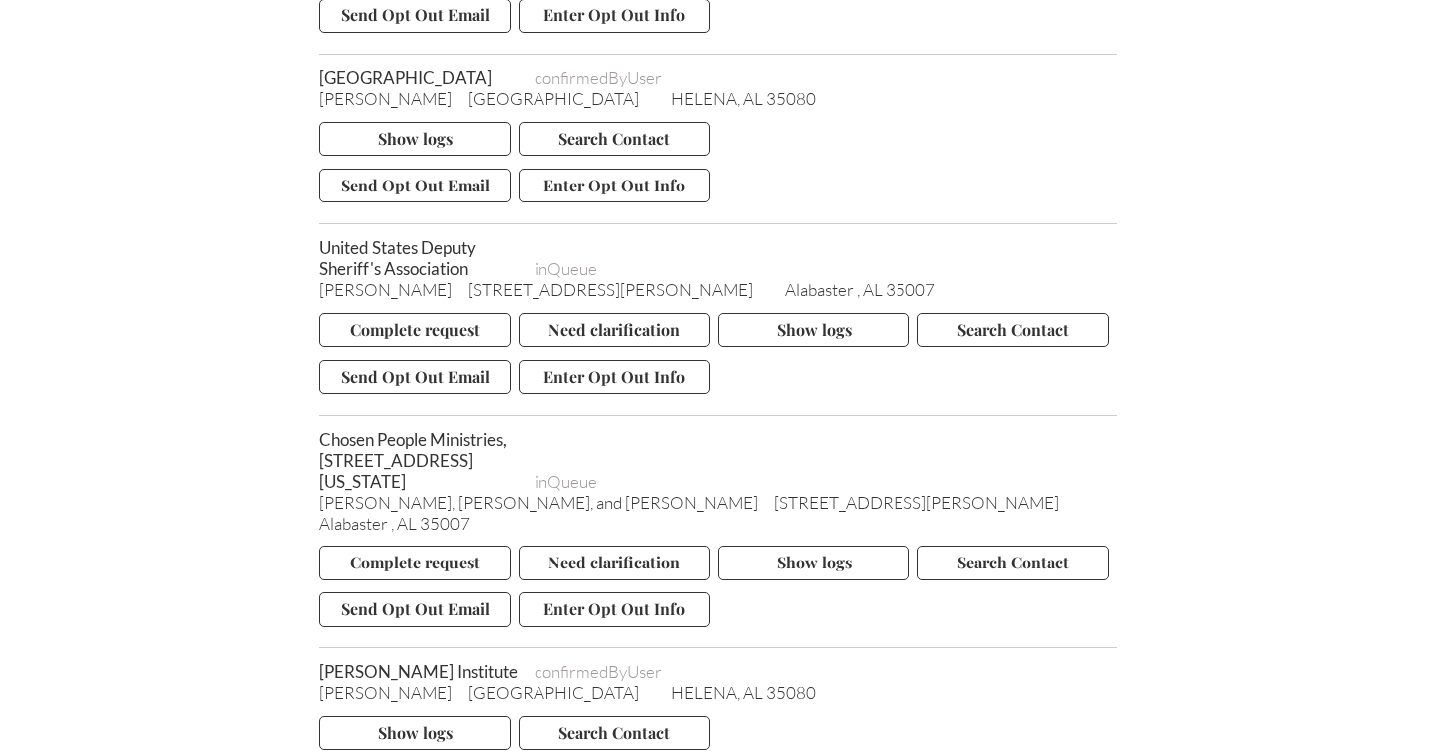
scroll to position [4389, 0]
click at [406, 393] on button "Send Opt Out Email" at bounding box center [414, 376] width 191 height 34
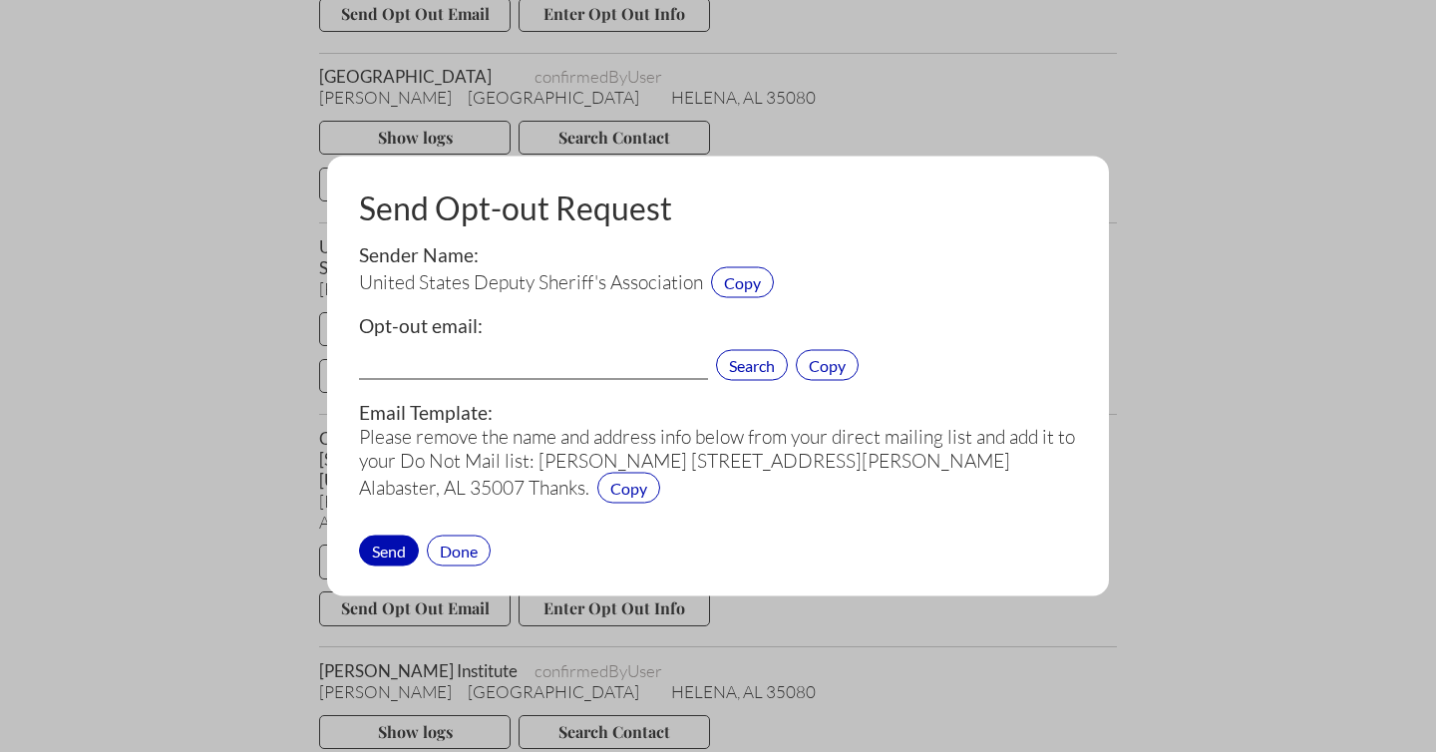
click at [422, 357] on input "text" at bounding box center [533, 367] width 349 height 26
paste input "info@usdeputysheriff.org"
type input "info@usdeputysheriff.org"
click at [395, 540] on div "Send" at bounding box center [389, 549] width 60 height 31
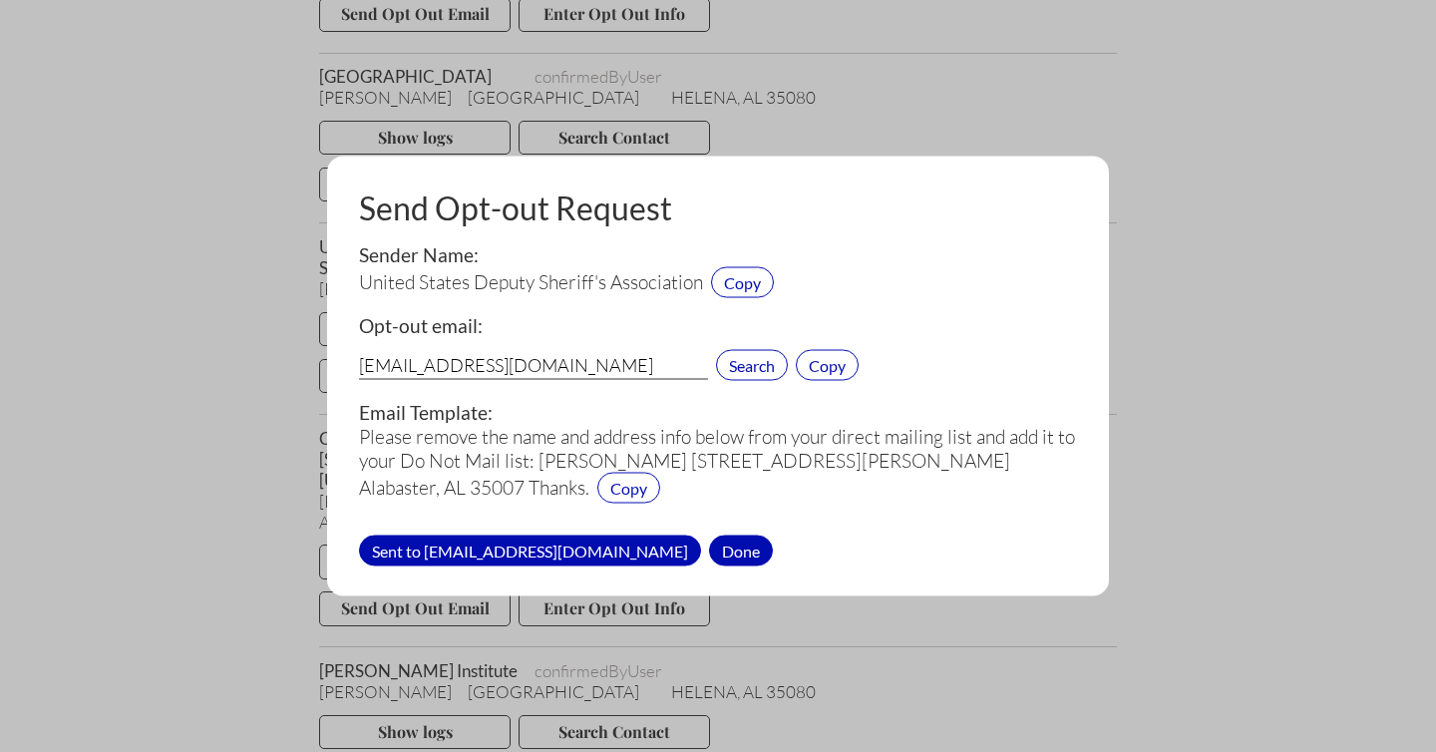
click at [709, 548] on div "Done" at bounding box center [741, 549] width 64 height 31
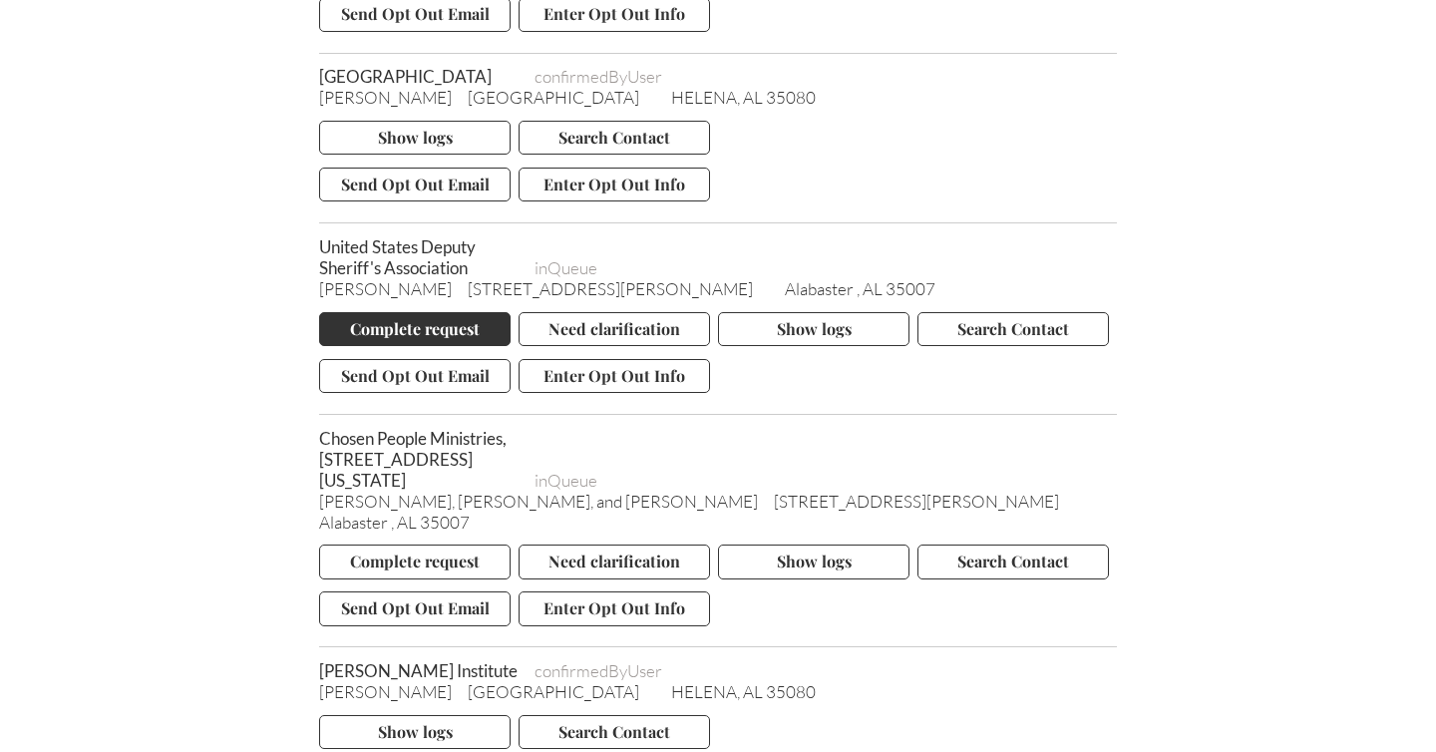
click at [430, 346] on button "Complete request" at bounding box center [414, 329] width 191 height 34
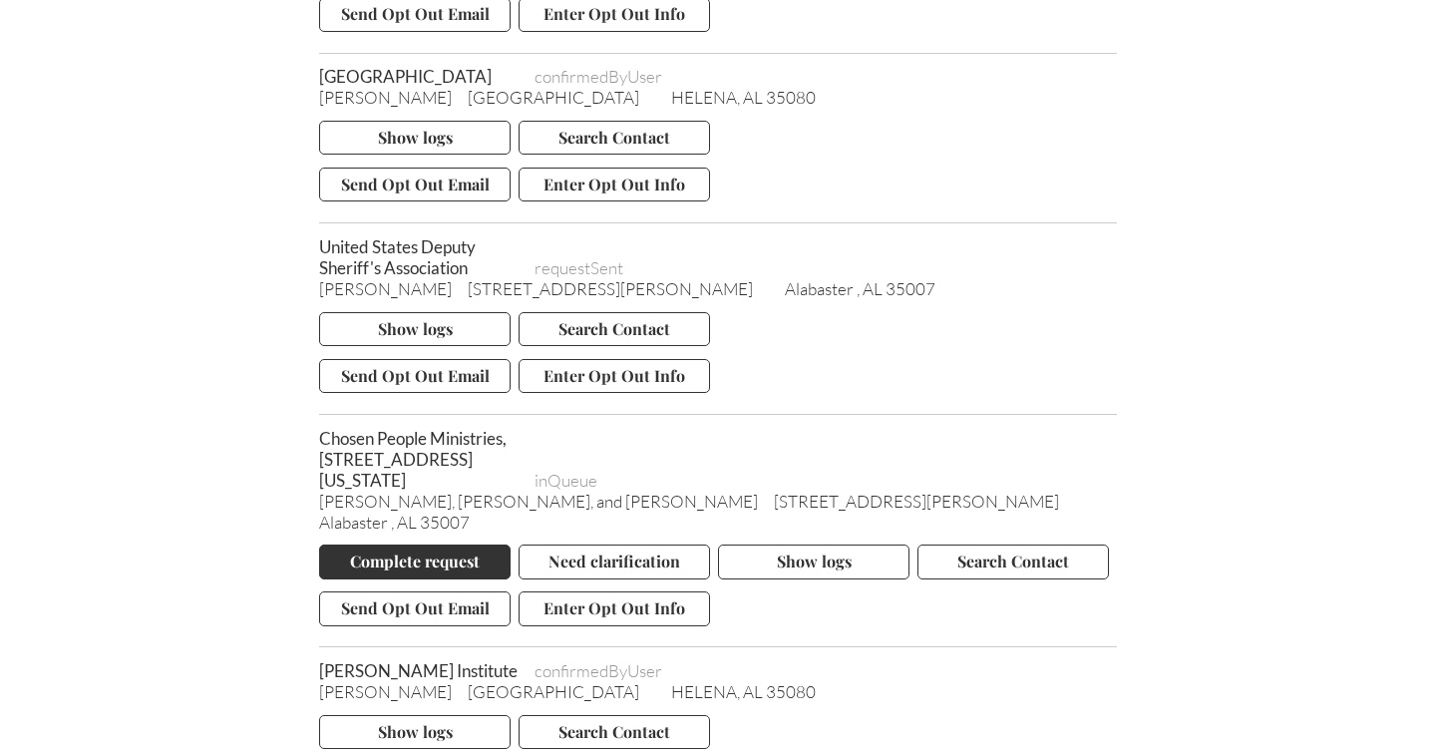
click at [417, 578] on button "Complete request" at bounding box center [414, 561] width 191 height 34
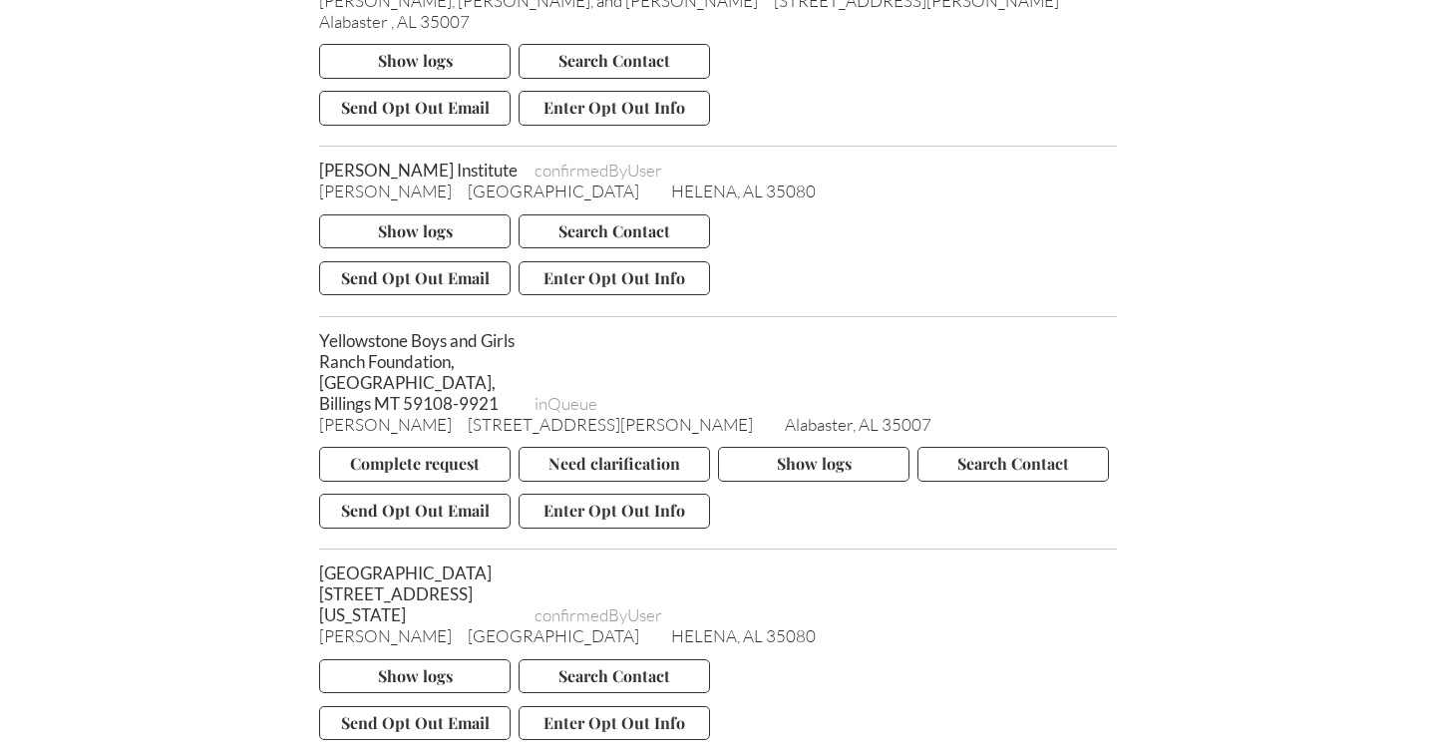
scroll to position [5019, 0]
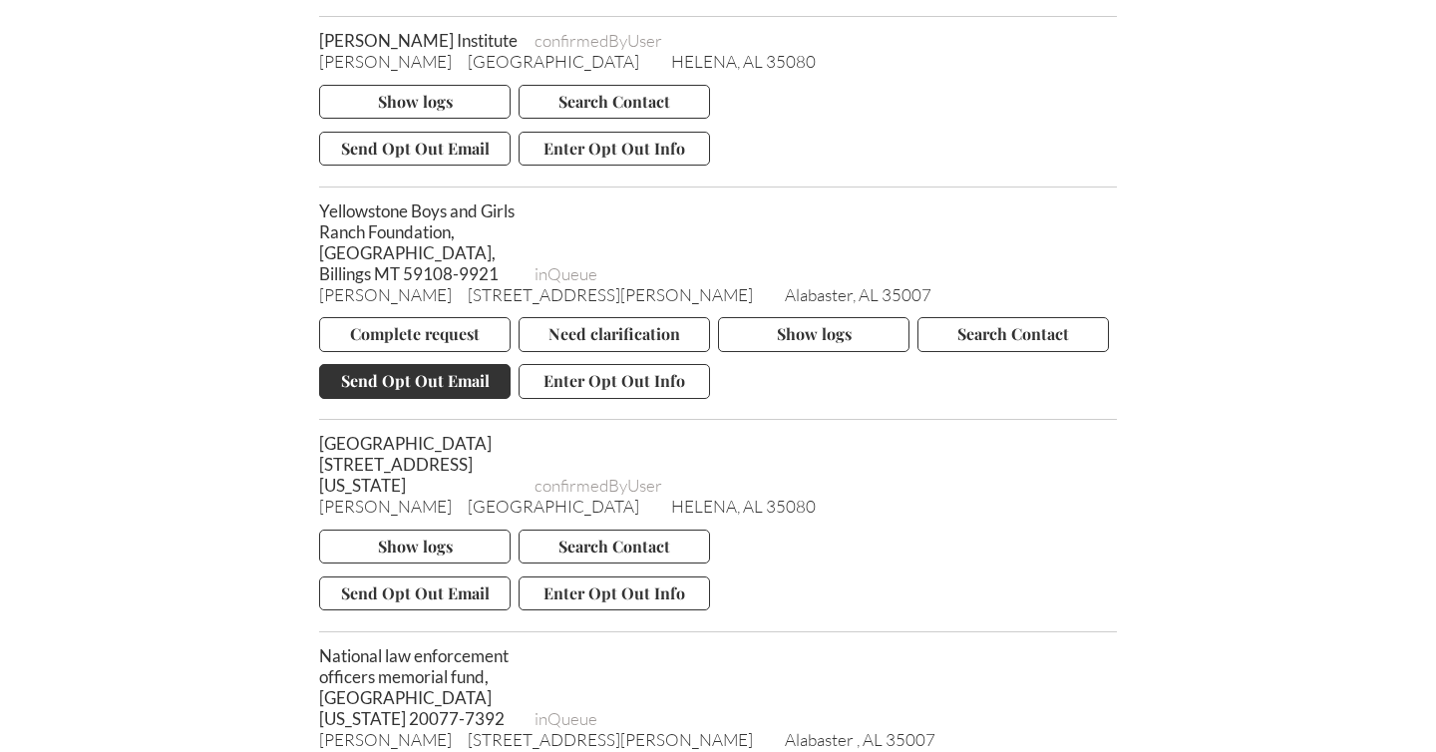
click at [400, 398] on button "Send Opt Out Email" at bounding box center [414, 381] width 191 height 34
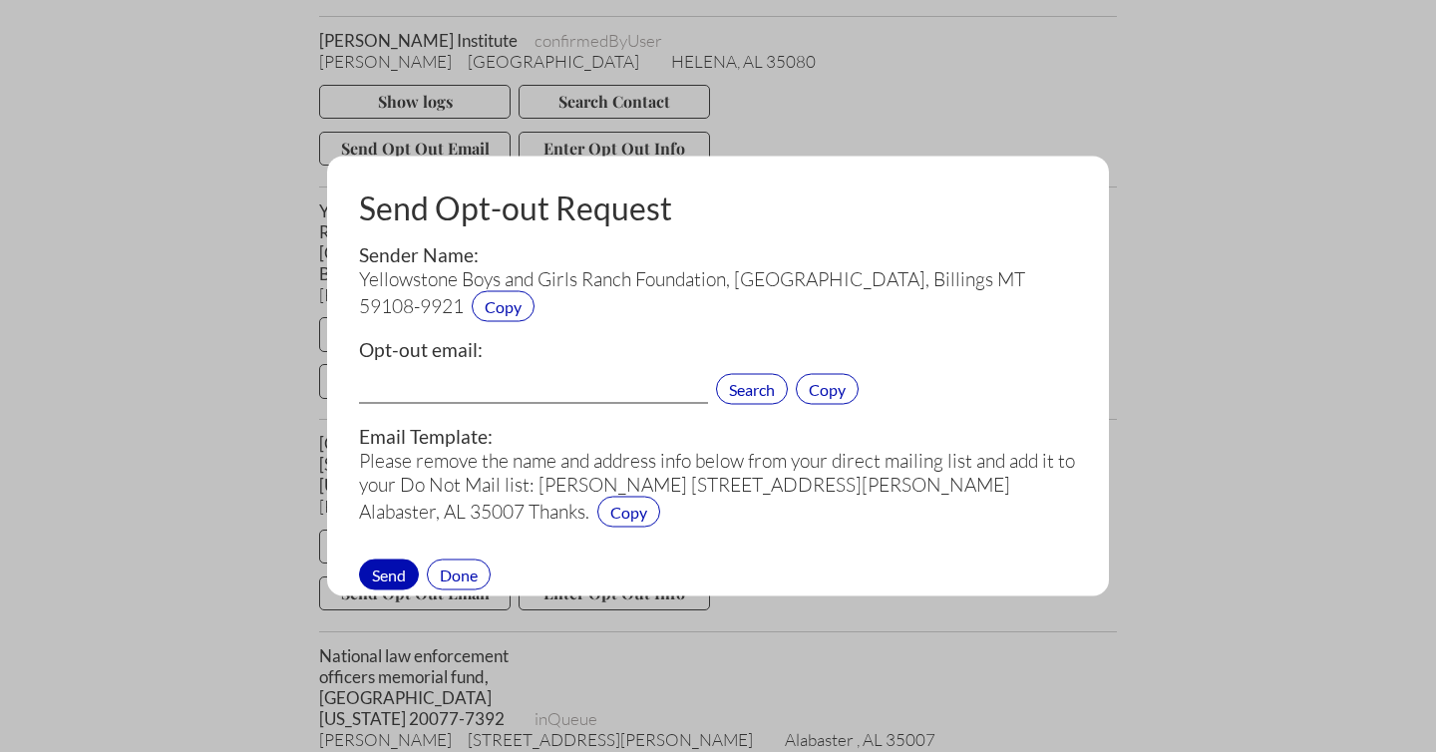
click at [417, 378] on input "text" at bounding box center [533, 391] width 349 height 26
paste input "info@yellowstone.org"
type input "info@yellowstone.org"
click at [391, 570] on div "Send" at bounding box center [389, 573] width 60 height 31
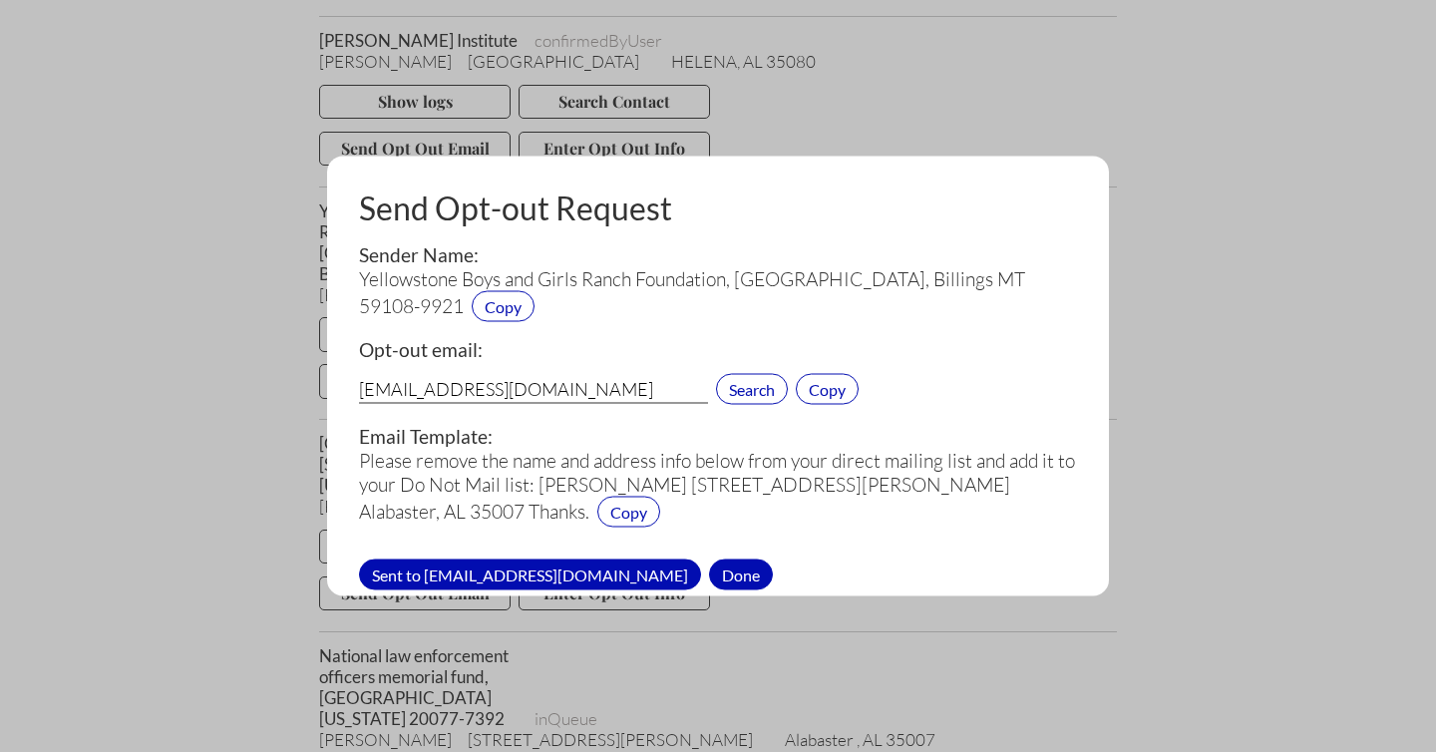
click at [709, 572] on div "Done" at bounding box center [741, 573] width 64 height 31
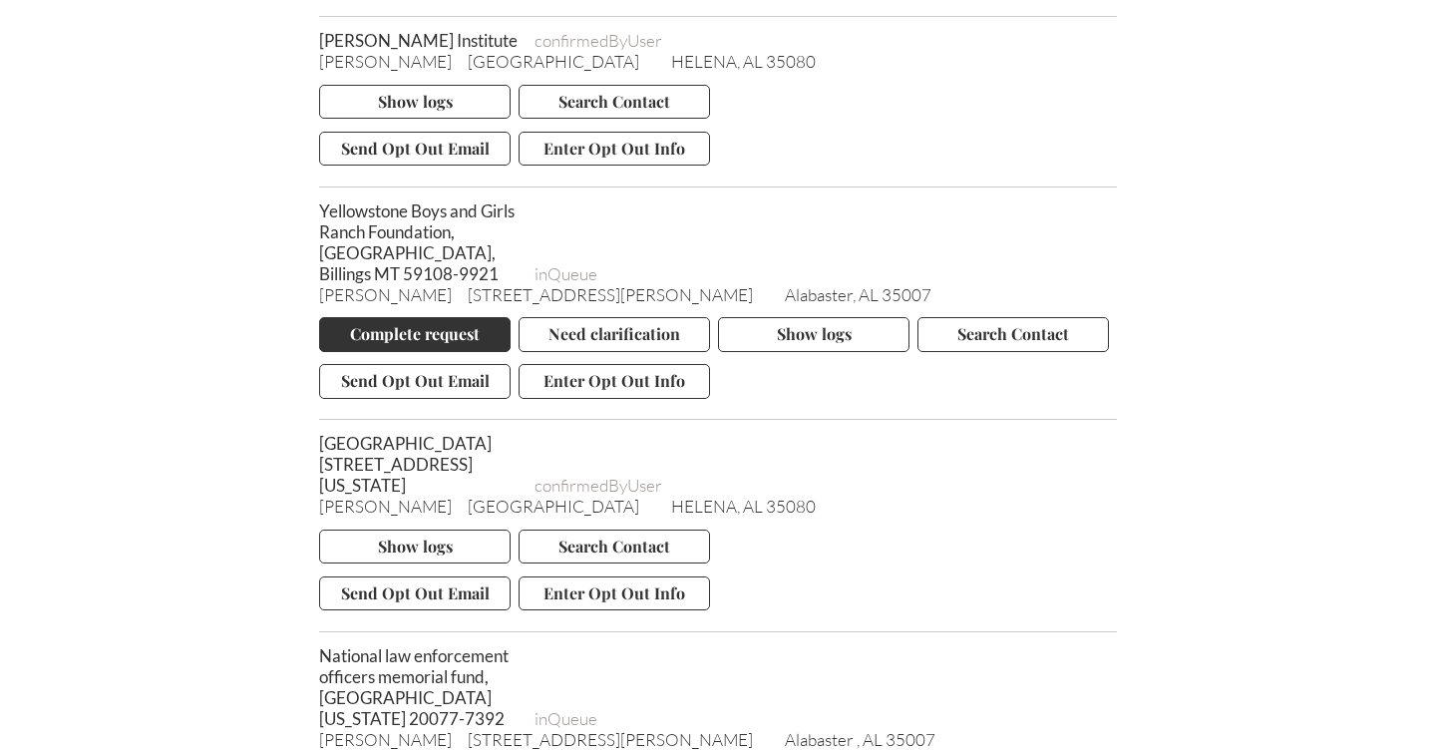
click at [433, 351] on button "Complete request" at bounding box center [414, 334] width 191 height 34
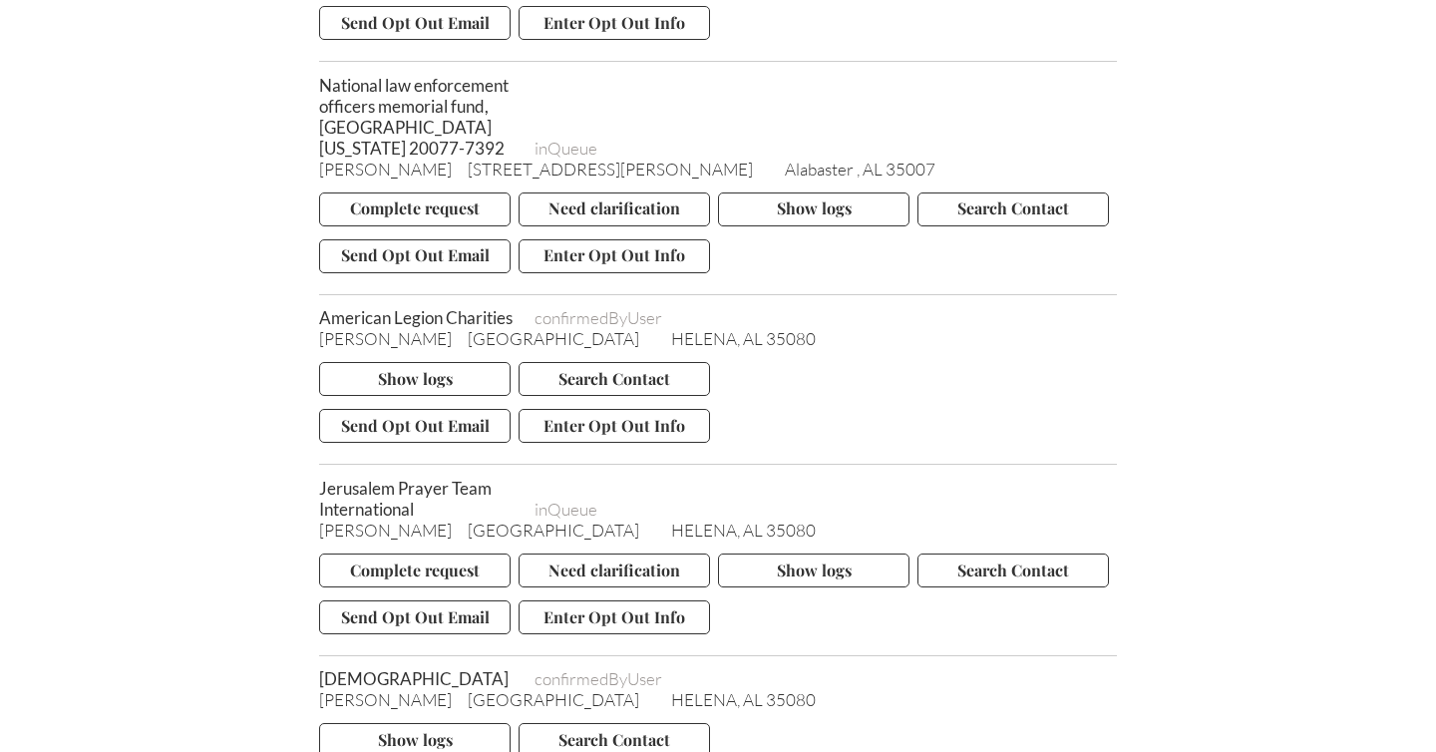
scroll to position [5611, 0]
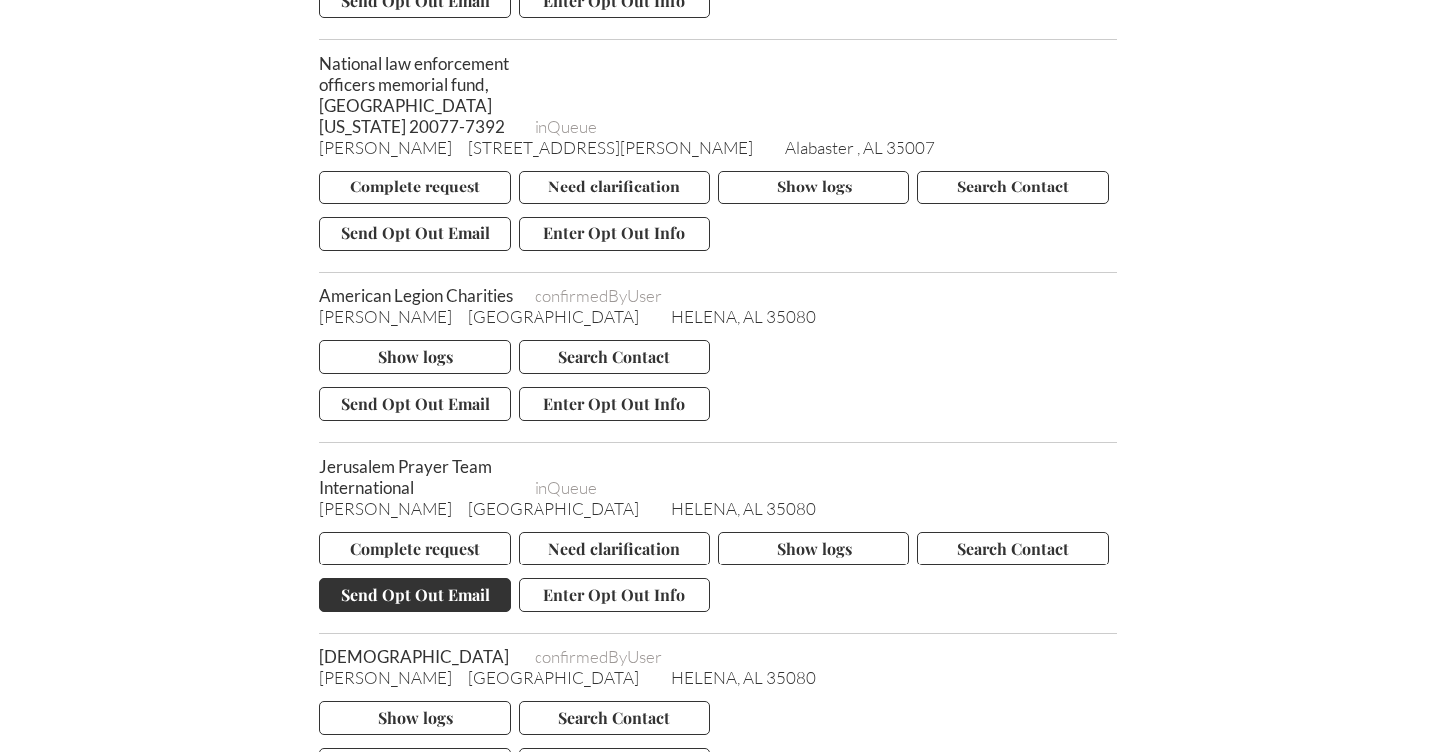
click at [396, 612] on button "Send Opt Out Email" at bounding box center [414, 595] width 191 height 34
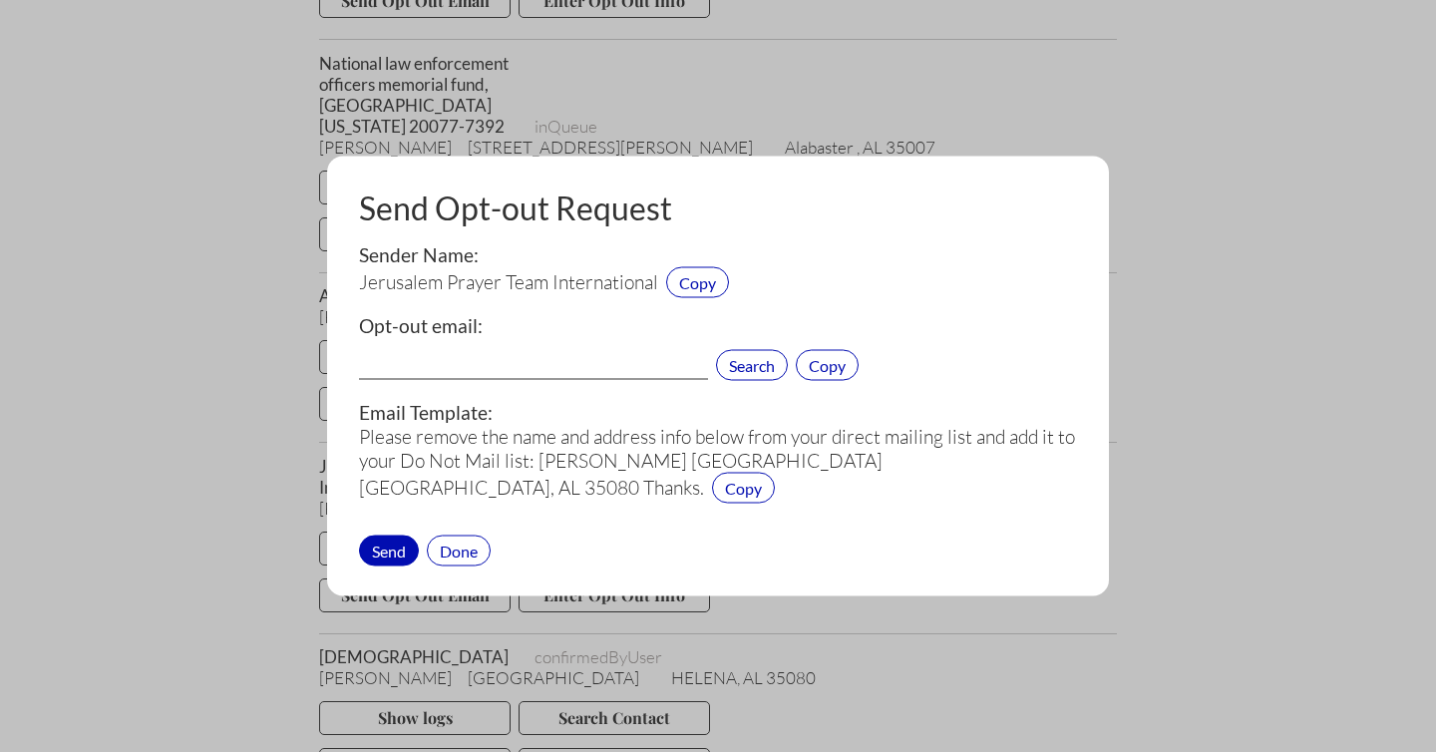
click at [469, 360] on input "text" at bounding box center [533, 367] width 349 height 26
paste input "memi@jpteam.org"
type input "memi@jpteam.org"
click at [383, 544] on div "Send" at bounding box center [389, 549] width 60 height 31
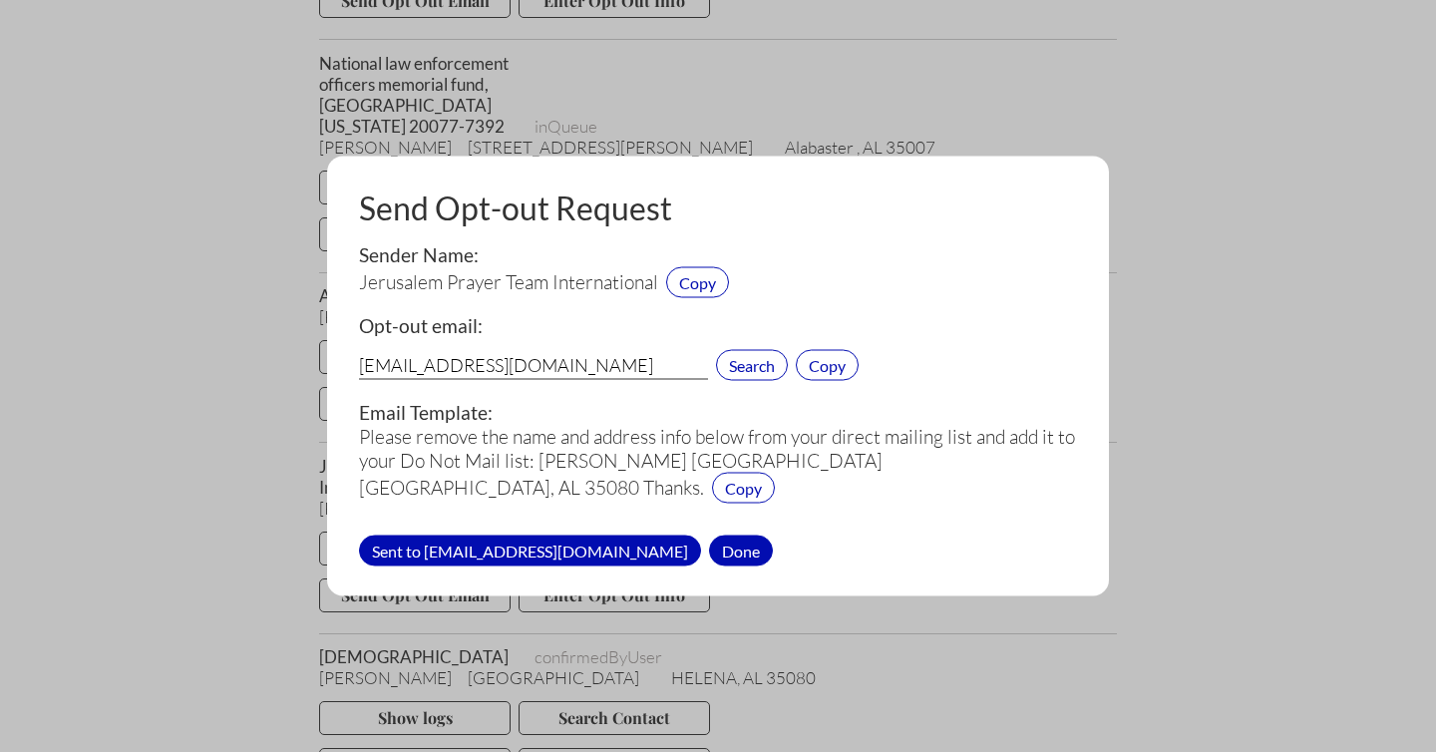
click at [709, 545] on div "Done" at bounding box center [741, 549] width 64 height 31
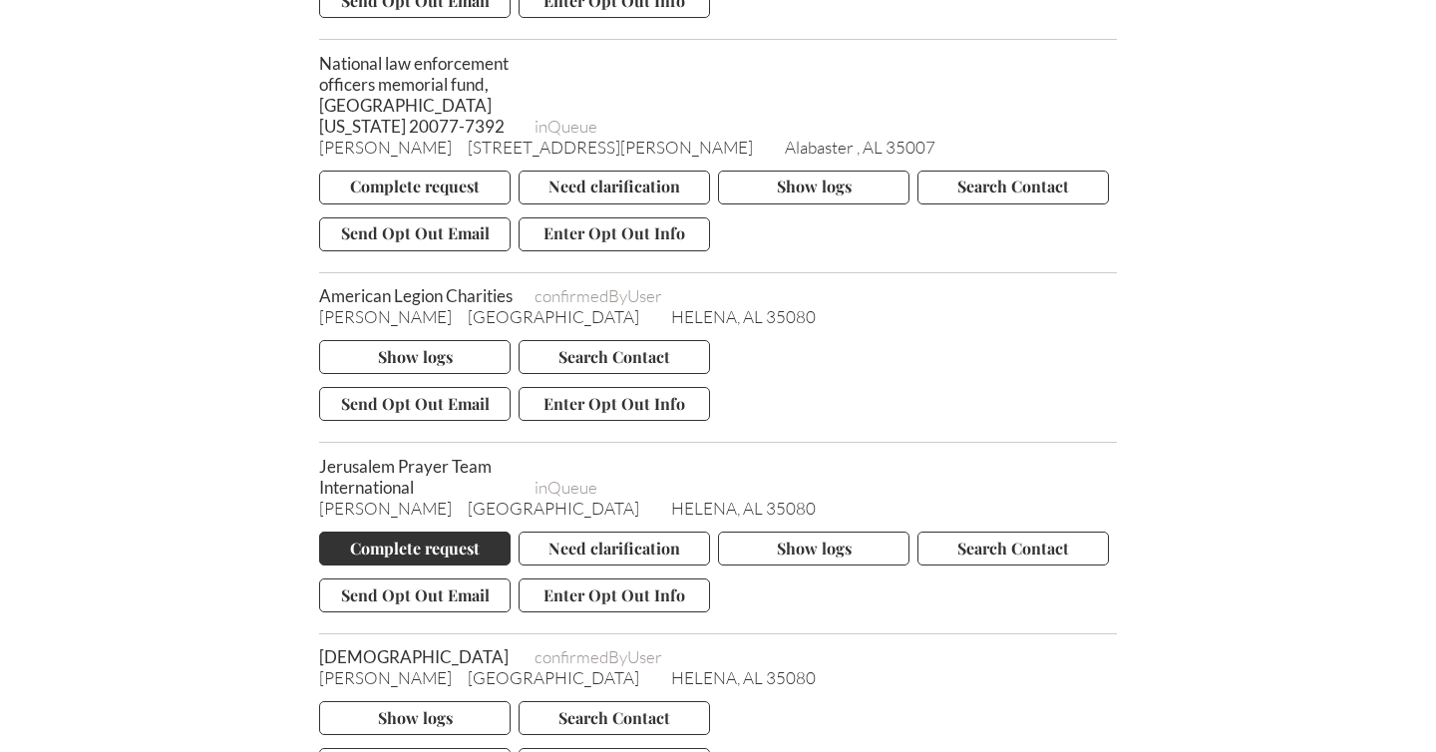
click at [443, 565] on button "Complete request" at bounding box center [414, 548] width 191 height 34
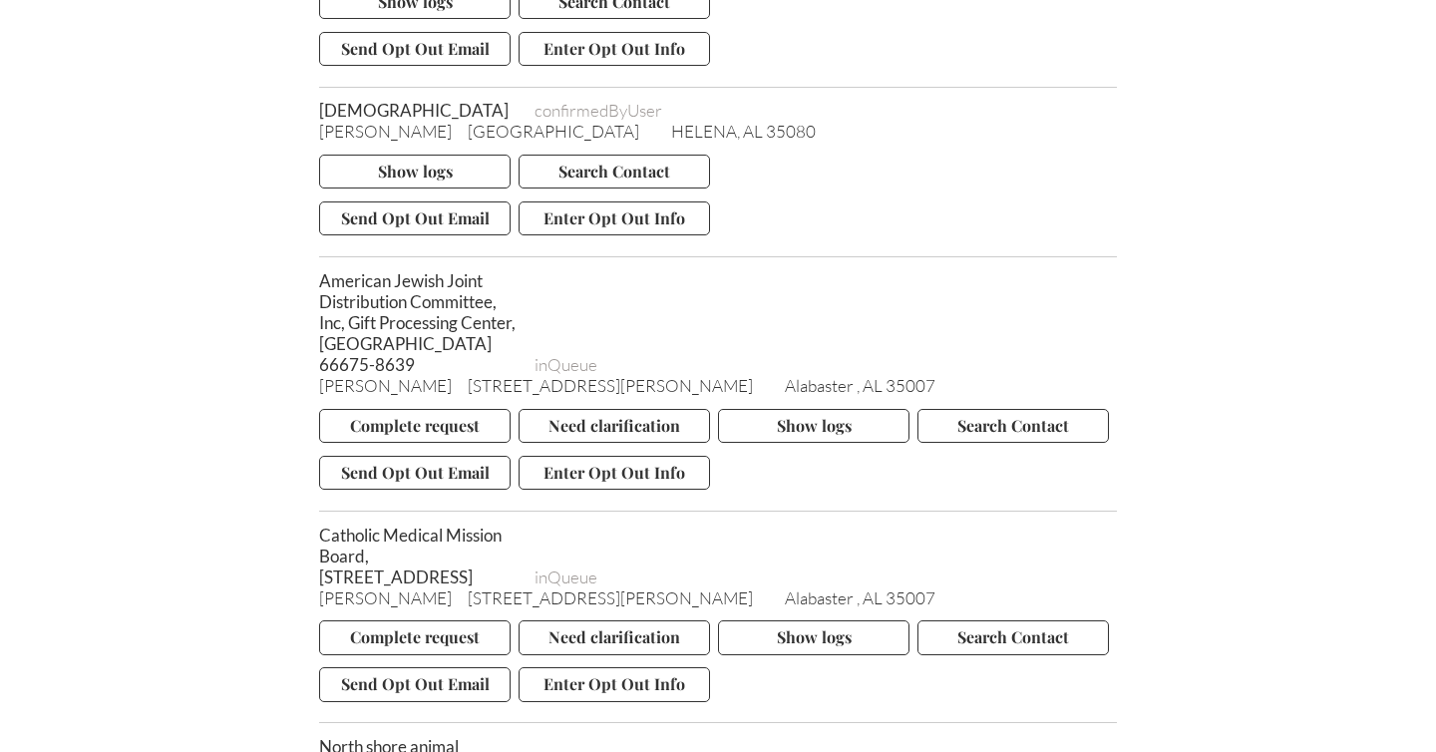
scroll to position [6170, 0]
